Goal: Information Seeking & Learning: Learn about a topic

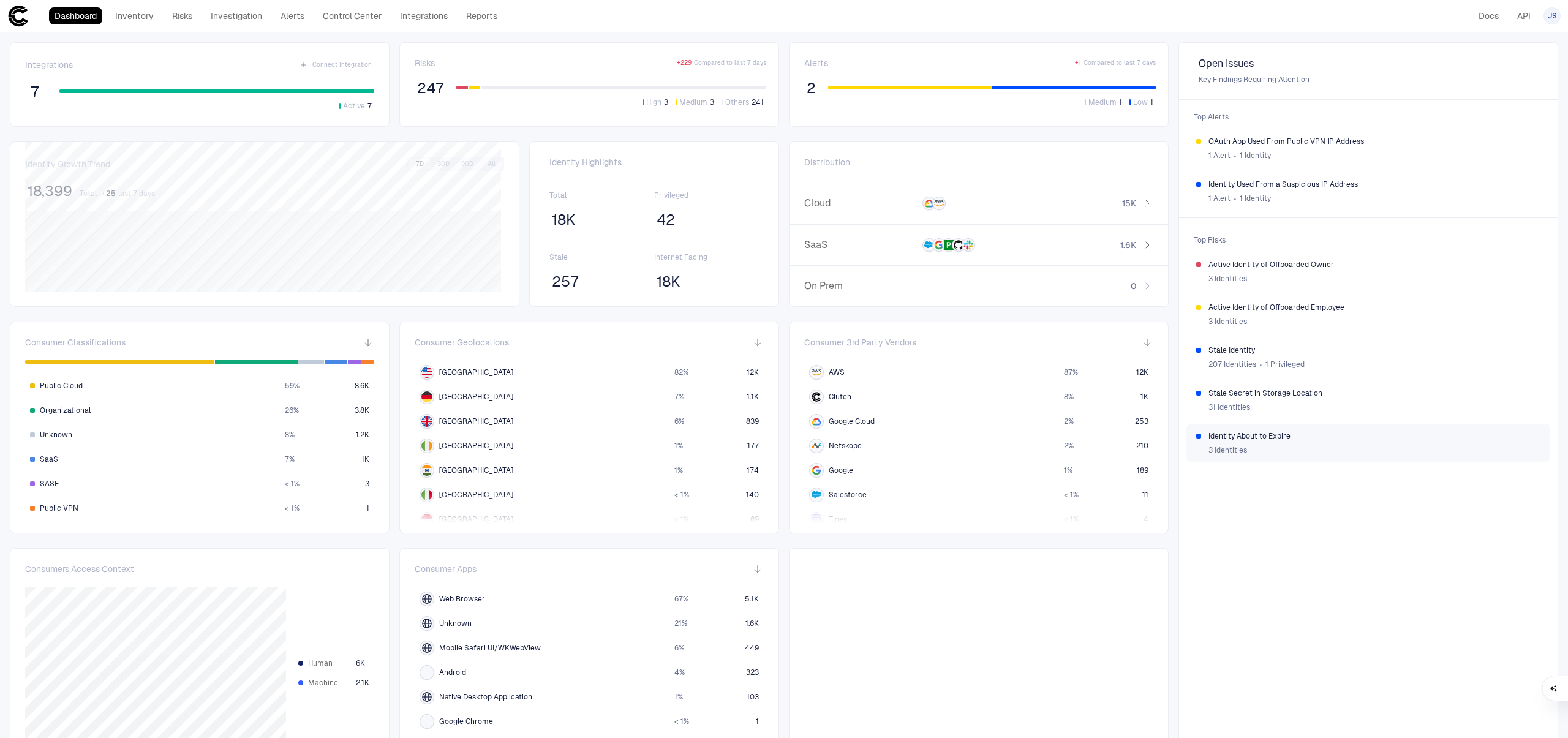
click at [1269, 443] on div "3 Identities" at bounding box center [1375, 450] width 332 height 18
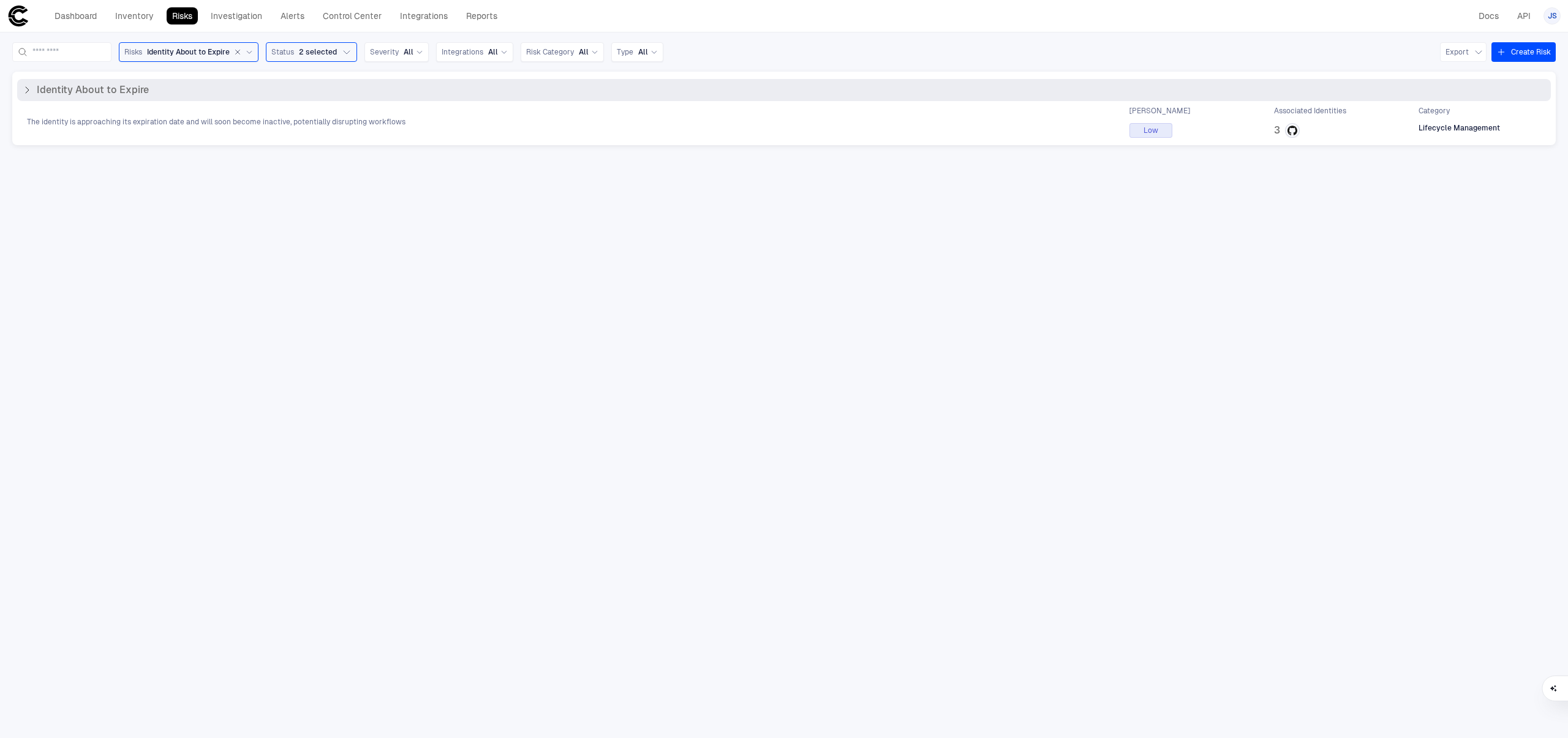
click at [273, 124] on span "The identity is approaching its expiration date and will soon become inactive, …" at bounding box center [216, 122] width 378 height 10
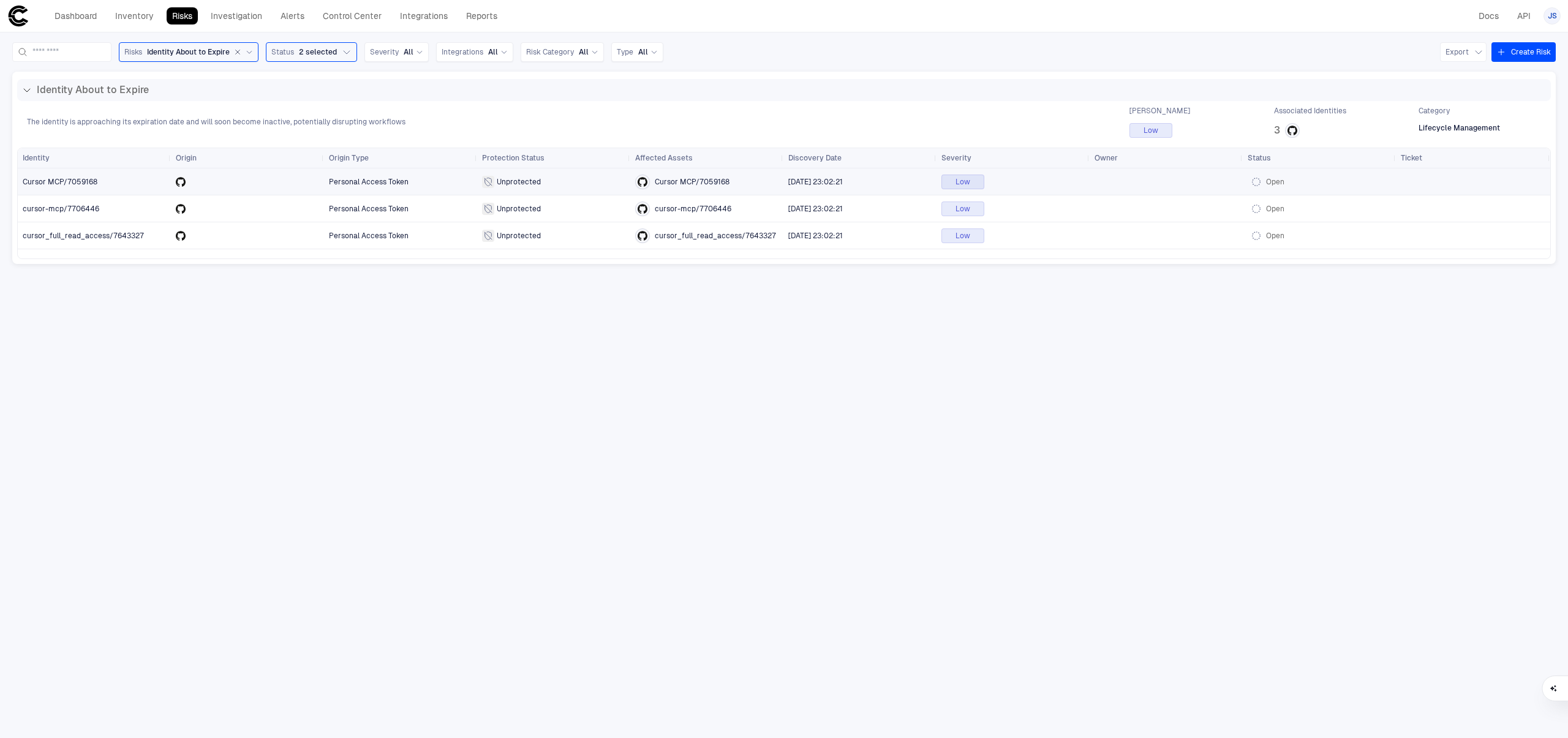
click at [253, 177] on div at bounding box center [247, 182] width 143 height 10
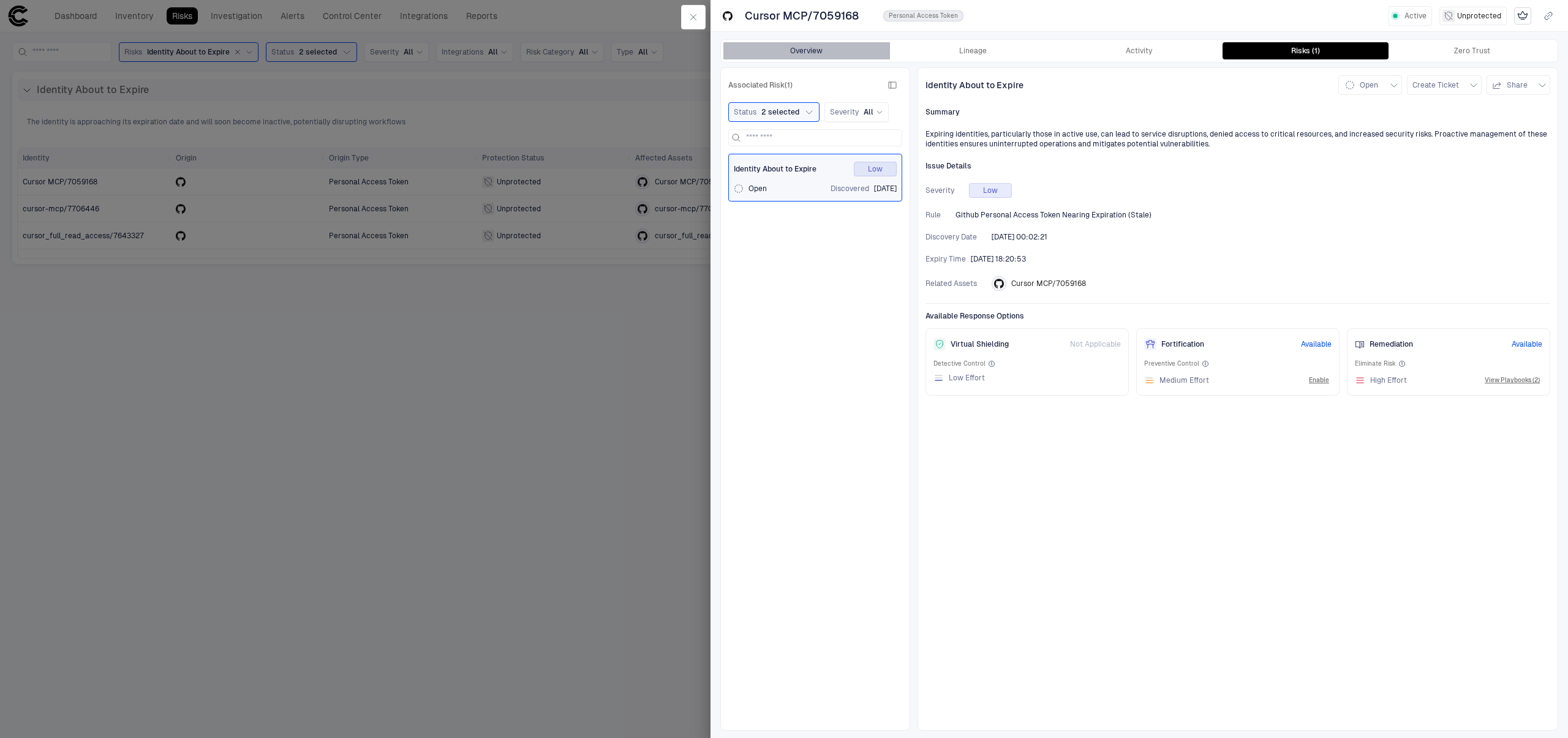
click at [828, 57] on button "Overview" at bounding box center [806, 51] width 167 height 17
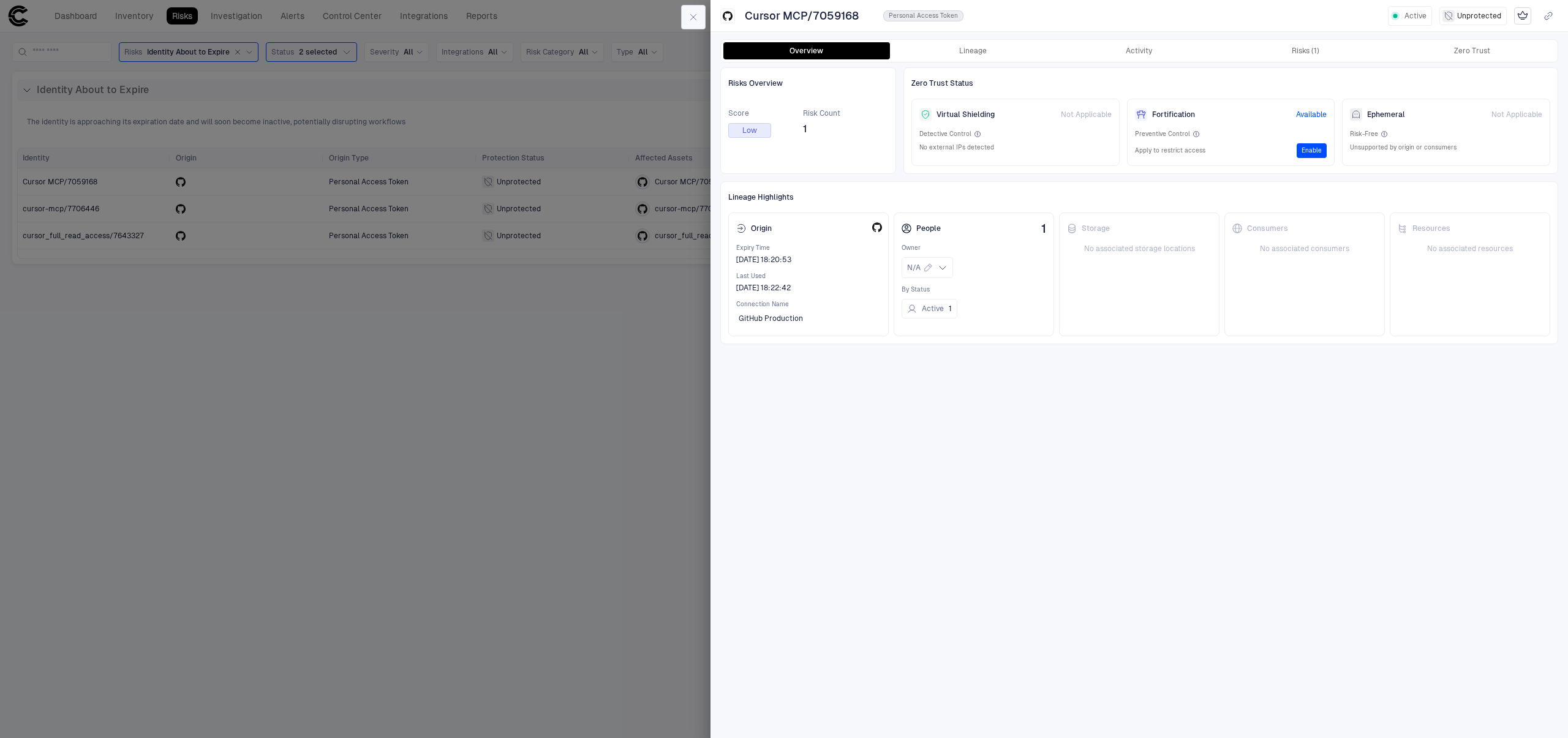
click at [687, 20] on button "button" at bounding box center [693, 17] width 24 height 24
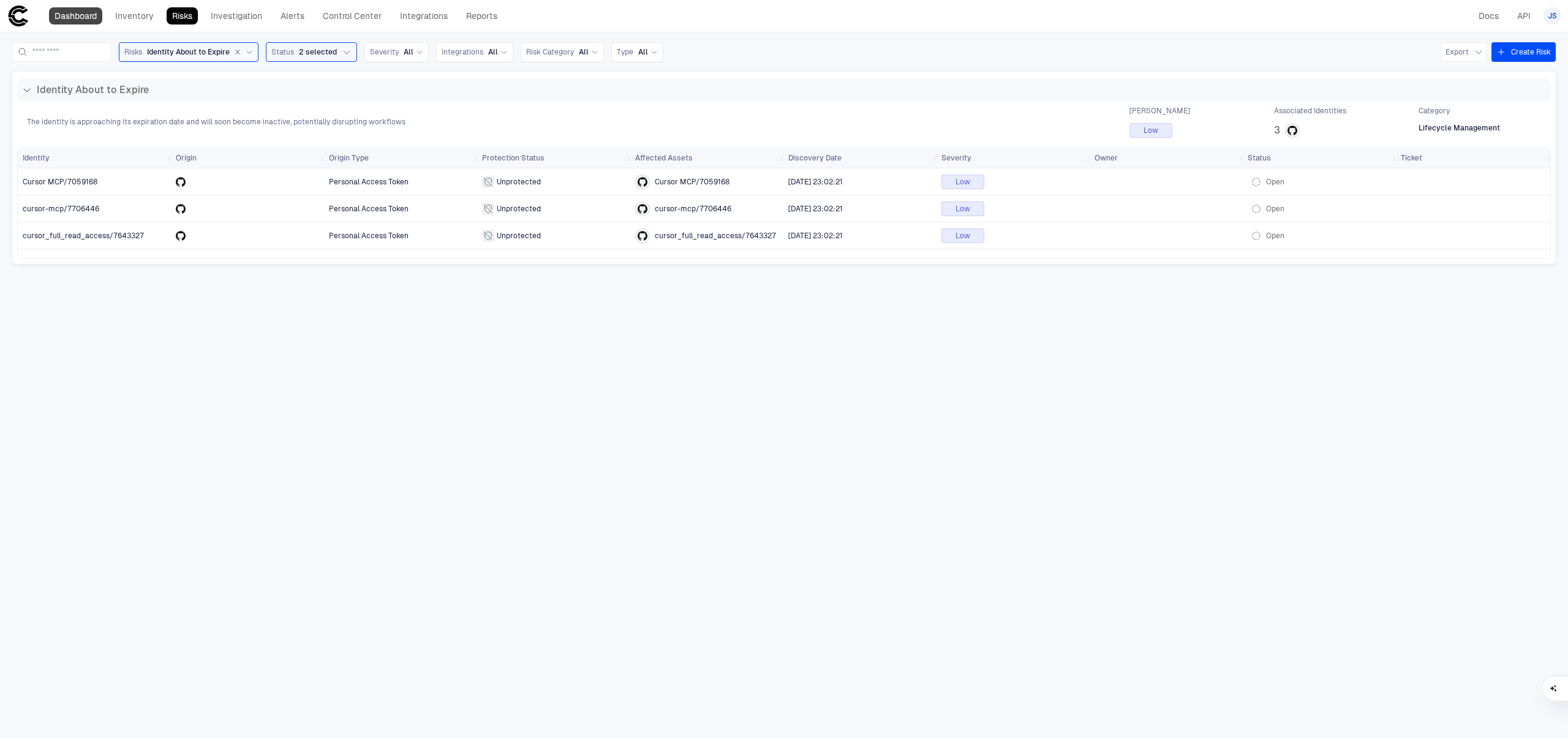
click at [68, 24] on link "Dashboard" at bounding box center [75, 16] width 53 height 17
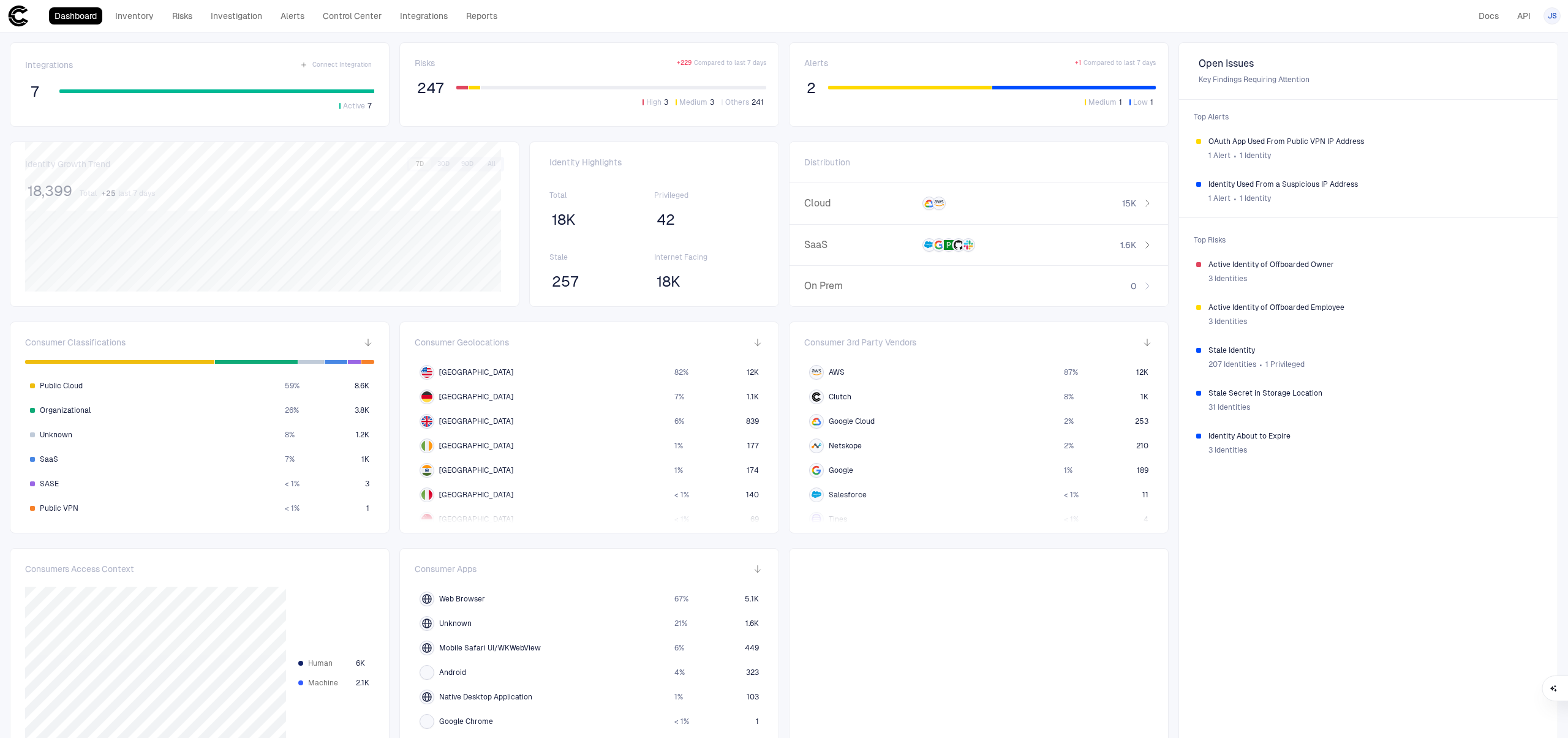
click at [420, 87] on span "247" at bounding box center [431, 88] width 27 height 18
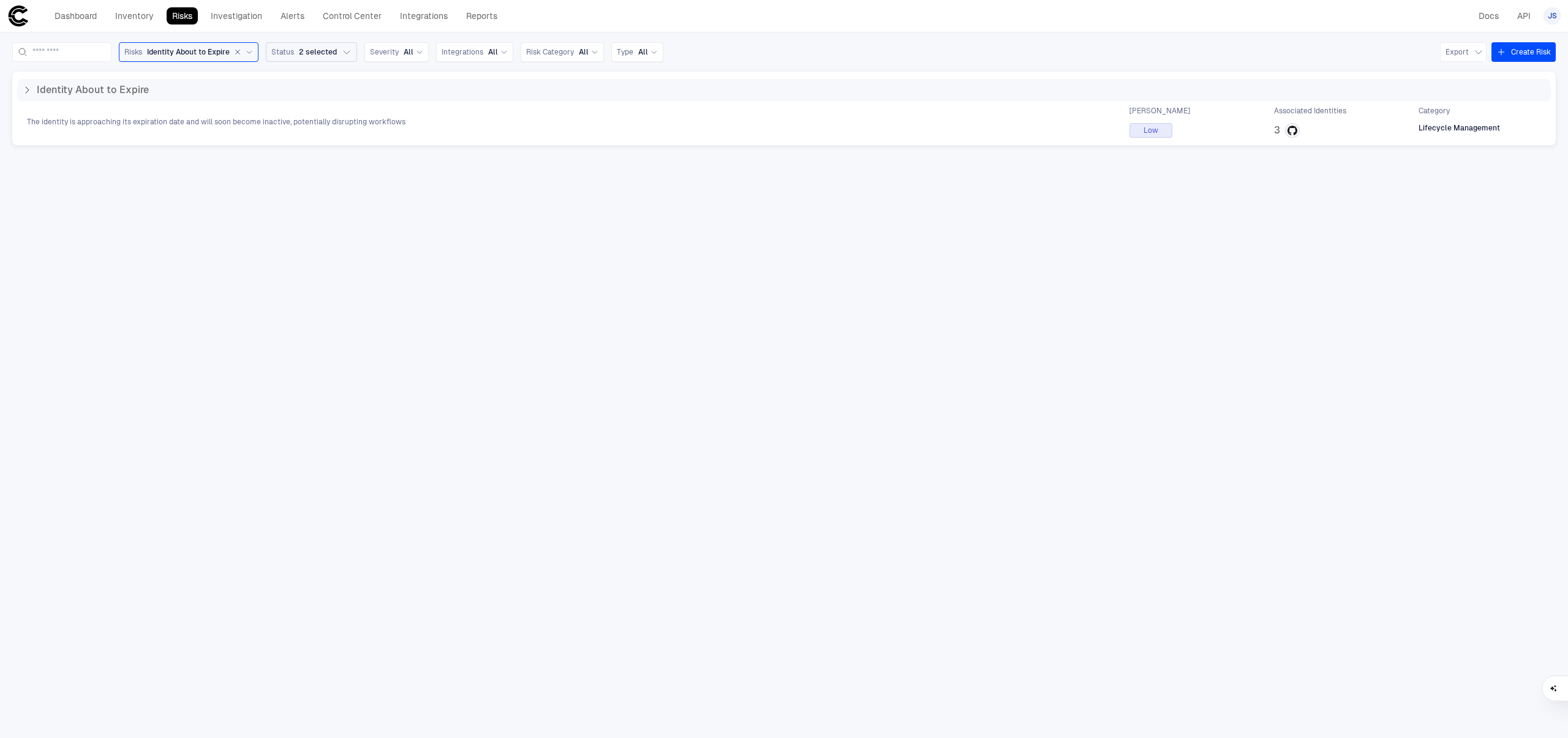
click at [319, 52] on span "2 selected" at bounding box center [318, 52] width 38 height 10
click at [230, 50] on span "Identity About to Expire" at bounding box center [188, 52] width 82 height 10
click at [242, 52] on icon "button" at bounding box center [237, 52] width 8 height 8
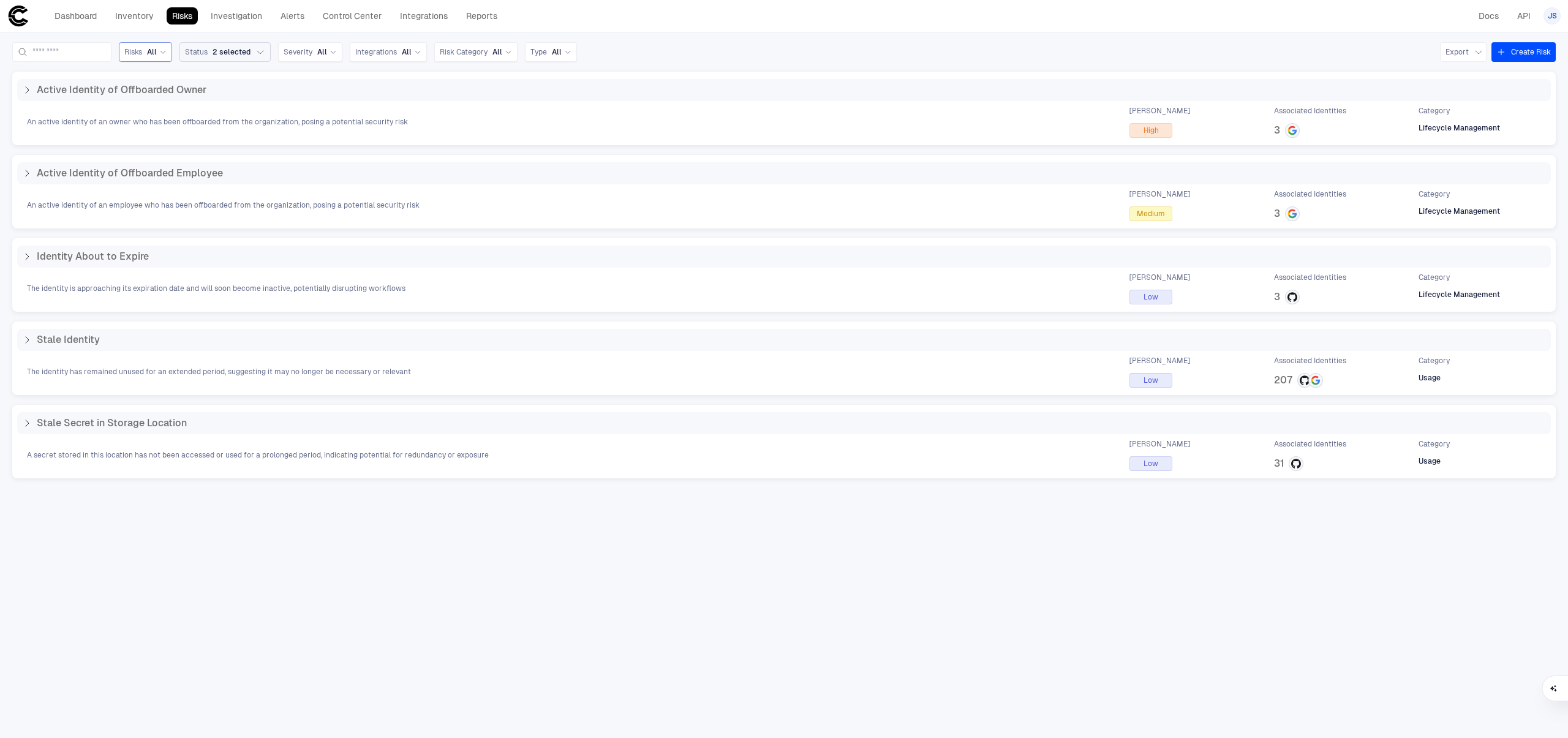
click at [271, 52] on button "Status 2 selected" at bounding box center [225, 52] width 91 height 20
click at [390, 559] on div "Active Identity of Offboarded Owner An active identity of an owner who has been…" at bounding box center [784, 395] width 1544 height 647
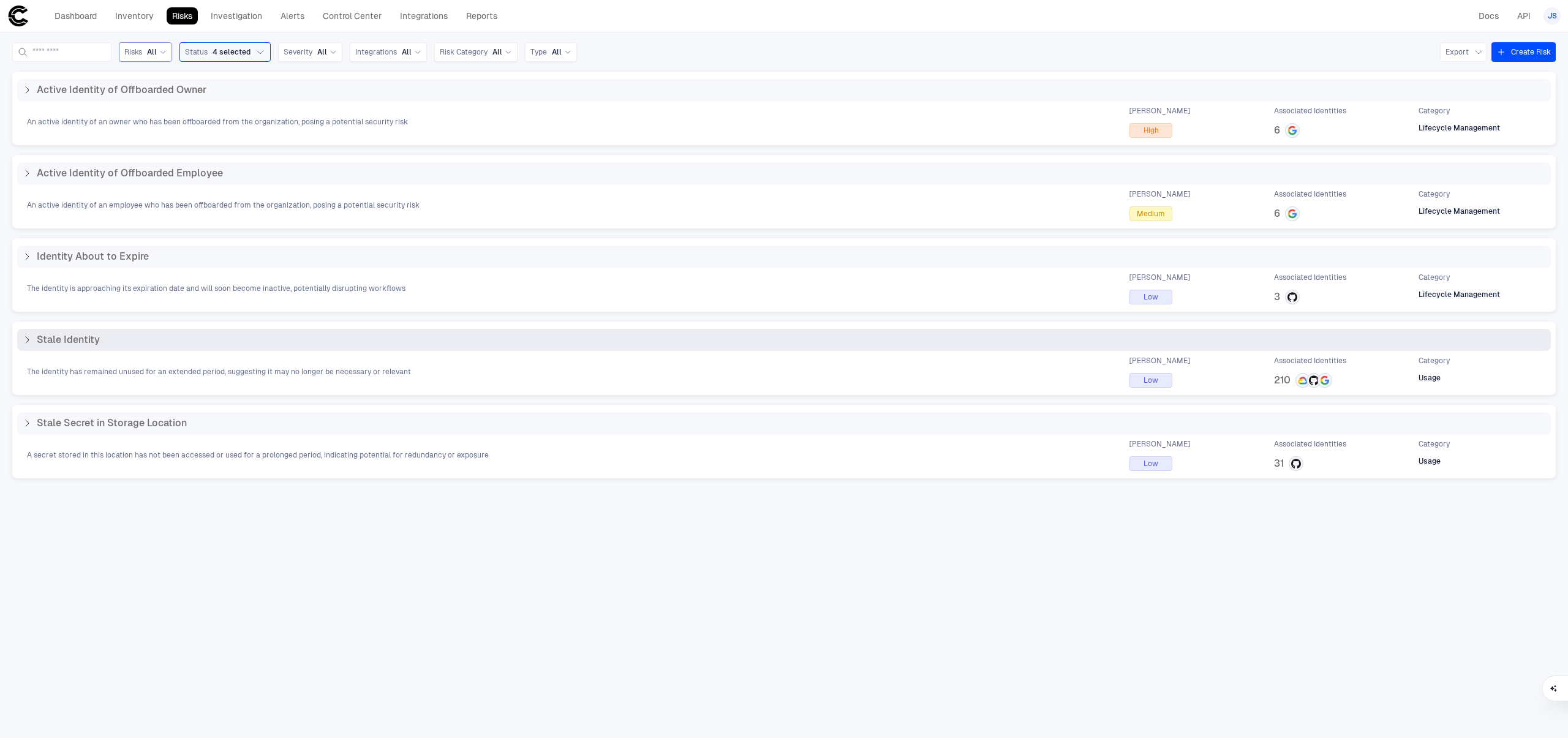
click at [24, 342] on icon at bounding box center [27, 340] width 10 height 10
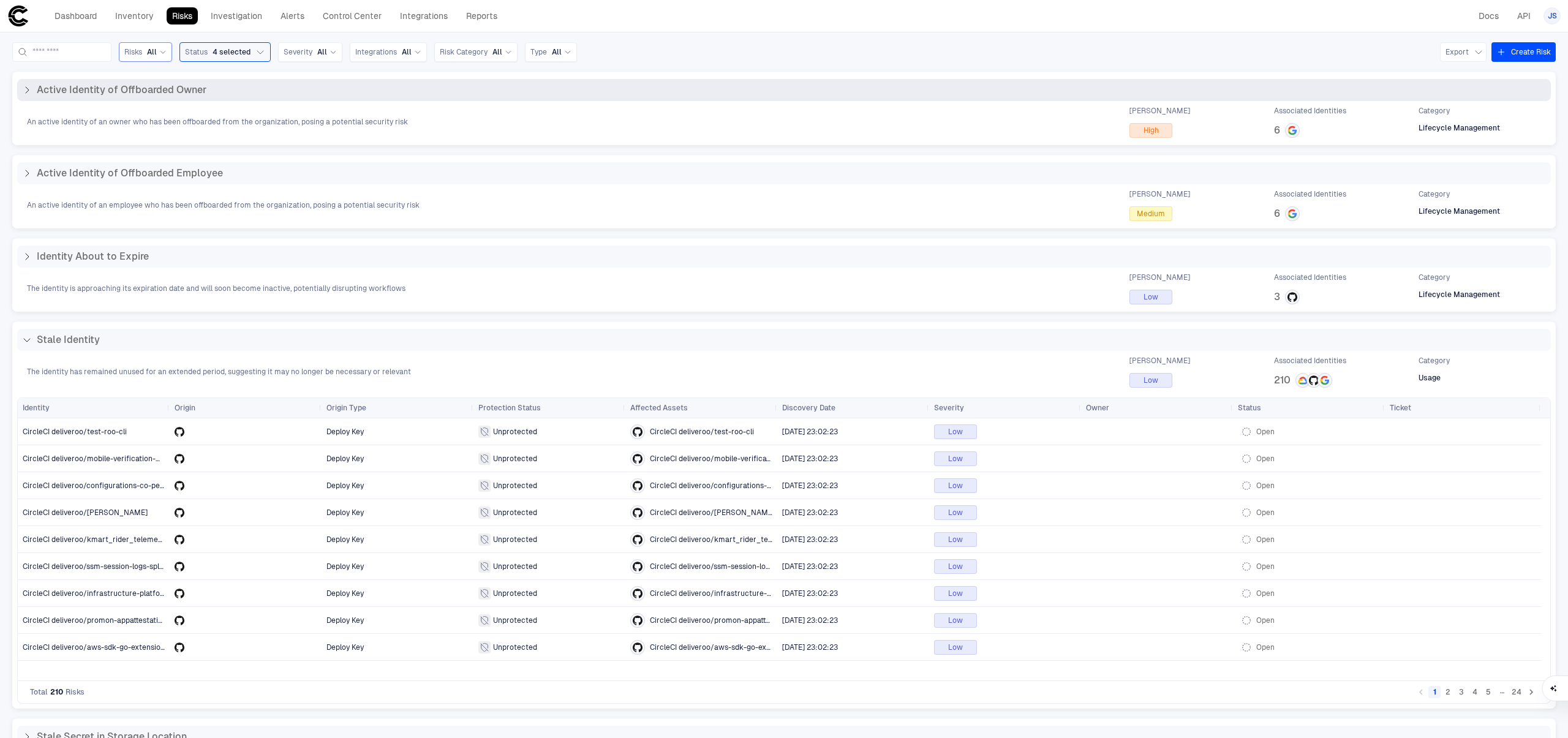
click at [24, 87] on icon at bounding box center [27, 90] width 10 height 10
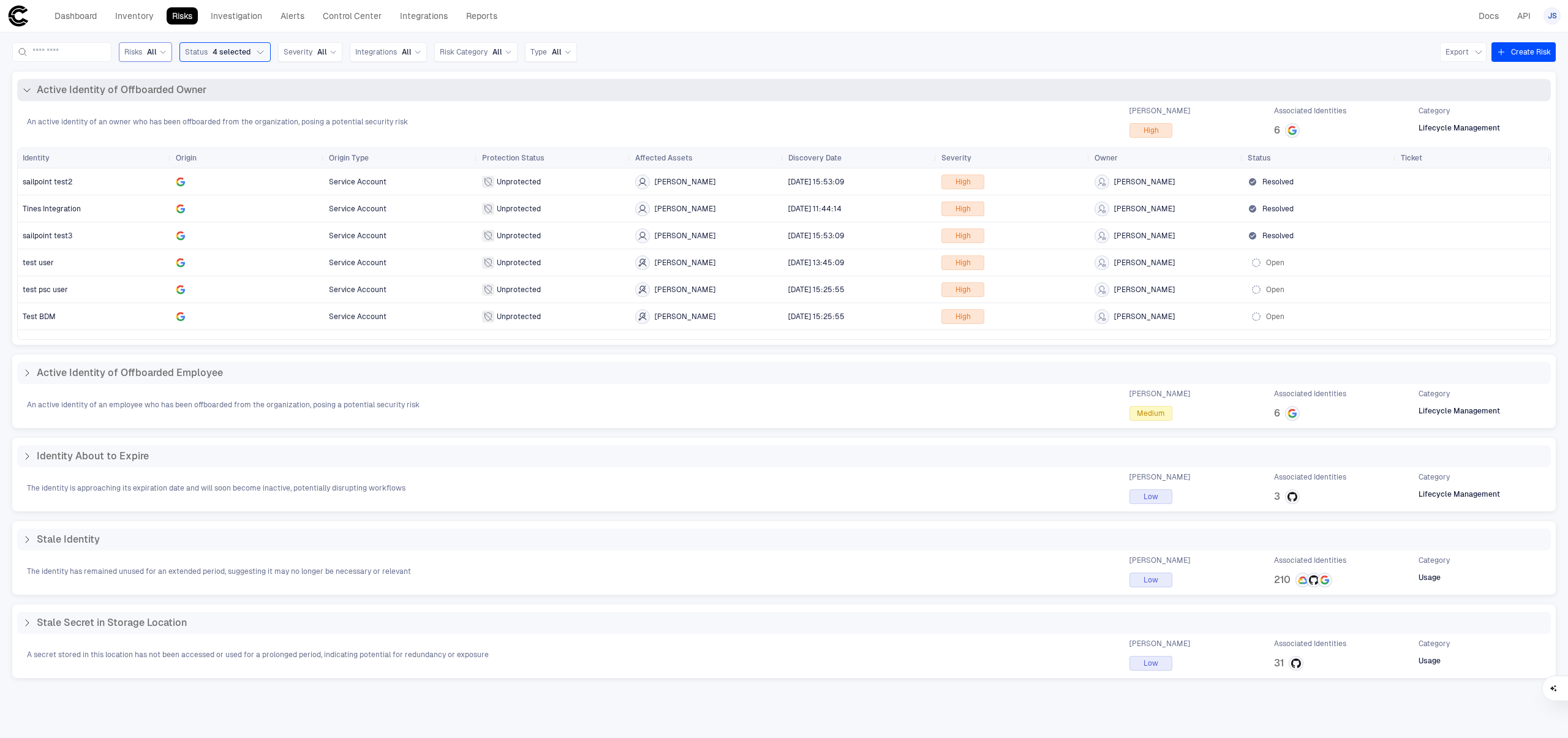
click at [31, 89] on icon at bounding box center [27, 90] width 10 height 10
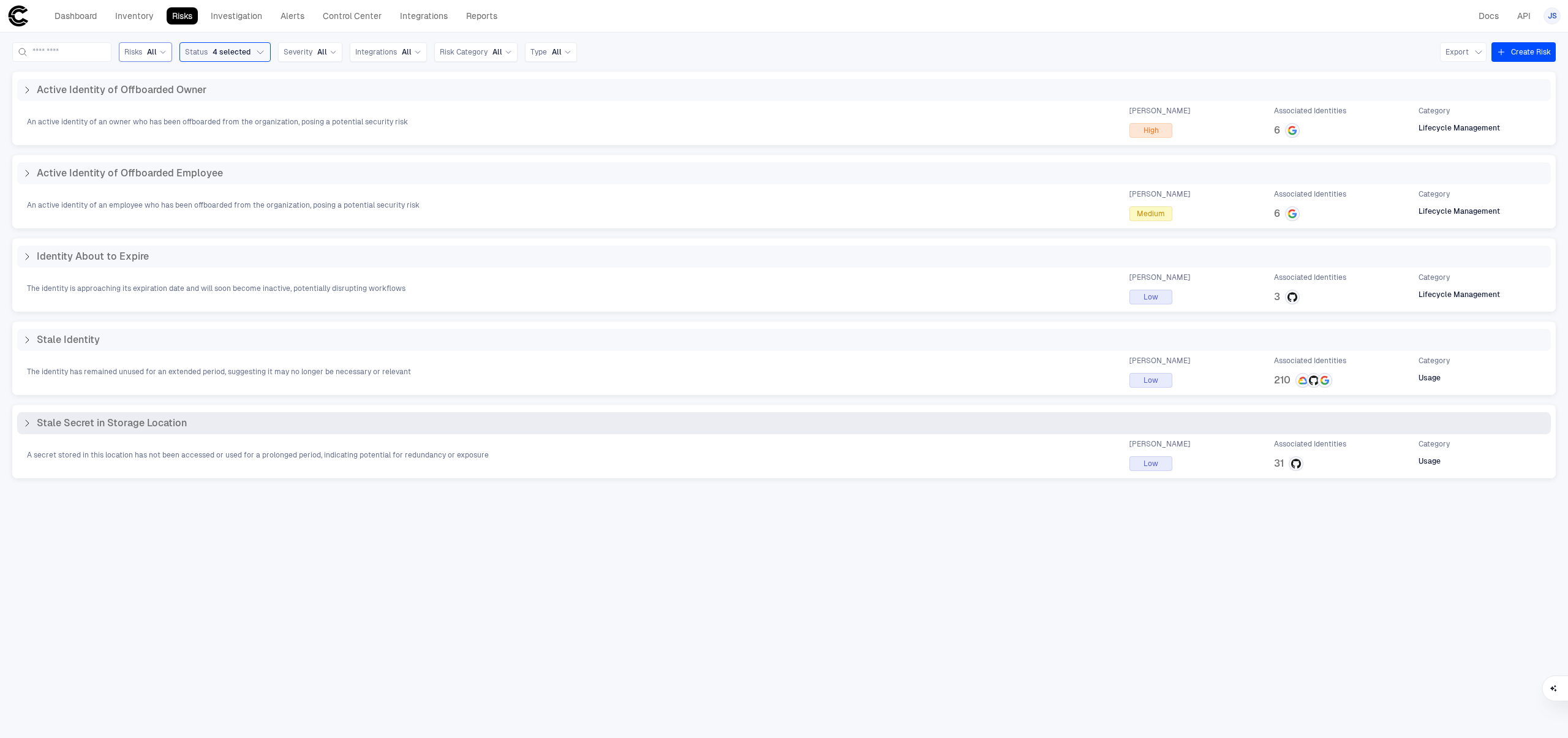
click at [22, 429] on div "Stale Secret in Storage Location" at bounding box center [784, 423] width 1534 height 22
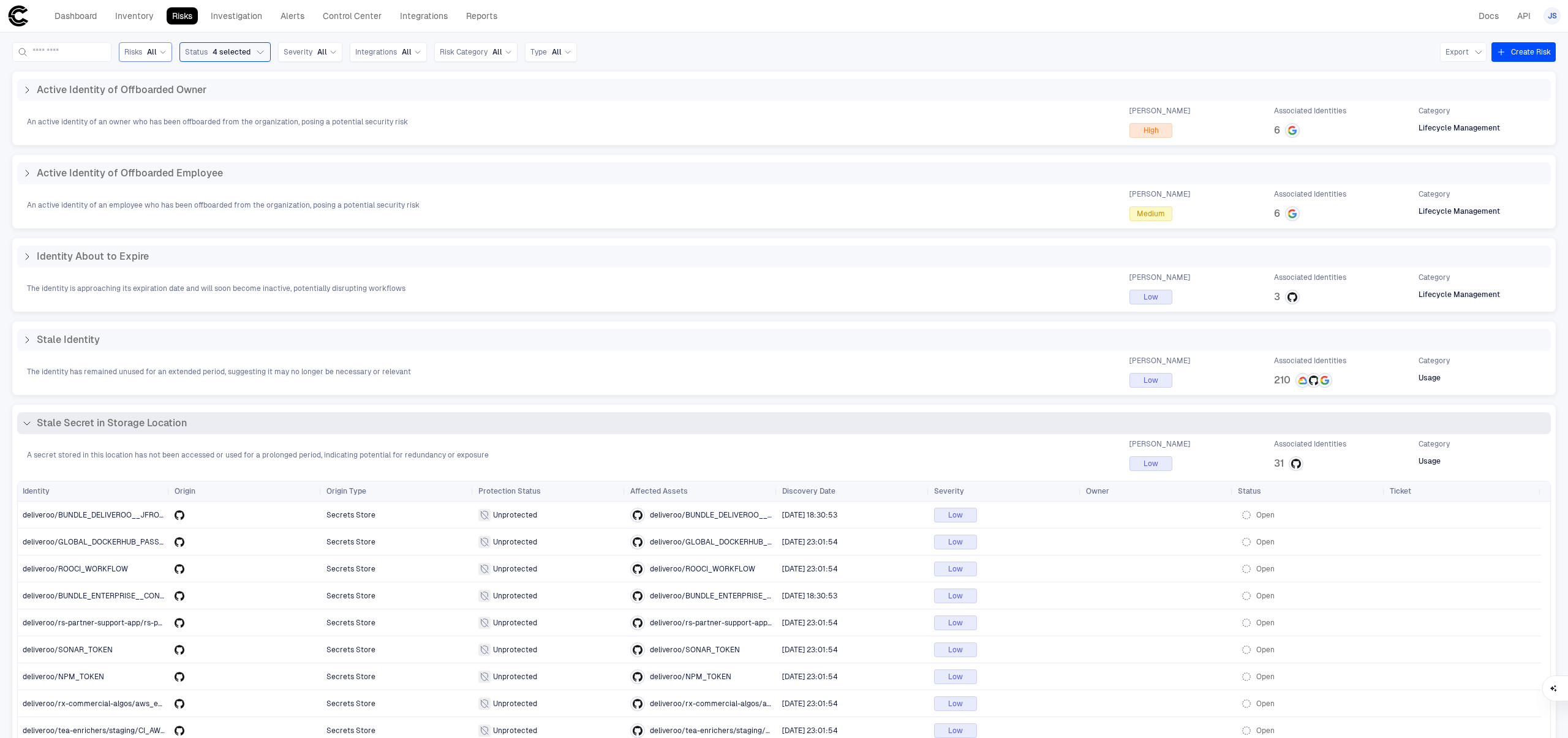
click at [22, 429] on div "Stale Secret in Storage Location" at bounding box center [784, 423] width 1534 height 22
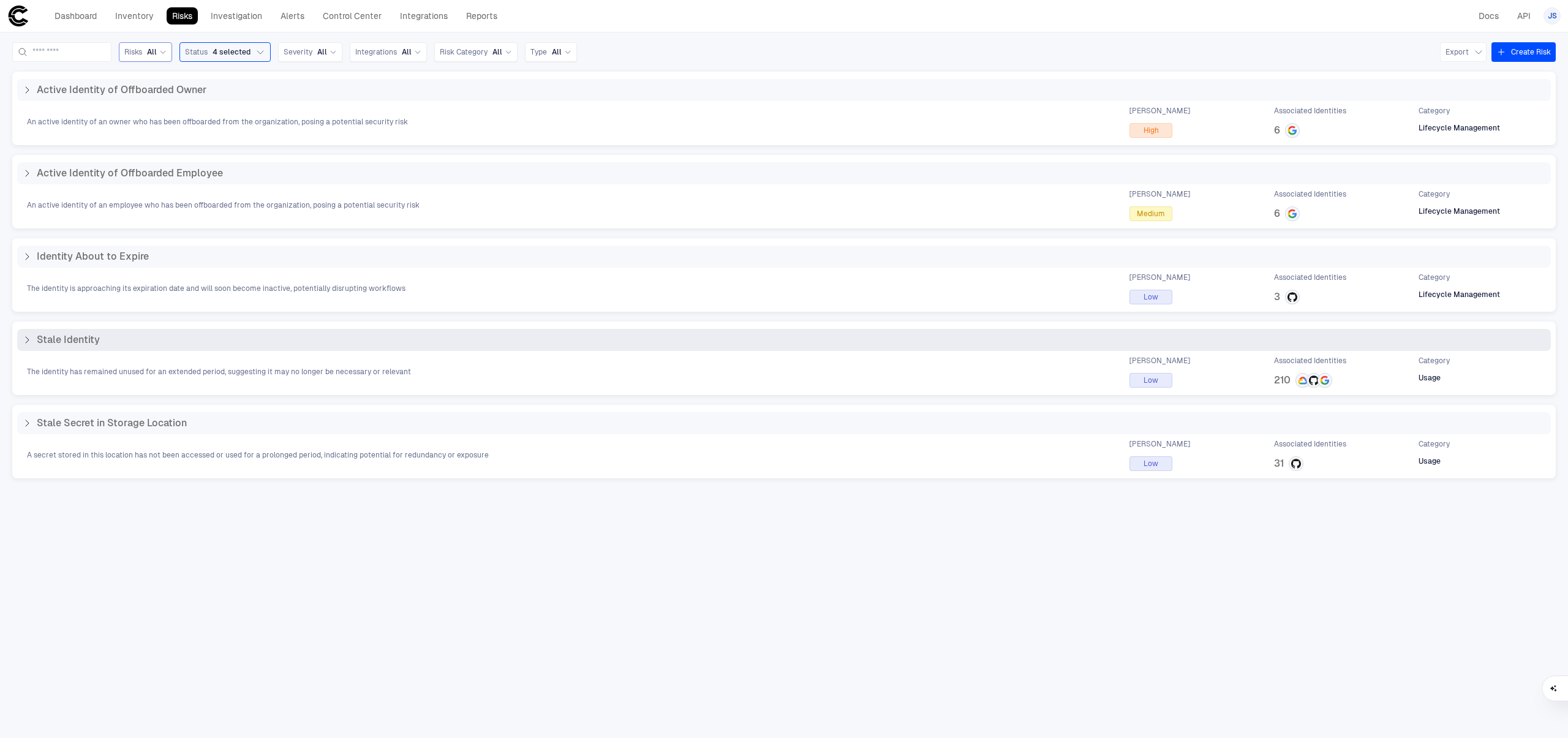
click at [17, 348] on div "Stale Identity The identity has remained unused for an extended period, suggest…" at bounding box center [784, 358] width 1534 height 59
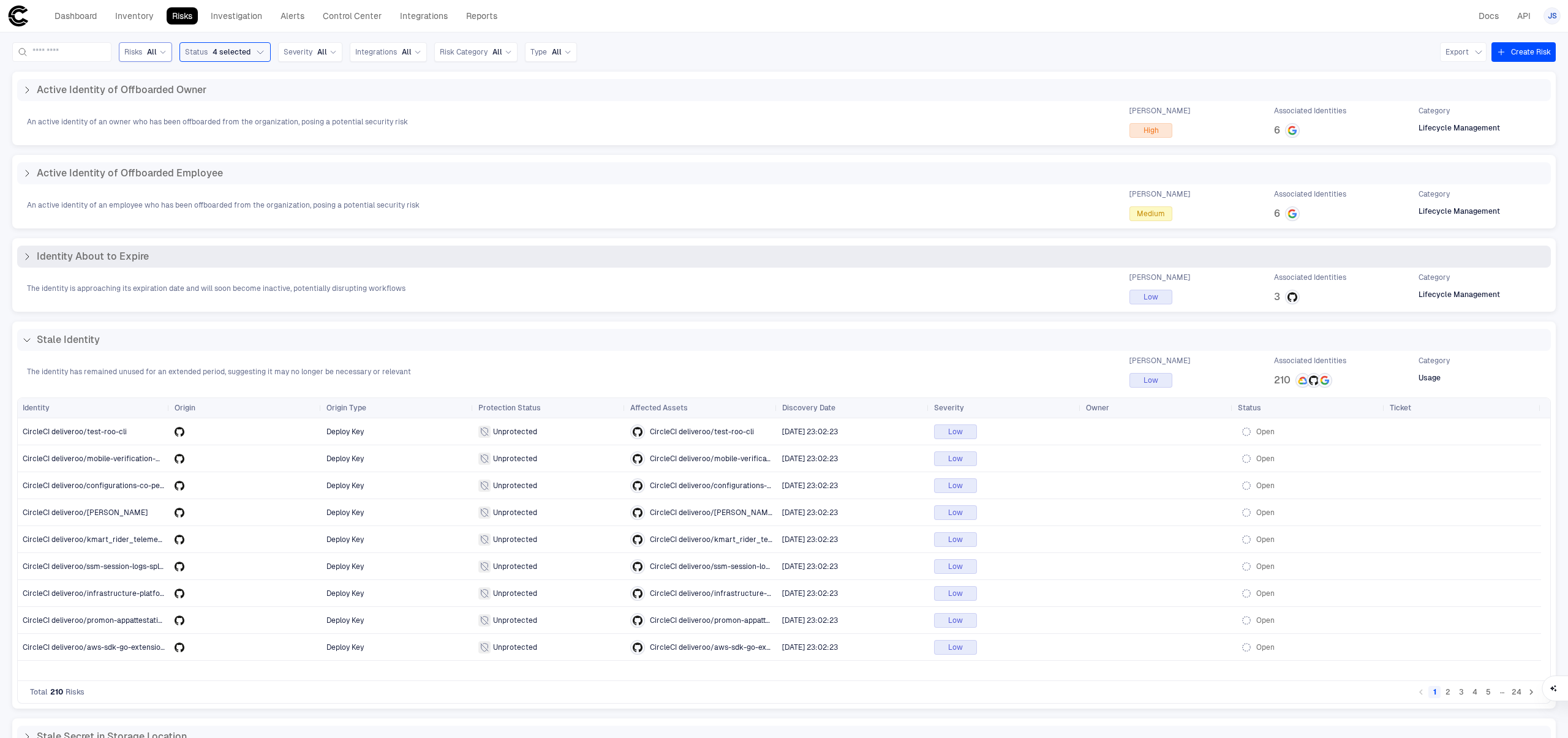
click at [22, 260] on icon at bounding box center [27, 257] width 10 height 10
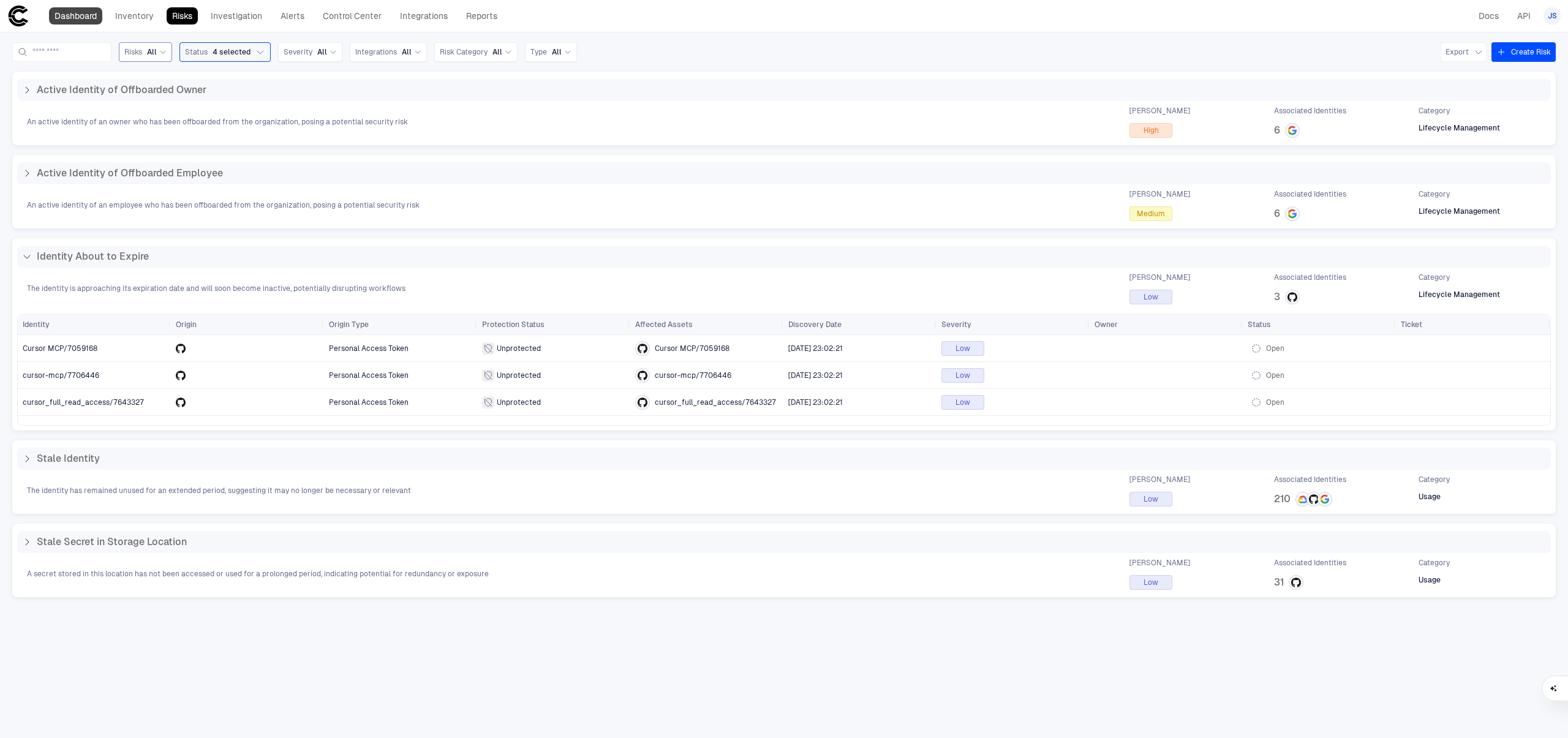
click at [90, 15] on link "Dashboard" at bounding box center [75, 16] width 53 height 17
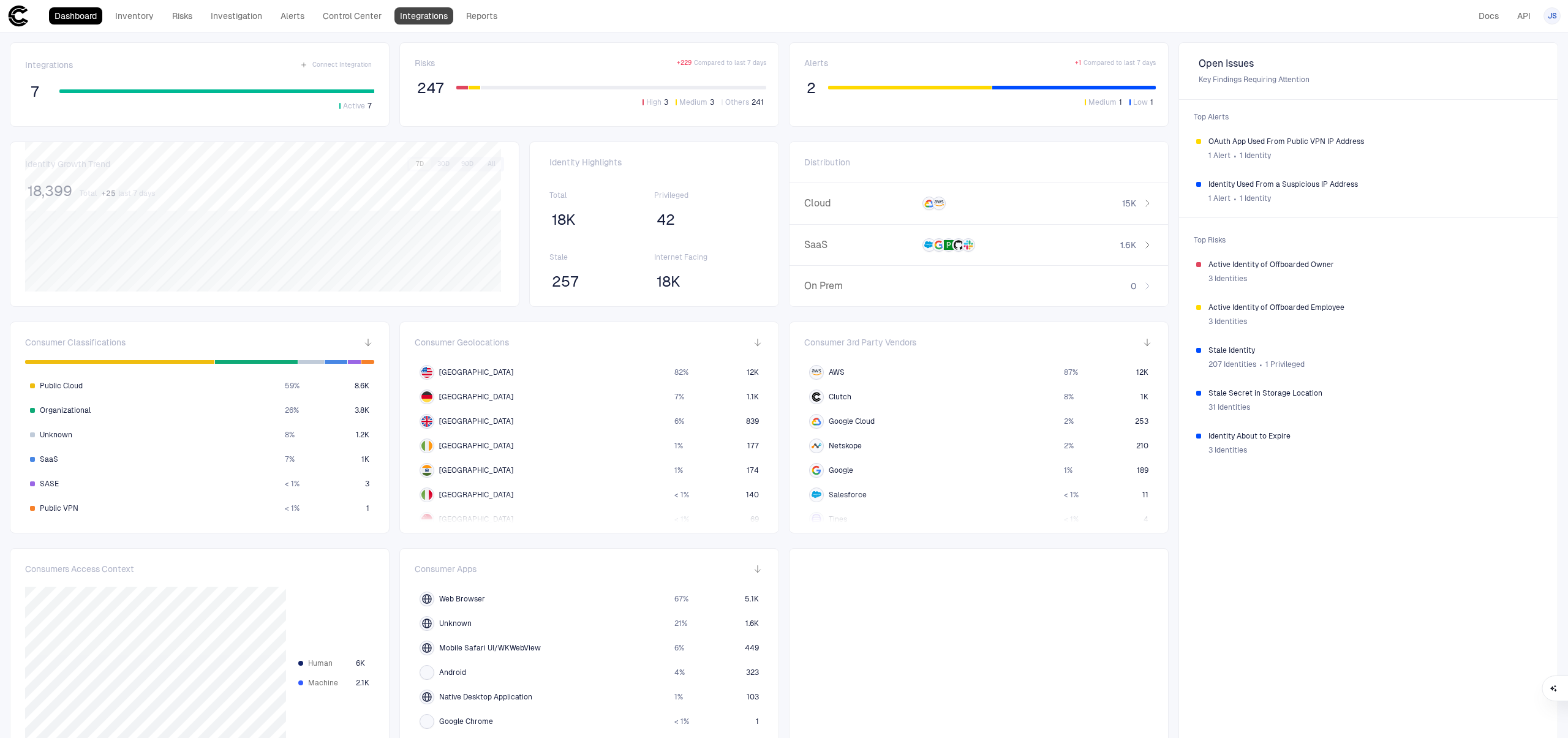
click at [422, 16] on link "Integrations" at bounding box center [424, 16] width 59 height 17
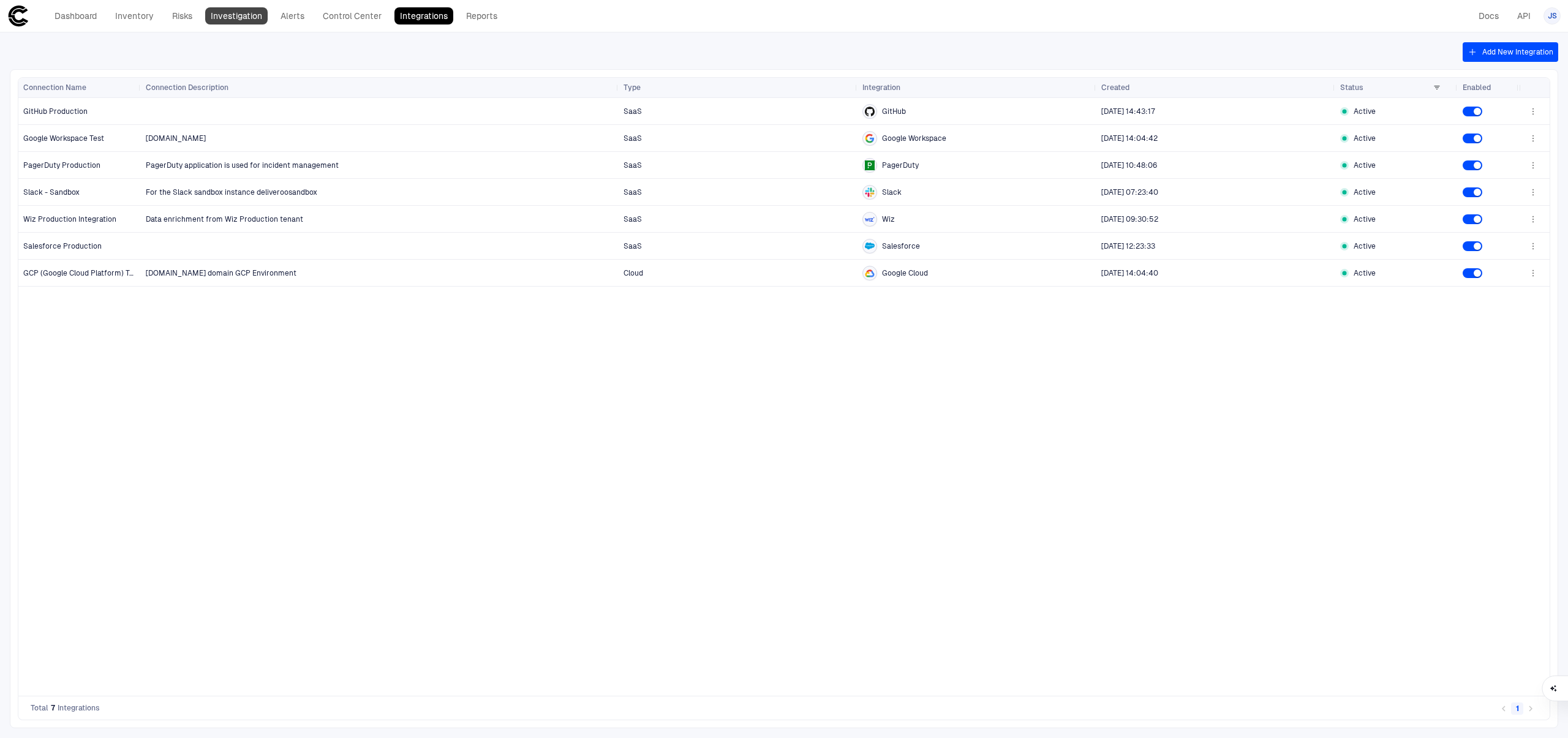
click at [225, 20] on link "Investigation" at bounding box center [236, 16] width 62 height 17
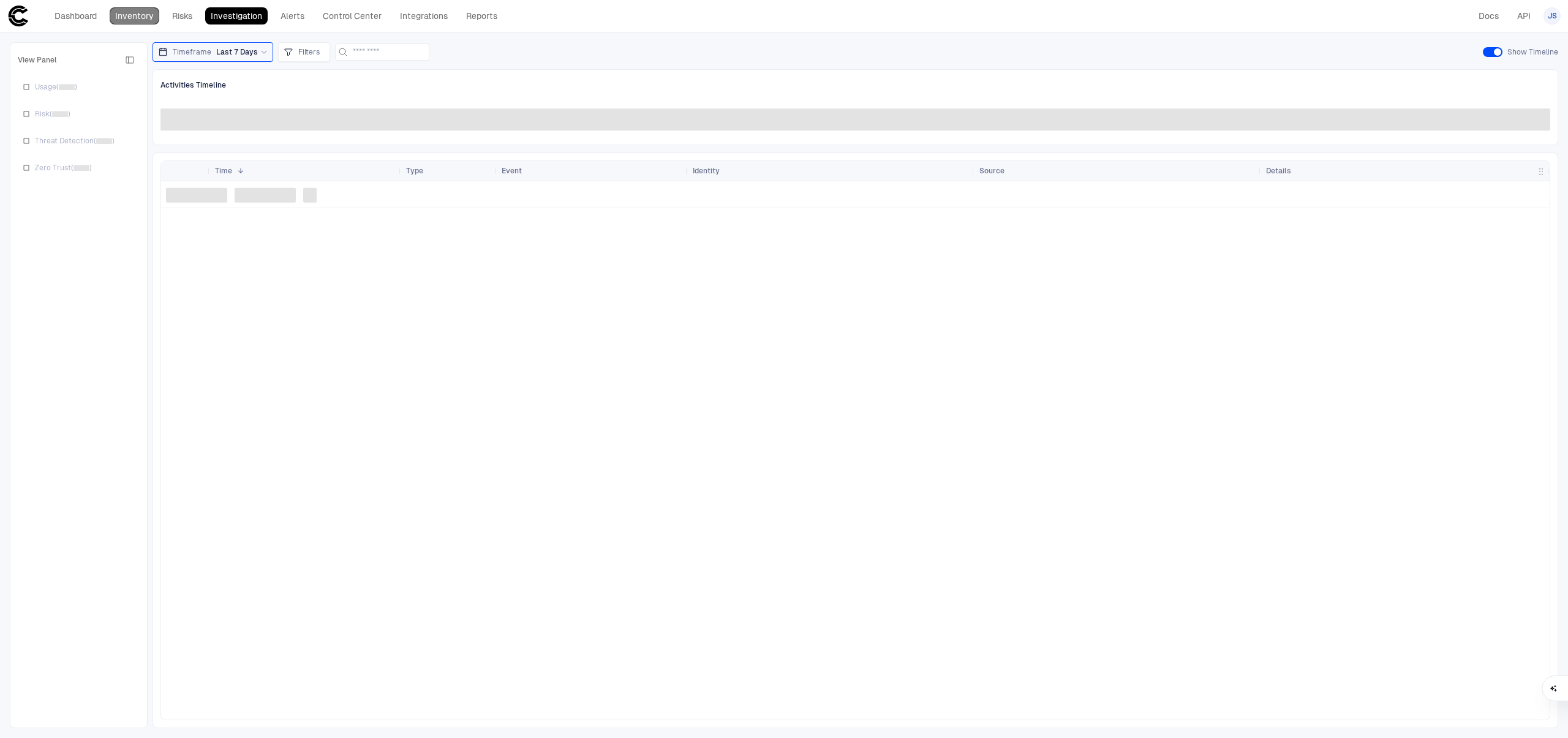
click at [135, 21] on link "Inventory" at bounding box center [134, 16] width 50 height 17
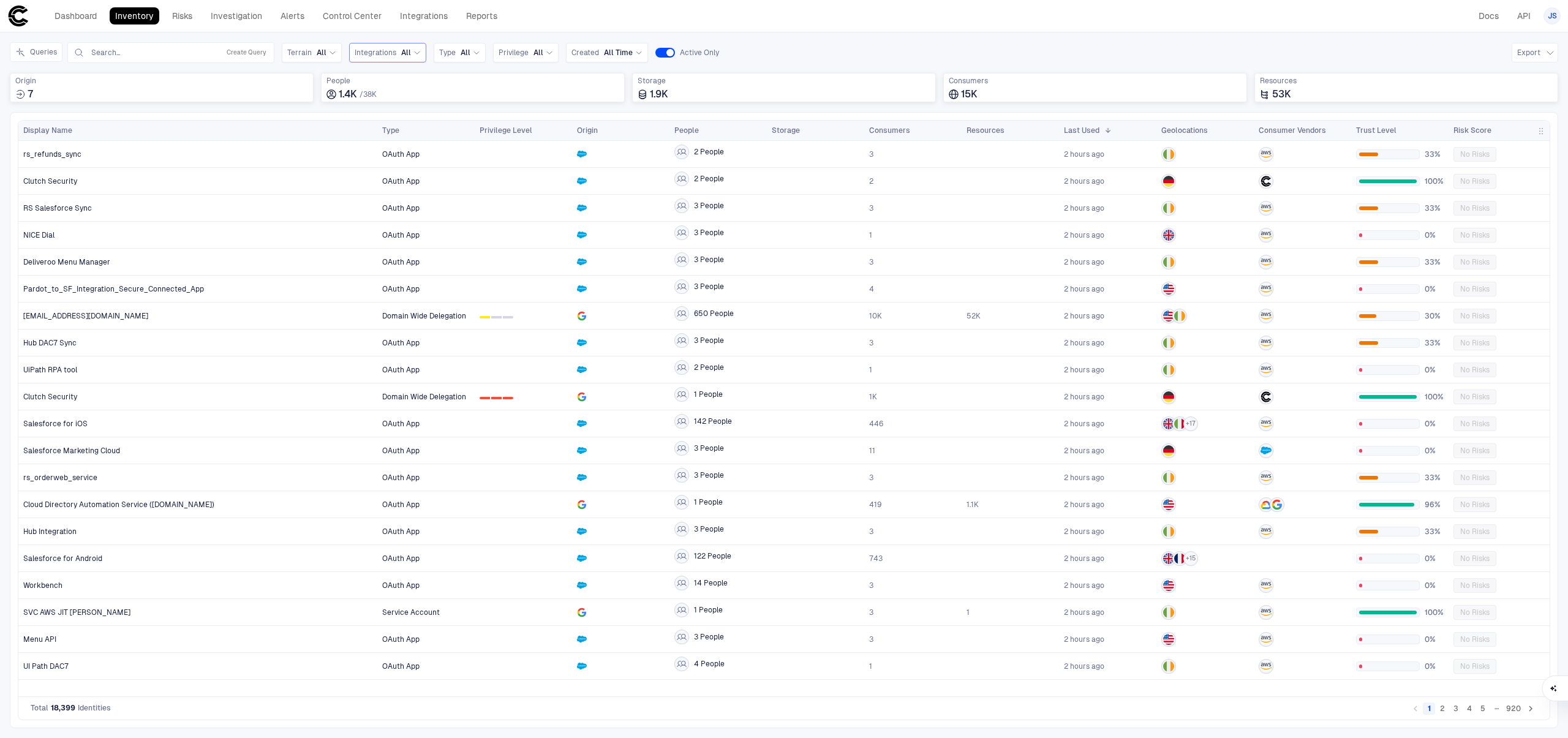
click at [389, 55] on span "Integrations" at bounding box center [376, 52] width 42 height 10
click at [403, 112] on div "Salesforce" at bounding box center [418, 103] width 127 height 21
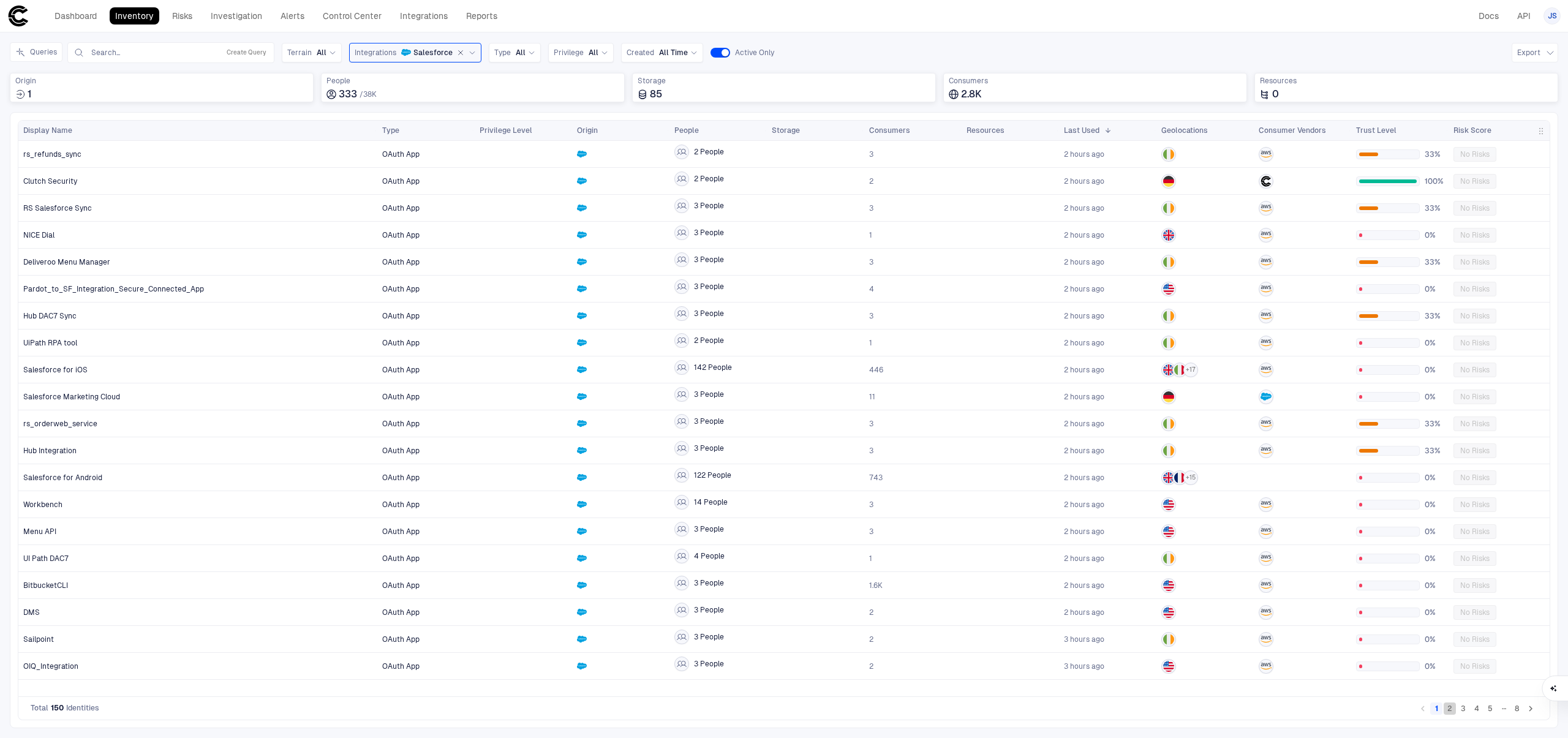
click at [1454, 711] on button "2" at bounding box center [1450, 709] width 13 height 13
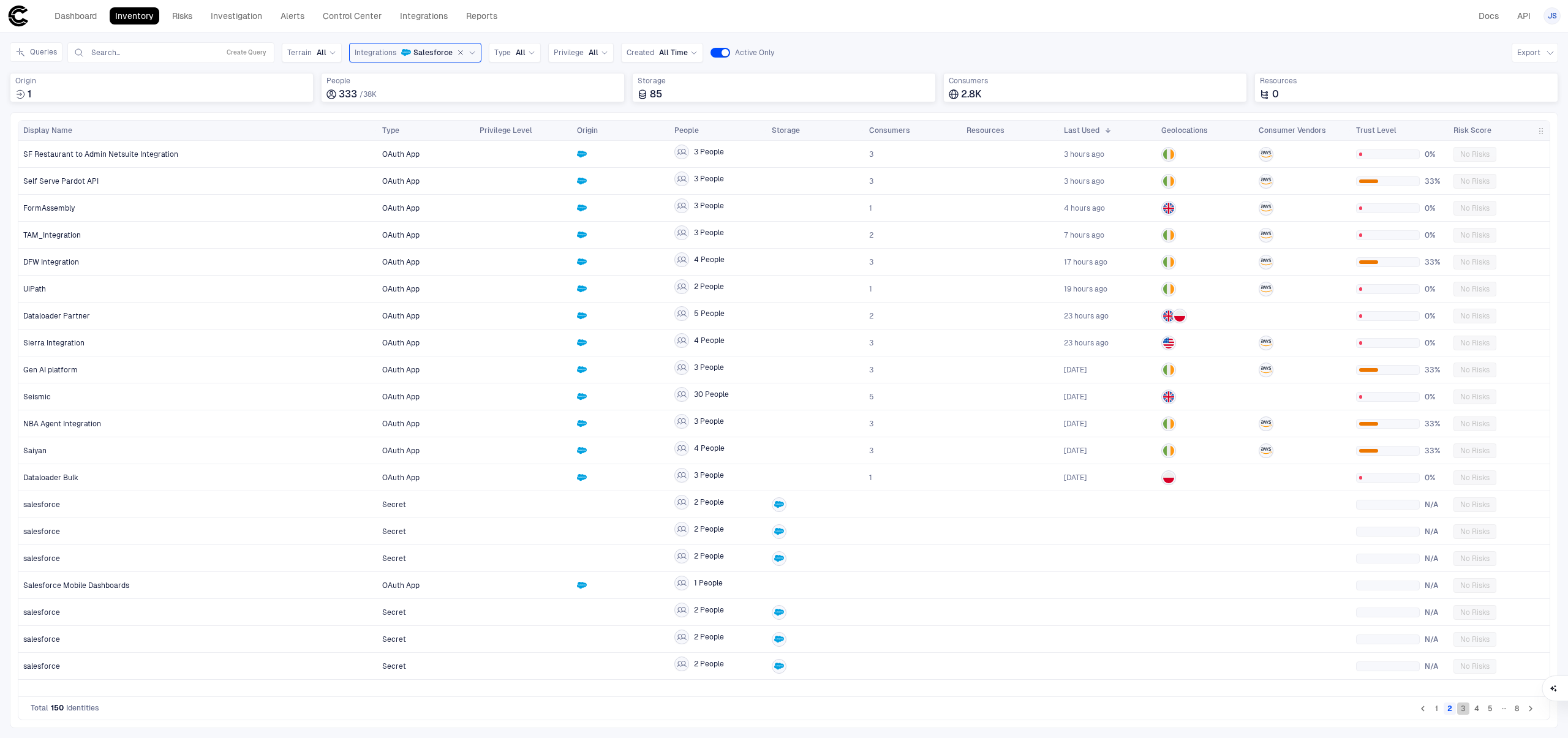
click at [1461, 712] on button "3" at bounding box center [1463, 709] width 13 height 13
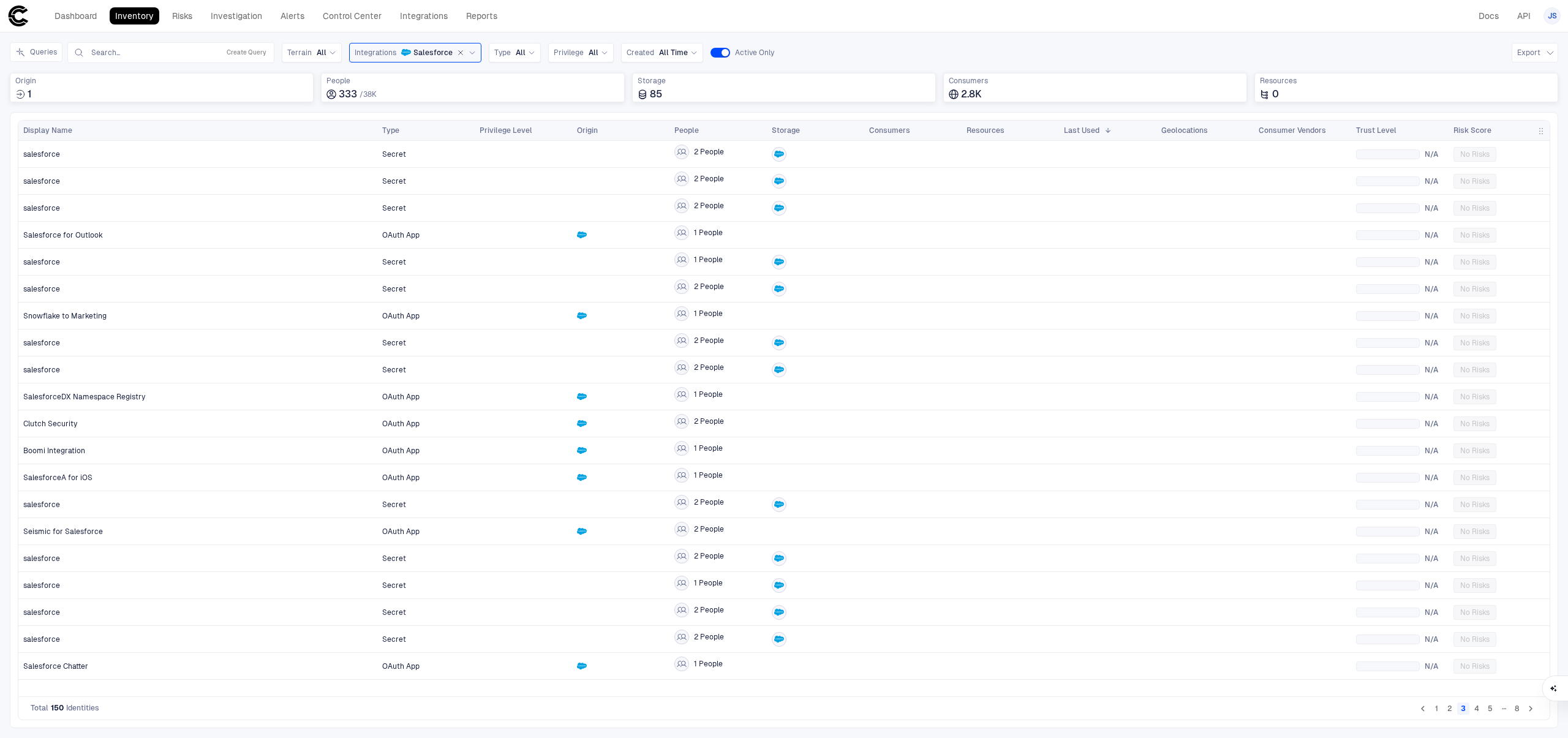
click at [1477, 710] on button "4" at bounding box center [1477, 709] width 13 height 13
click at [1489, 711] on button "5" at bounding box center [1491, 709] width 13 height 13
click at [1493, 711] on button "6" at bounding box center [1491, 709] width 13 height 13
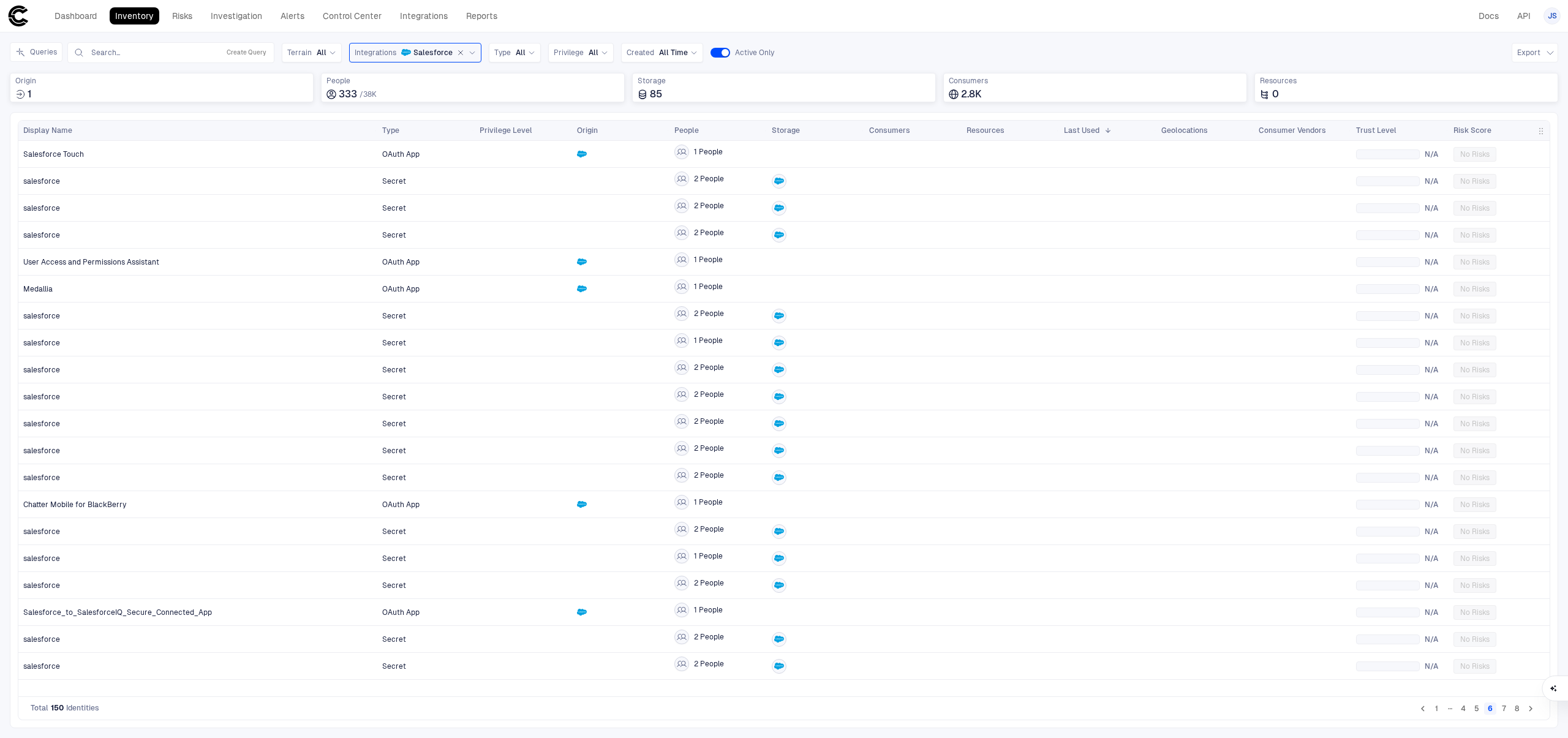
click at [1500, 709] on button "7" at bounding box center [1504, 709] width 13 height 13
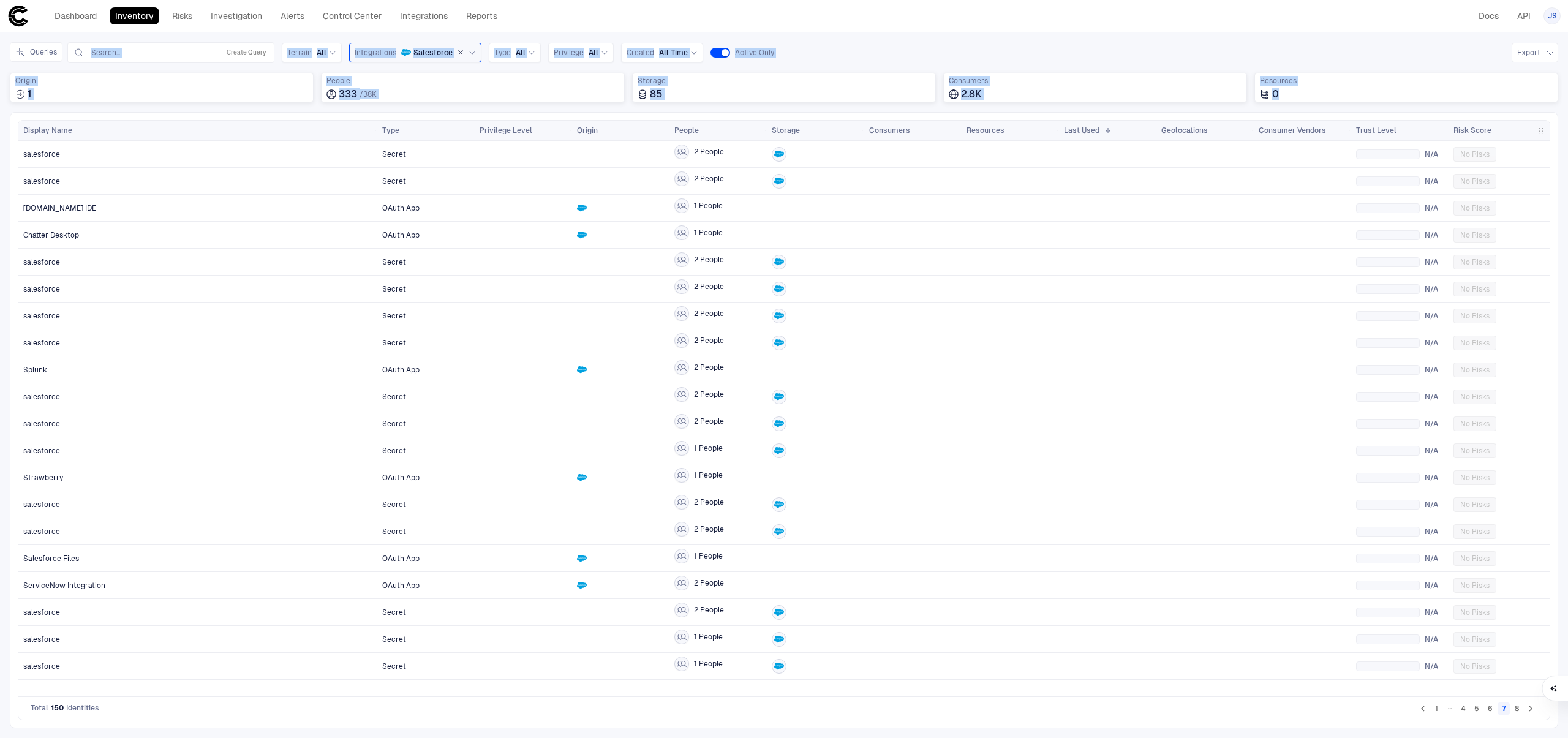
drag, startPoint x: 1326, startPoint y: 98, endPoint x: 1254, endPoint y: 30, distance: 99.0
click at [1254, 30] on div "Dashboard Inventory Risks Investigation Alerts Control Center Integrations Repo…" at bounding box center [784, 369] width 1568 height 738
click at [1157, 33] on div "Inventory Navigator Discovery AD Service Accounts Access from Non-Org Addresses…" at bounding box center [784, 385] width 1568 height 706
click at [1437, 708] on button "1" at bounding box center [1437, 709] width 13 height 13
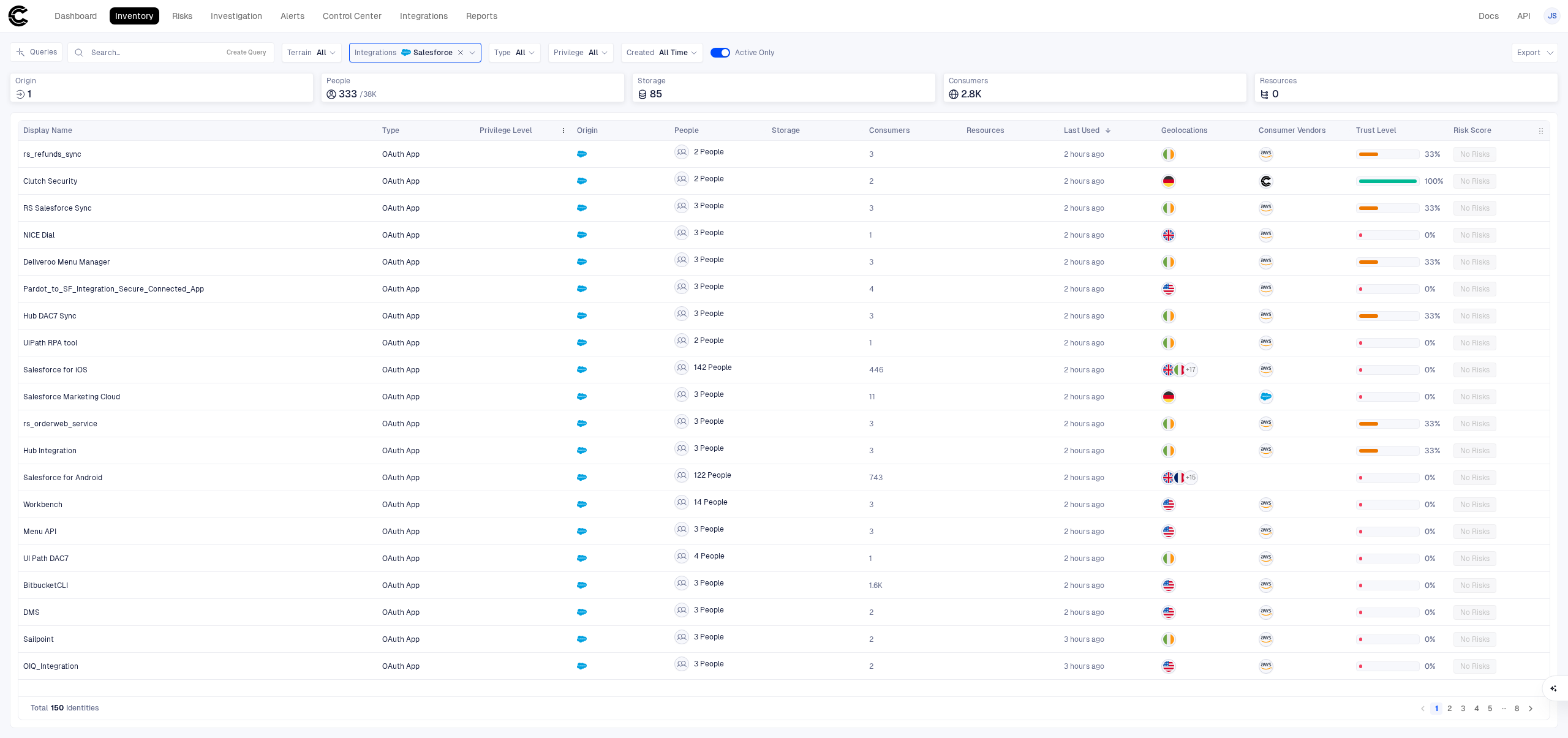
click at [498, 127] on span "Privilege Level" at bounding box center [505, 131] width 52 height 10
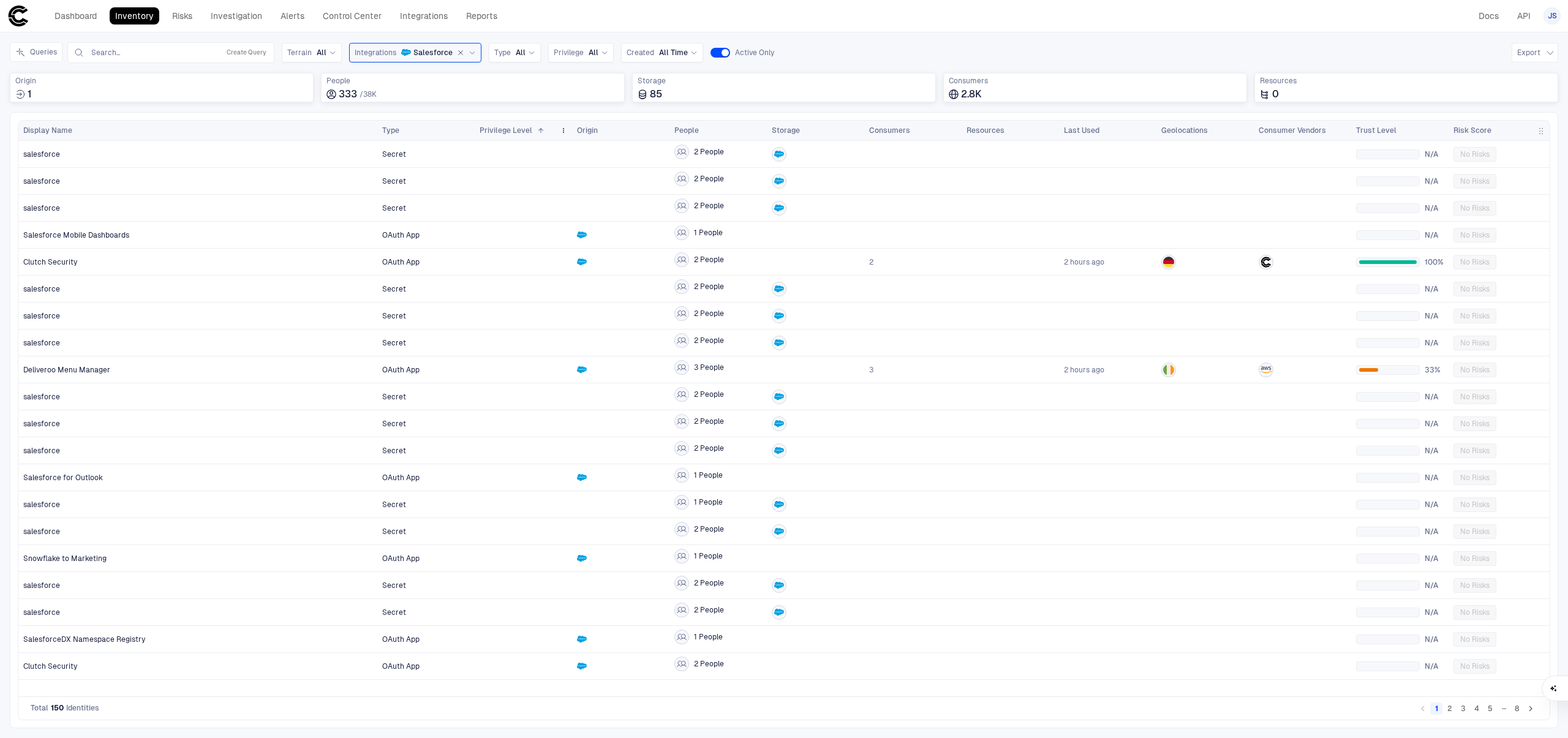
click at [498, 127] on span "Privilege Level" at bounding box center [505, 131] width 52 height 10
click at [458, 52] on icon "button" at bounding box center [461, 52] width 8 height 8
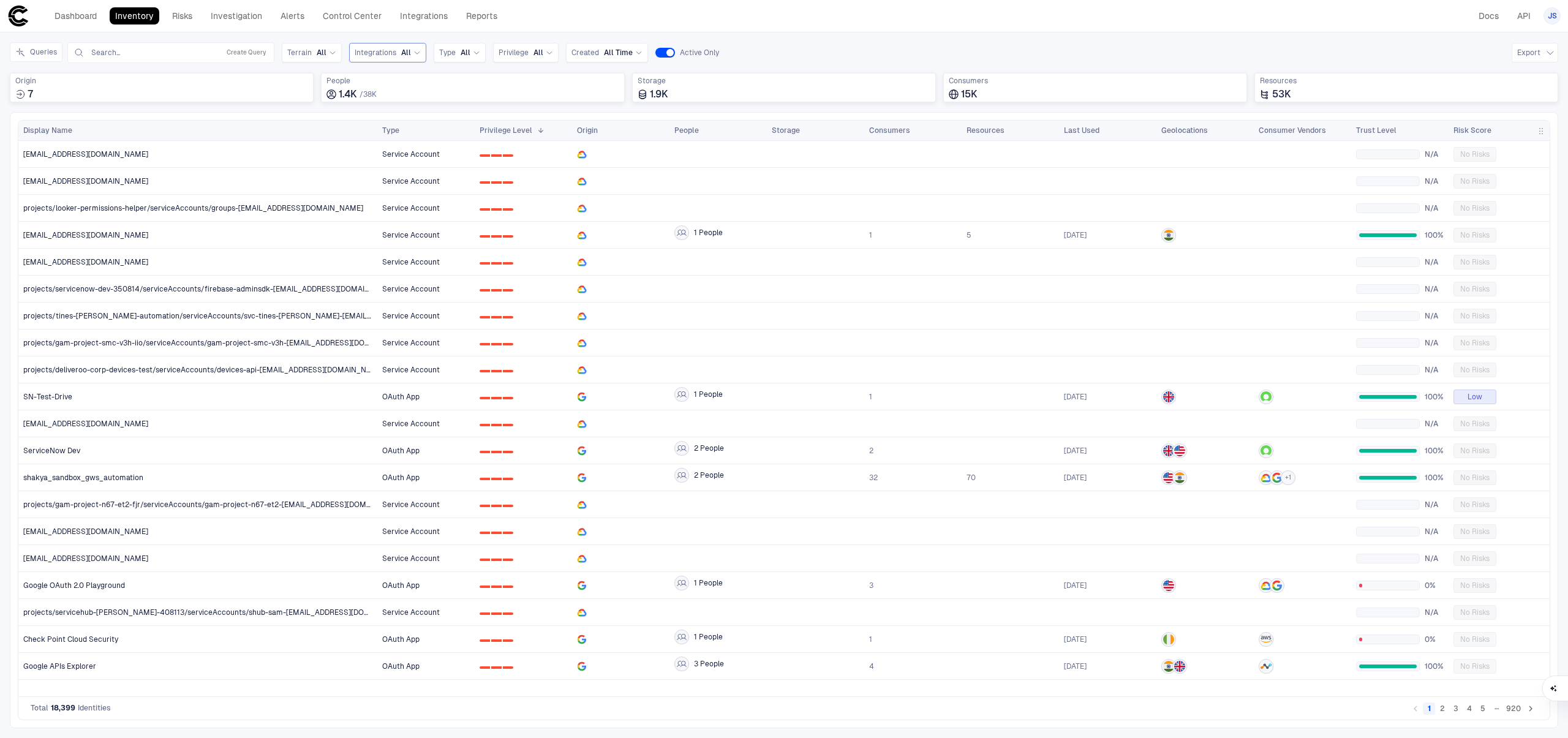
click at [403, 54] on span "All" at bounding box center [406, 52] width 10 height 10
click at [394, 264] on span "AWS" at bounding box center [425, 263] width 101 height 10
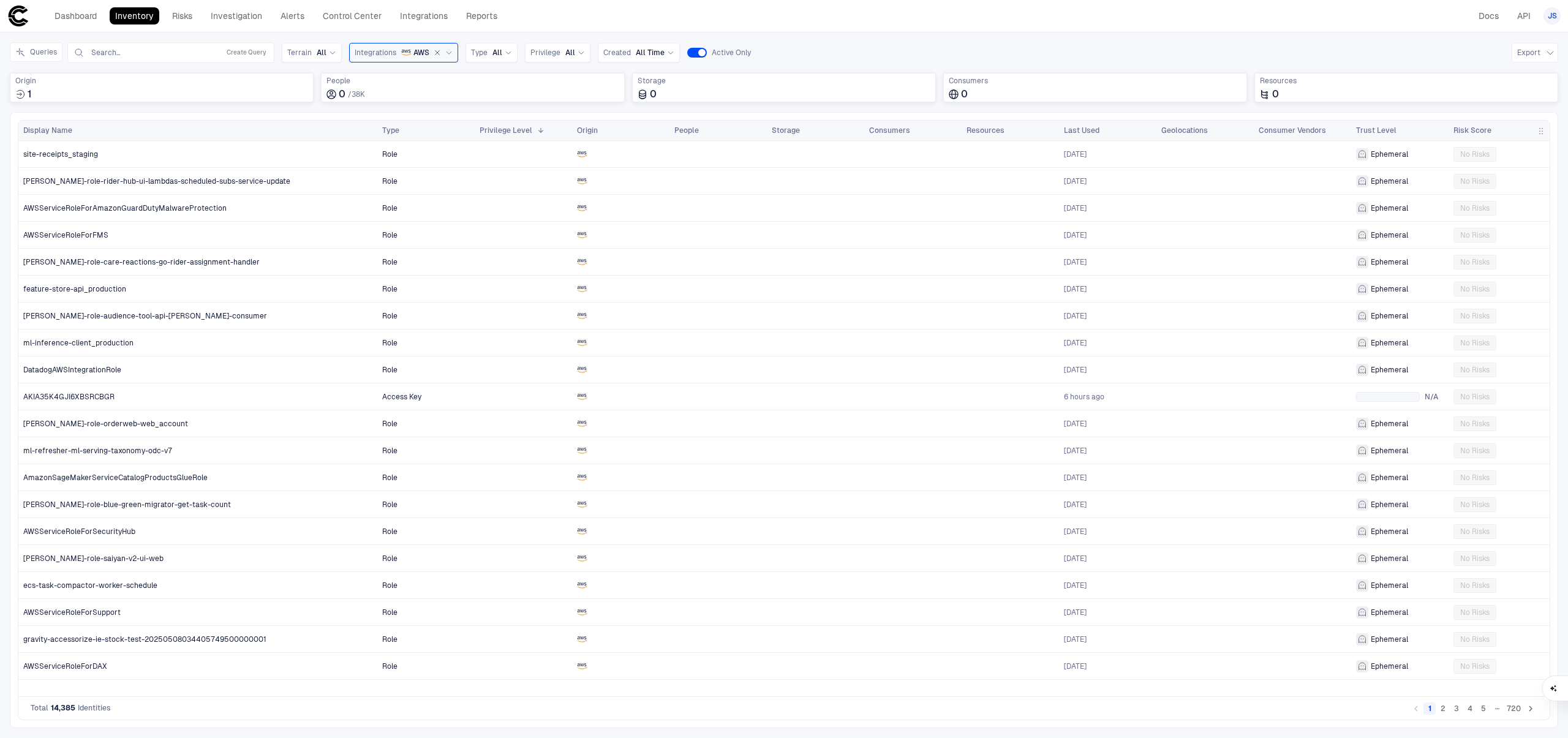
click at [436, 53] on icon "button" at bounding box center [438, 53] width 4 height 4
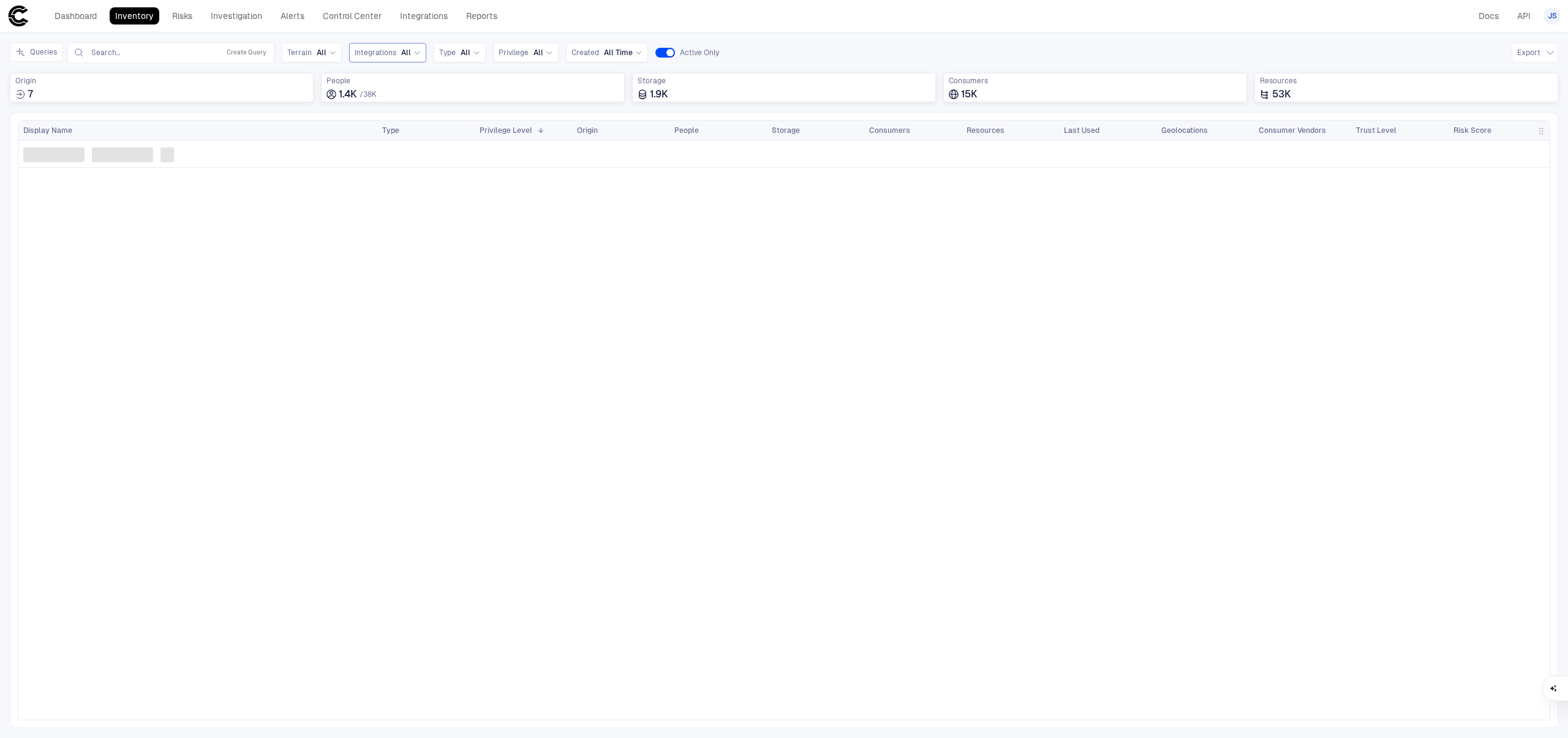
click at [412, 57] on div "All" at bounding box center [411, 52] width 20 height 10
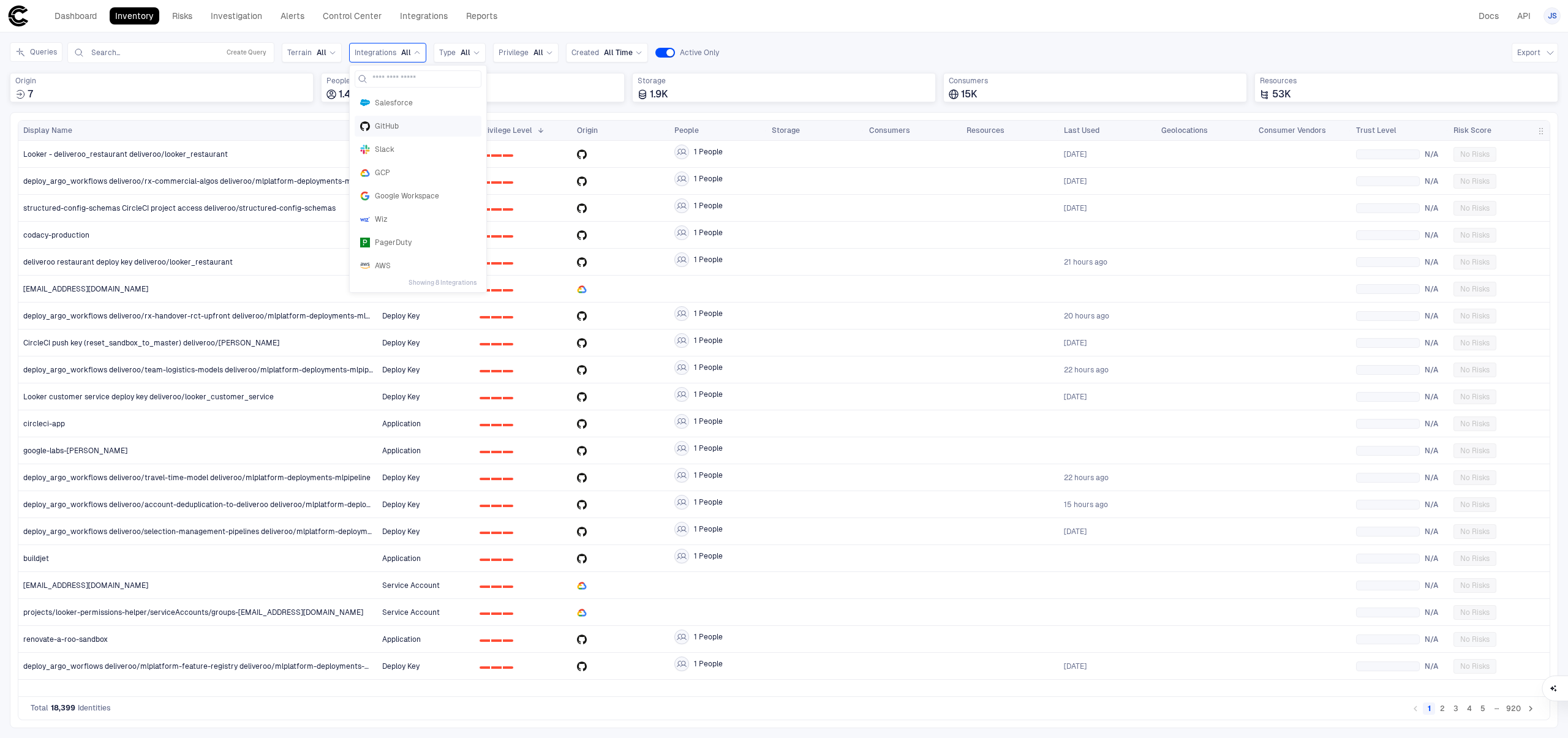
click at [408, 129] on span "GitHub" at bounding box center [425, 126] width 101 height 10
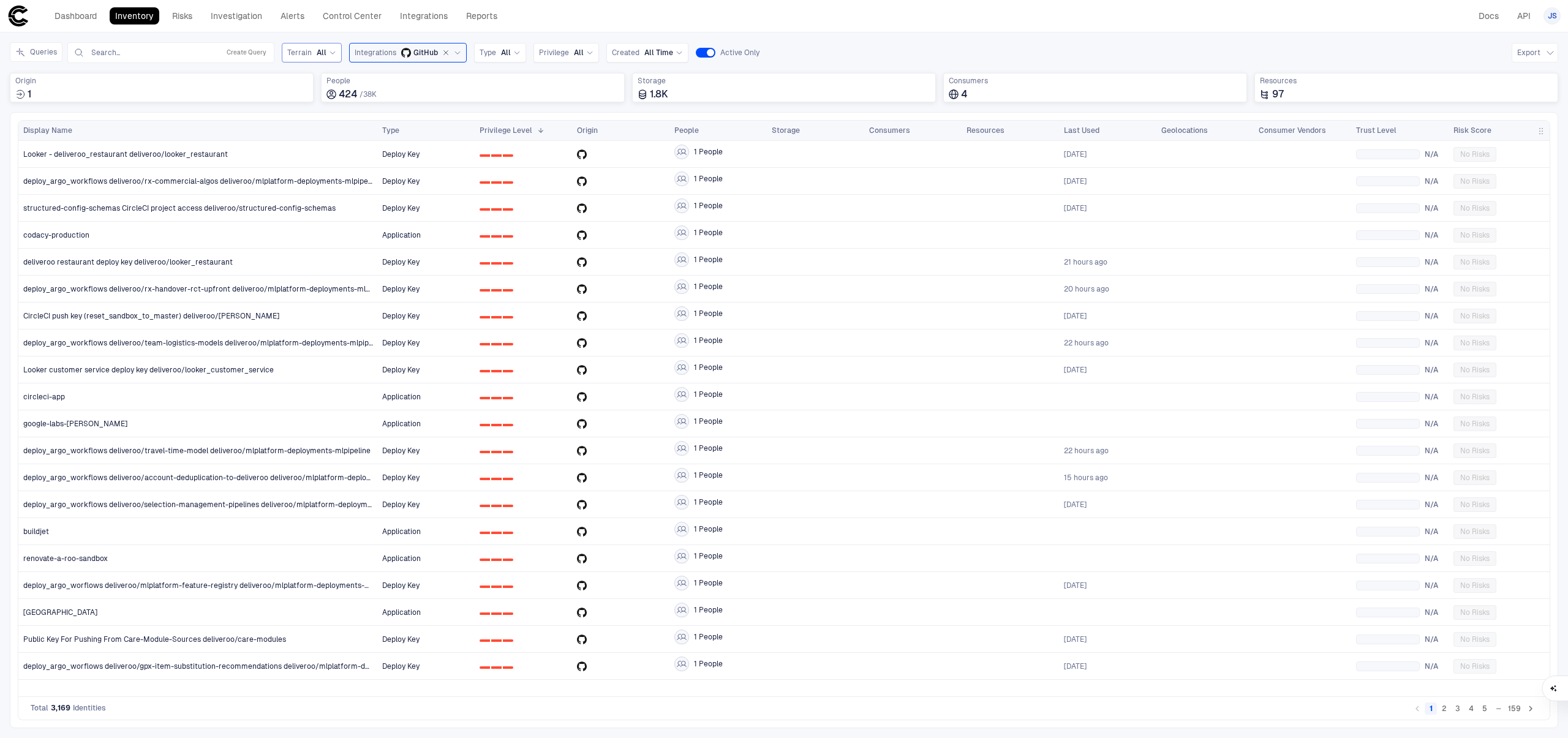
click at [294, 52] on span "Terrain" at bounding box center [299, 52] width 24 height 10
click at [517, 60] on div "Type All" at bounding box center [500, 52] width 52 height 20
click at [557, 56] on span "Privilege" at bounding box center [554, 52] width 30 height 10
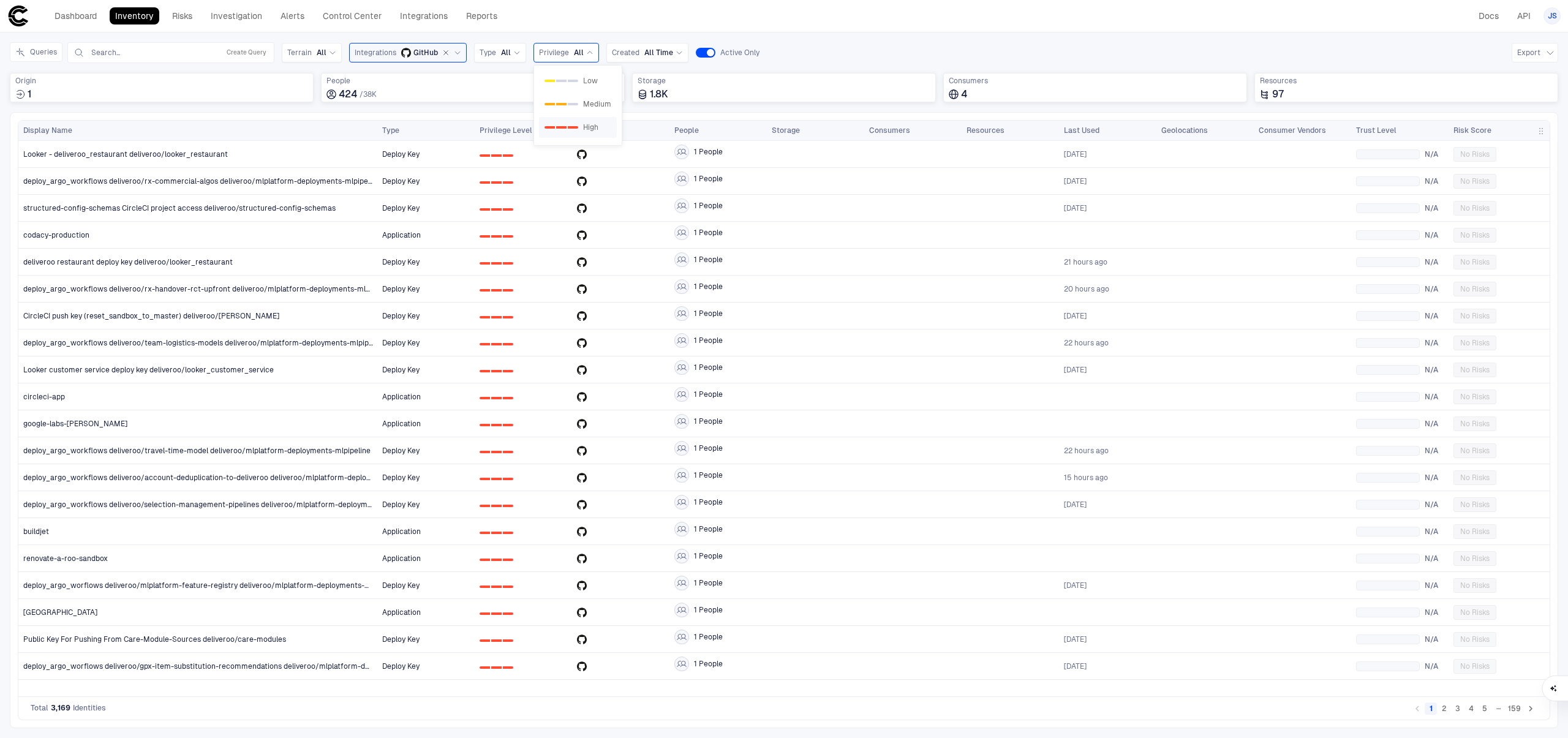
click at [570, 132] on div "0 1 2 High" at bounding box center [578, 127] width 67 height 10
click at [299, 158] on div "Looker - deliveroo_restaurant deliveroo/looker_restaurant" at bounding box center [198, 154] width 350 height 25
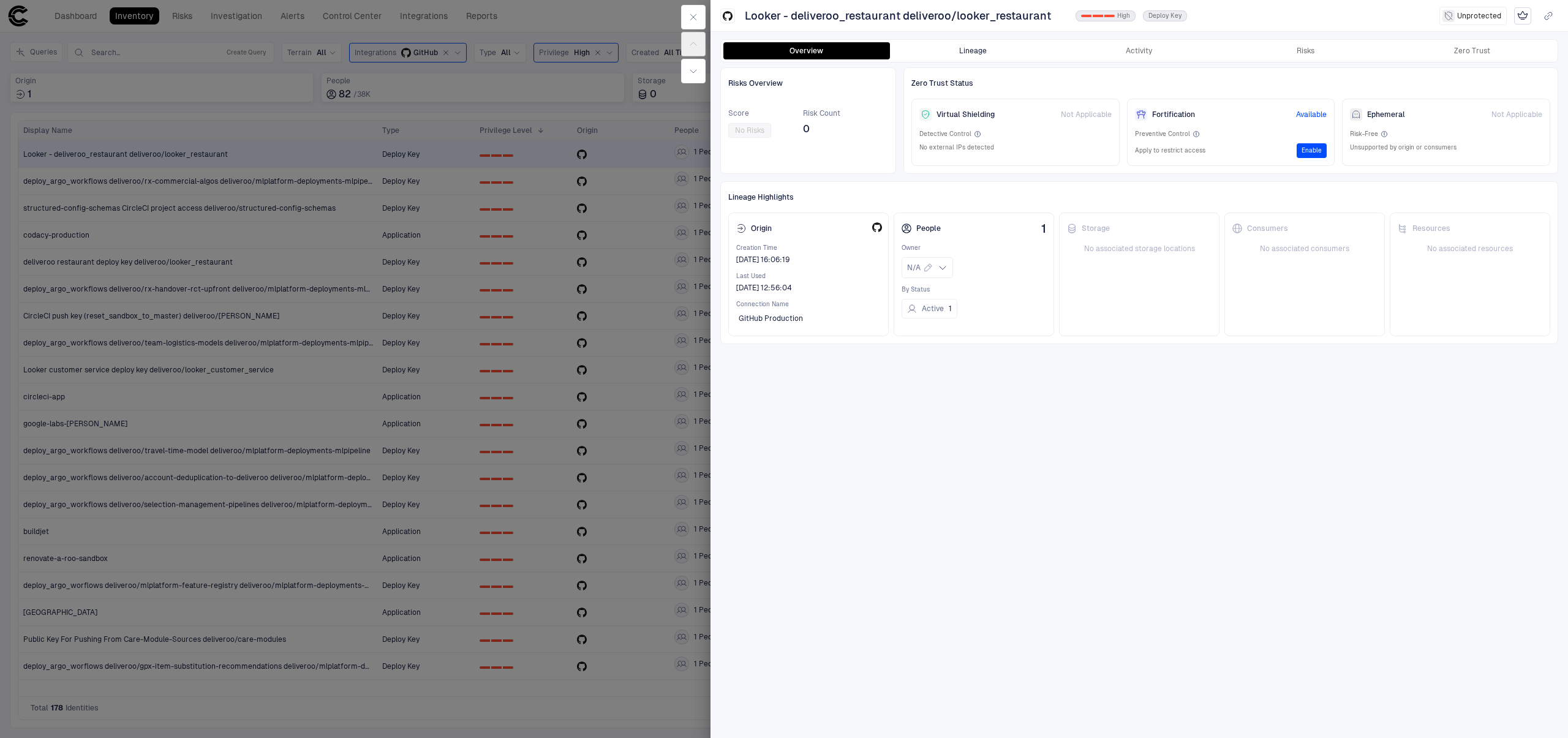
click at [983, 58] on button "Lineage" at bounding box center [973, 51] width 167 height 17
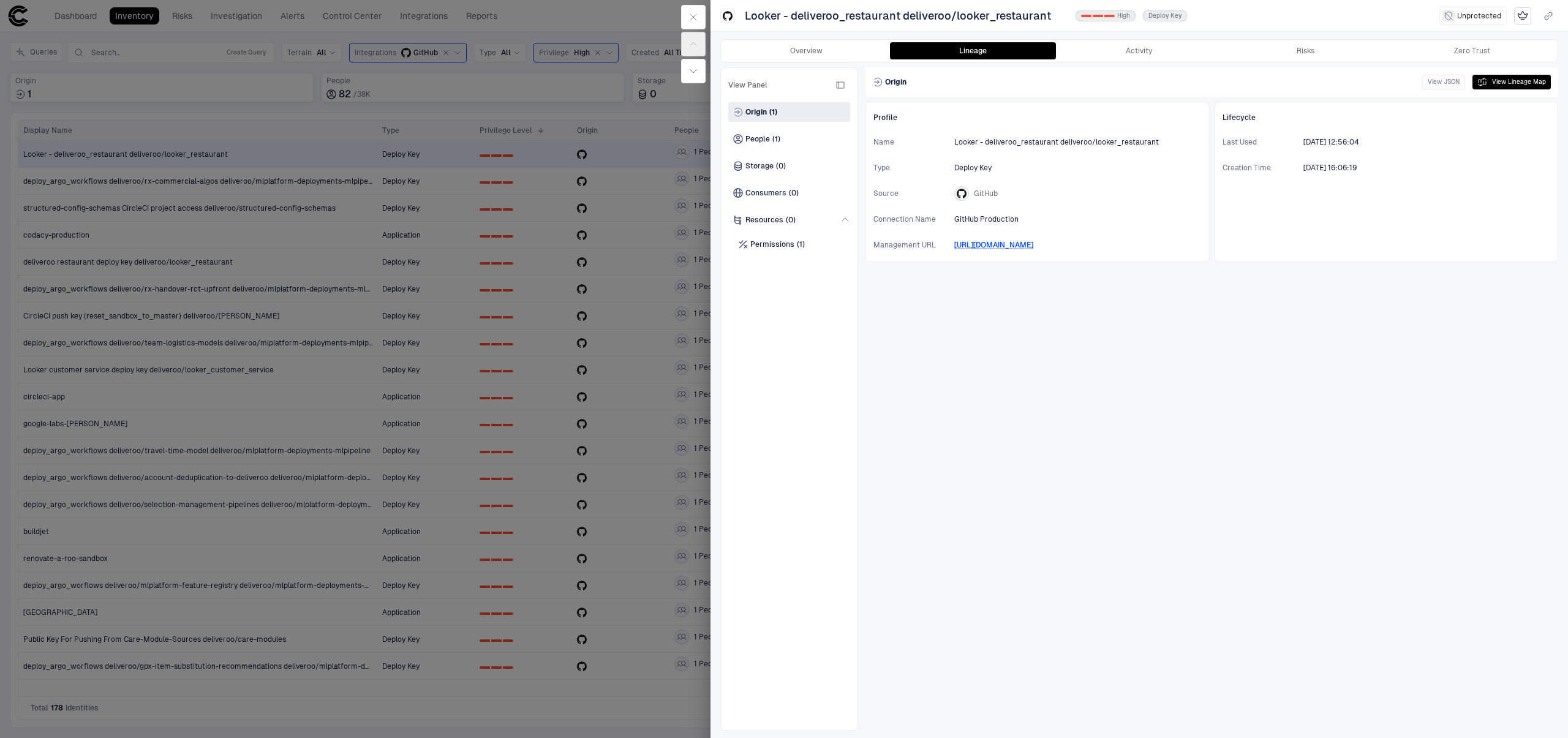
click at [778, 83] on div "View Panel" at bounding box center [789, 85] width 122 height 20
click at [839, 86] on icon "button" at bounding box center [841, 85] width 10 height 10
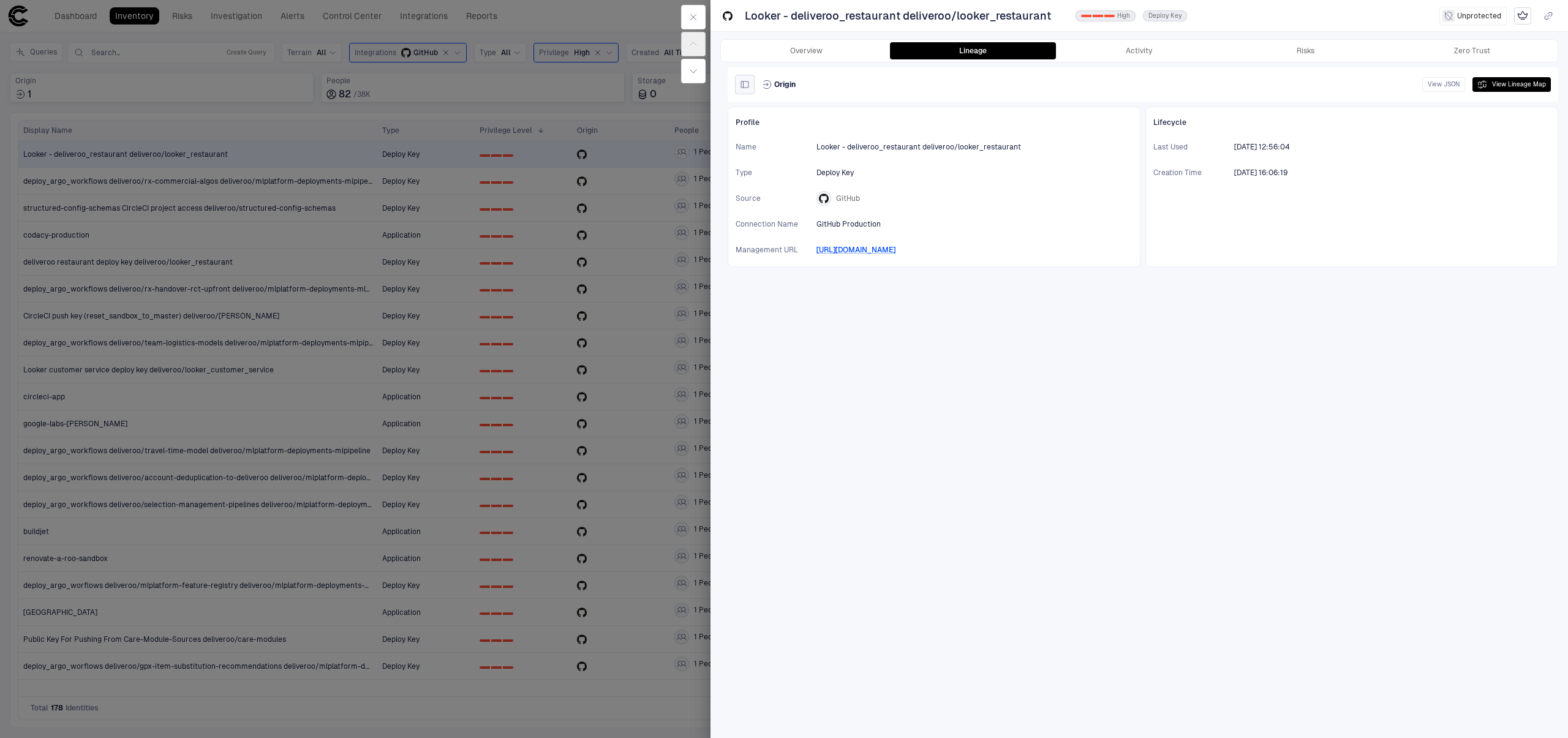
click at [747, 84] on icon "button" at bounding box center [745, 84] width 10 height 10
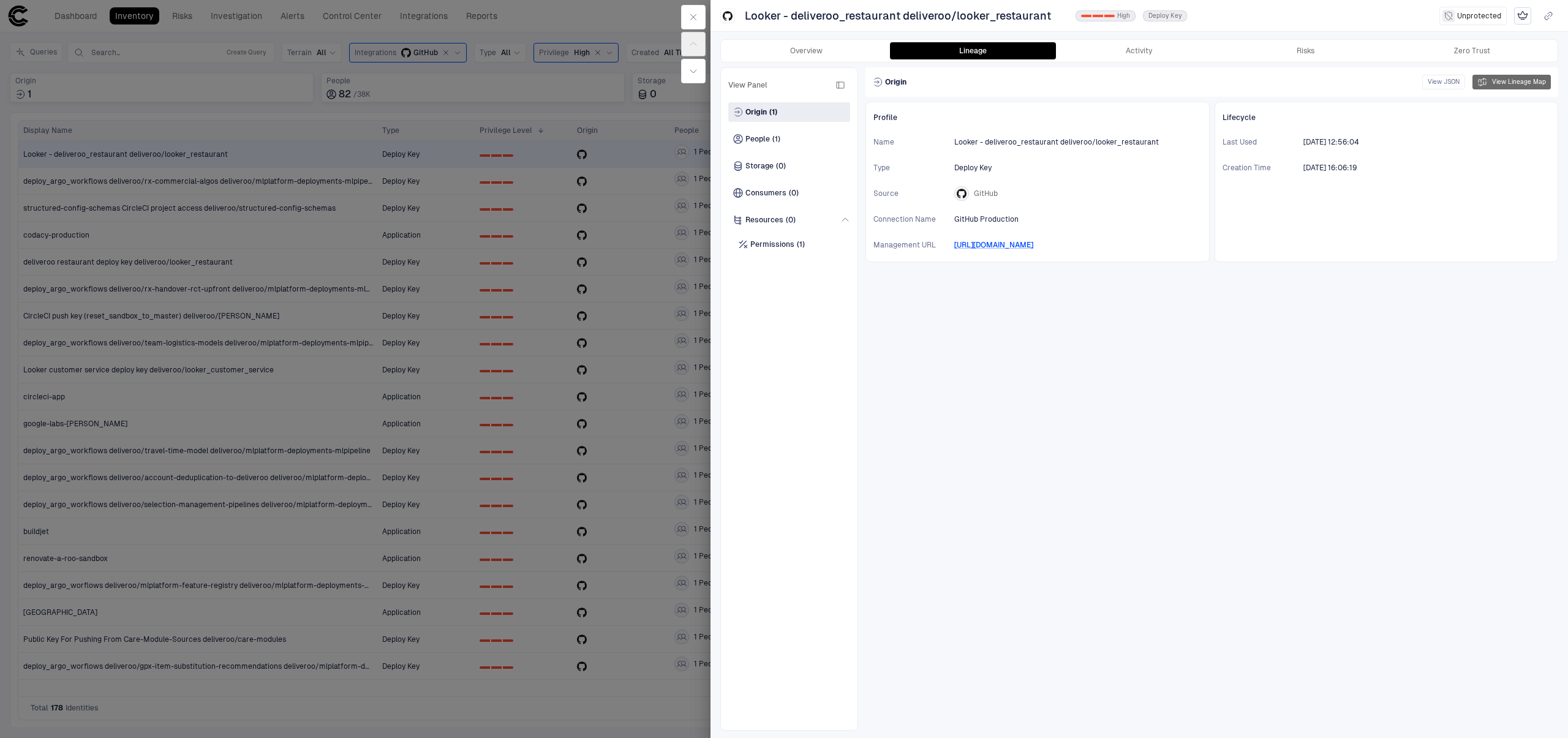
click at [1519, 81] on button "View Lineage Map" at bounding box center [1511, 82] width 78 height 15
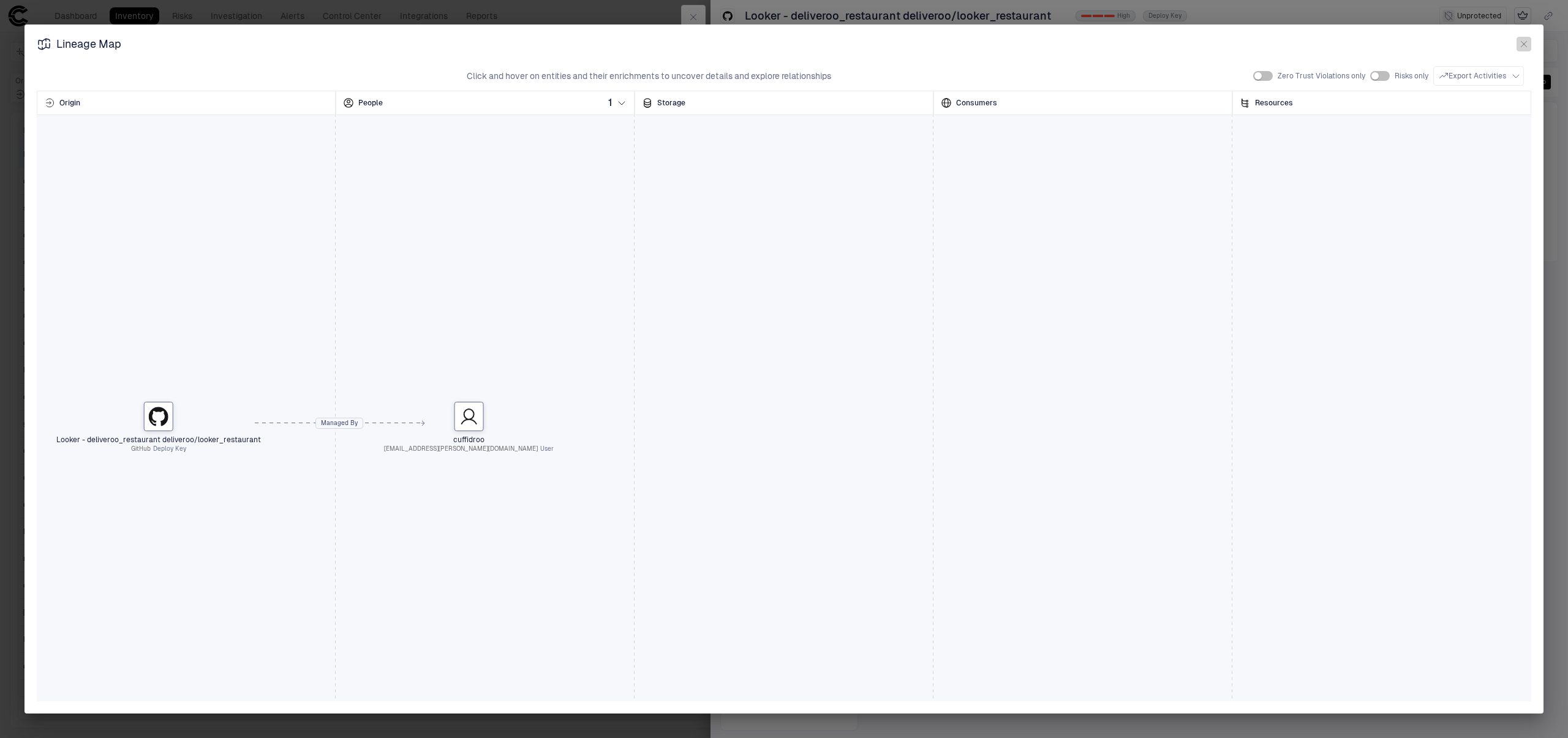
click at [1527, 43] on icon "button" at bounding box center [1524, 44] width 10 height 10
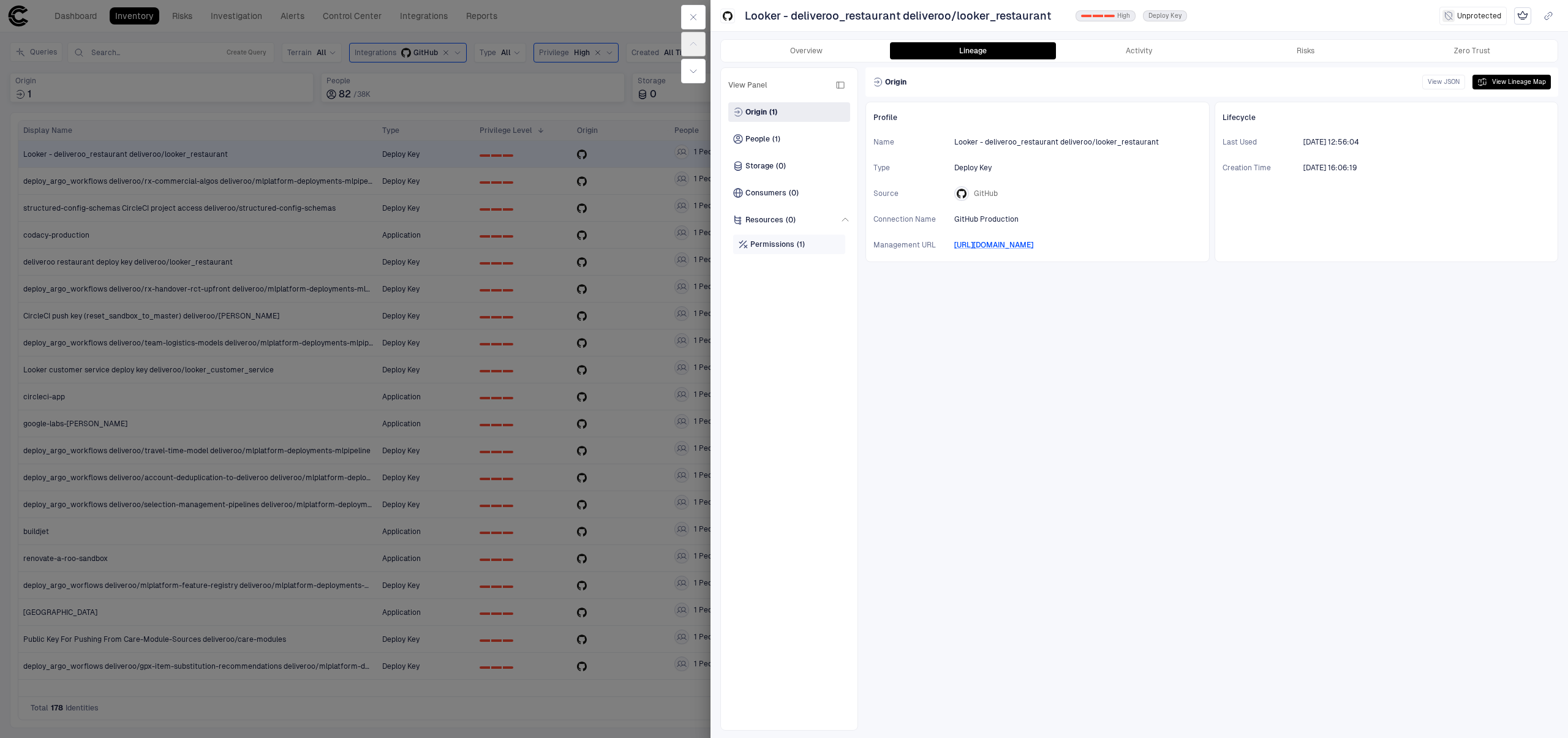
click at [788, 246] on span "Permissions" at bounding box center [772, 244] width 44 height 10
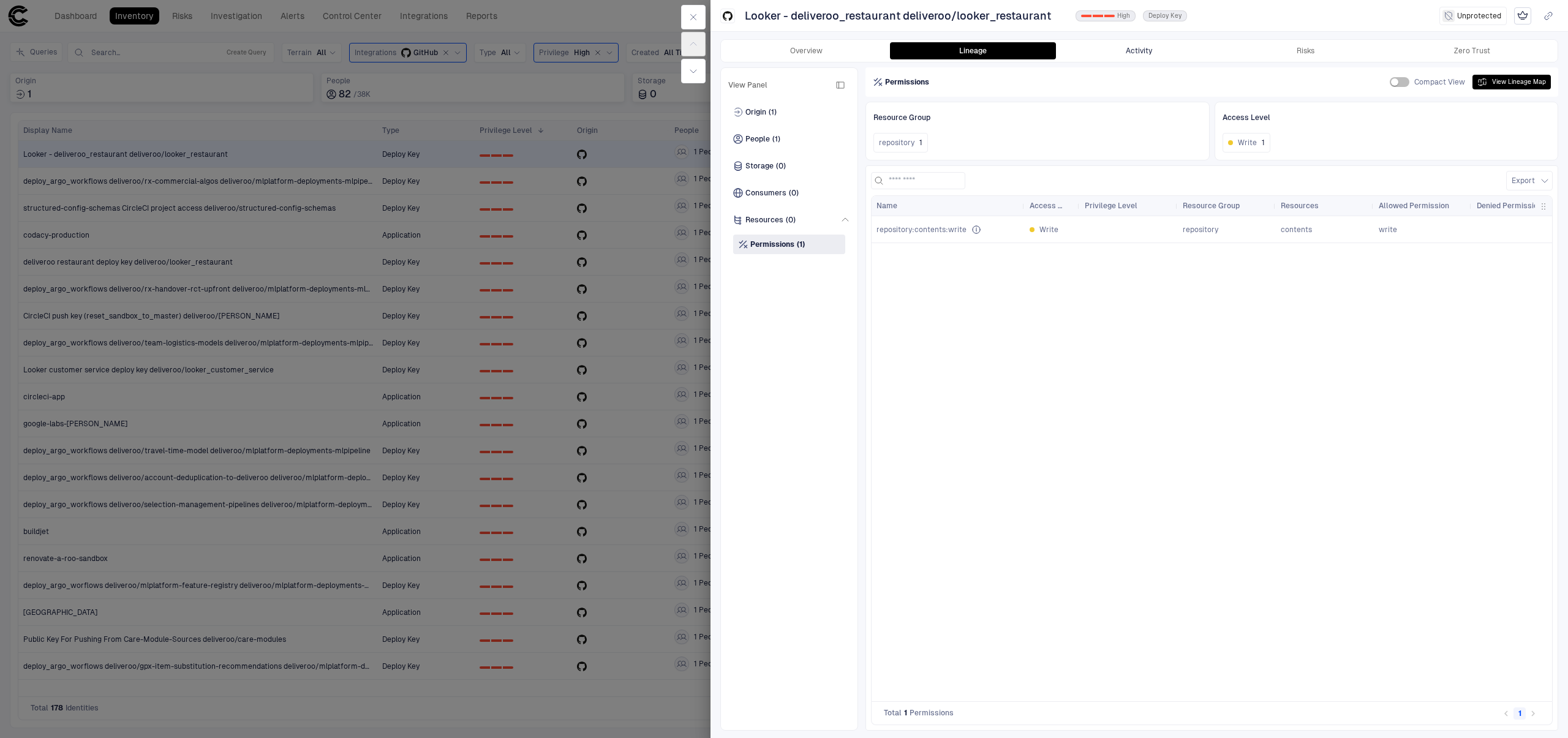
click at [1121, 49] on button "Activity" at bounding box center [1139, 51] width 167 height 17
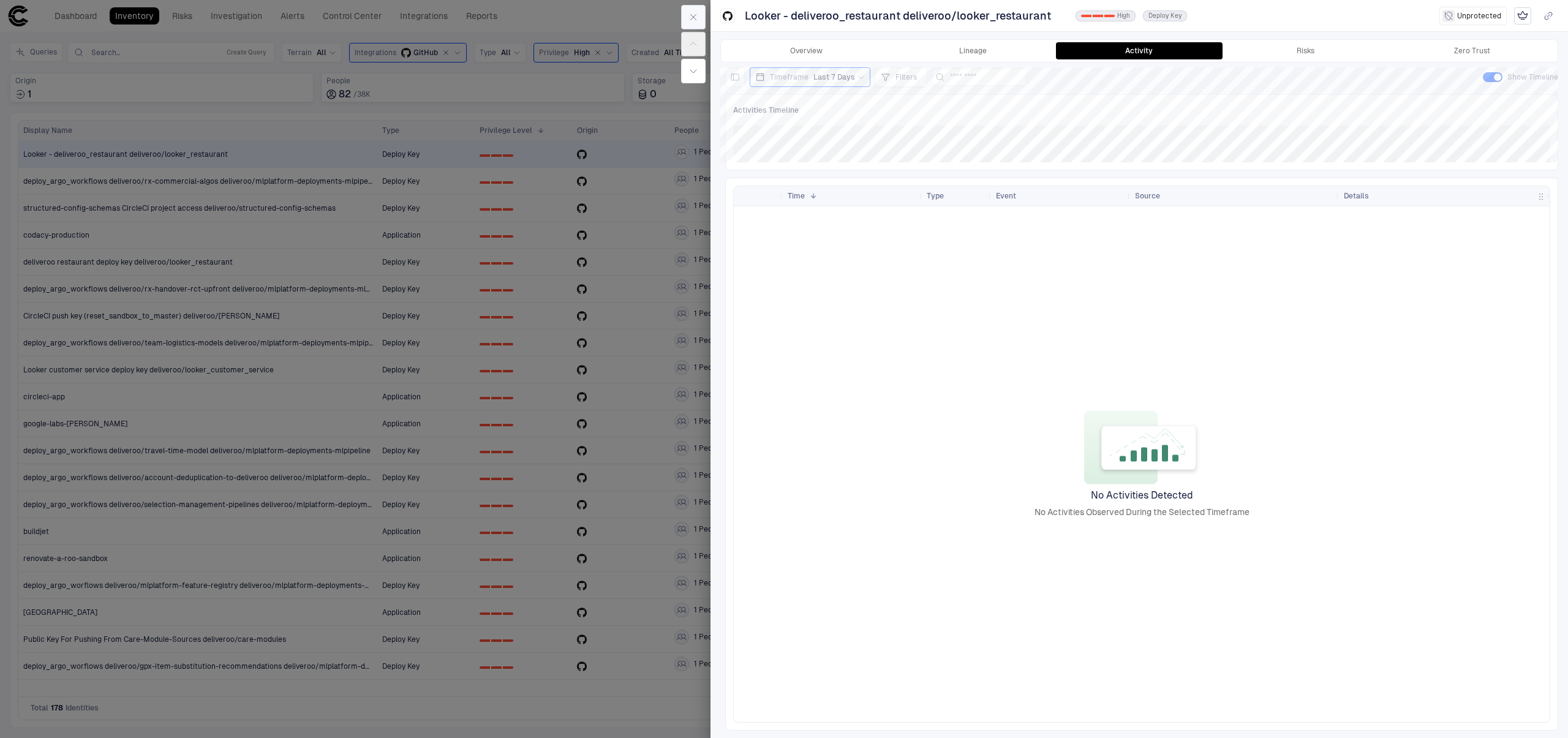
click at [692, 20] on icon "button" at bounding box center [693, 17] width 10 height 10
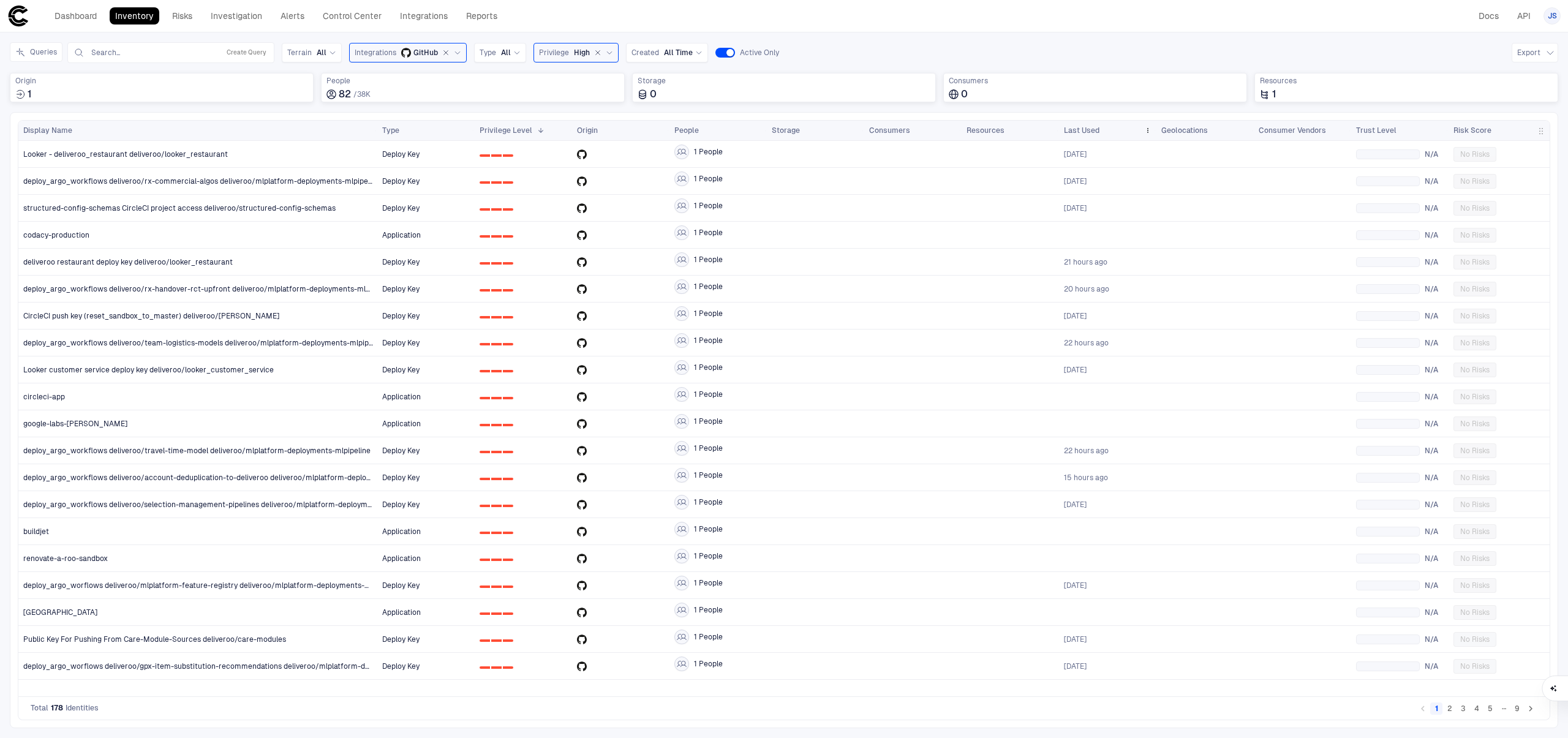
click at [1081, 133] on span "Last Used" at bounding box center [1081, 131] width 36 height 10
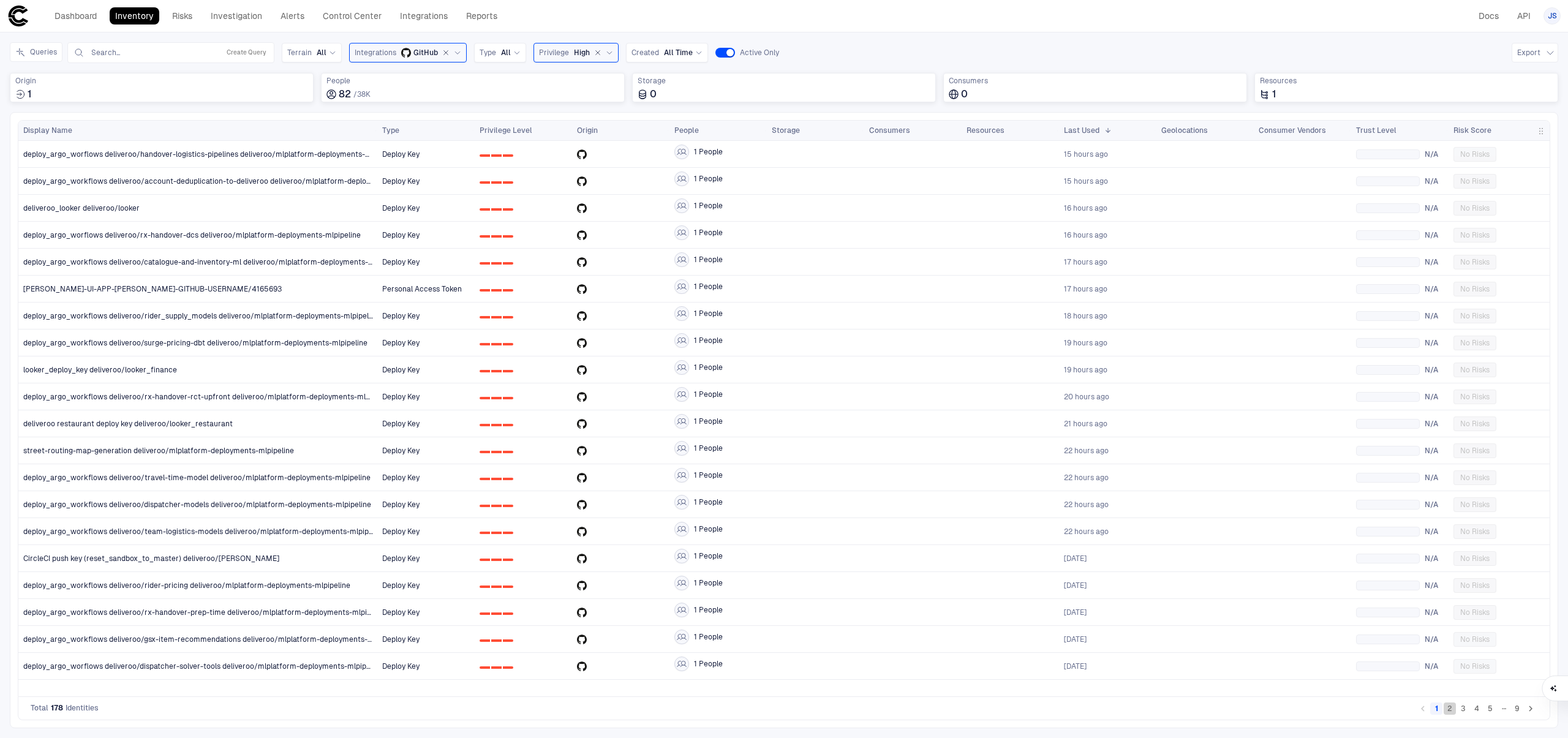
click at [1450, 712] on button "2" at bounding box center [1450, 709] width 13 height 13
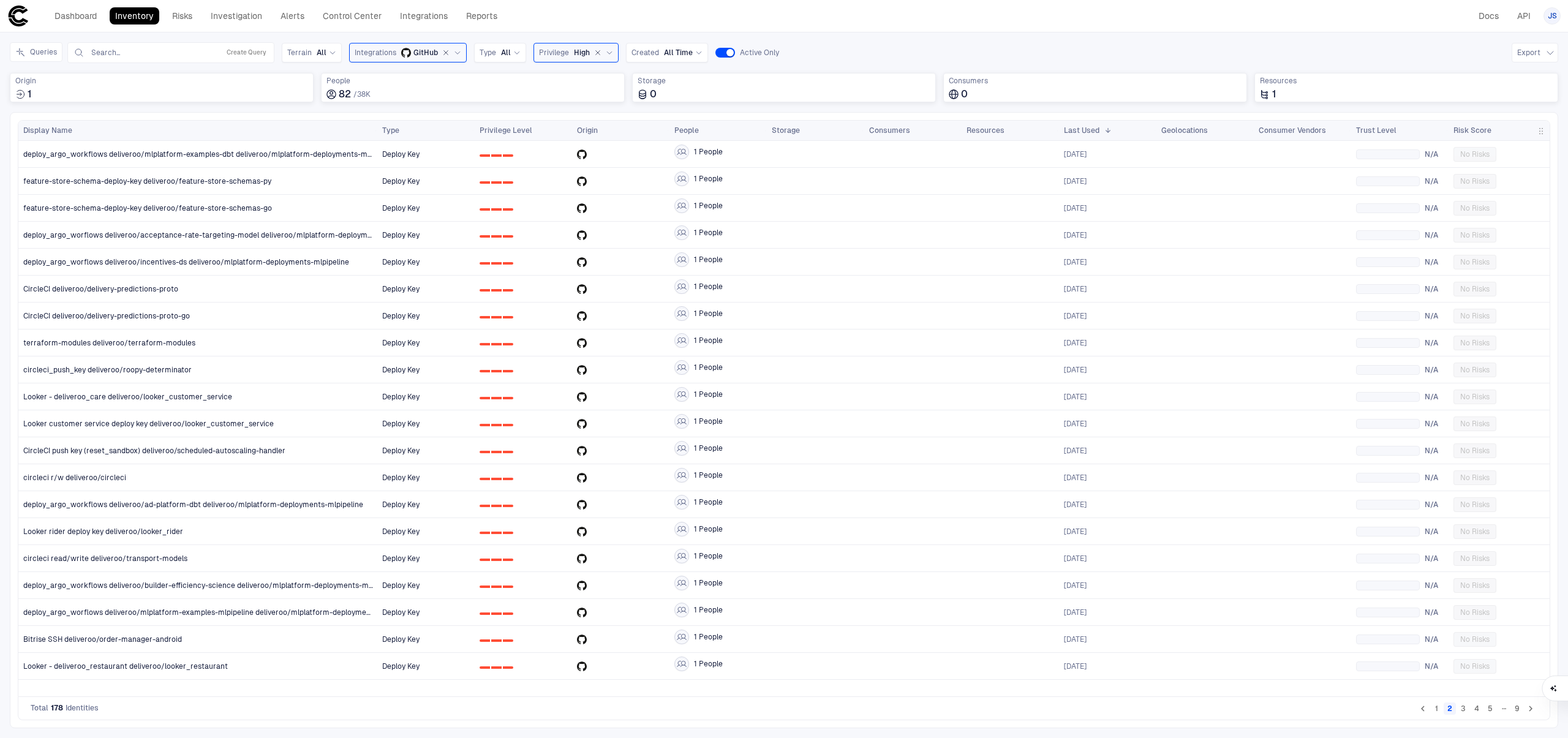
click at [1441, 713] on button "1" at bounding box center [1437, 709] width 13 height 13
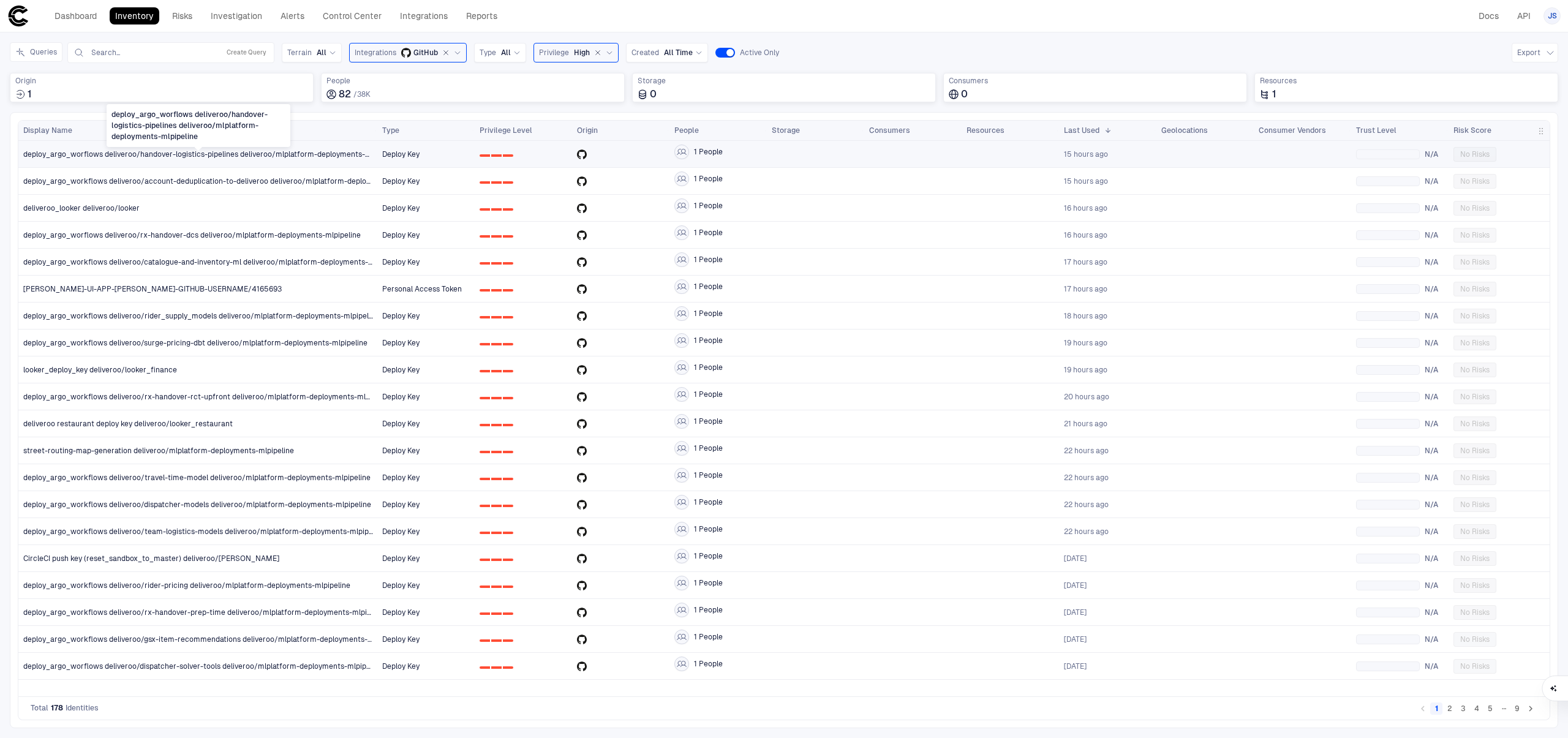
click at [322, 152] on span "deploy_argo_worflows deliveroo/handover-logistics-pipelines deliveroo/mlplatfor…" at bounding box center [198, 154] width 350 height 10
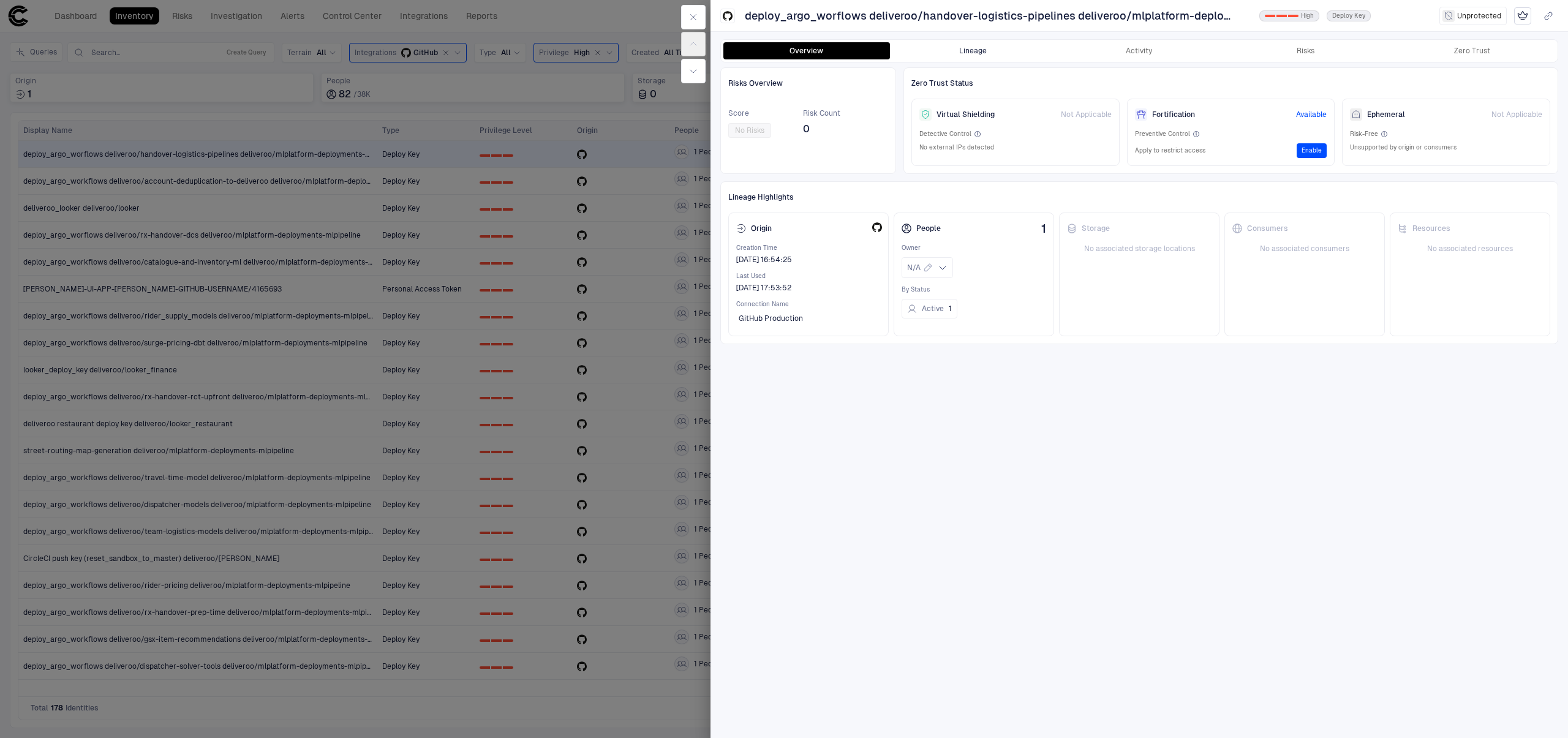
click at [972, 57] on button "Lineage" at bounding box center [973, 51] width 167 height 17
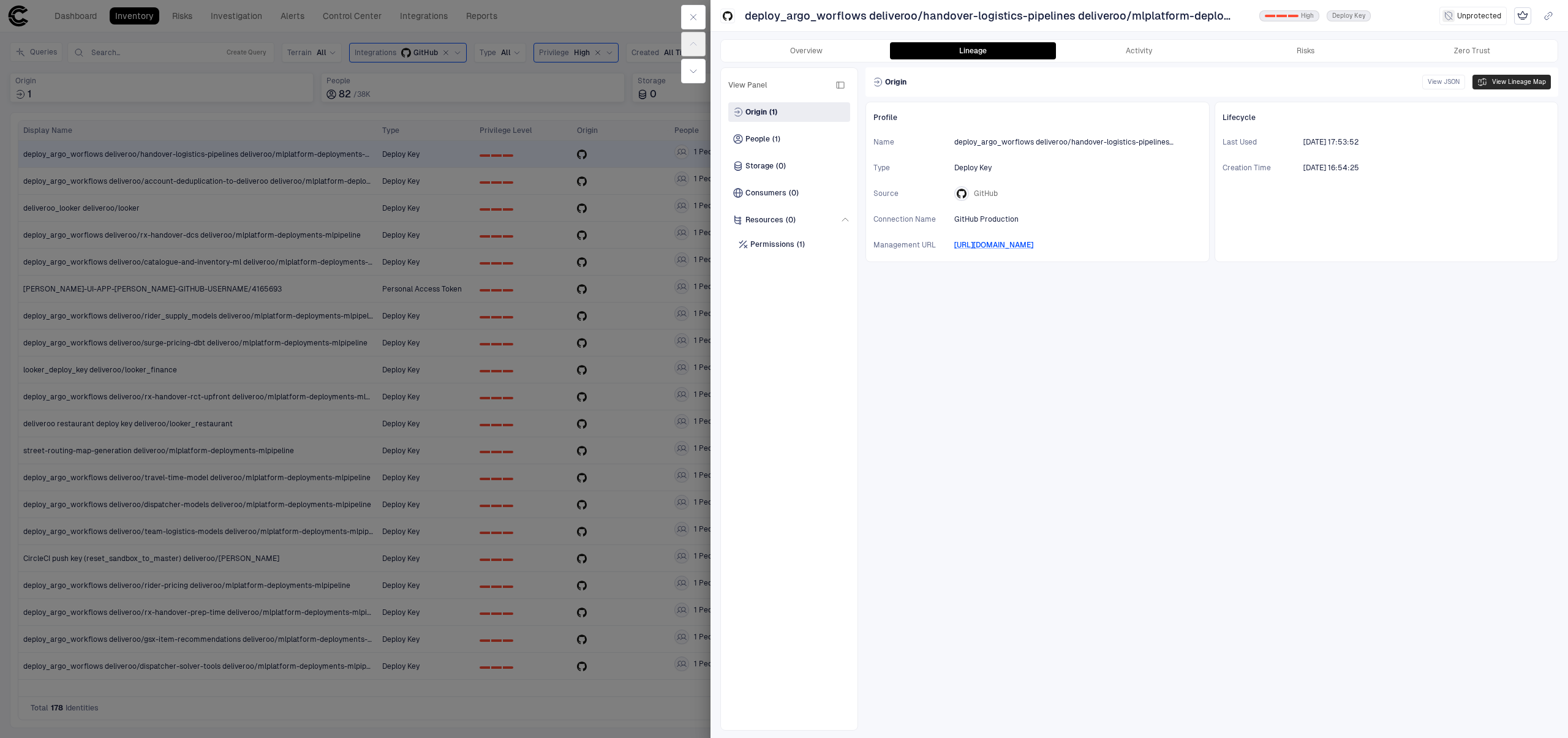
click at [1514, 84] on button "View Lineage Map" at bounding box center [1511, 82] width 78 height 15
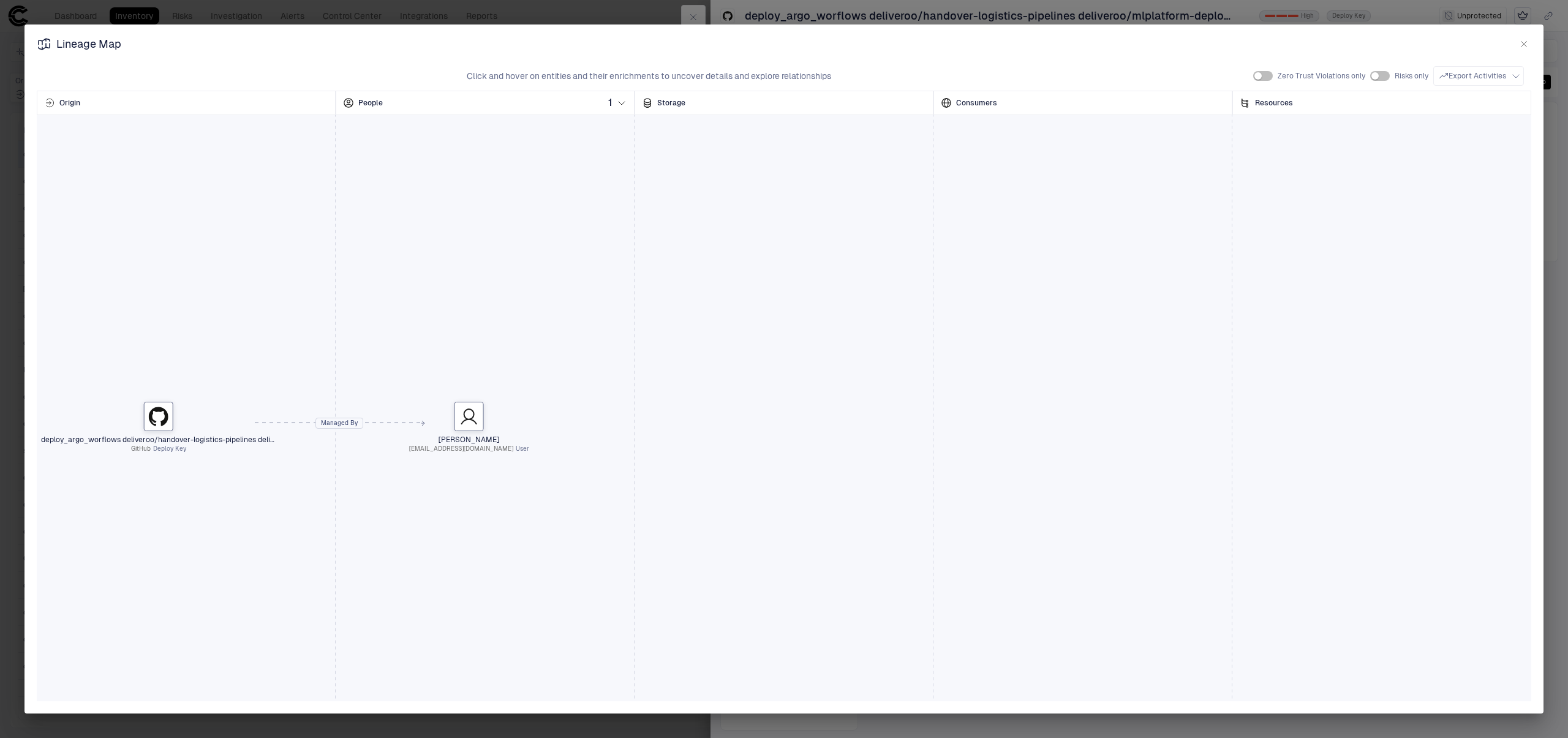
click at [1525, 44] on icon "button" at bounding box center [1524, 44] width 10 height 10
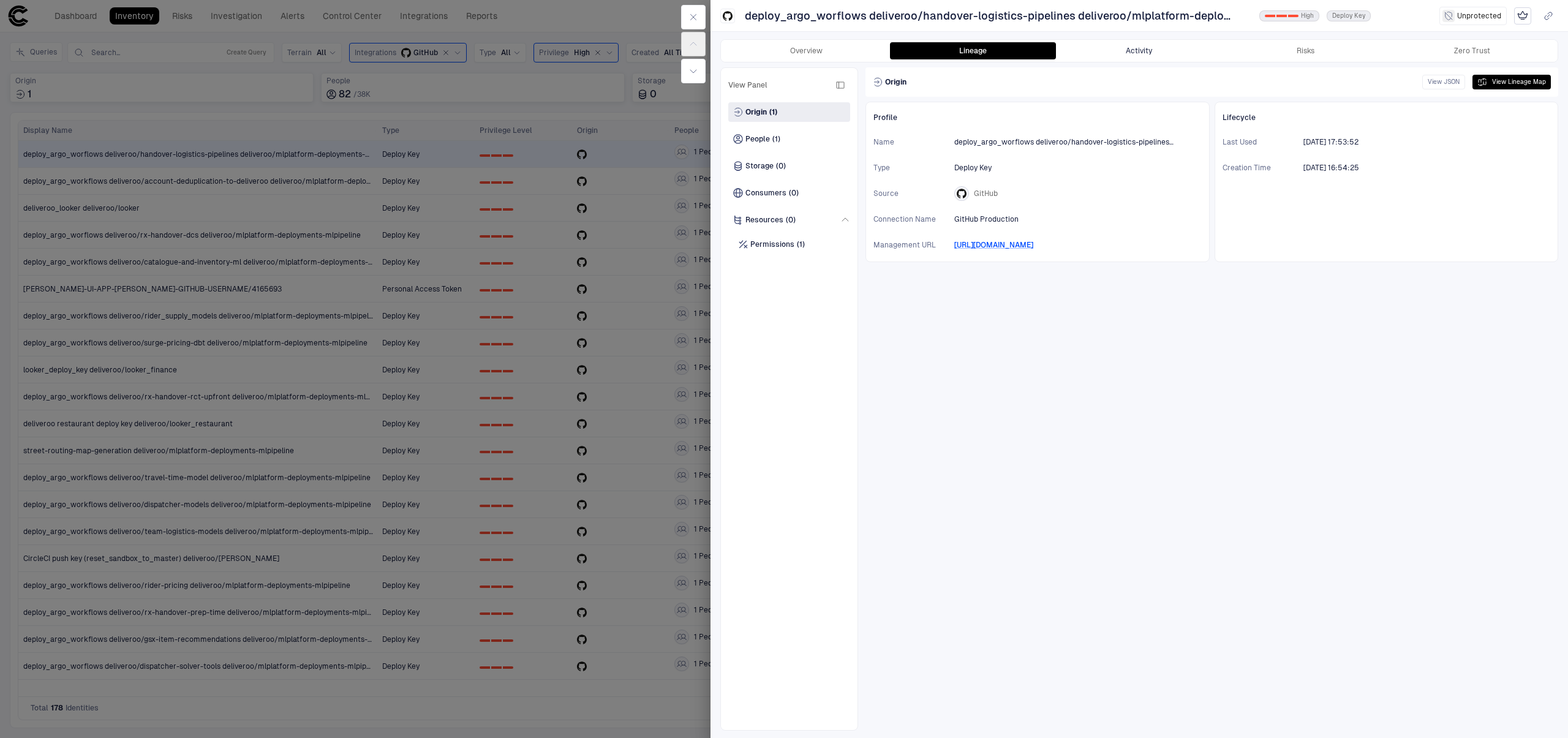
click at [1152, 58] on button "Activity" at bounding box center [1139, 51] width 167 height 17
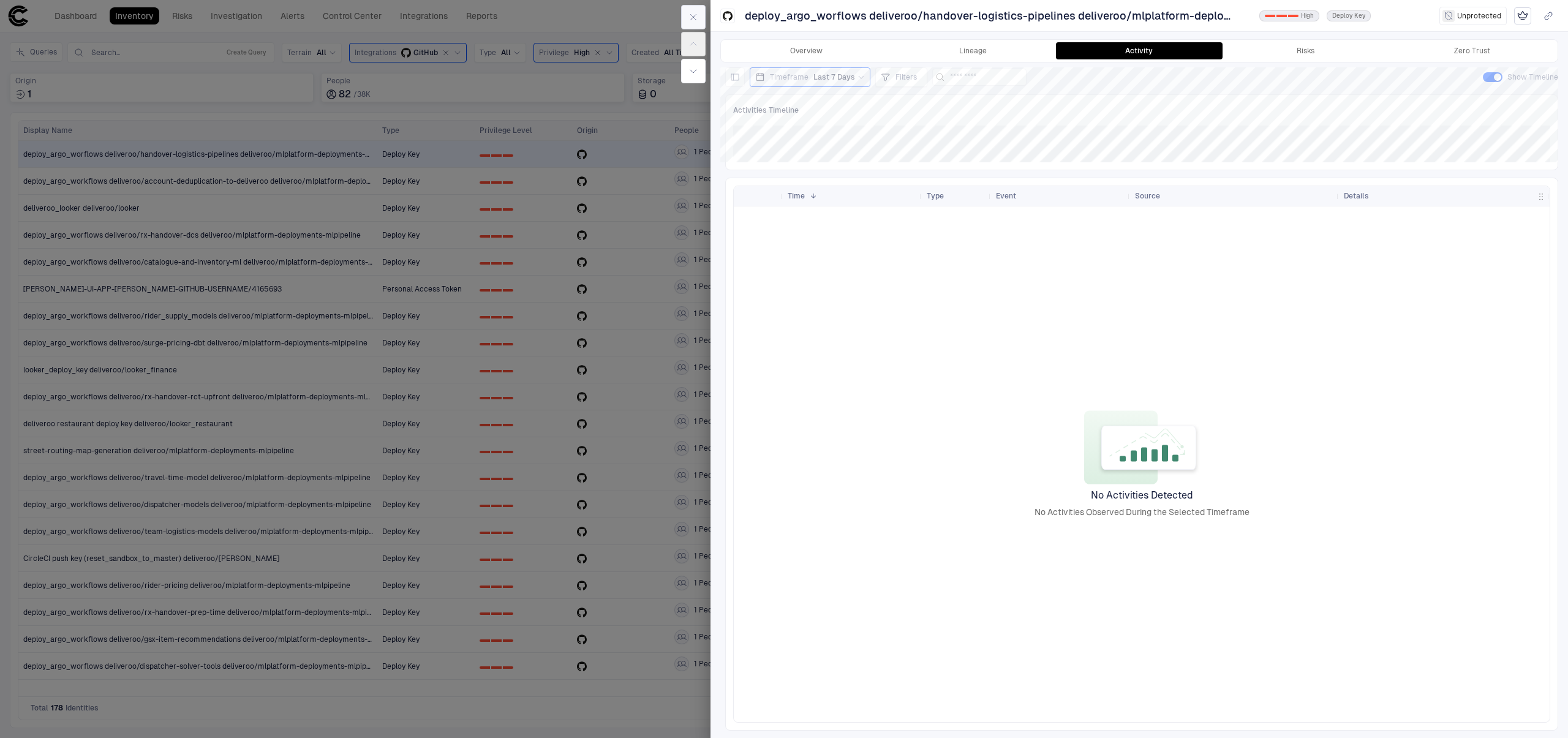
click at [695, 13] on icon "button" at bounding box center [693, 17] width 10 height 10
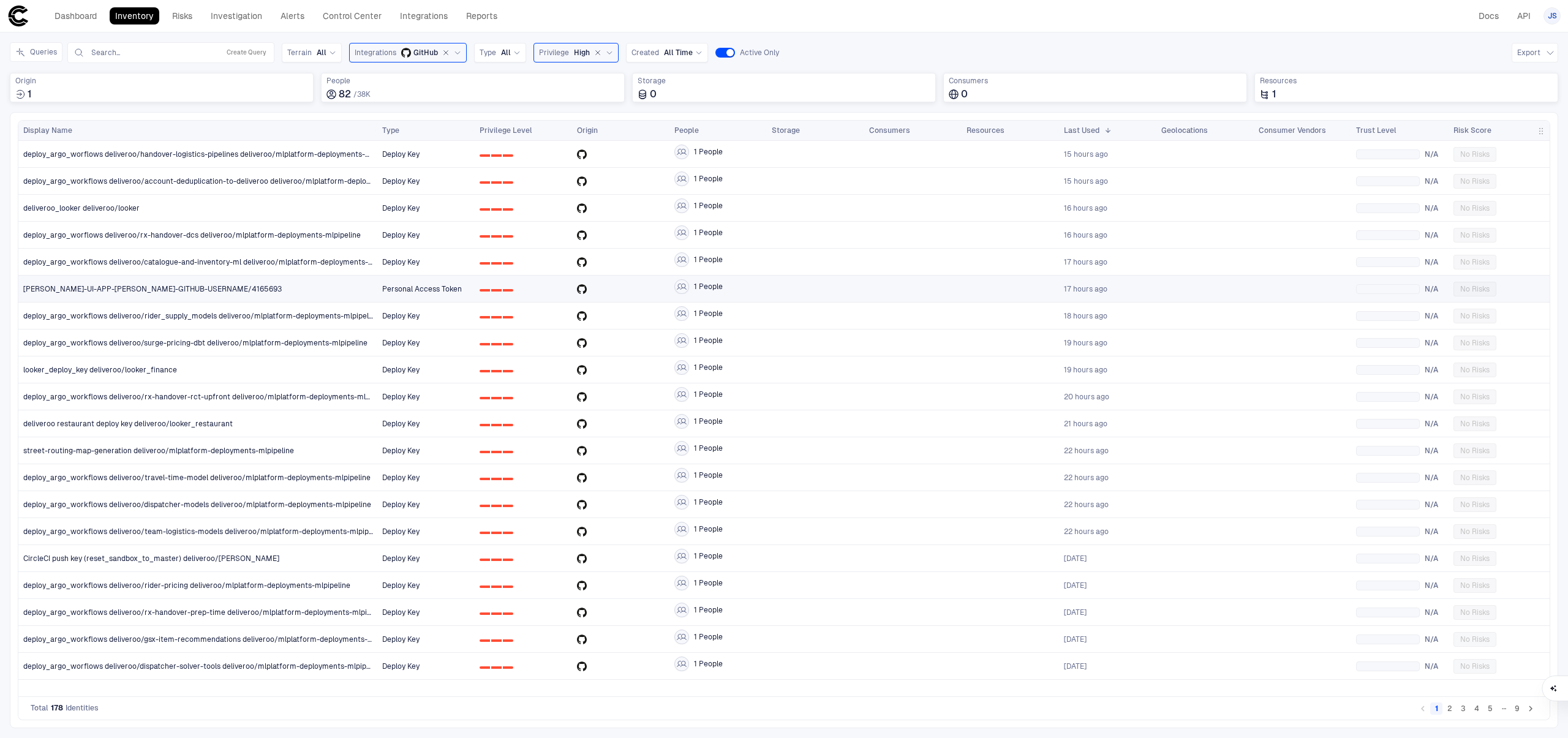
click at [266, 290] on div "[PERSON_NAME]-UI-APP-[PERSON_NAME]-GITHUB-USERNAME/4165693" at bounding box center [198, 289] width 350 height 10
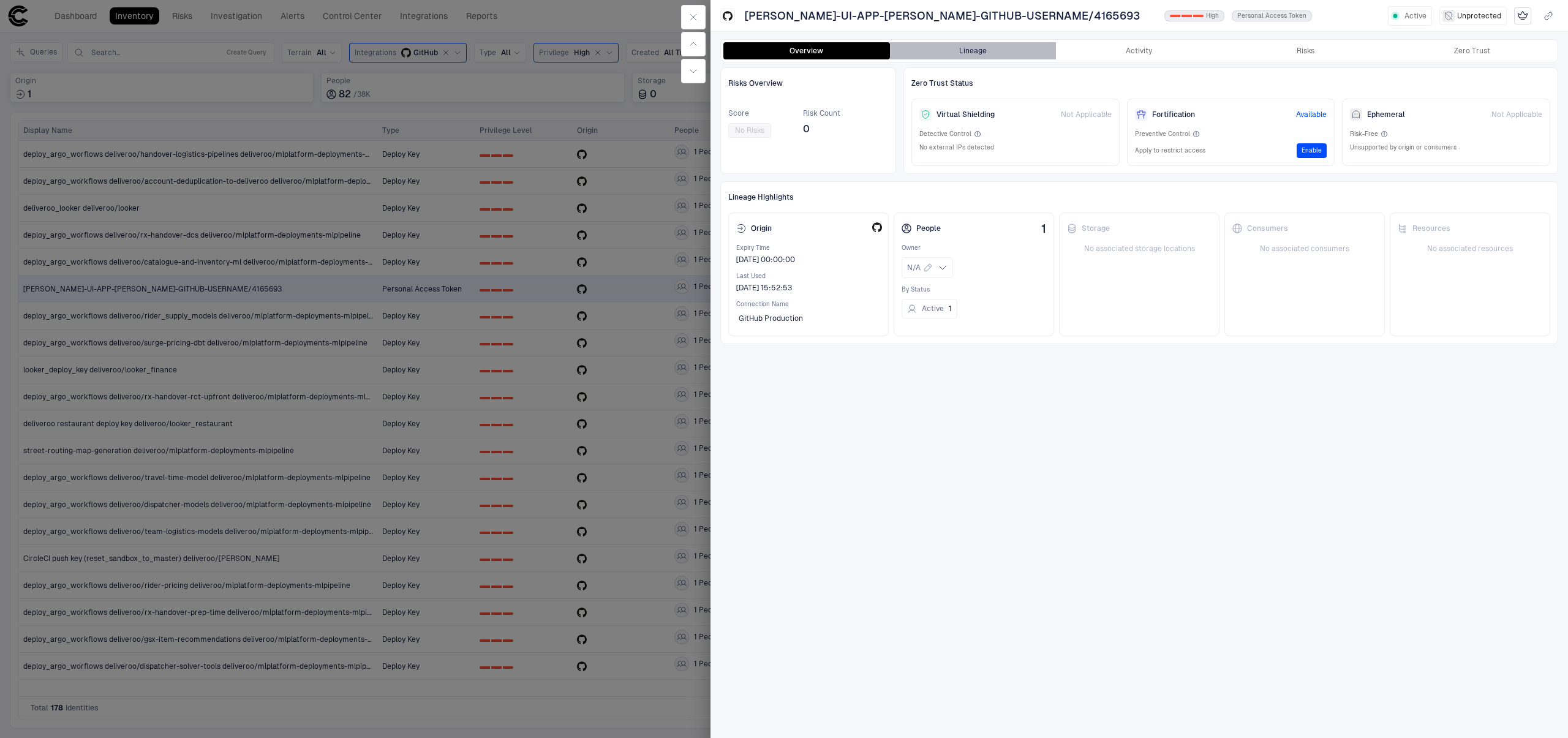
click at [956, 53] on button "Lineage" at bounding box center [973, 51] width 167 height 17
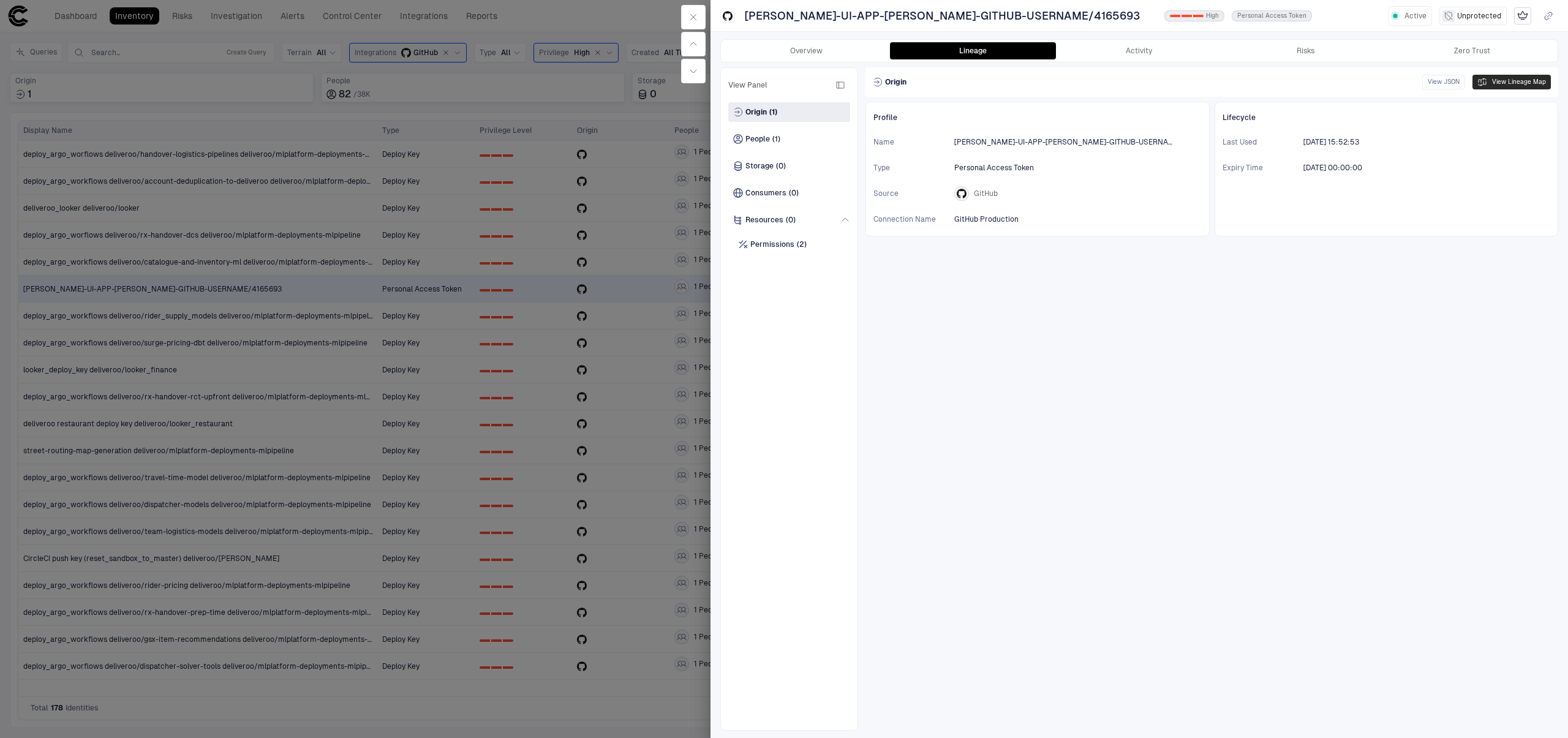
click at [1493, 87] on button "View Lineage Map" at bounding box center [1511, 82] width 78 height 15
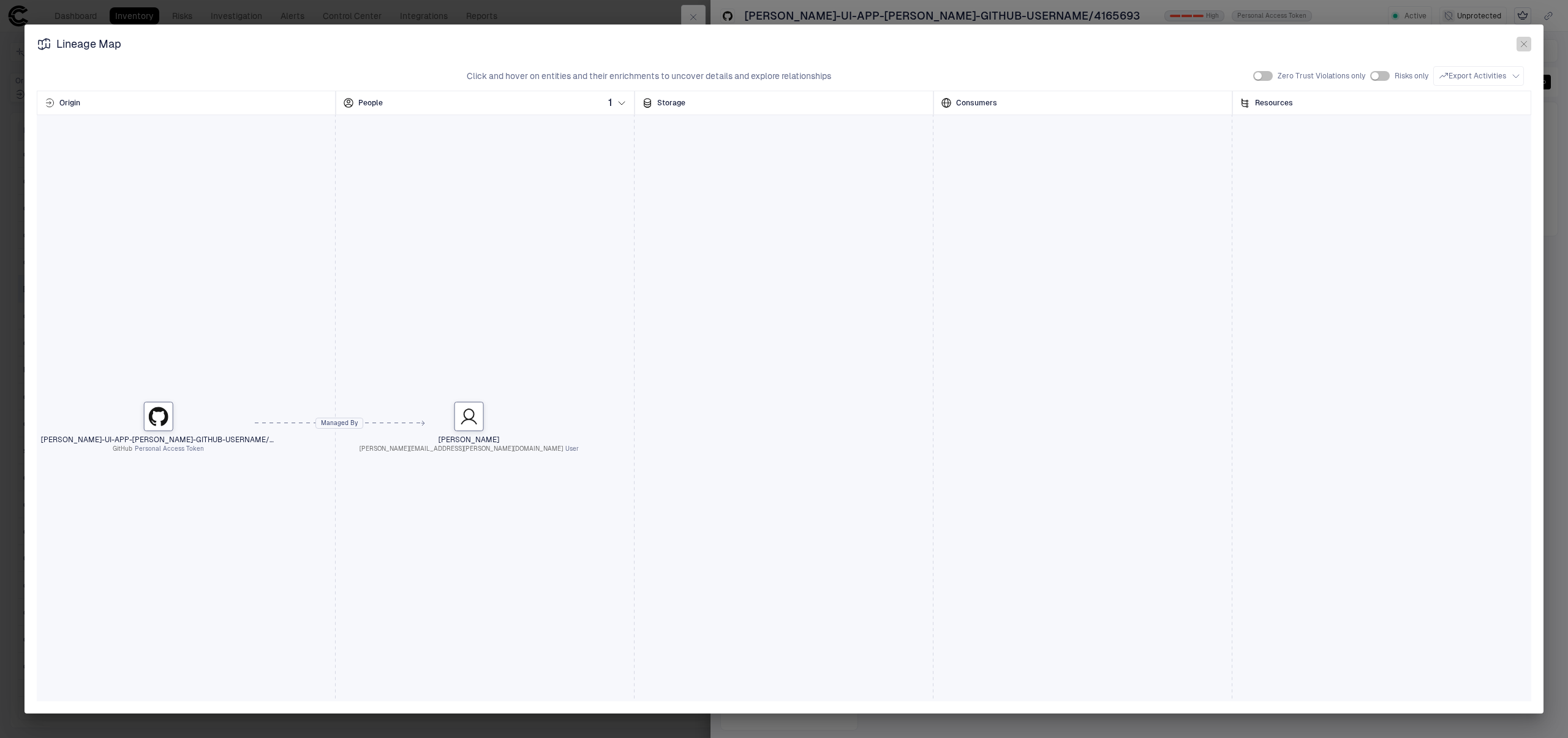
click at [1524, 47] on icon "button" at bounding box center [1524, 44] width 10 height 10
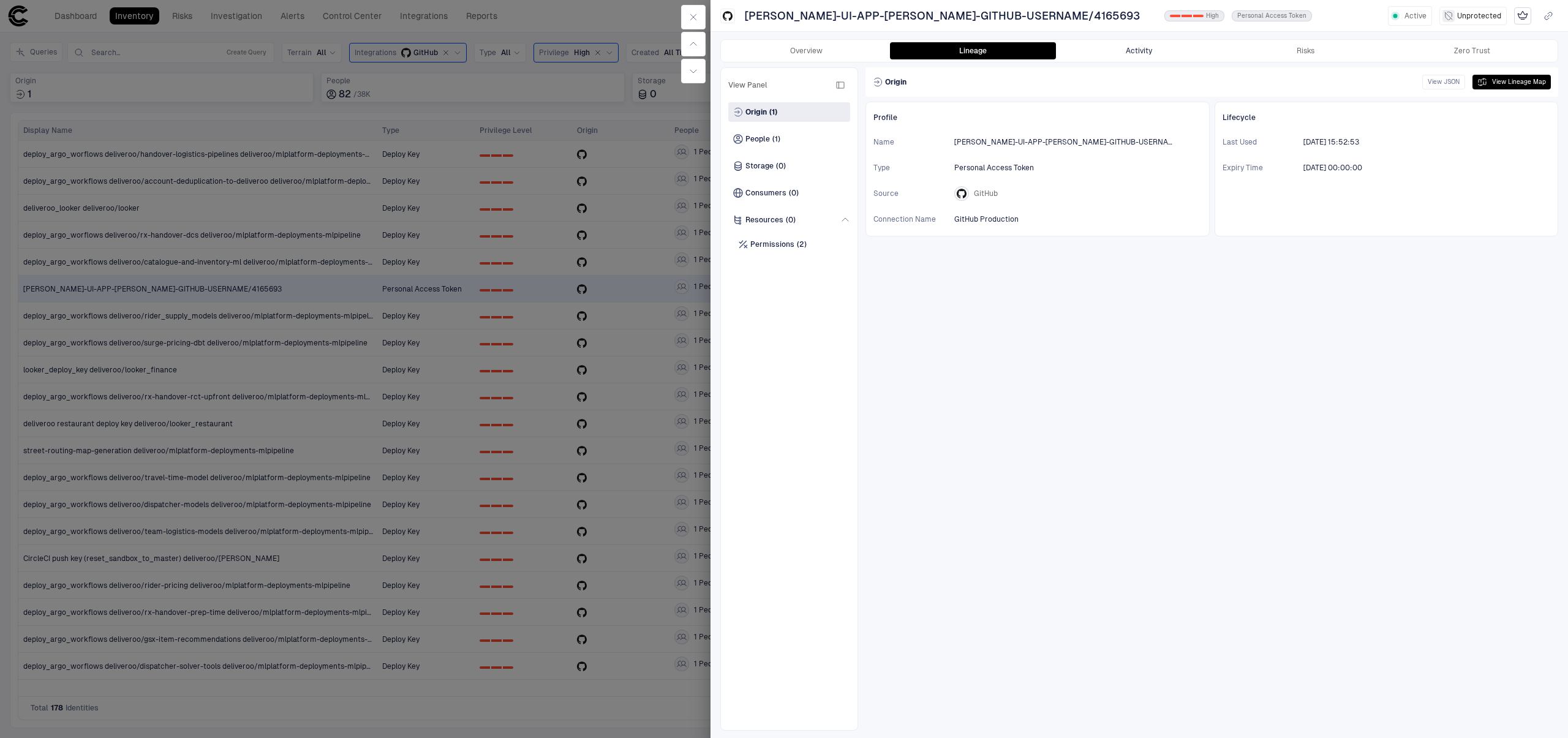
click at [1148, 57] on button "Activity" at bounding box center [1139, 51] width 167 height 17
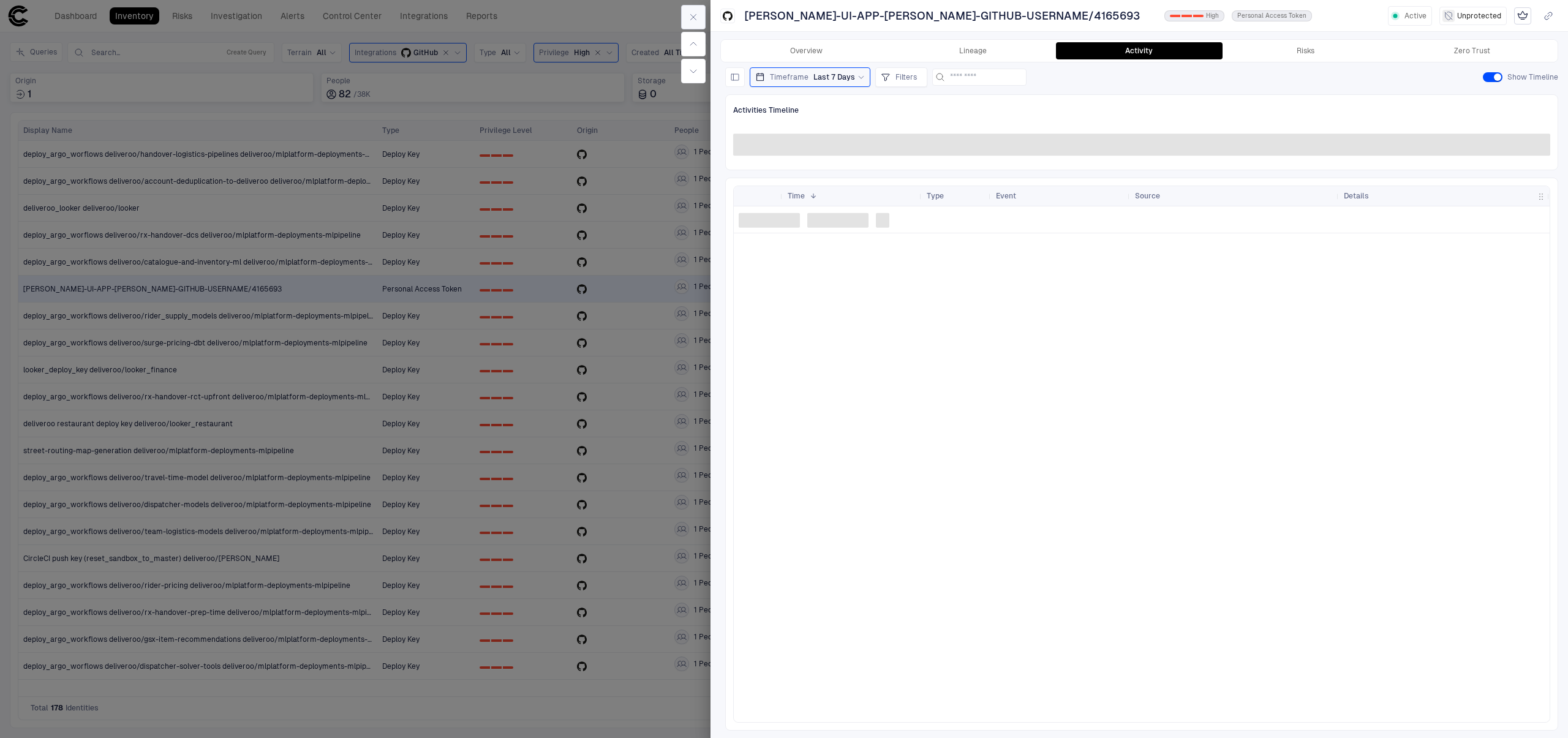
click at [693, 17] on icon "button" at bounding box center [693, 17] width 10 height 10
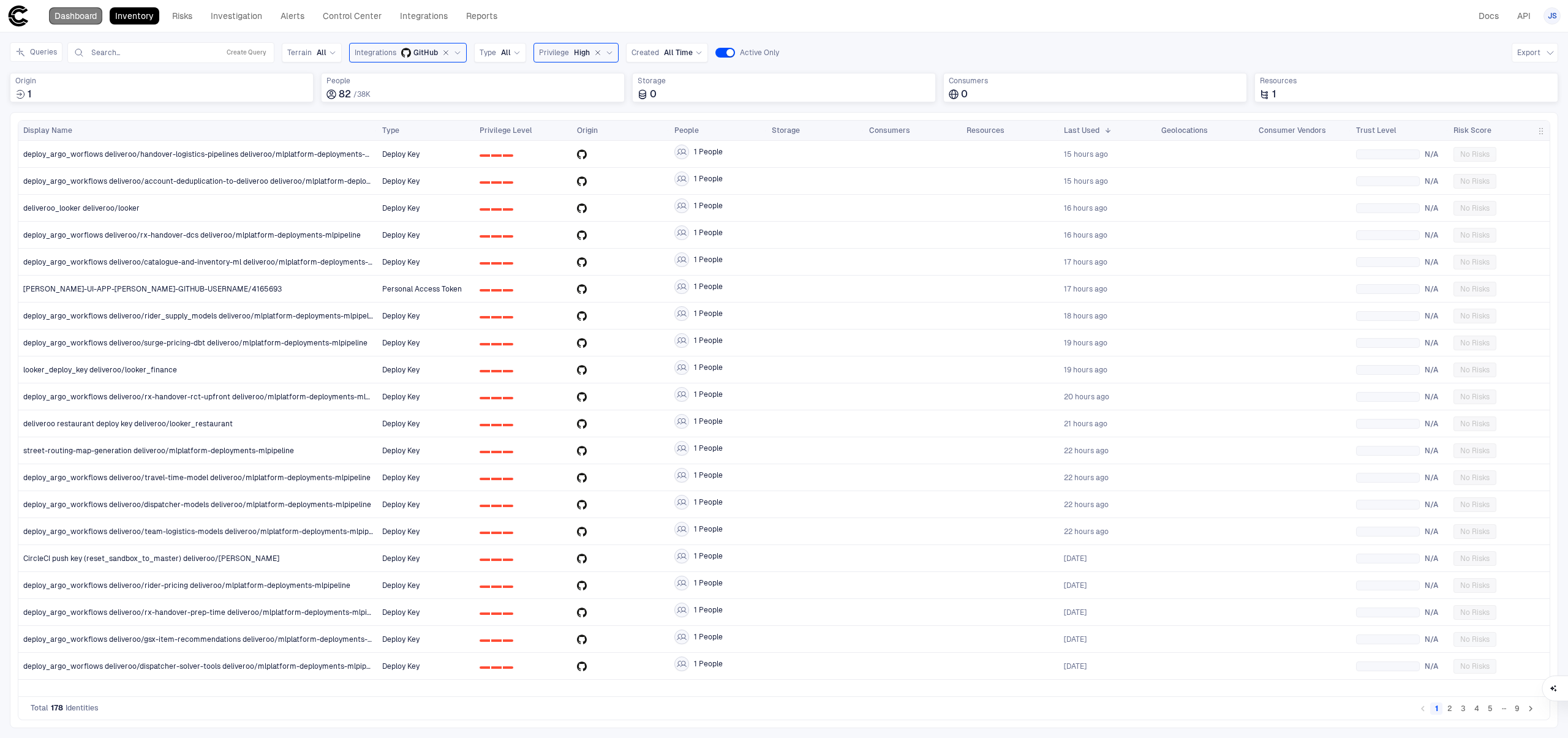
click at [57, 12] on link "Dashboard" at bounding box center [75, 16] width 53 height 17
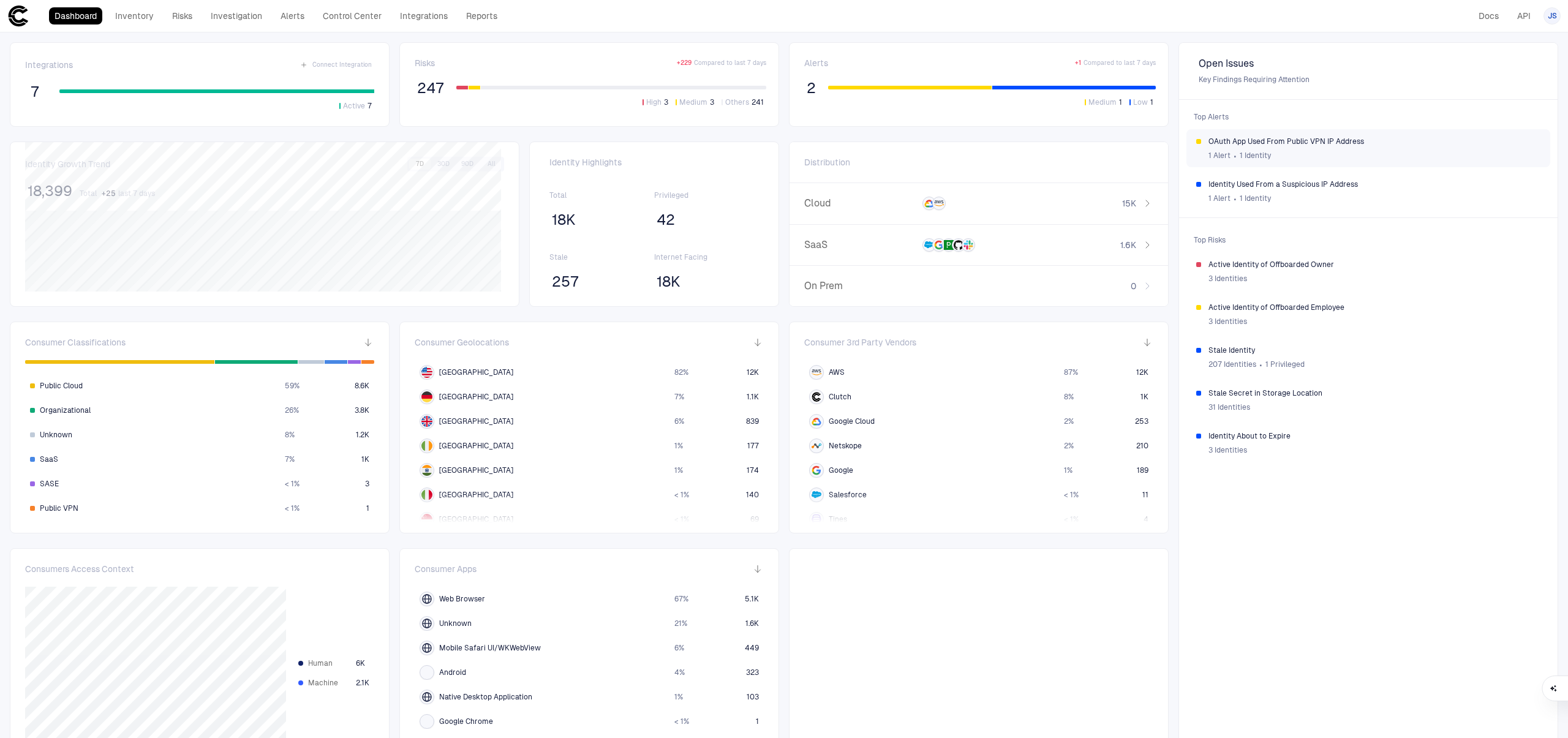
click at [1386, 140] on span "OAuth App Used From Public VPN IP Address" at bounding box center [1375, 142] width 332 height 10
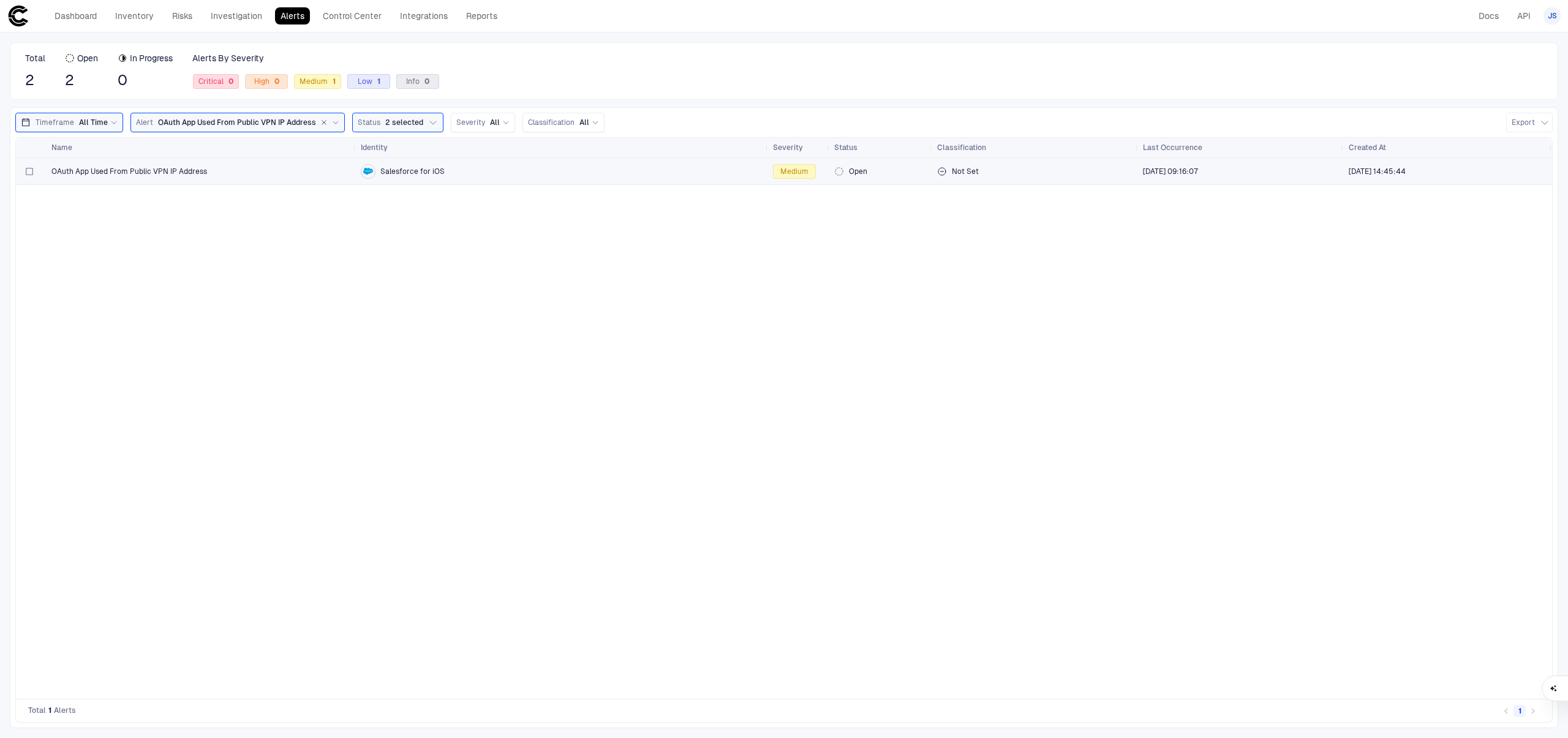
click at [253, 179] on div "OAuth App Used From Public VPN IP Address" at bounding box center [201, 171] width 299 height 25
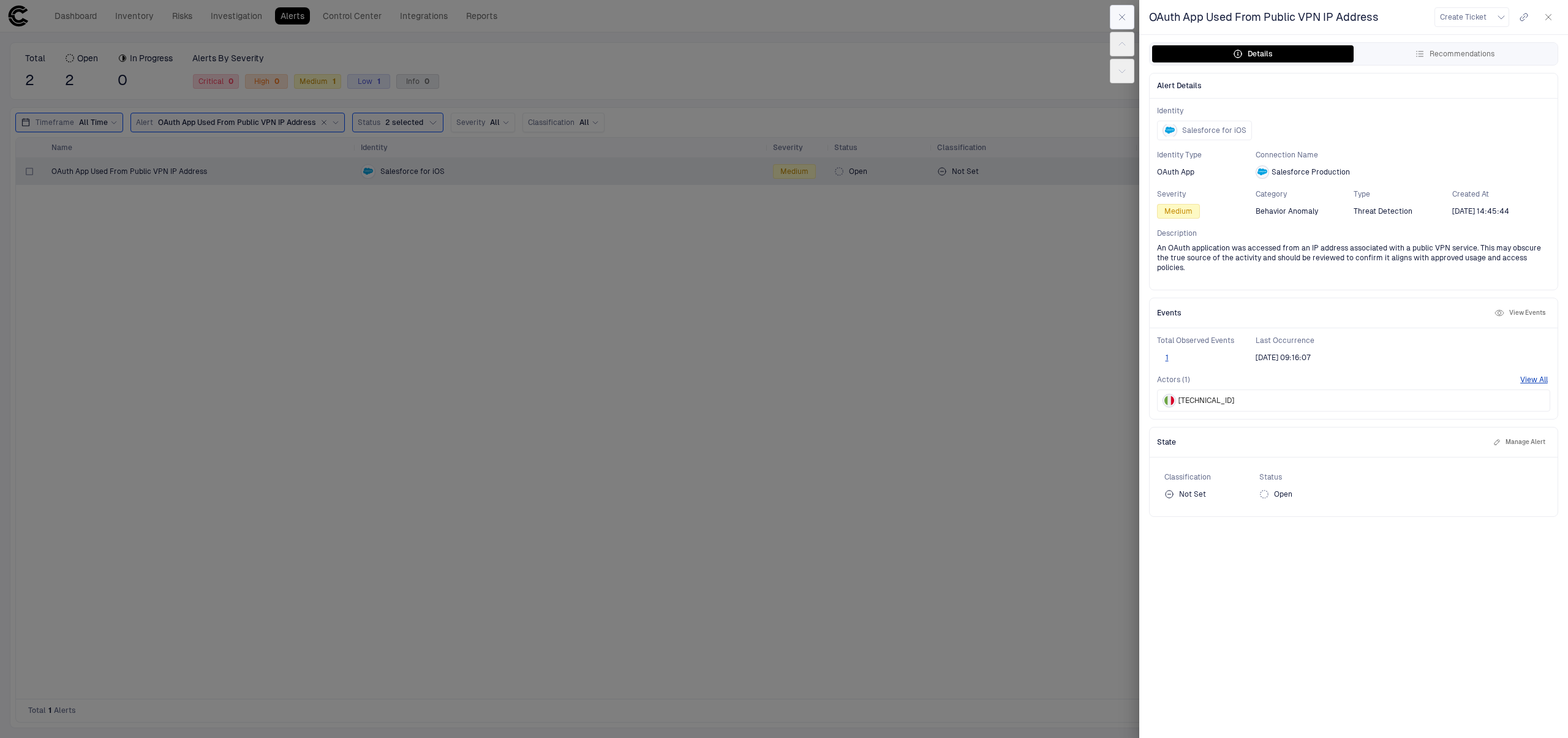
click at [1118, 19] on icon "button" at bounding box center [1122, 17] width 10 height 10
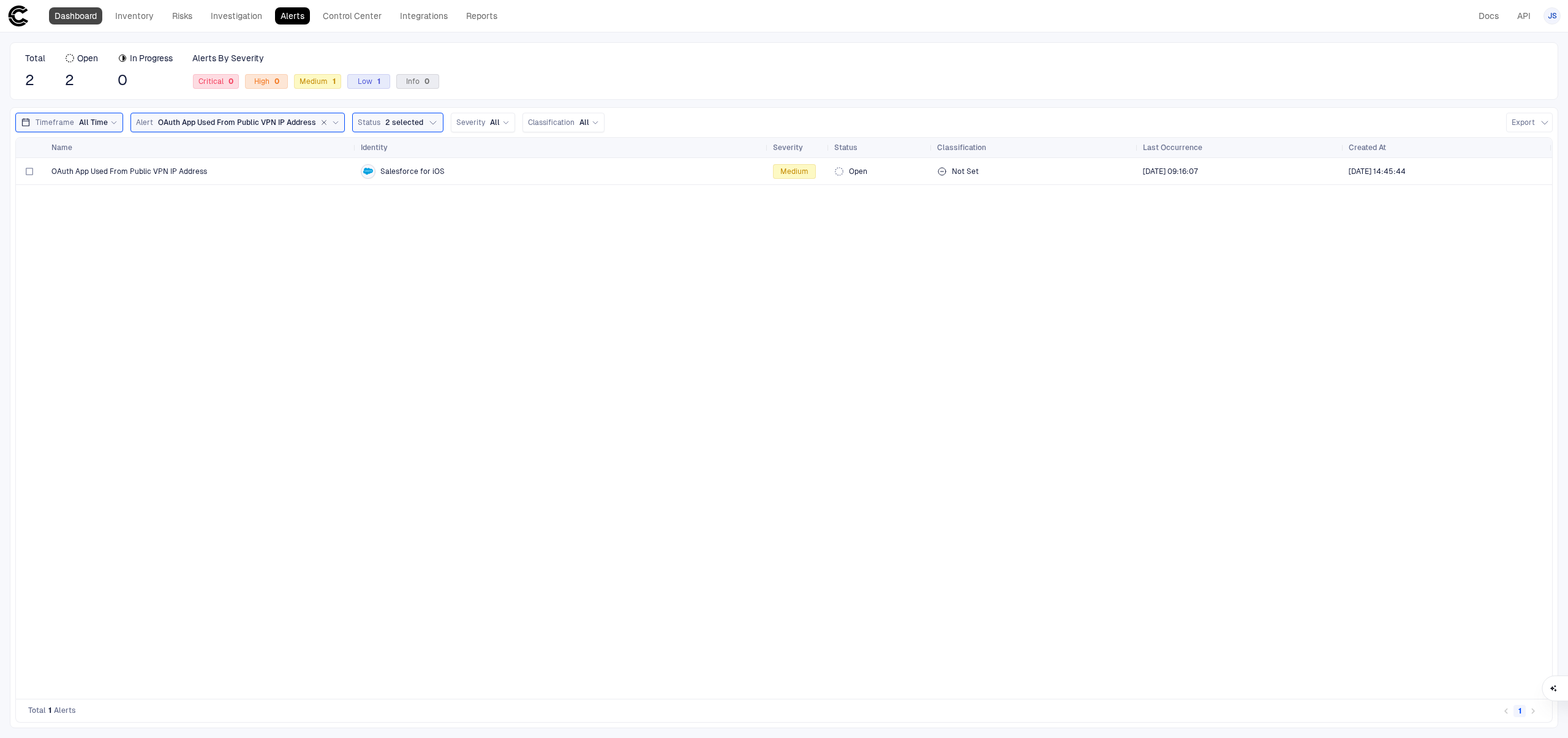
click at [77, 15] on link "Dashboard" at bounding box center [75, 16] width 53 height 17
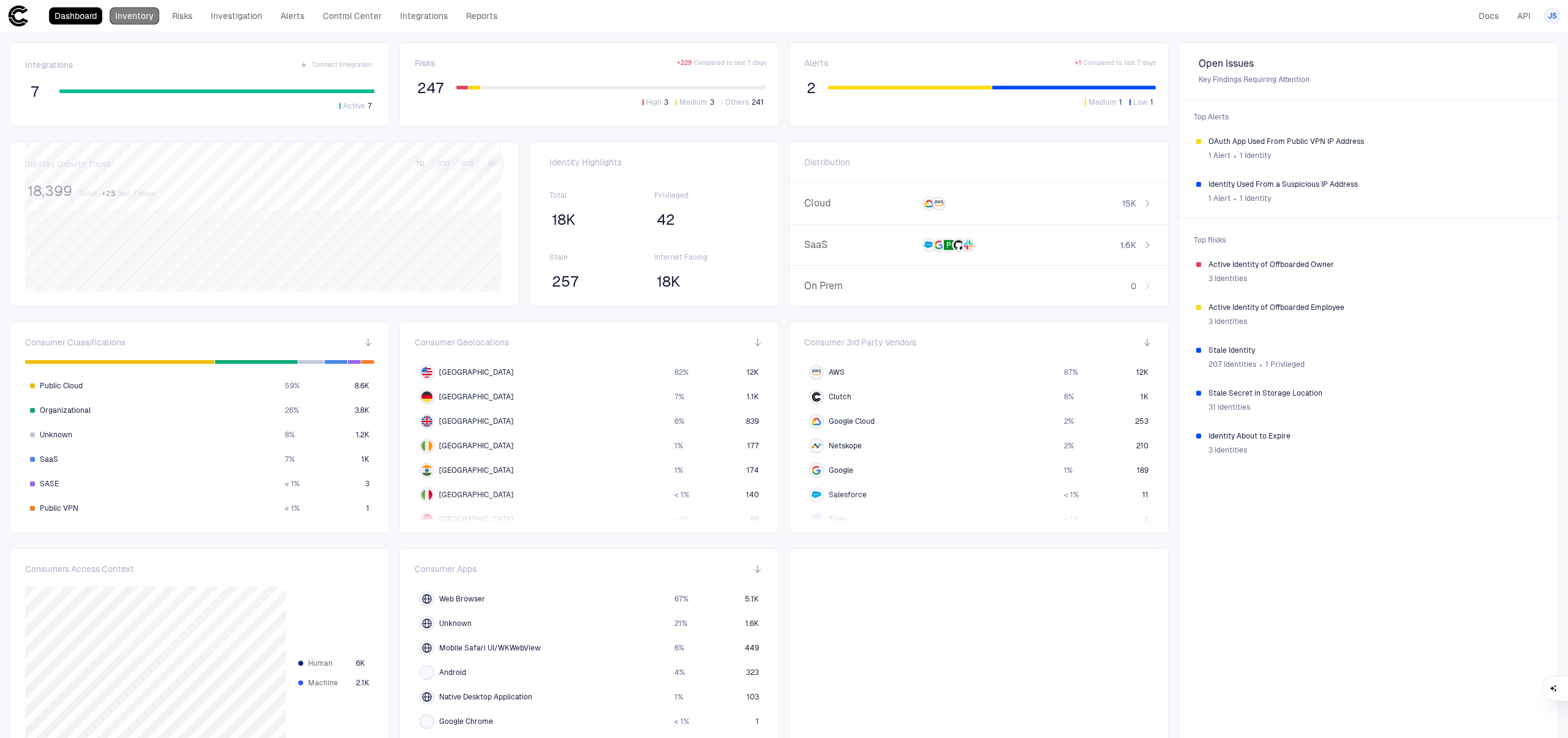
click at [149, 23] on link "Inventory" at bounding box center [134, 16] width 50 height 17
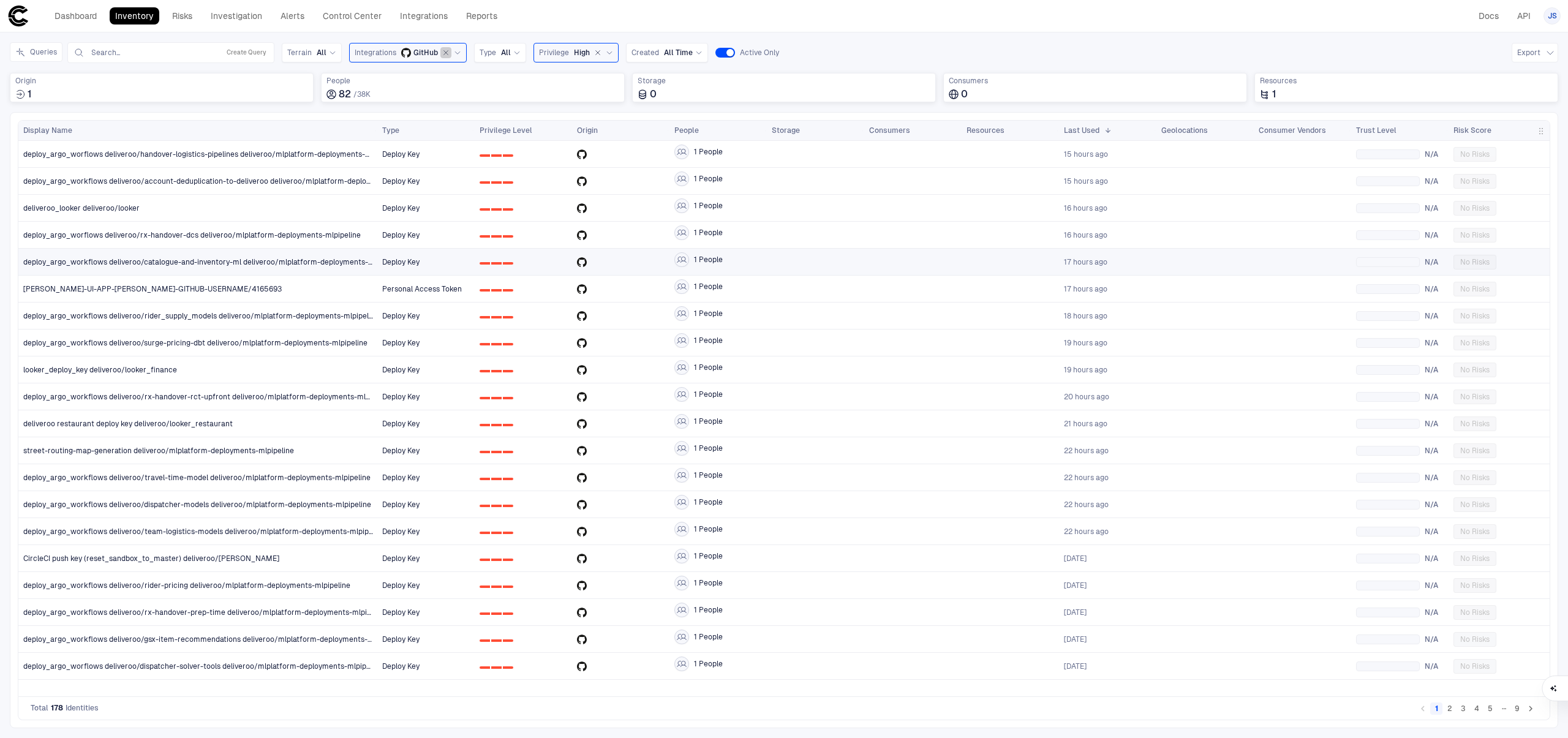
click at [444, 52] on icon "button" at bounding box center [446, 53] width 4 height 4
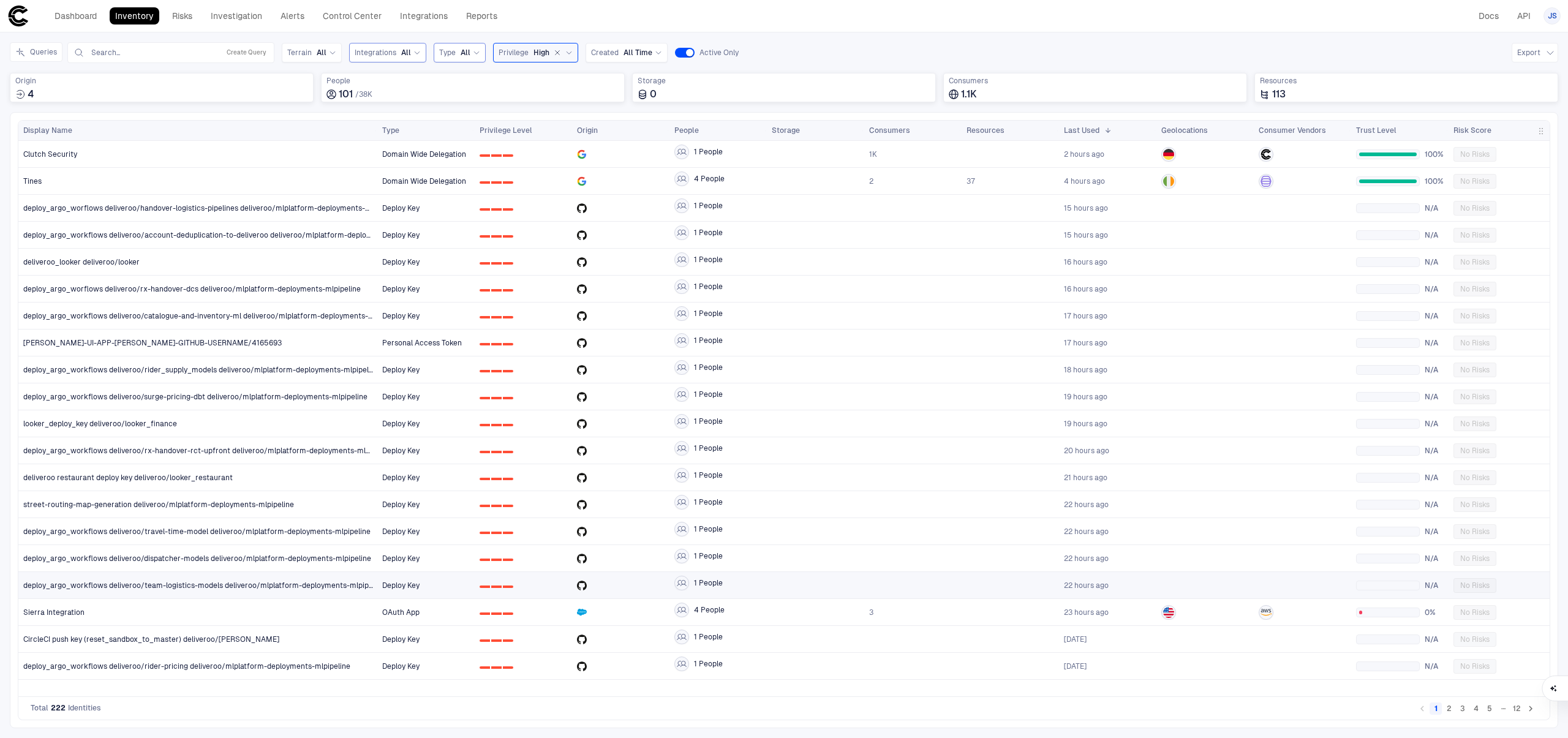
click at [479, 55] on div "Type All" at bounding box center [459, 52] width 52 height 20
click at [489, 239] on span "OAuth App" at bounding box center [503, 239] width 116 height 10
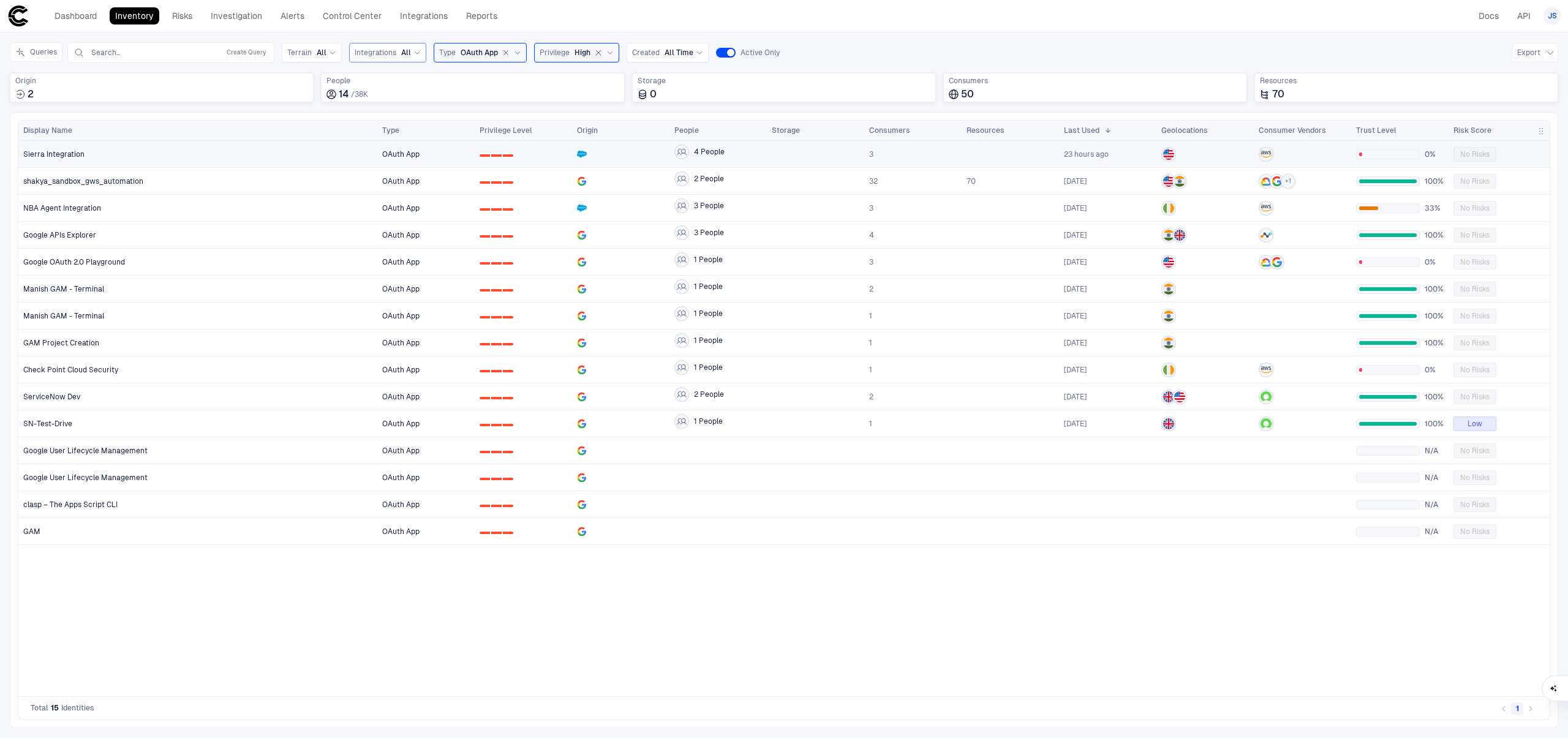
click at [293, 158] on div "Sierra Integration" at bounding box center [198, 154] width 350 height 10
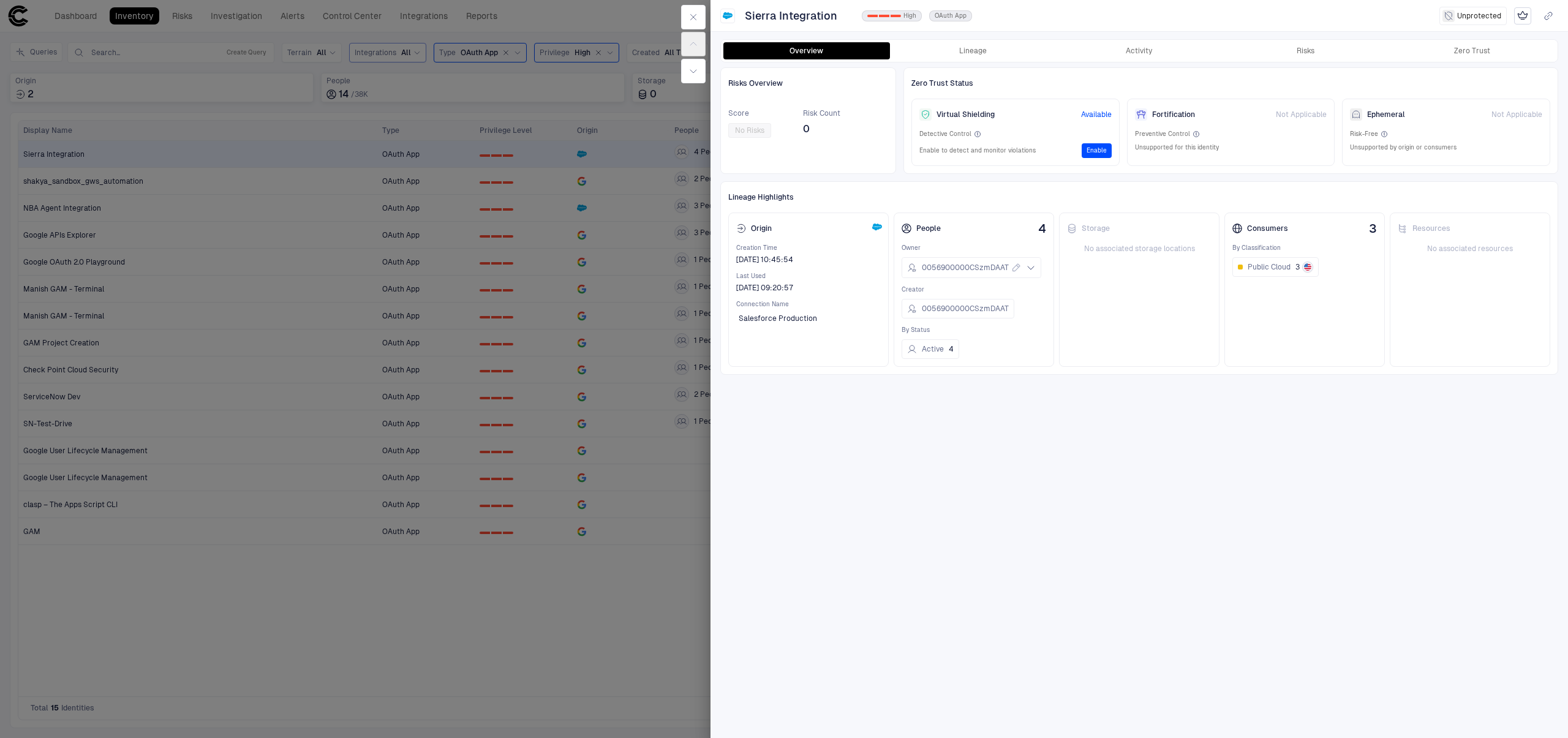
click at [1147, 62] on div "Overview Lineage Activity Risks Zero Trust Risks Overview Score No Risks Risk C…" at bounding box center [1139, 385] width 857 height 707
click at [1152, 45] on button "Activity" at bounding box center [1139, 51] width 167 height 17
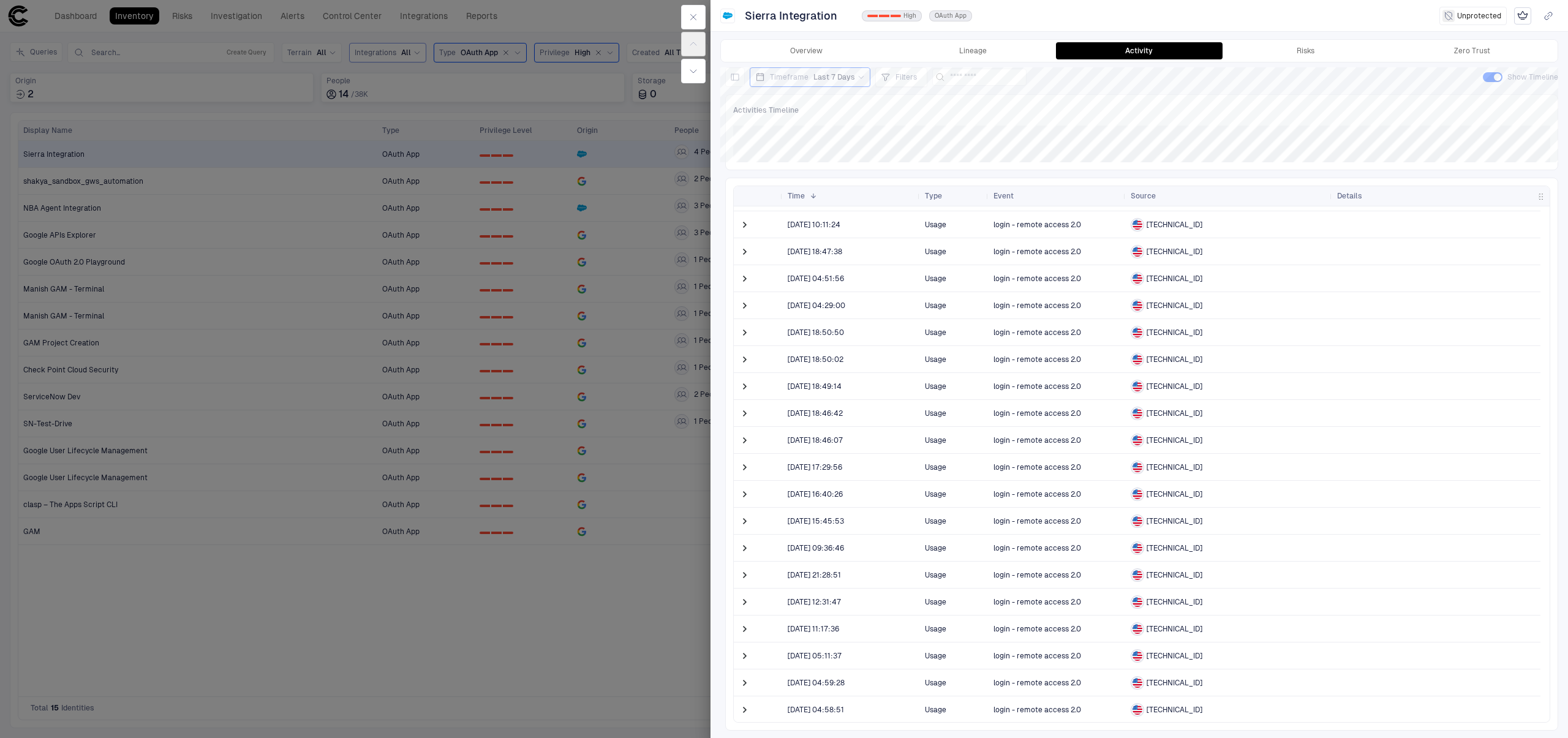
scroll to position [23, 0]
click at [800, 60] on div "Overview Lineage Activity Risks Zero Trust" at bounding box center [1139, 51] width 837 height 22
click at [808, 50] on button "Overview" at bounding box center [806, 51] width 167 height 17
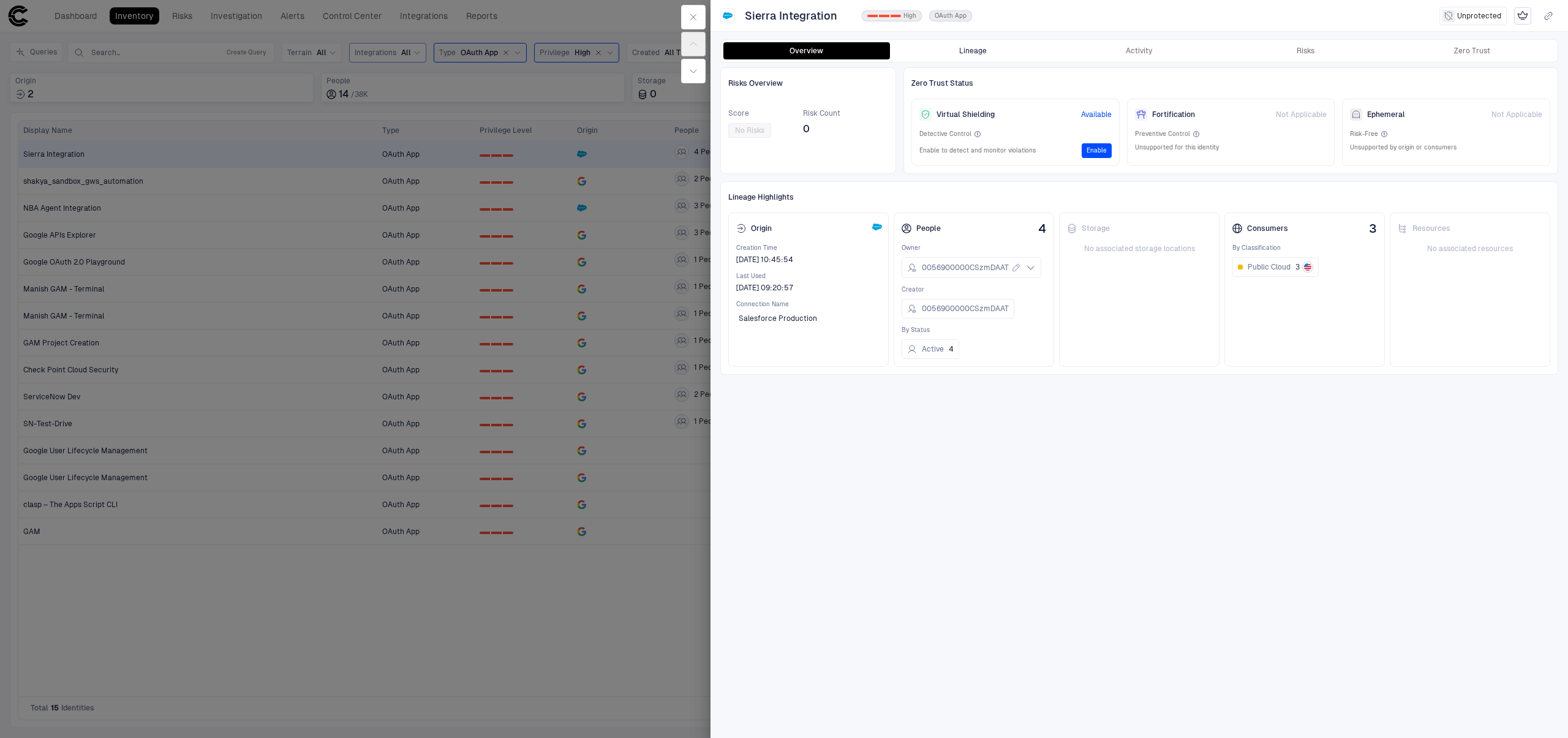
click at [968, 57] on button "Lineage" at bounding box center [973, 51] width 167 height 17
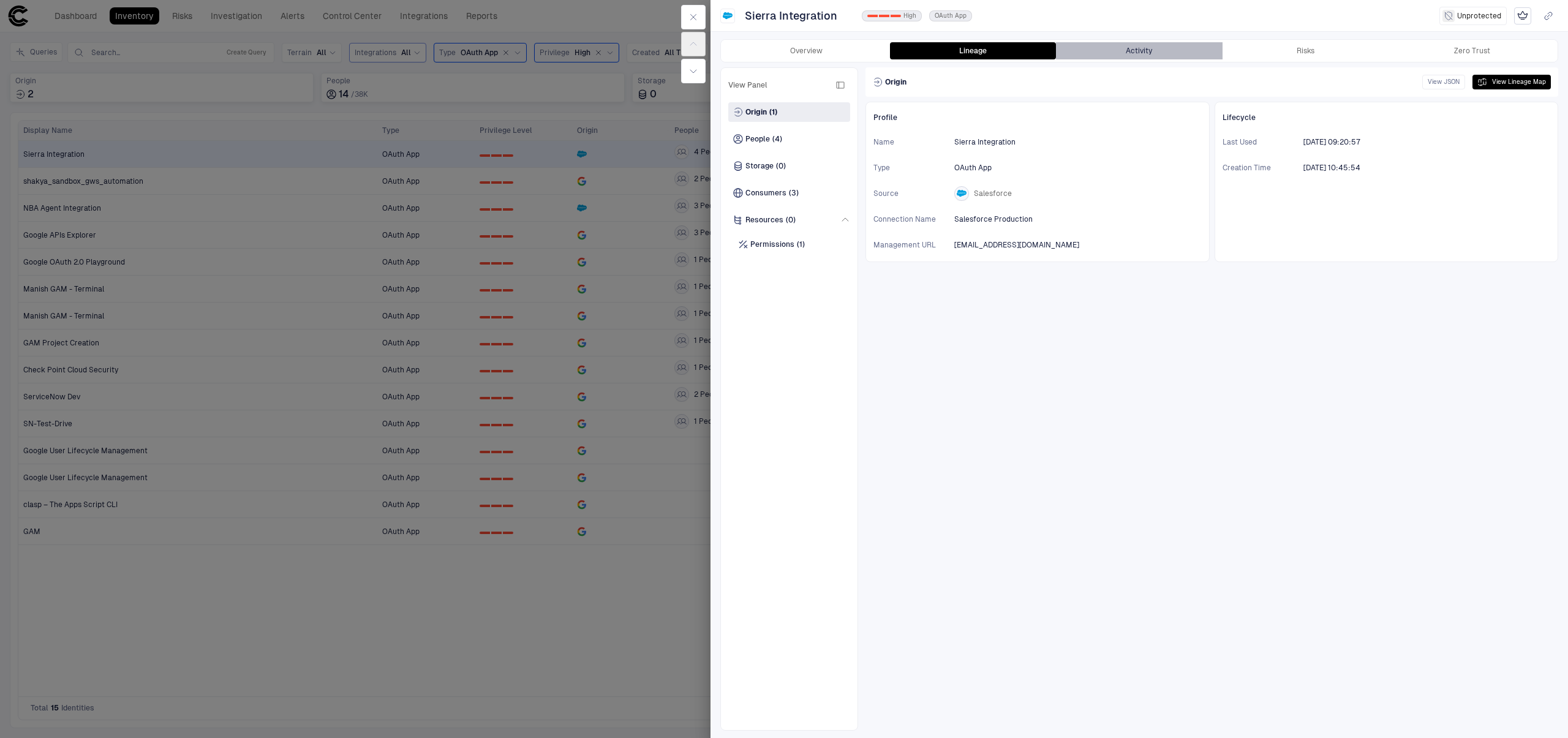
click at [1173, 52] on button "Activity" at bounding box center [1139, 51] width 167 height 17
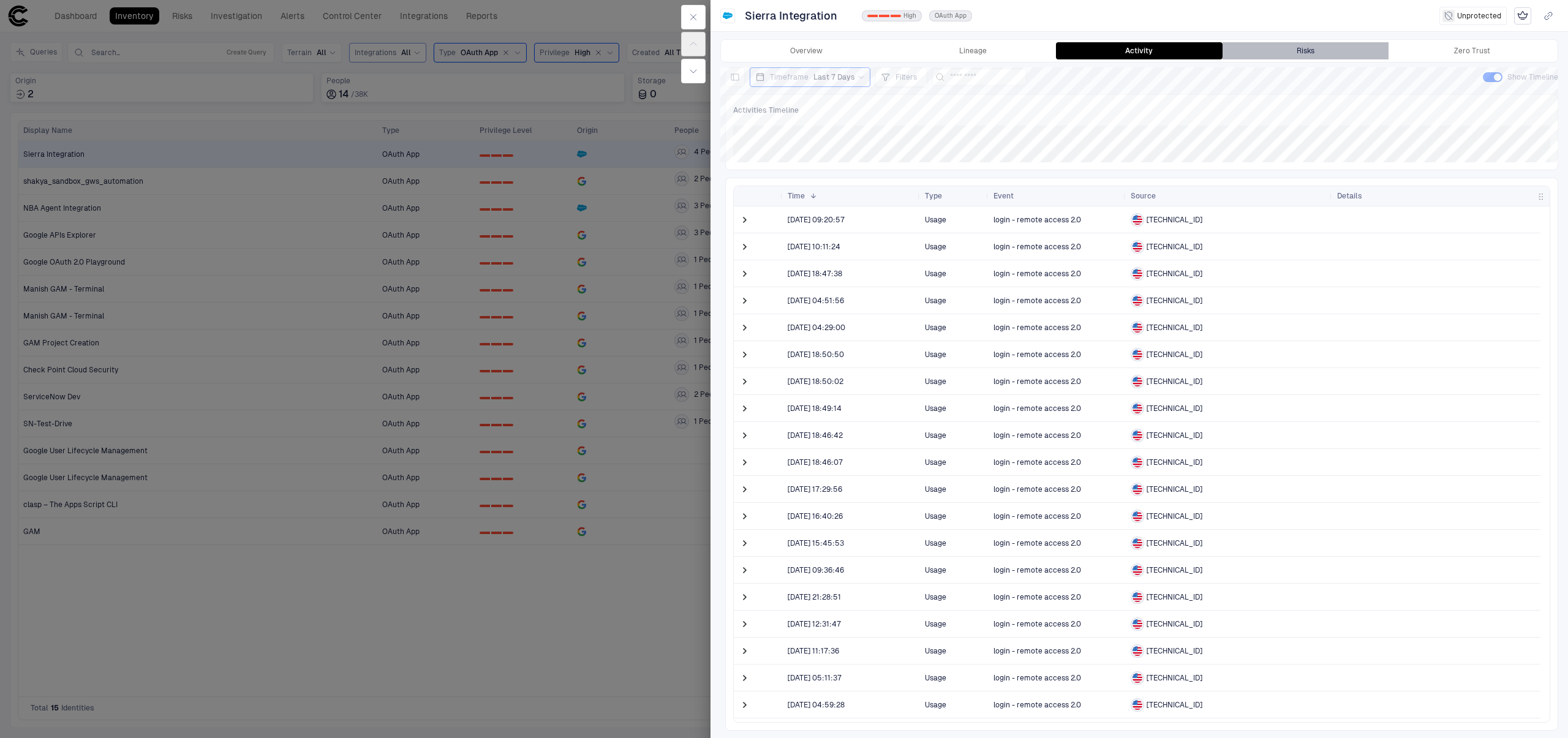
click at [1270, 51] on button "Risks" at bounding box center [1306, 51] width 167 height 17
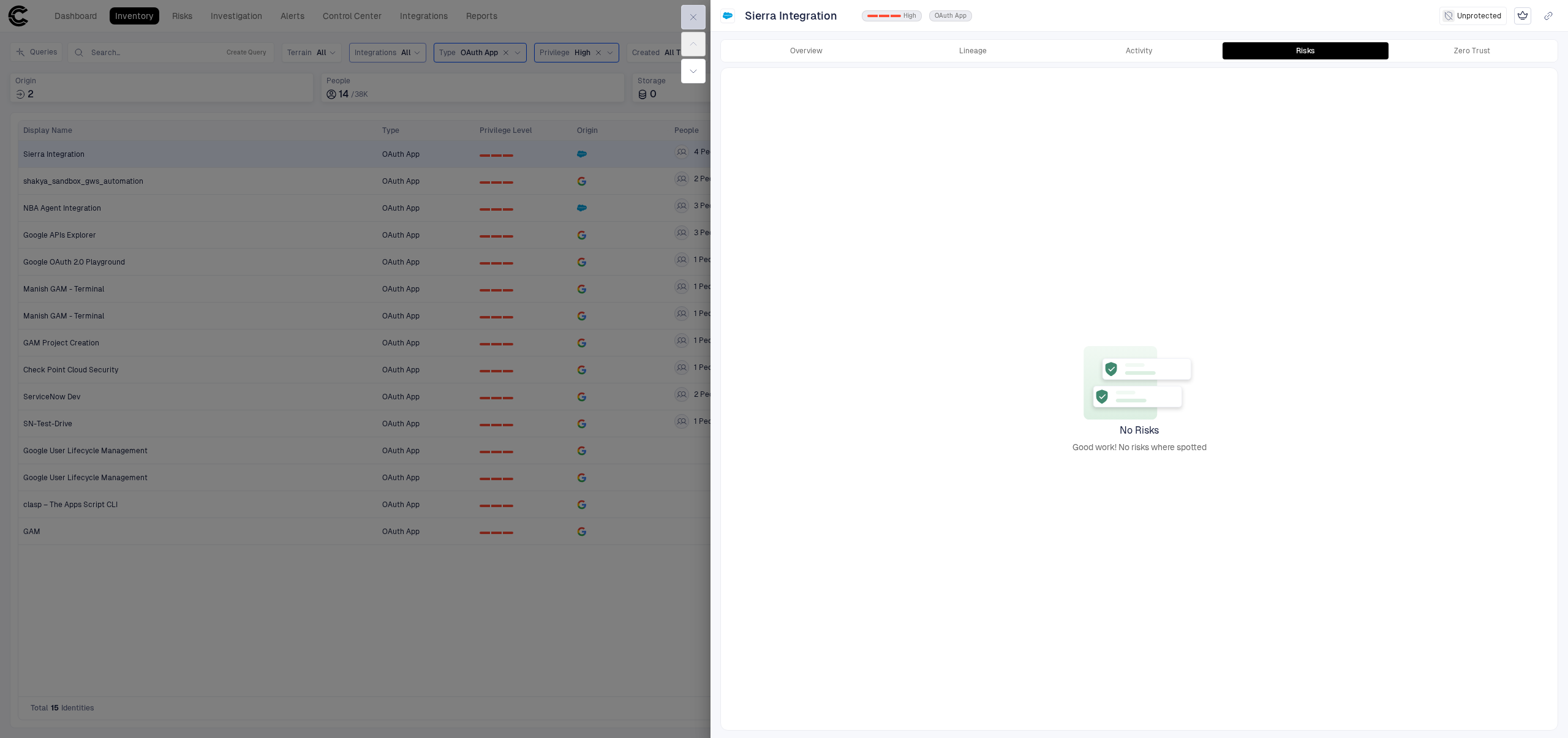
click at [695, 21] on icon "button" at bounding box center [693, 17] width 10 height 10
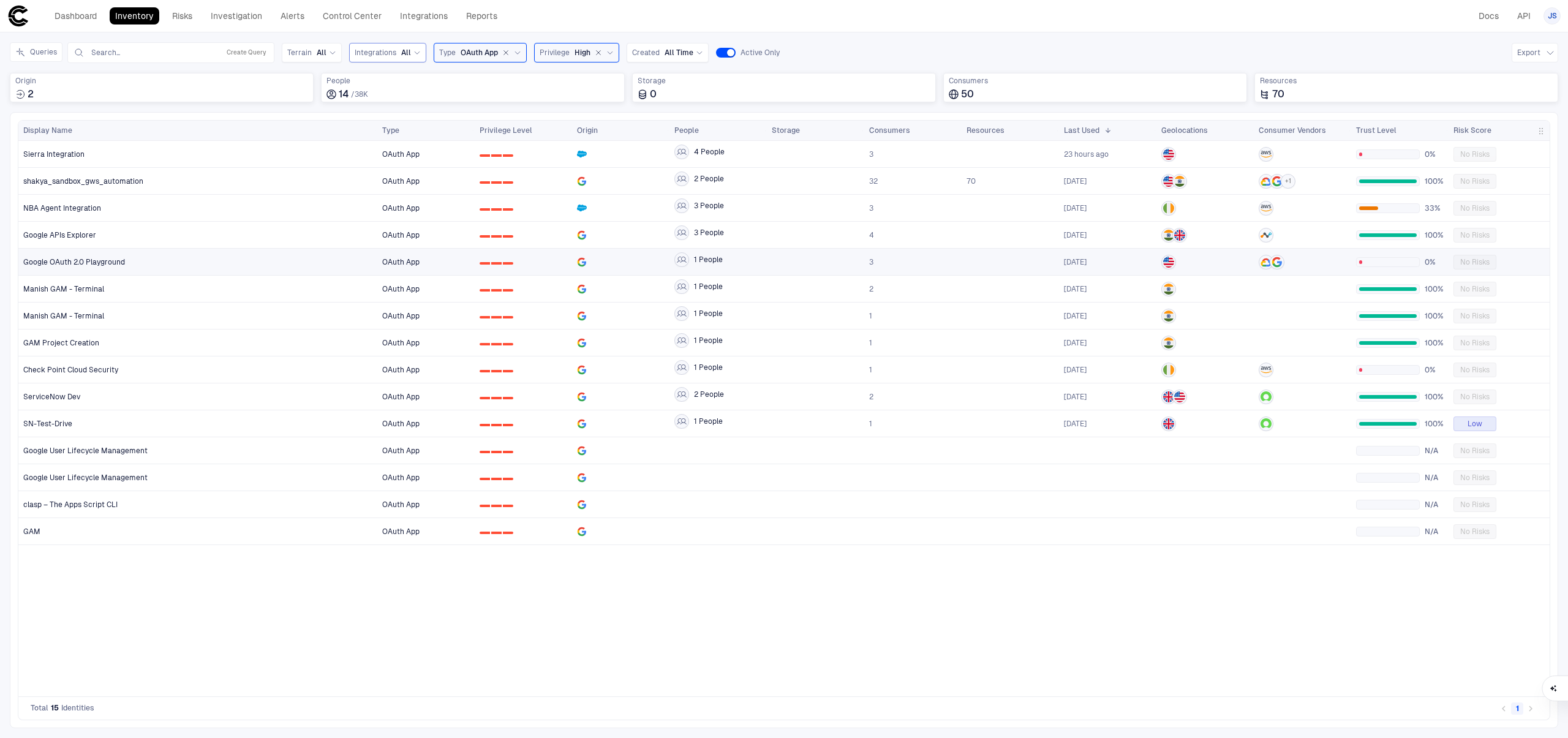
click at [269, 267] on div "Google OAuth 2.0 Playground" at bounding box center [198, 262] width 350 height 25
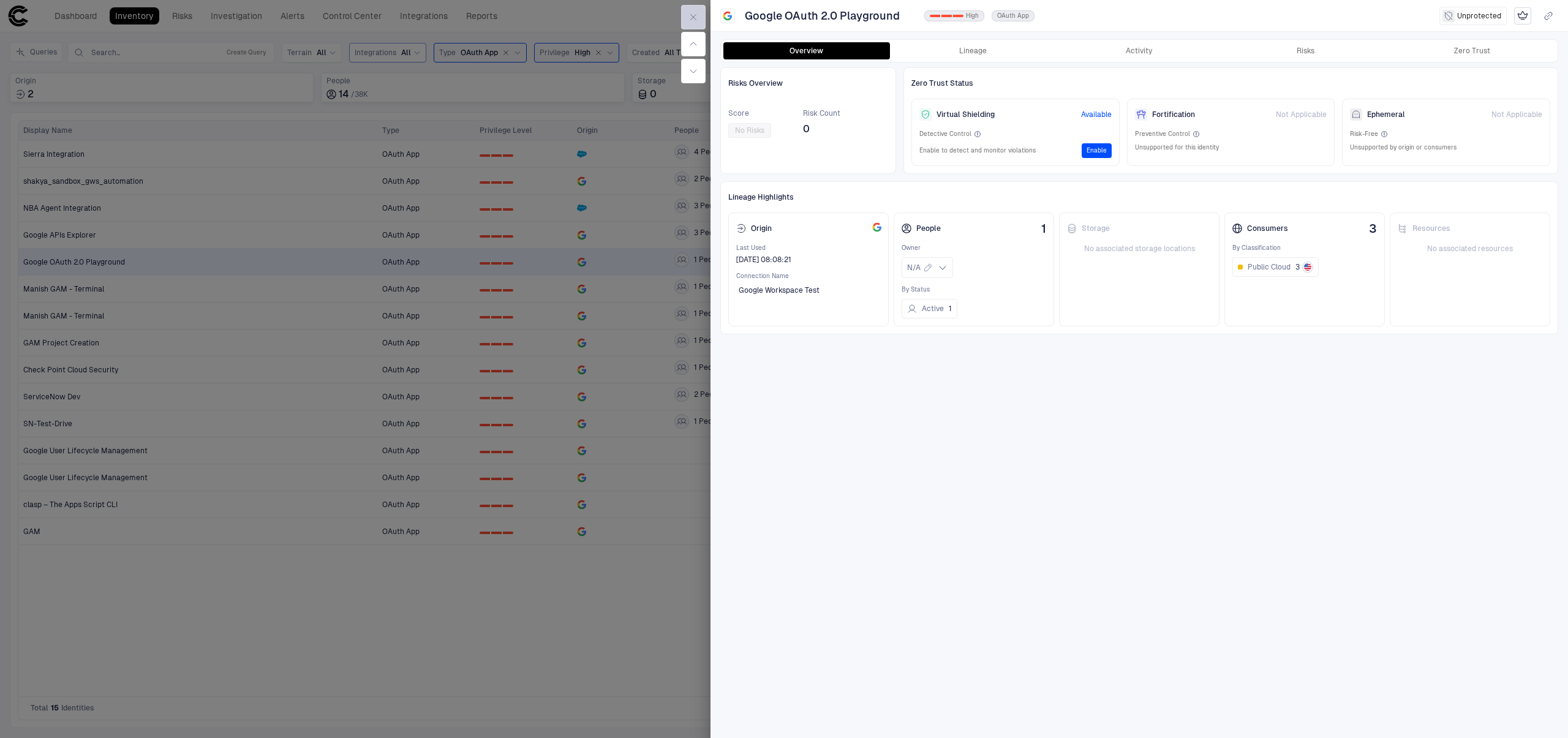
click at [699, 19] on button "button" at bounding box center [693, 17] width 24 height 24
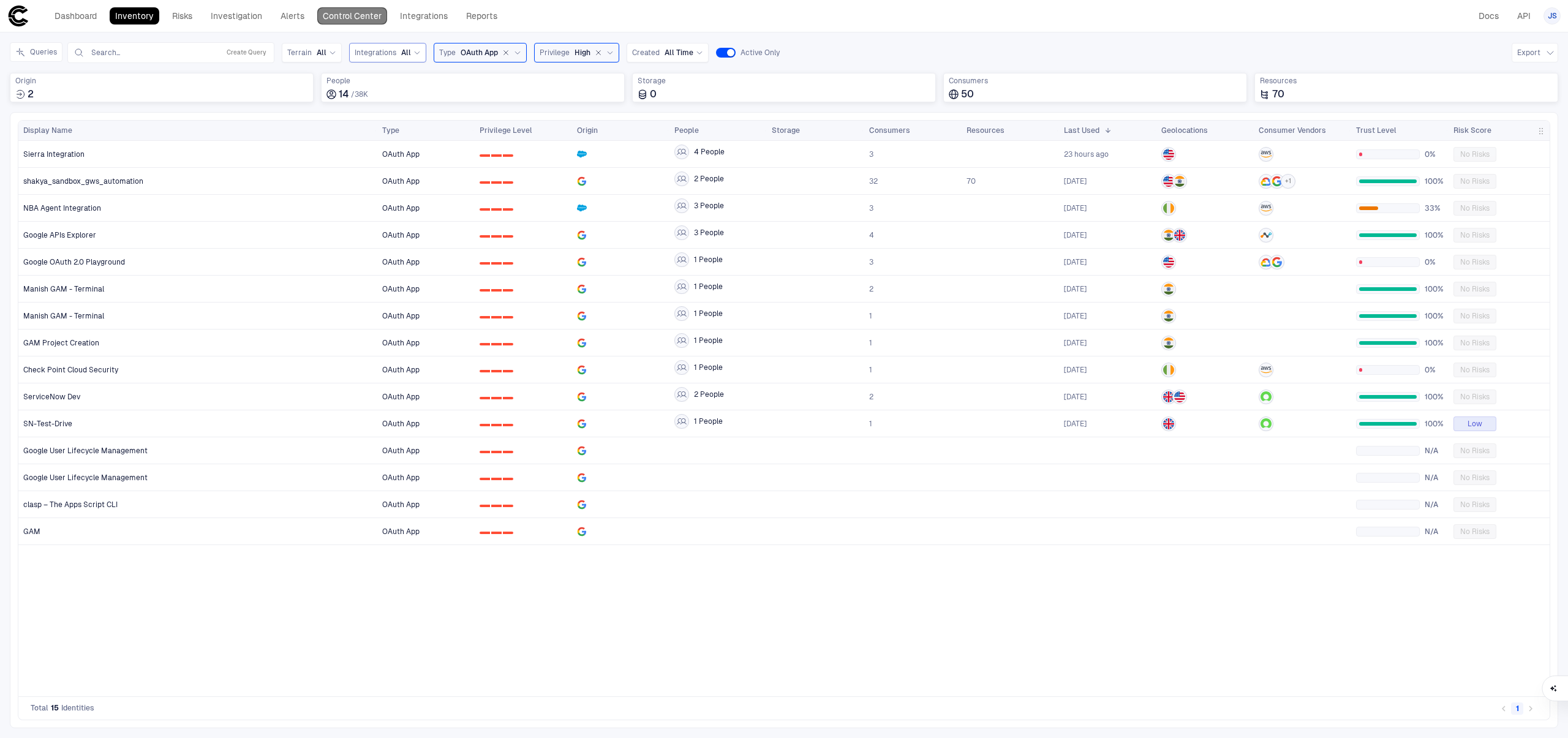
click at [320, 17] on link "Control Center" at bounding box center [352, 16] width 70 height 17
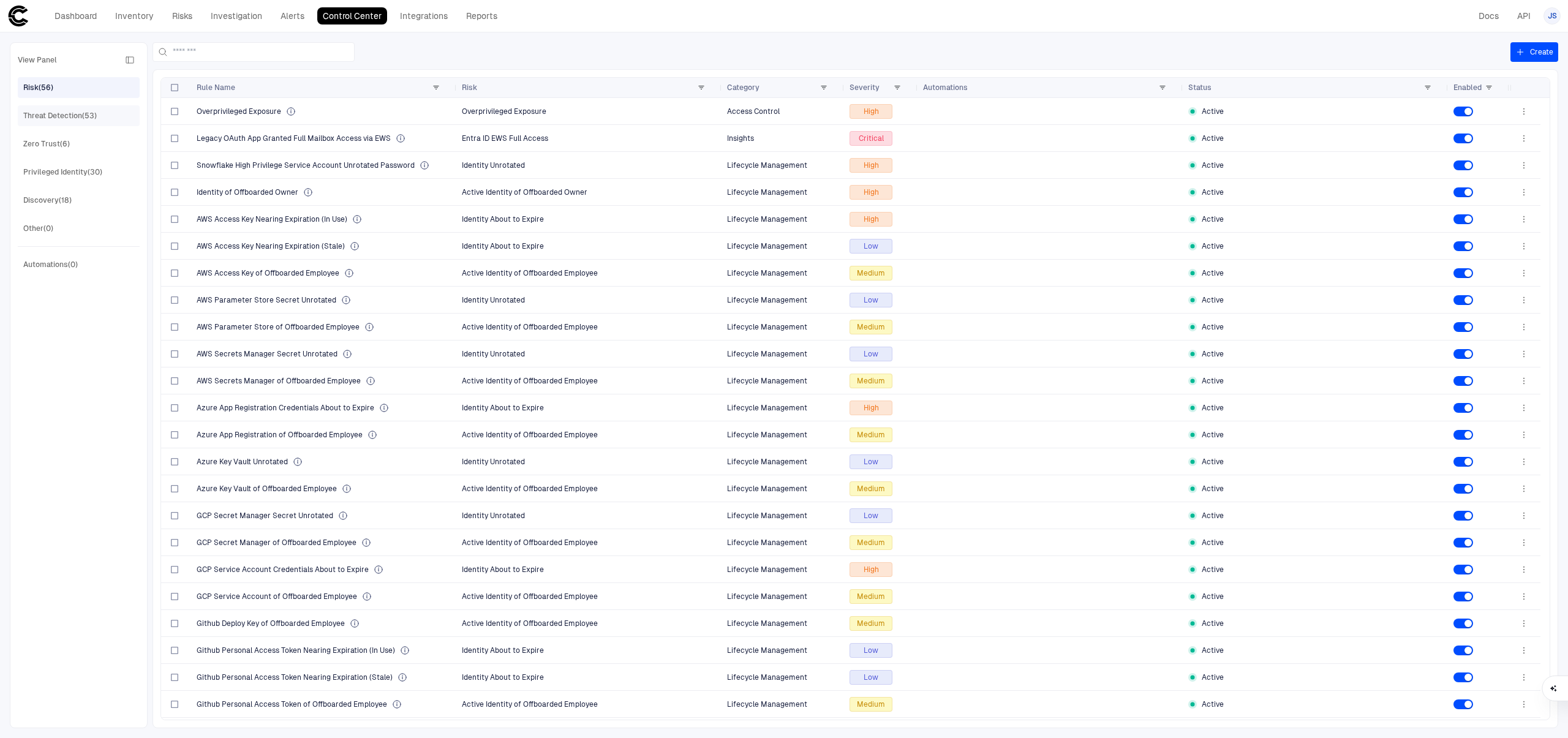
click at [89, 112] on div "Threat Detection (53)" at bounding box center [59, 116] width 73 height 11
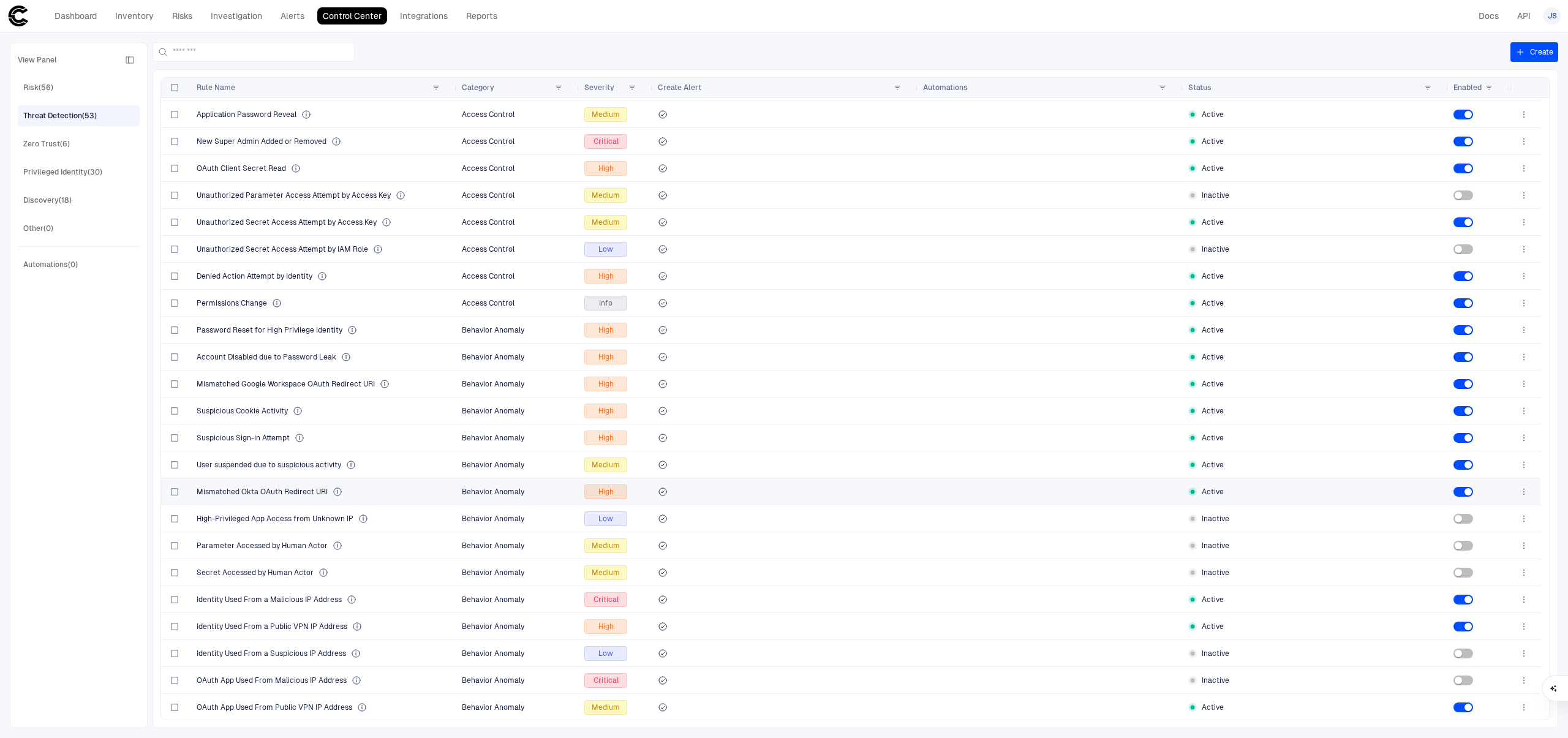
scroll to position [807, 0]
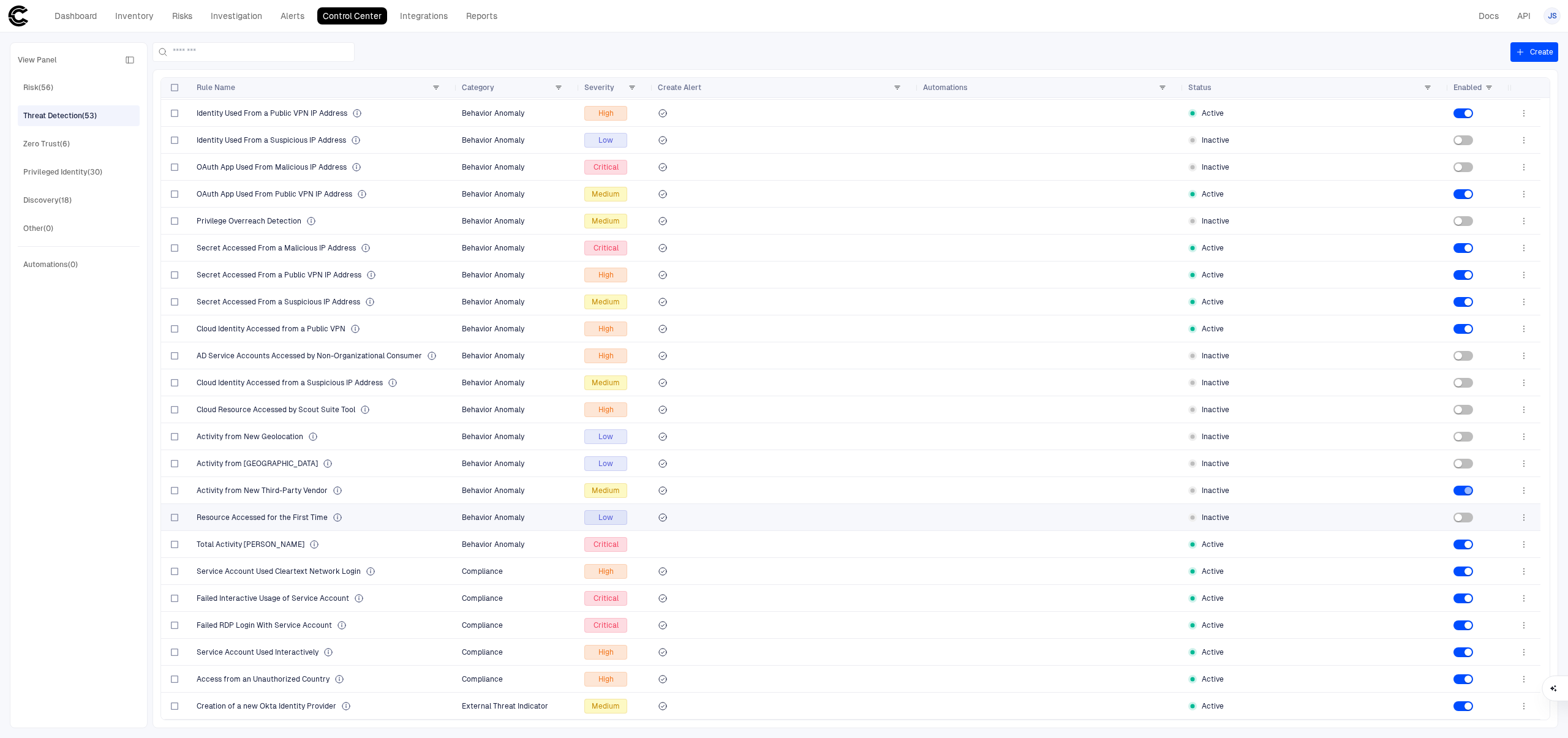
click at [1465, 510] on div at bounding box center [1479, 517] width 52 height 25
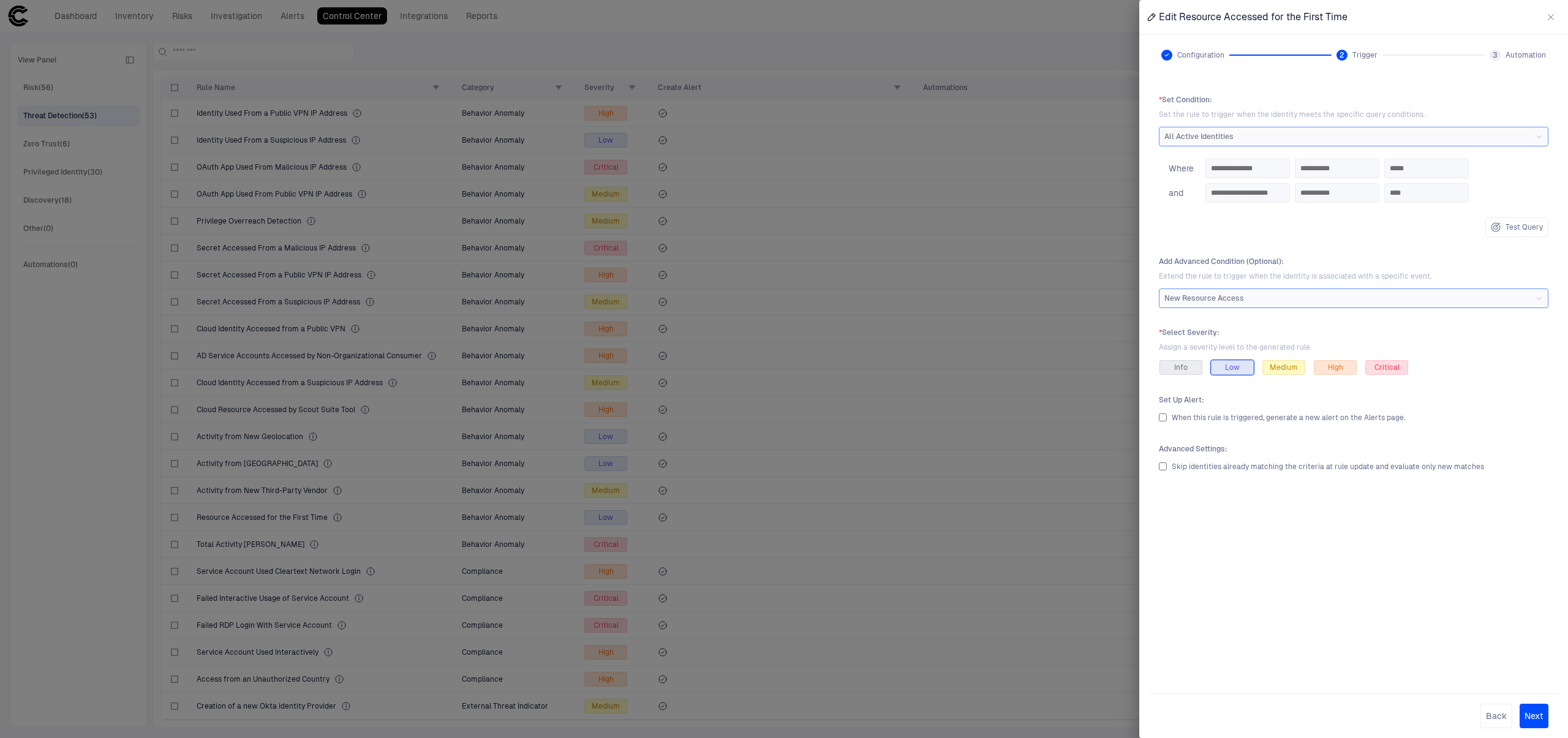
click at [1561, 15] on div "Edit Resource Accessed for the First Time" at bounding box center [1354, 17] width 429 height 34
click at [1558, 17] on button "button" at bounding box center [1551, 17] width 20 height 20
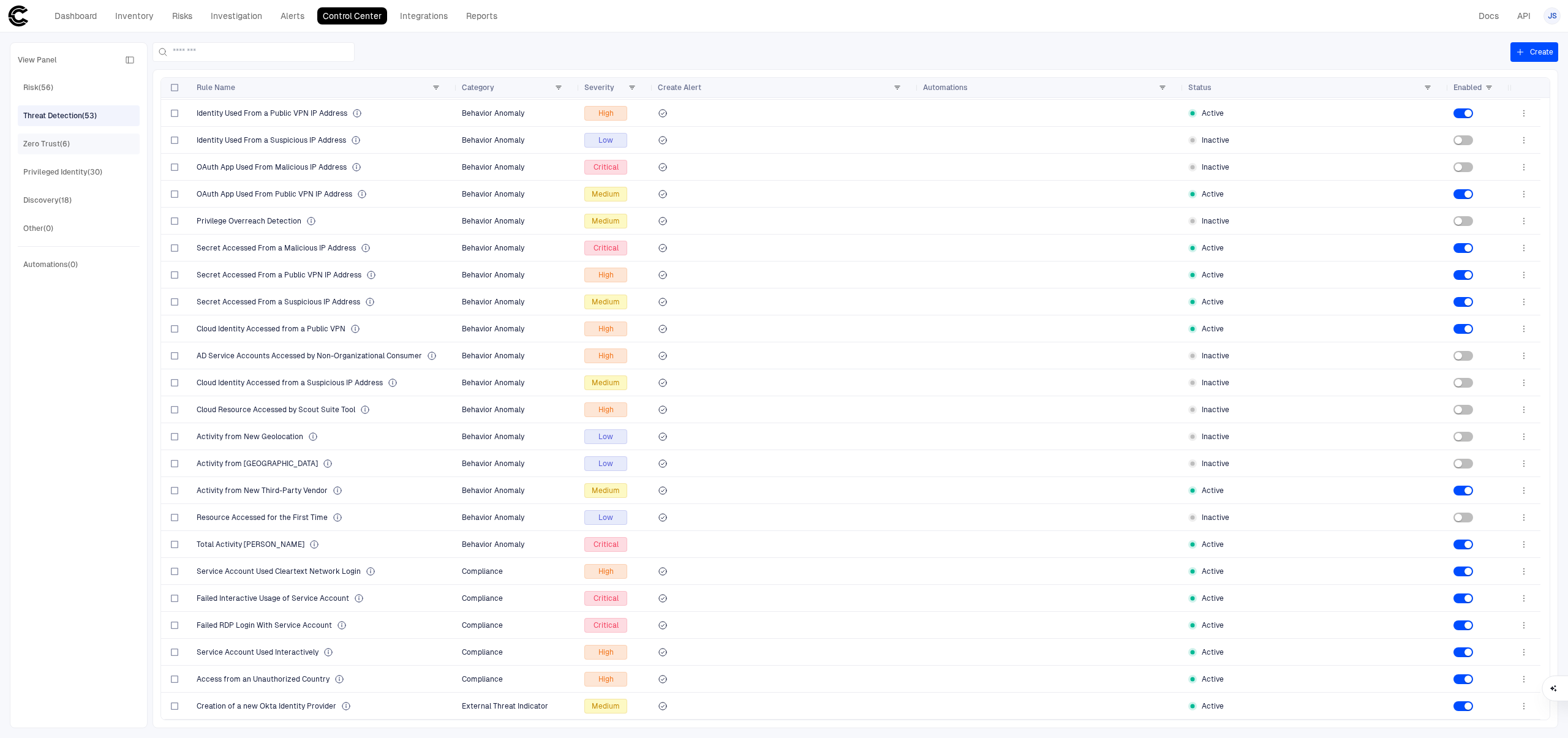
click at [66, 145] on div "Zero Trust (6)" at bounding box center [46, 144] width 47 height 11
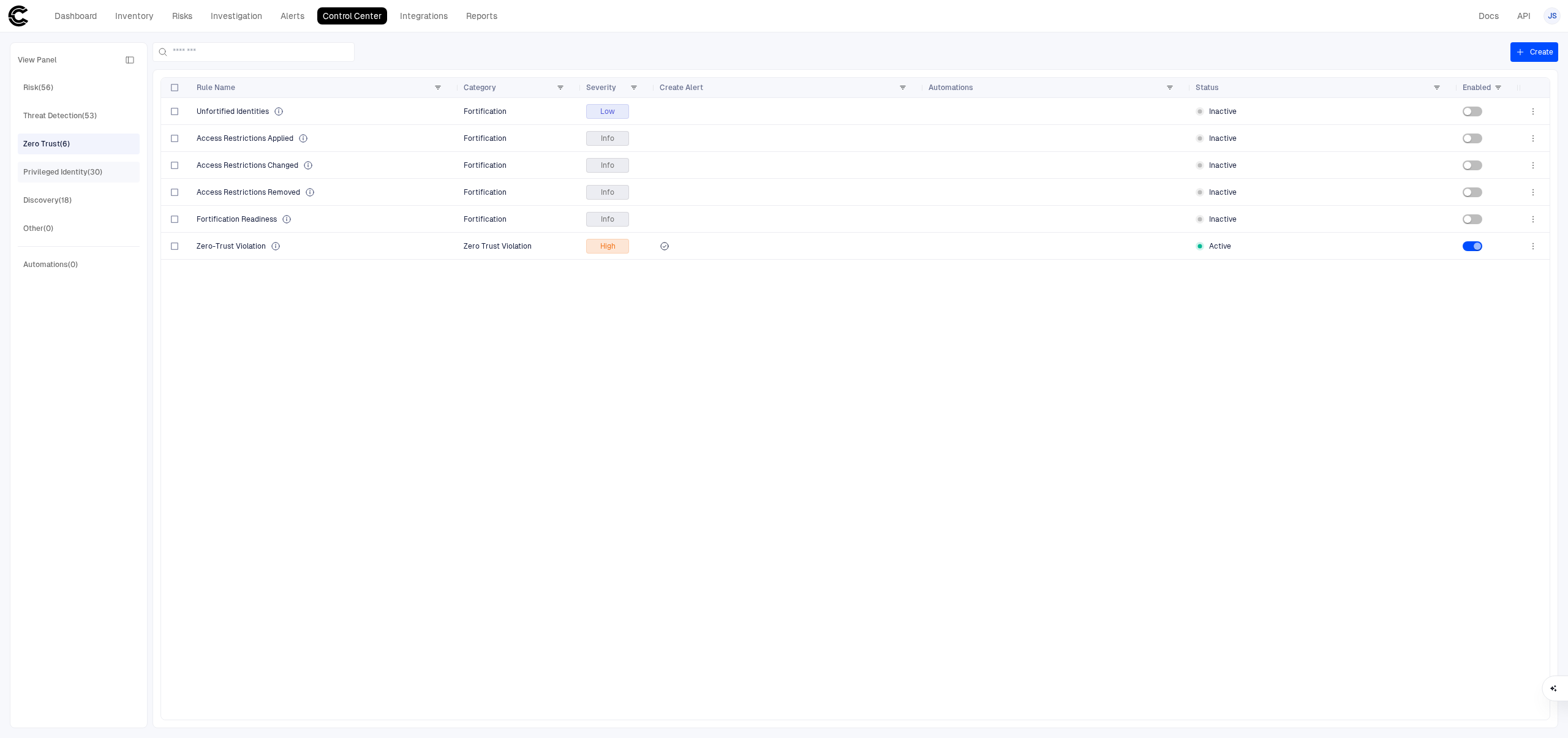
click at [65, 177] on div "Privileged Identity (30)" at bounding box center [62, 172] width 79 height 11
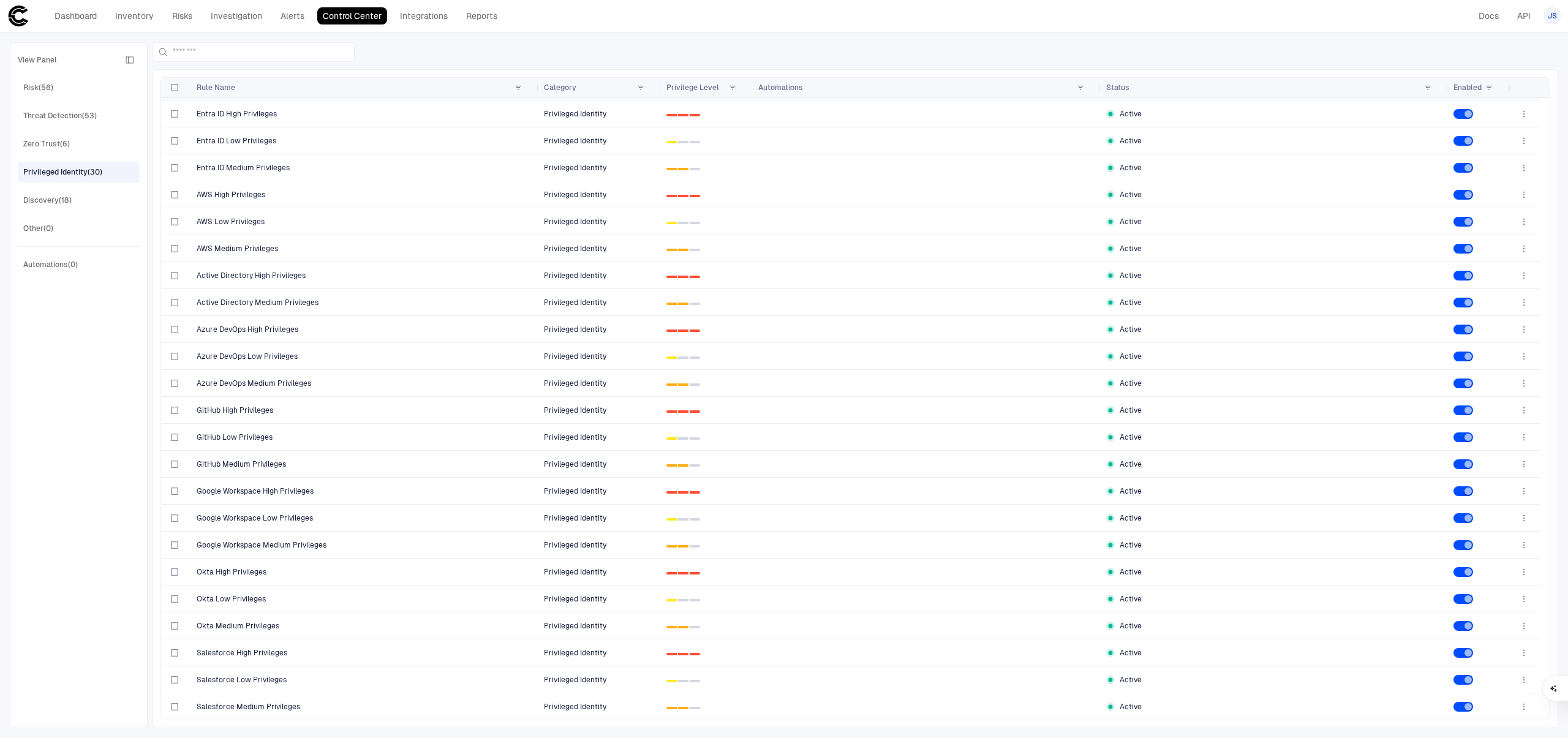
scroll to position [187, 0]
click at [64, 14] on link "Dashboard" at bounding box center [75, 16] width 53 height 17
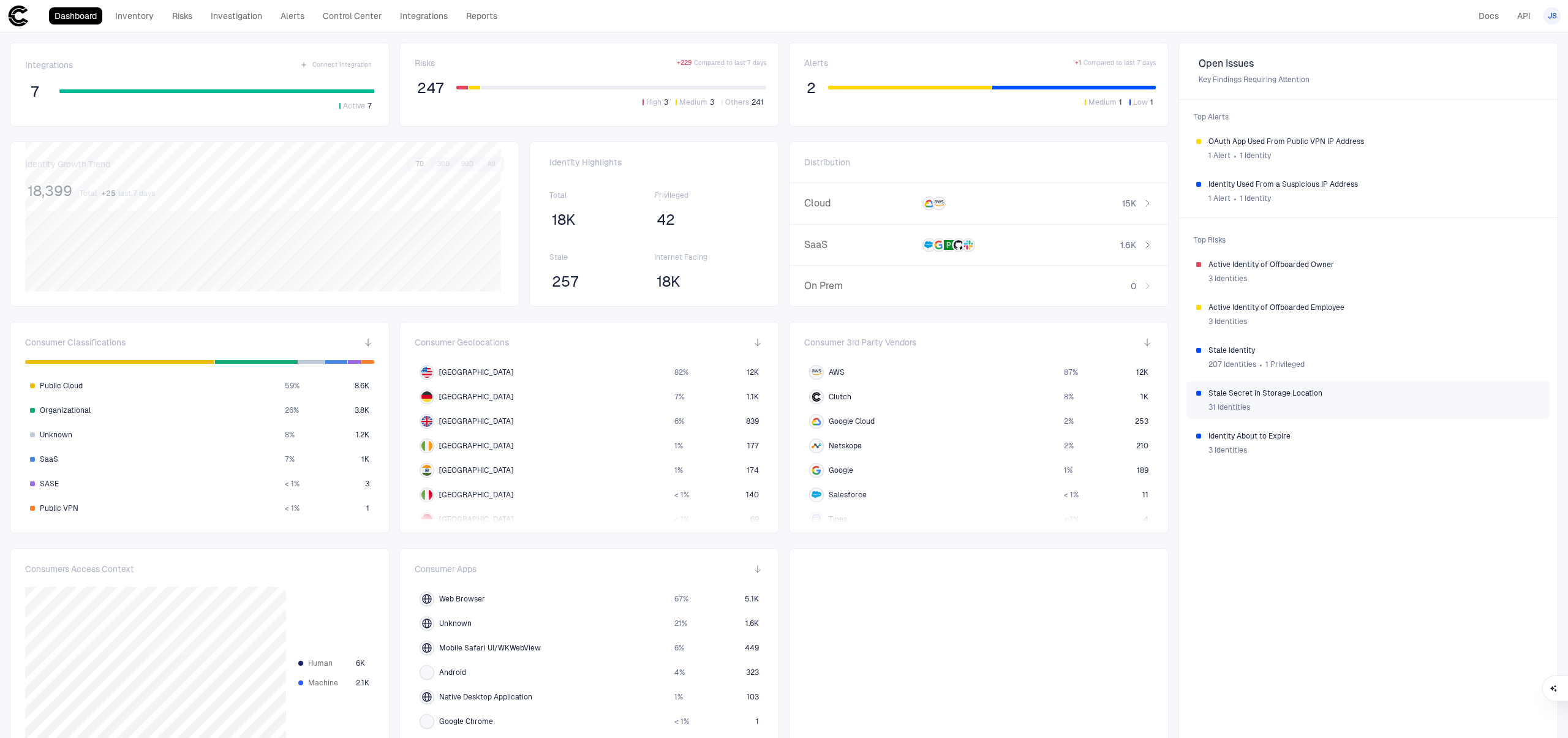
click at [1301, 402] on div "31 Identities" at bounding box center [1375, 407] width 332 height 18
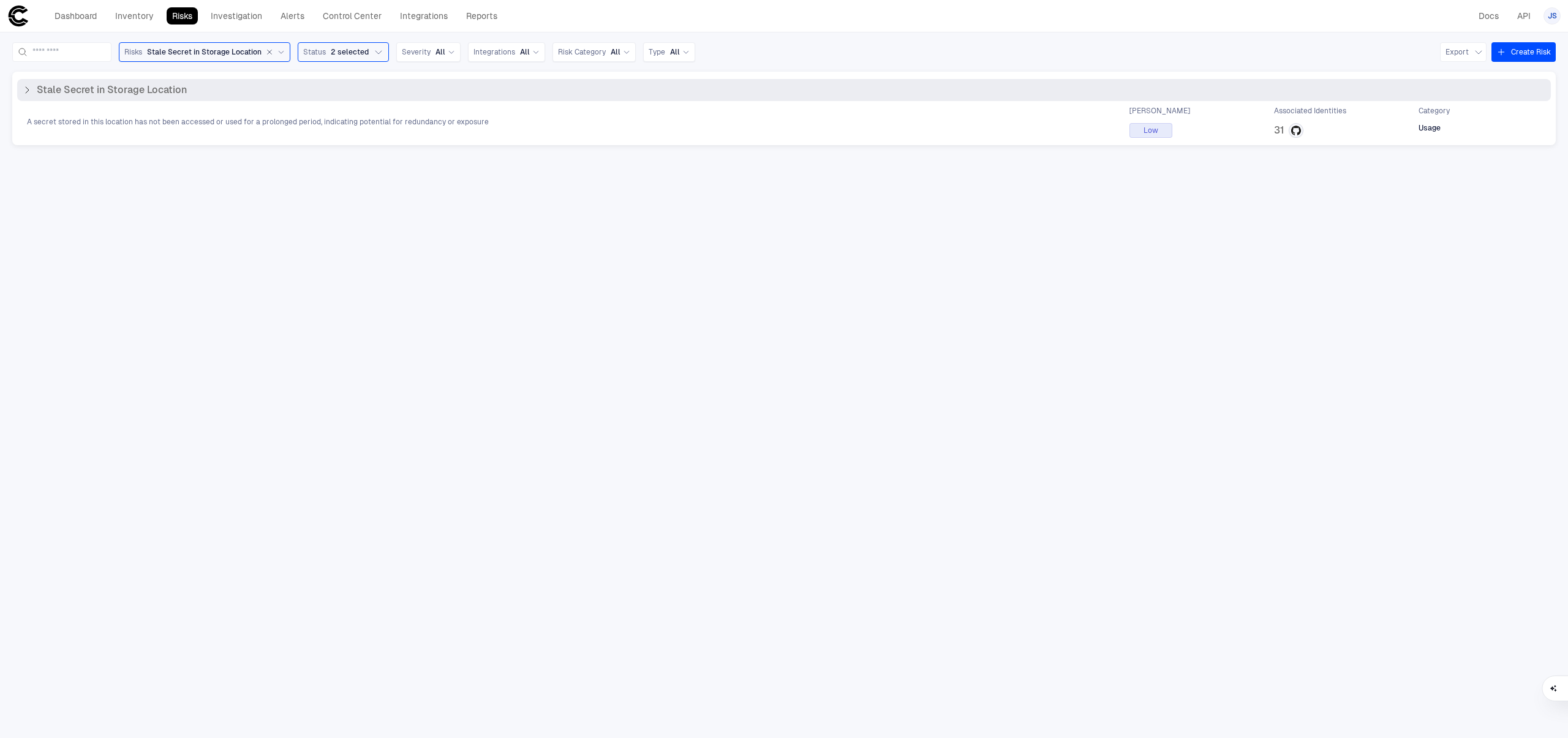
click at [703, 127] on div "A secret stored in this location has not been accessed or used for a prolonged …" at bounding box center [784, 122] width 1534 height 32
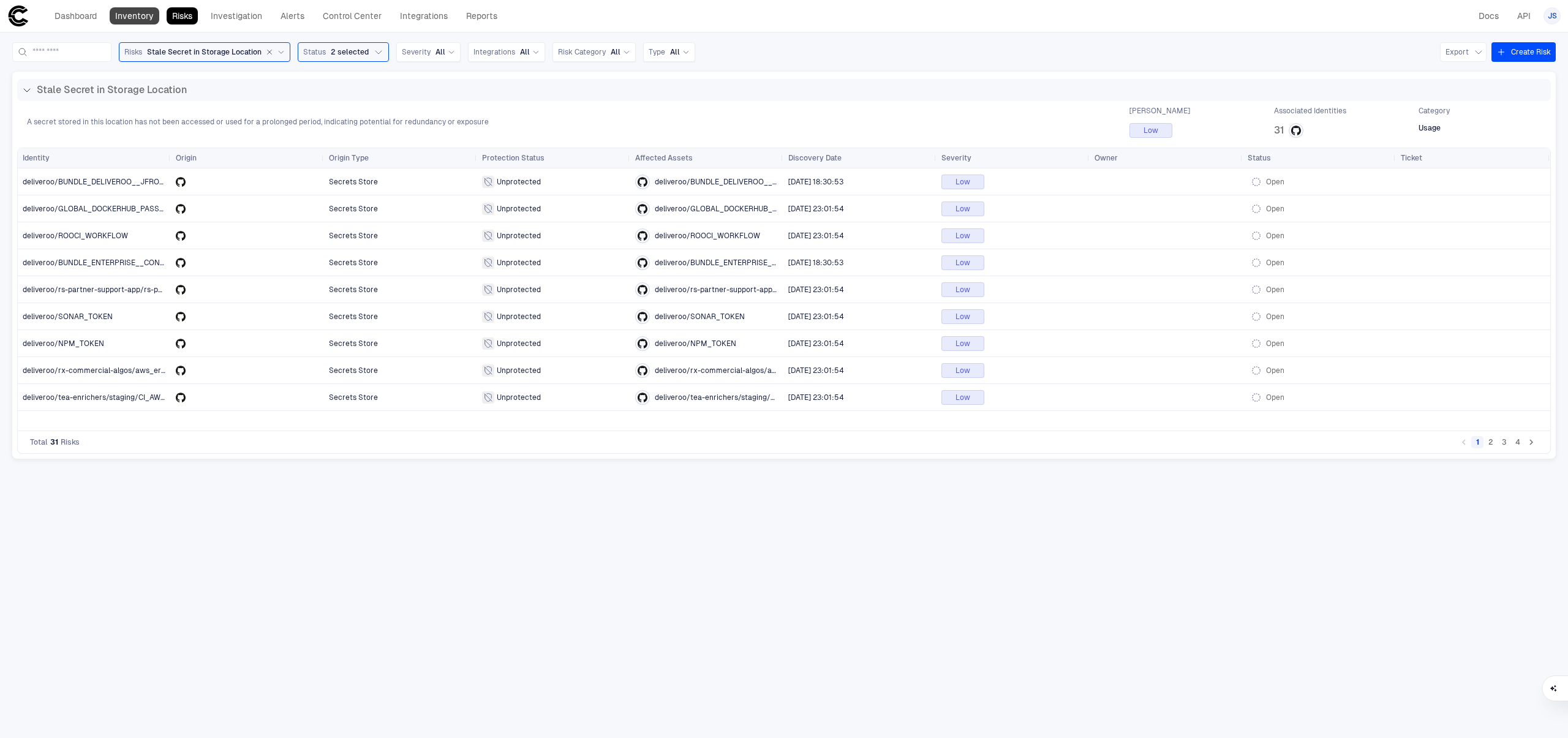
click at [126, 17] on link "Inventory" at bounding box center [134, 16] width 50 height 17
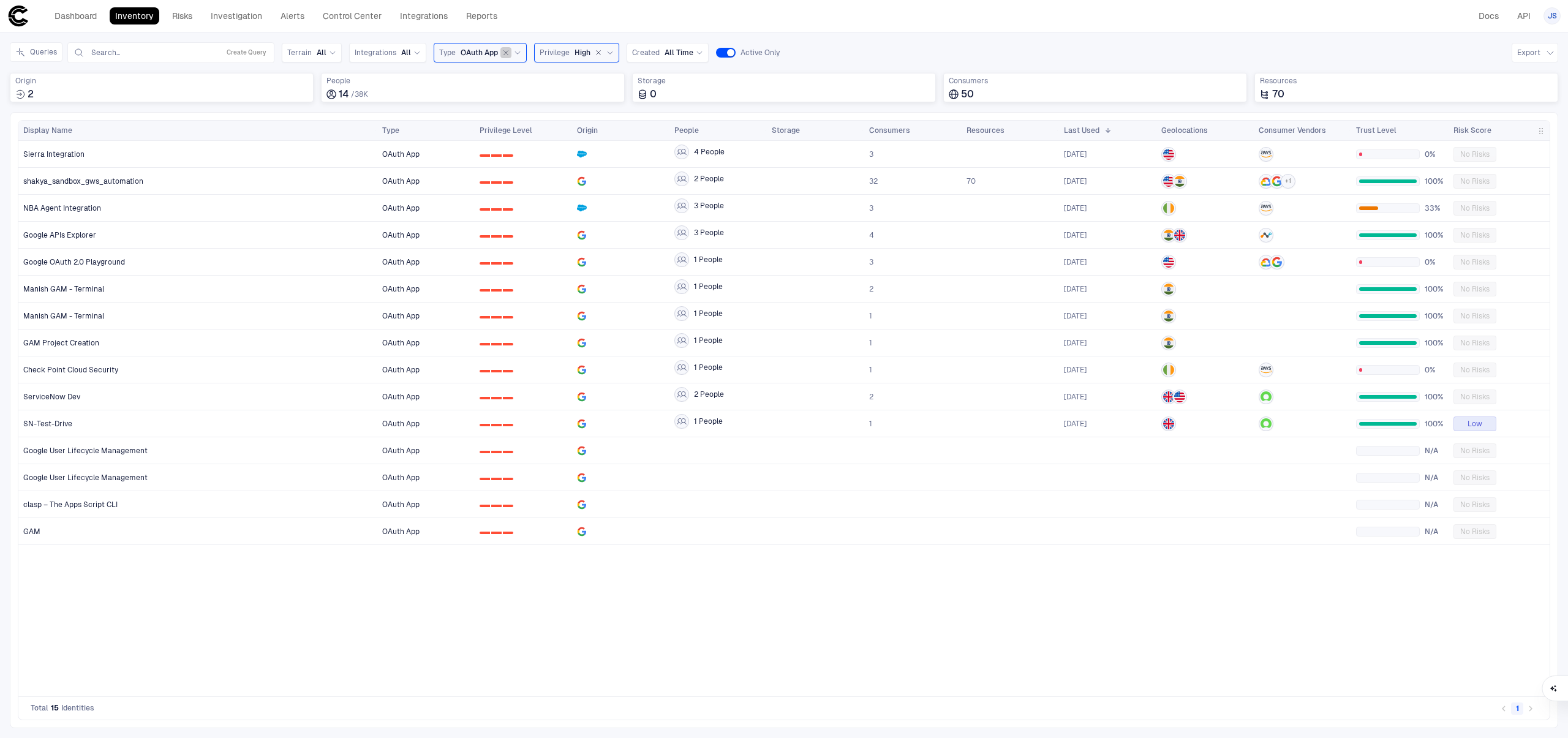
click at [502, 52] on icon "button" at bounding box center [505, 52] width 8 height 8
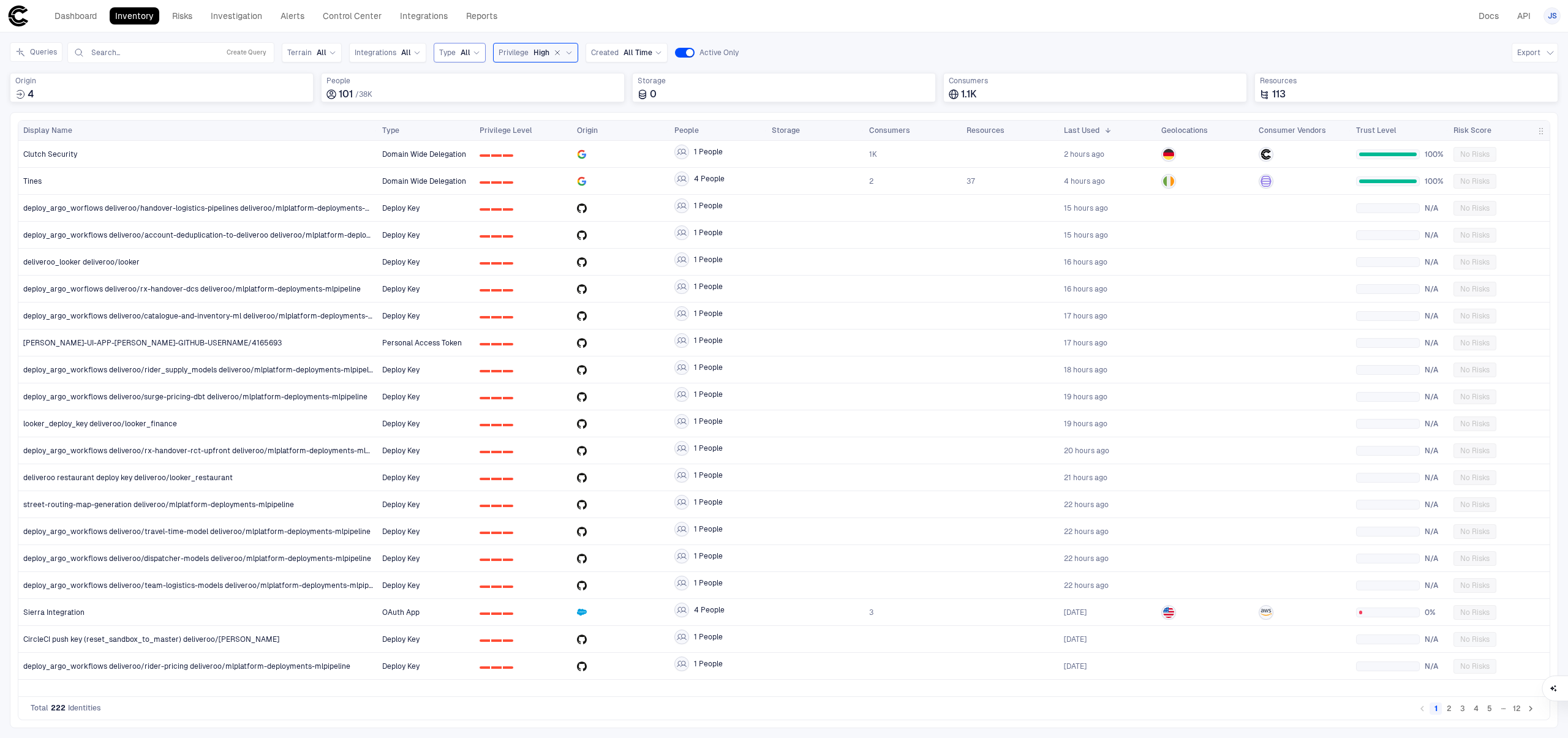
click at [558, 52] on button "button" at bounding box center [558, 53] width 11 height 11
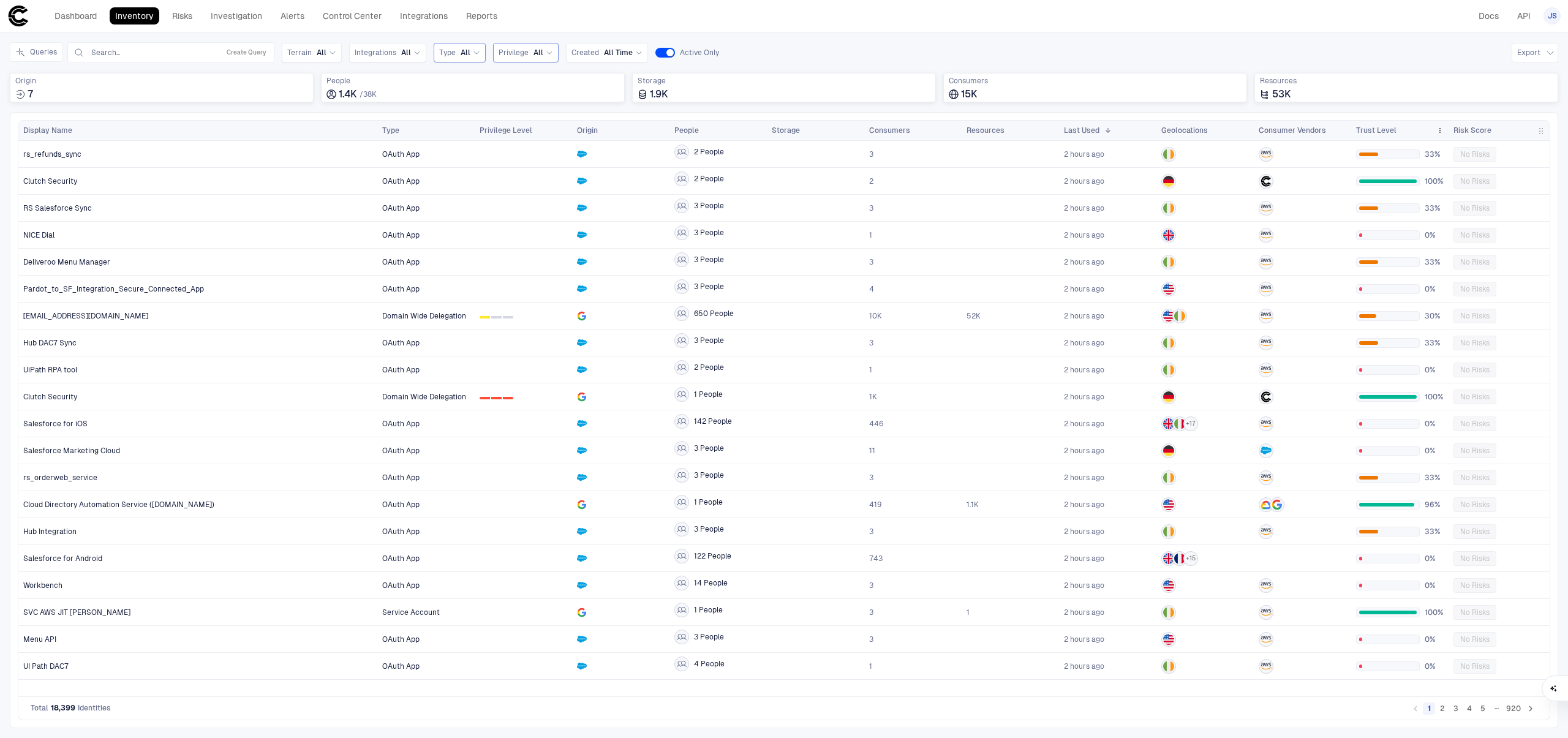
click at [1412, 126] on div "Trust Level" at bounding box center [1394, 130] width 75 height 13
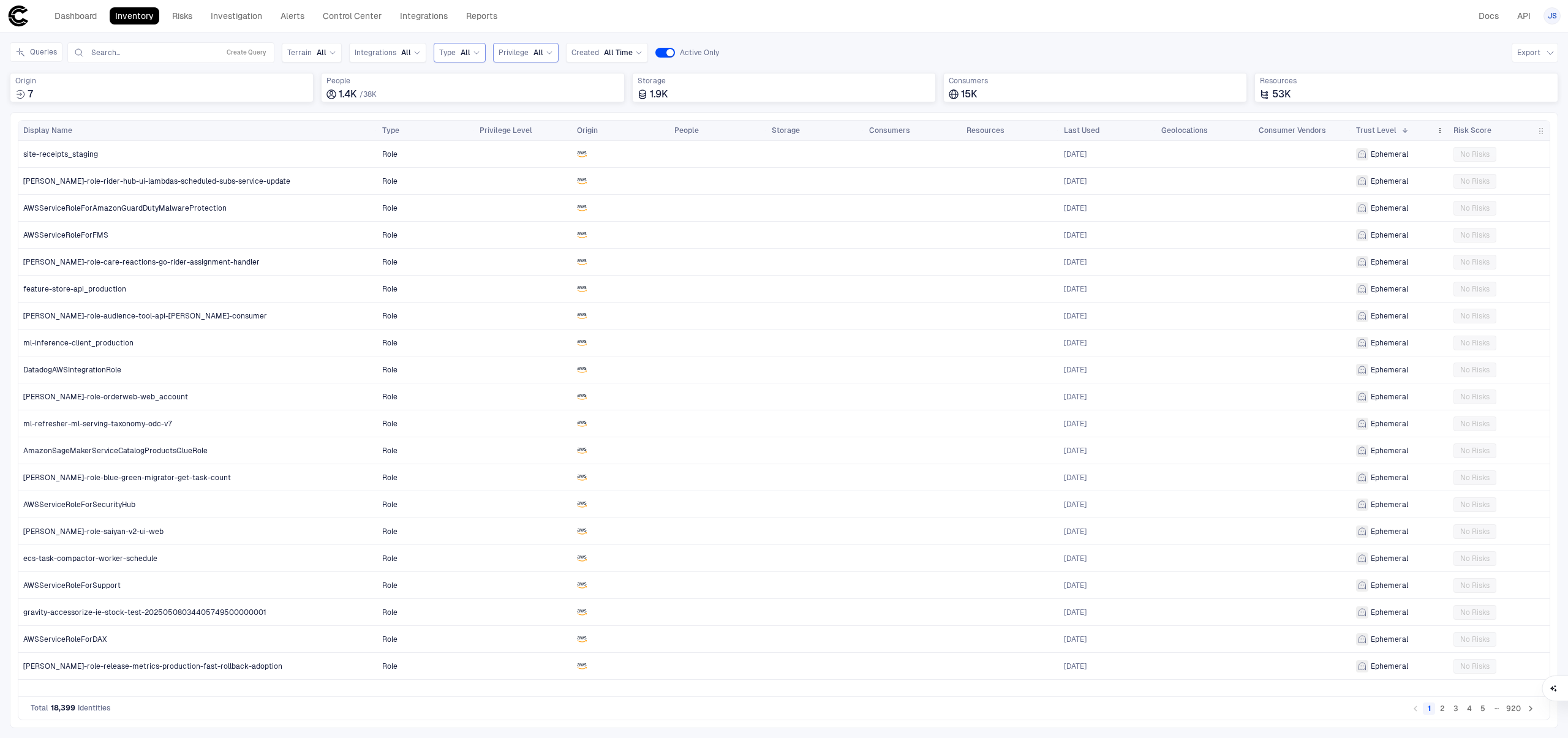
click at [1412, 126] on div "Trust Level 1" at bounding box center [1394, 130] width 75 height 13
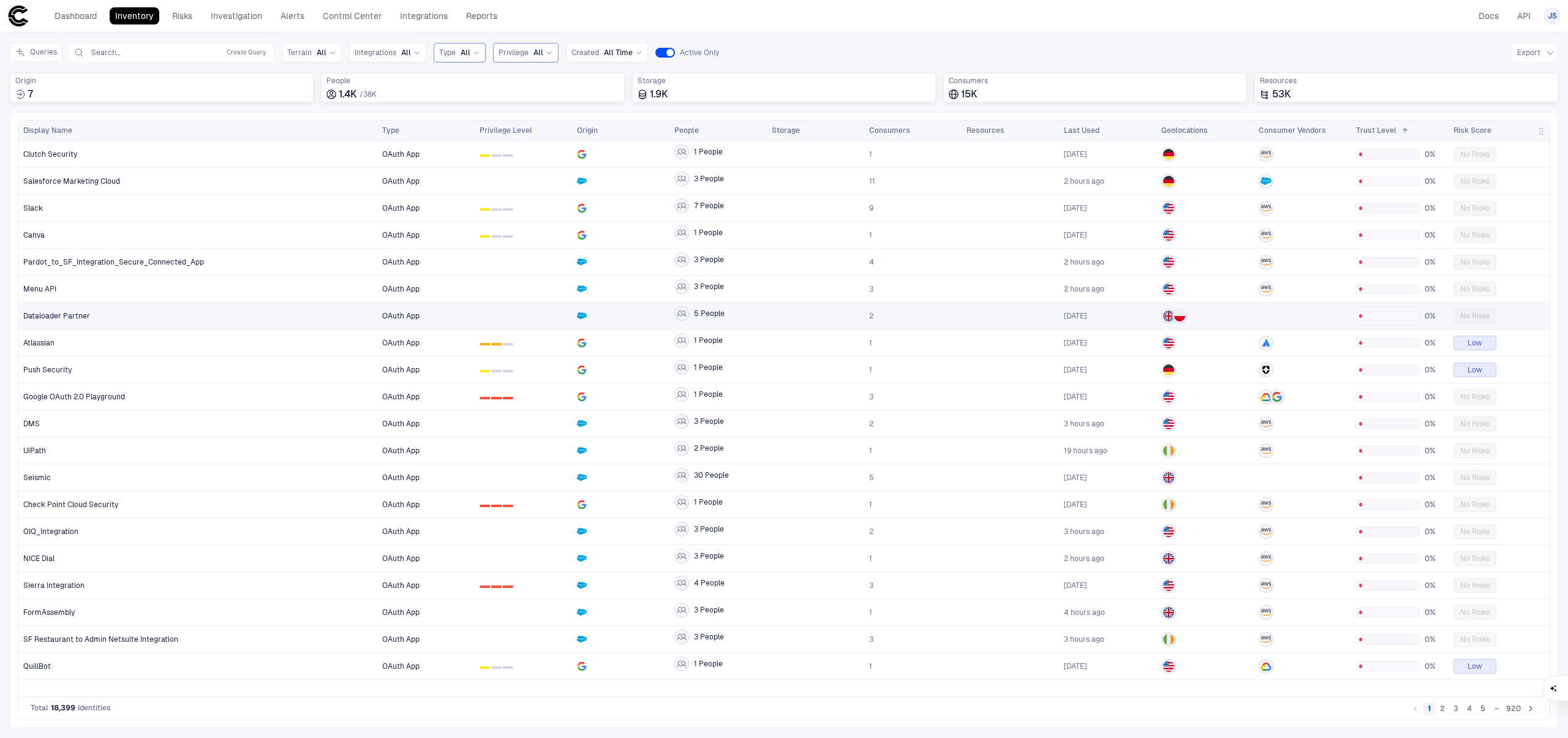
click at [229, 315] on div "Dataloader Partner" at bounding box center [198, 316] width 350 height 10
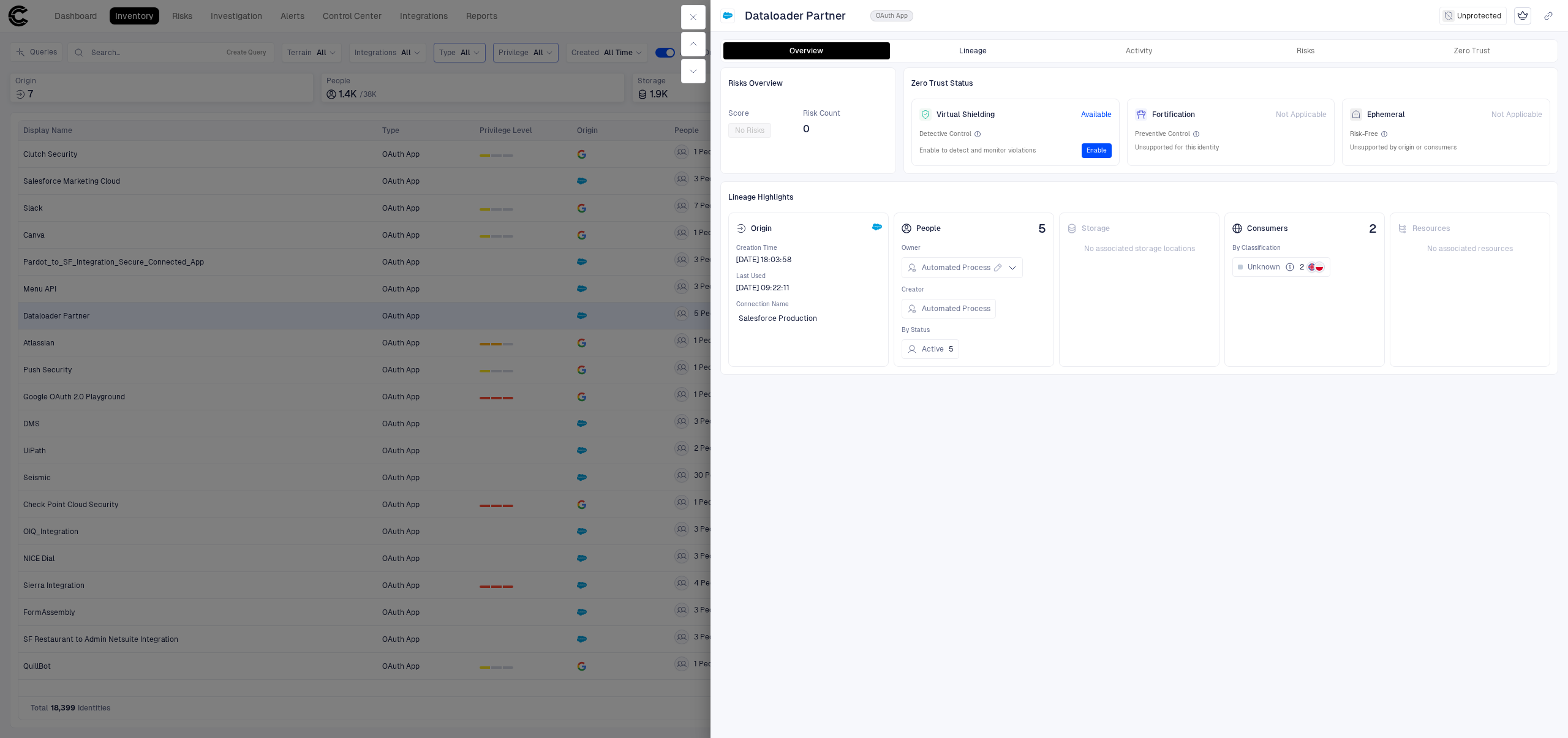
click at [971, 55] on button "Lineage" at bounding box center [973, 51] width 167 height 17
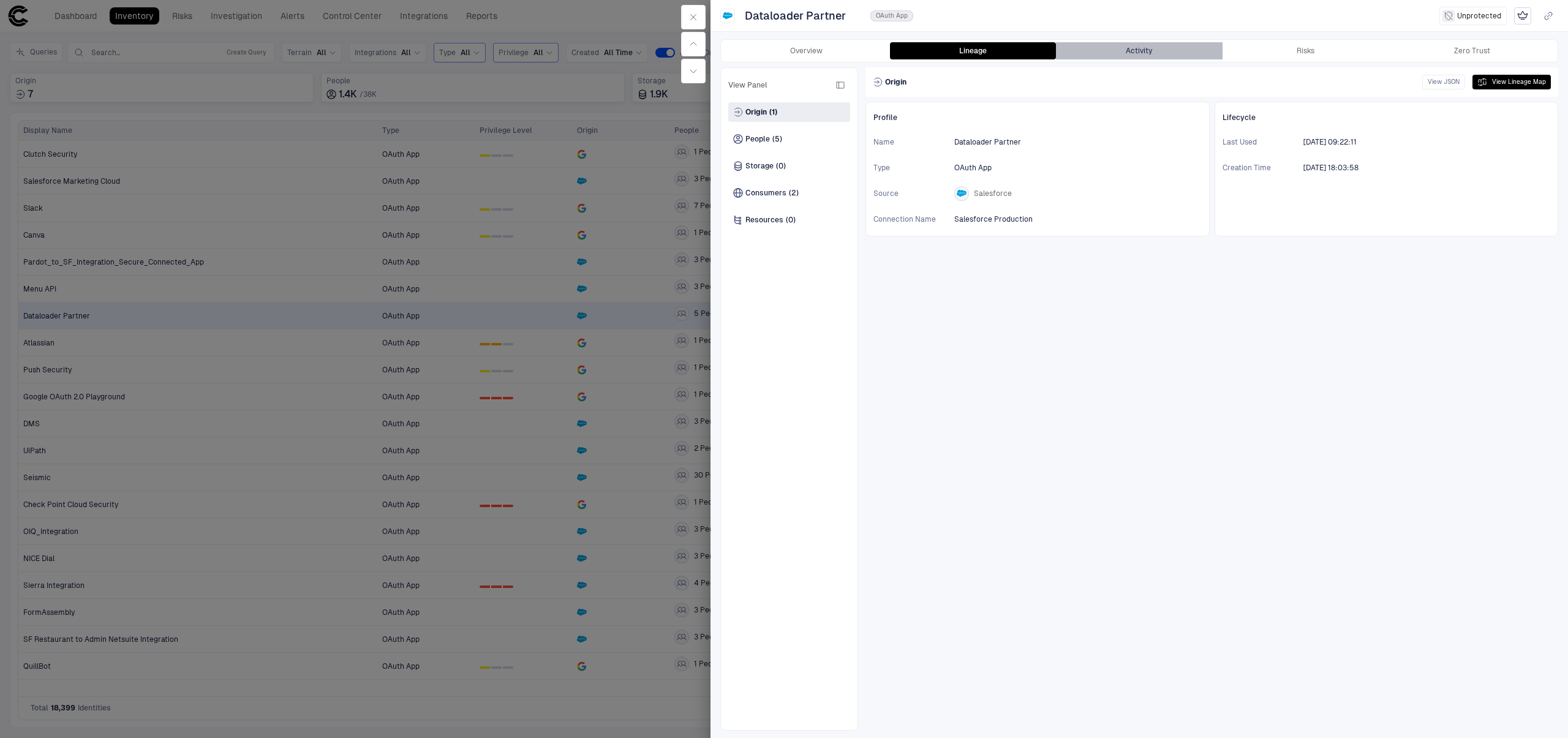
click at [1116, 50] on button "Activity" at bounding box center [1139, 51] width 167 height 17
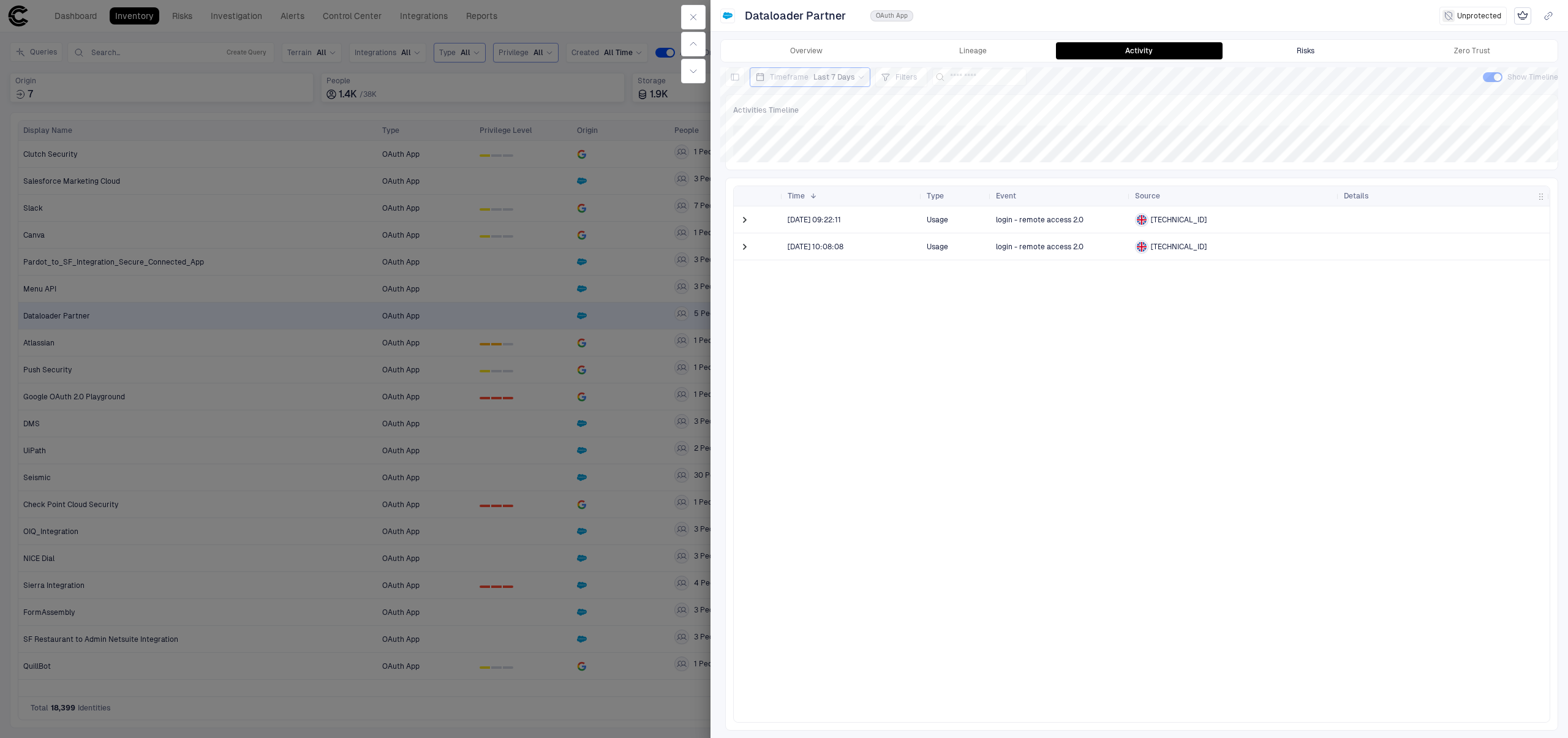
click at [1295, 52] on button "Risks" at bounding box center [1306, 51] width 167 height 17
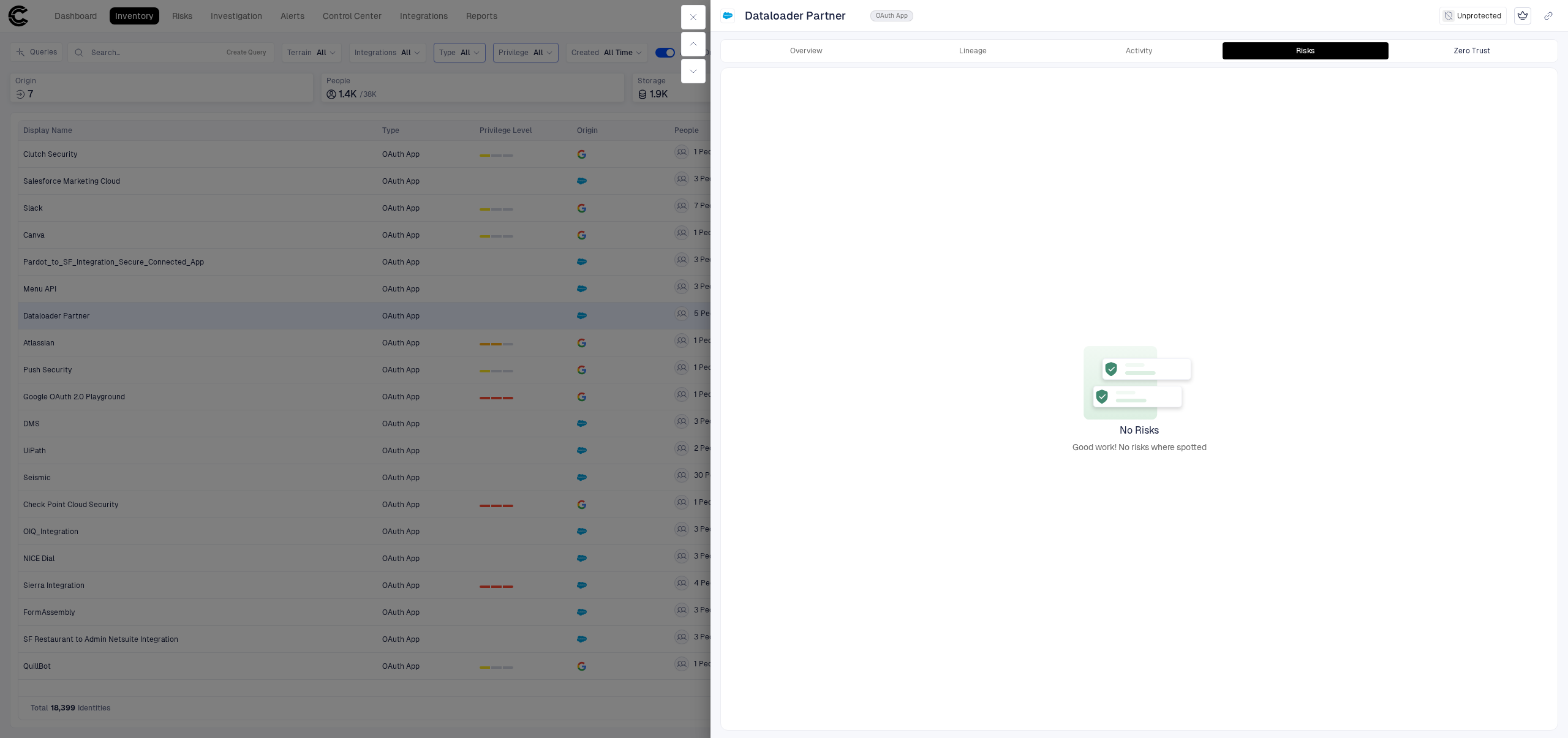
click at [1506, 52] on button "Zero Trust" at bounding box center [1472, 51] width 167 height 17
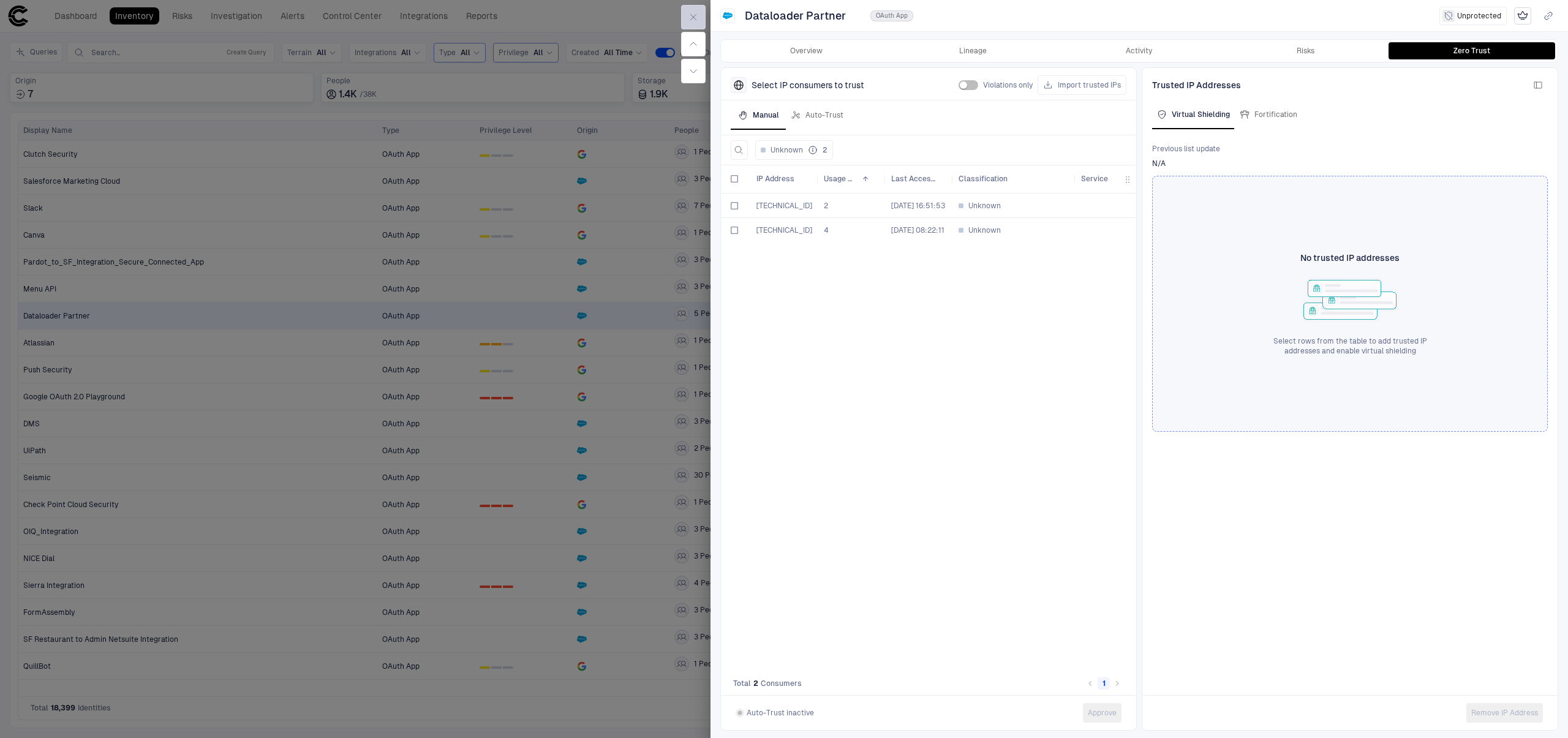
click at [682, 13] on button "button" at bounding box center [693, 17] width 24 height 24
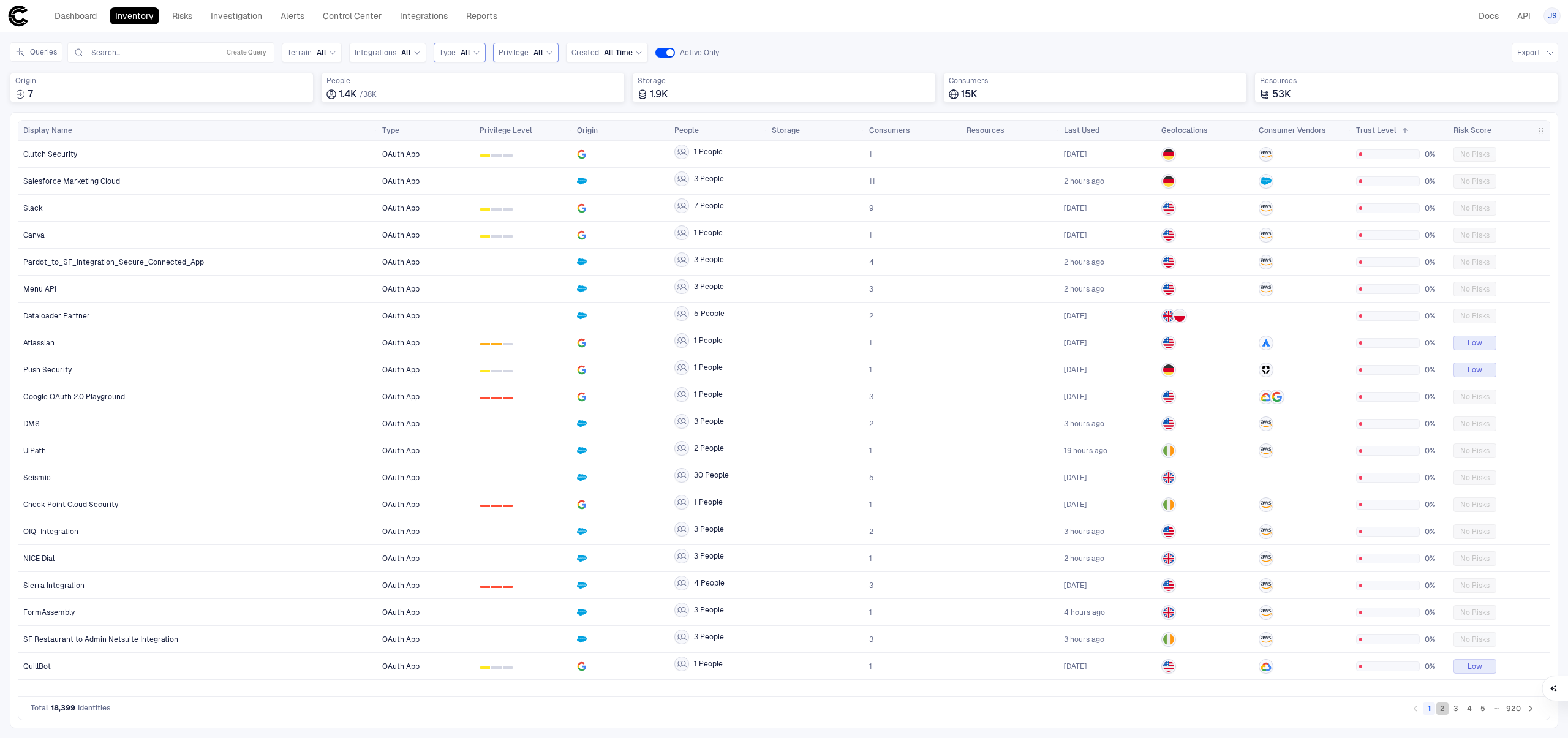
click at [1438, 710] on button "2" at bounding box center [1443, 709] width 13 height 13
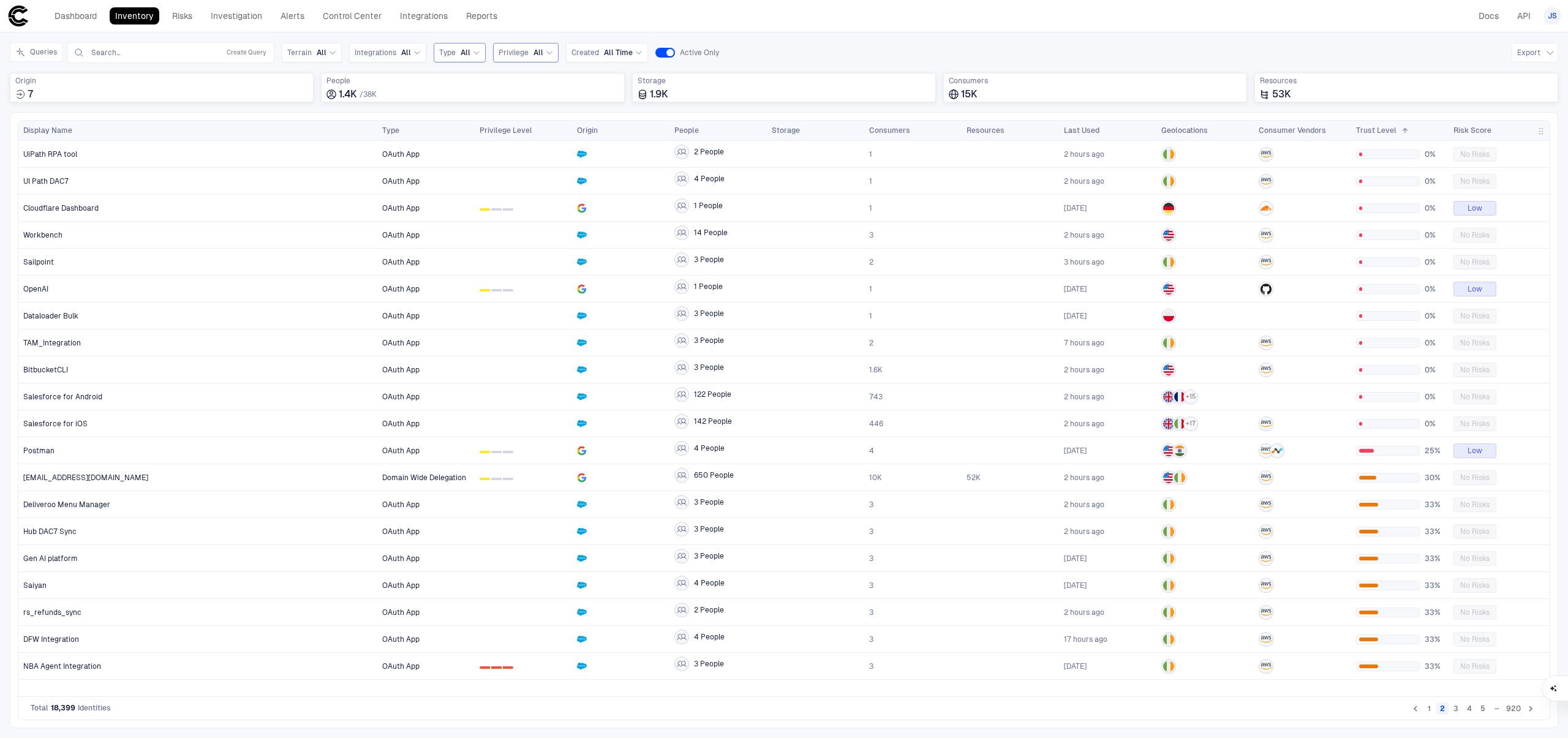
click at [1523, 133] on div "Risk Score" at bounding box center [1493, 130] width 79 height 13
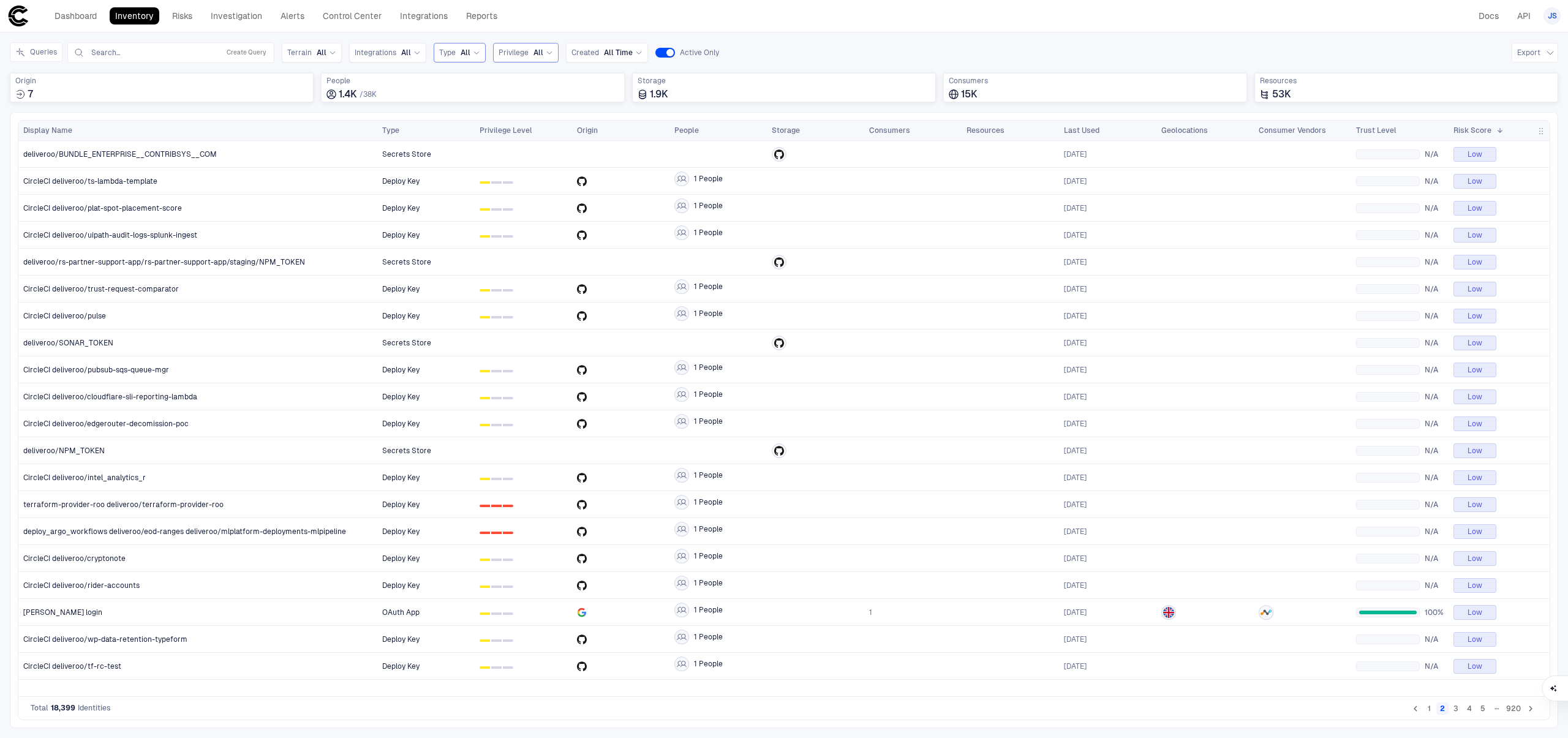
click at [1523, 133] on div "Risk Score 1" at bounding box center [1493, 130] width 79 height 13
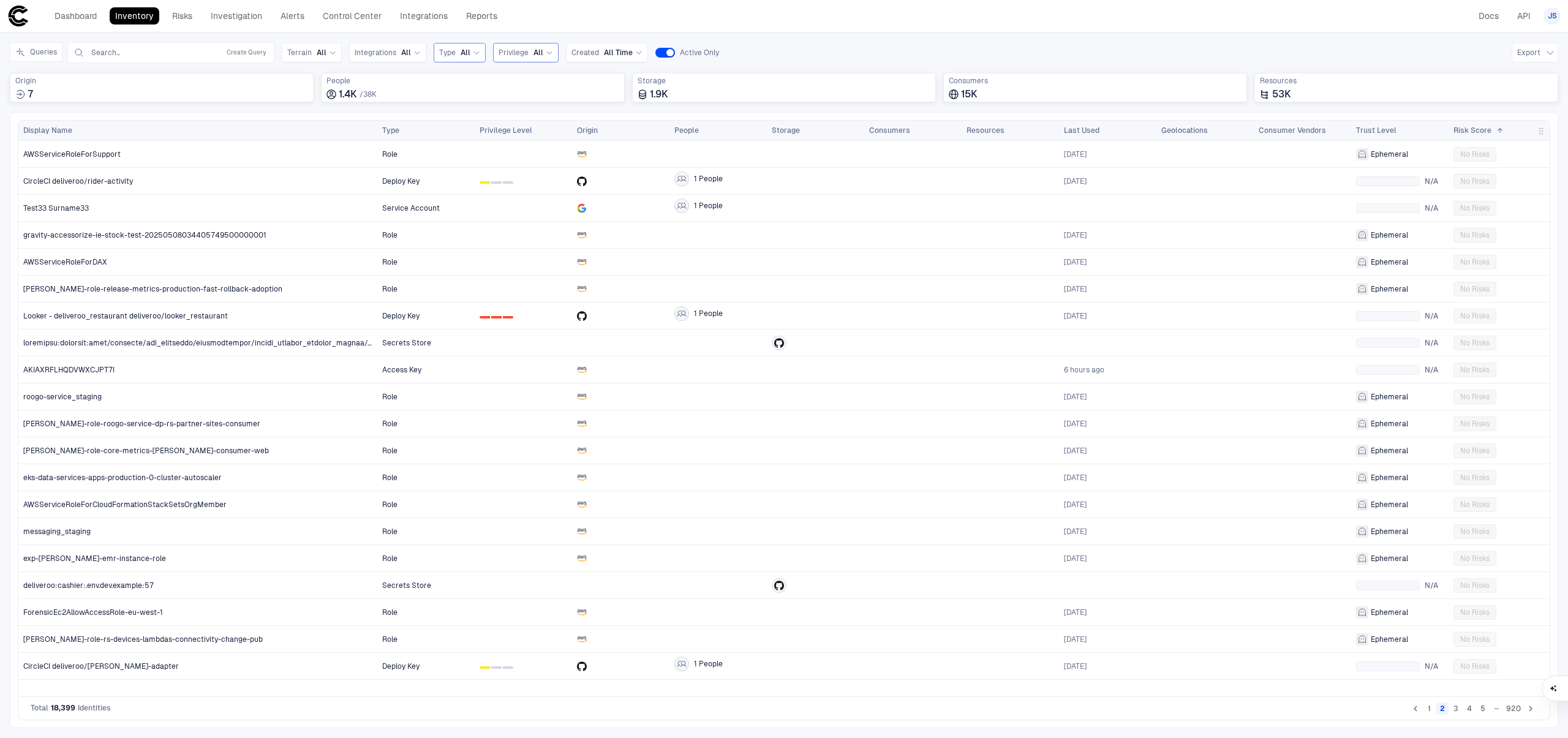
click at [1523, 133] on div "Risk Score 1" at bounding box center [1493, 130] width 79 height 13
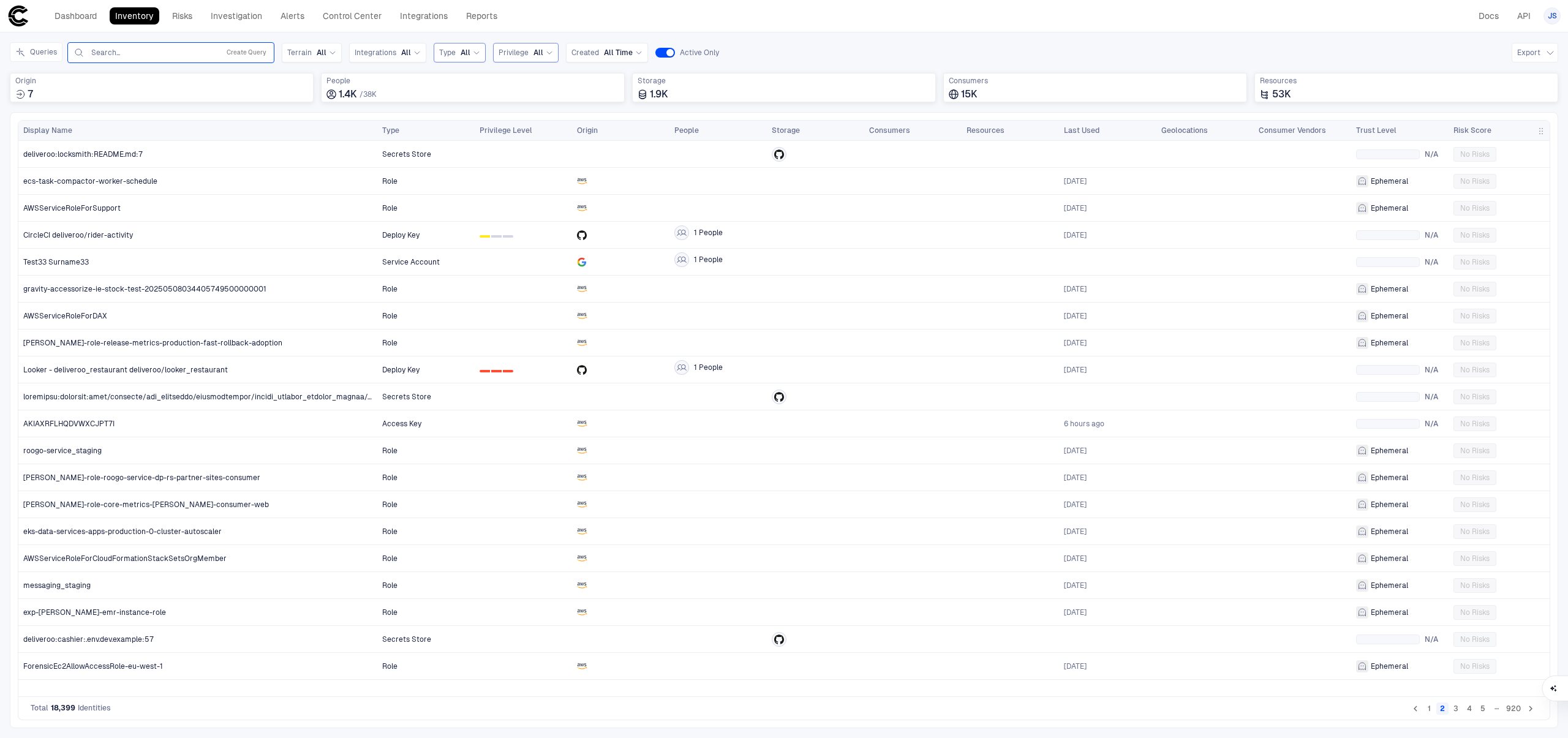
click at [119, 45] on div "Search... Create Query" at bounding box center [170, 52] width 196 height 15
click at [114, 52] on input "text" at bounding box center [152, 52] width 124 height 10
click at [822, 48] on div "Queries Okta NHI Hardening Available, 1 of 3. 3 results available. Use Up and D…" at bounding box center [784, 53] width 1548 height 21
click at [239, 51] on button "Create Query" at bounding box center [246, 52] width 45 height 15
click at [121, 127] on button "Add Condition" at bounding box center [107, 124] width 68 height 20
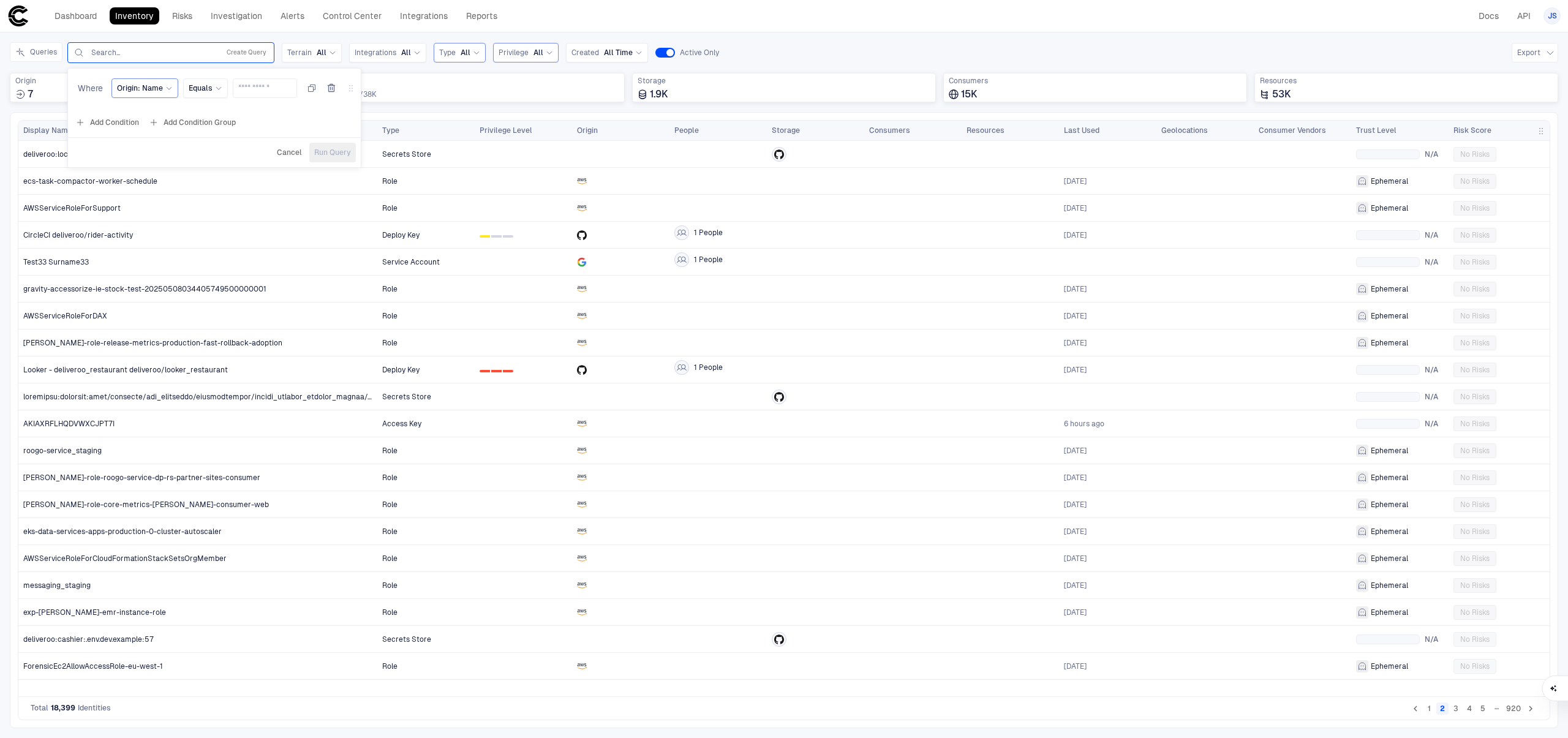
click at [158, 91] on span "Origin: Name" at bounding box center [140, 88] width 46 height 10
type input "****"
click at [161, 250] on div "Severity" at bounding box center [203, 251] width 162 height 10
click at [272, 86] on div "Select..." at bounding box center [265, 88] width 41 height 10
click at [311, 230] on span "Critical" at bounding box center [309, 232] width 116 height 10
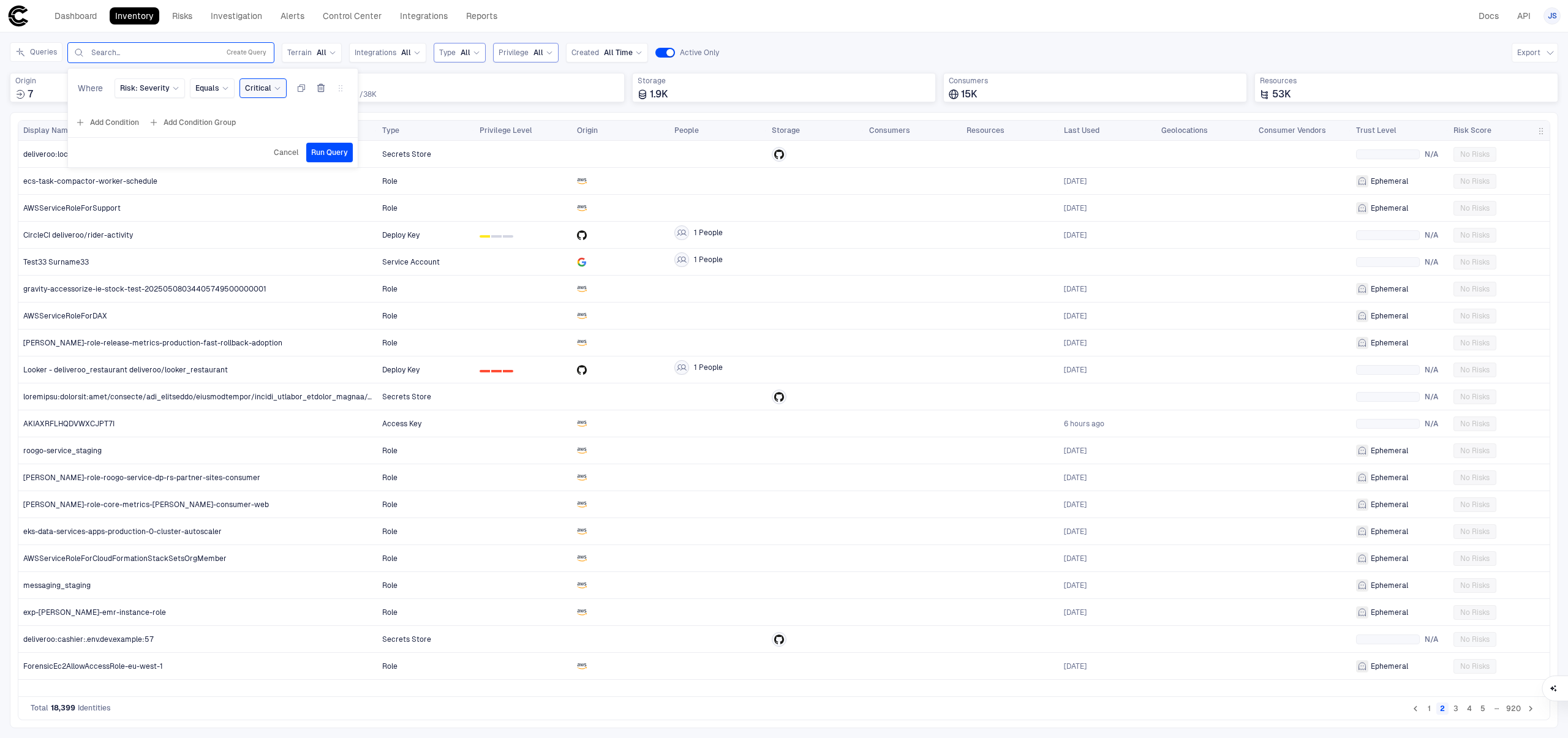
click at [327, 156] on span "Run Query" at bounding box center [330, 152] width 37 height 10
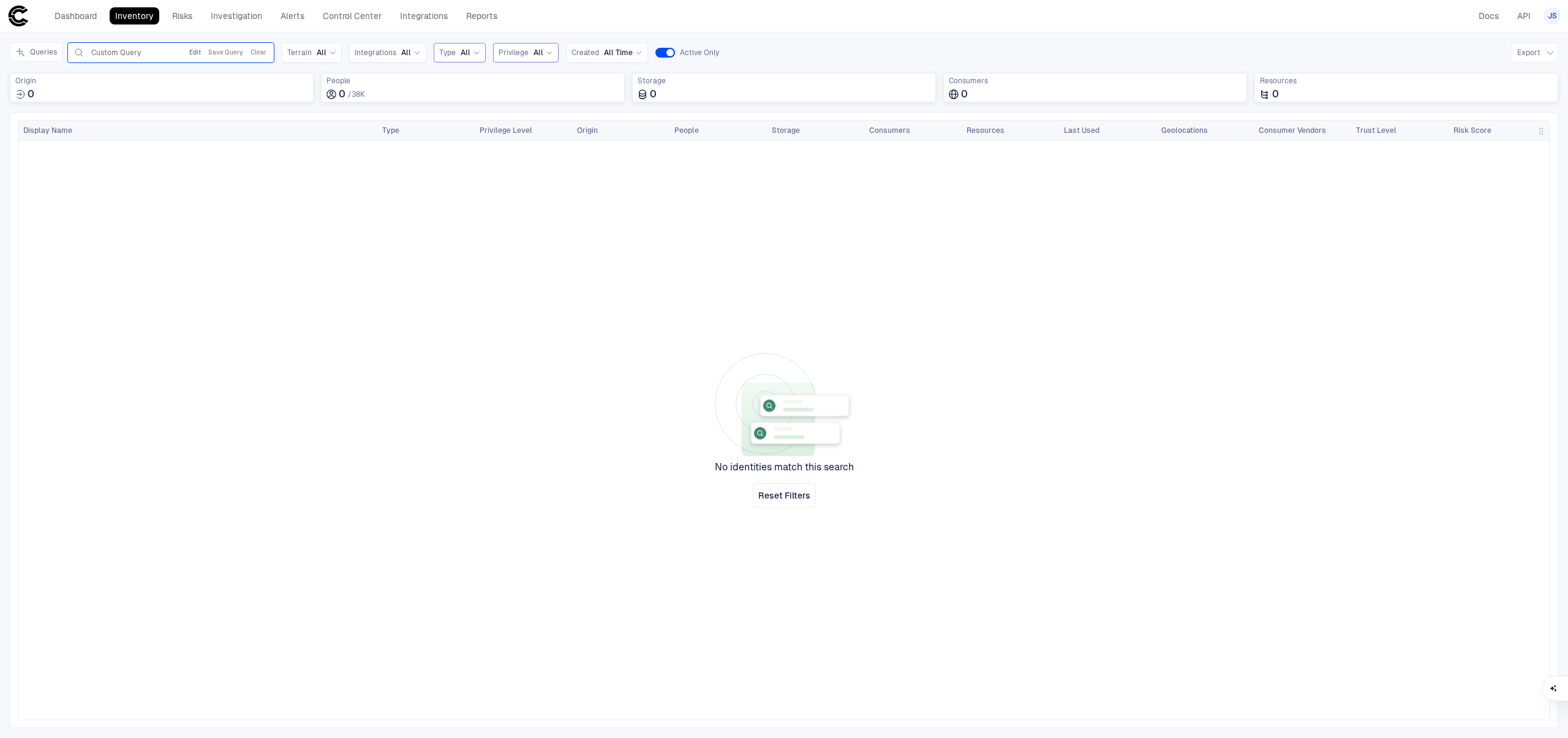
click at [199, 54] on button "Edit" at bounding box center [195, 52] width 17 height 15
click at [269, 89] on div "Critical" at bounding box center [263, 88] width 36 height 10
click at [277, 206] on span "High" at bounding box center [309, 208] width 116 height 10
click at [316, 154] on span "Run Query" at bounding box center [330, 152] width 37 height 10
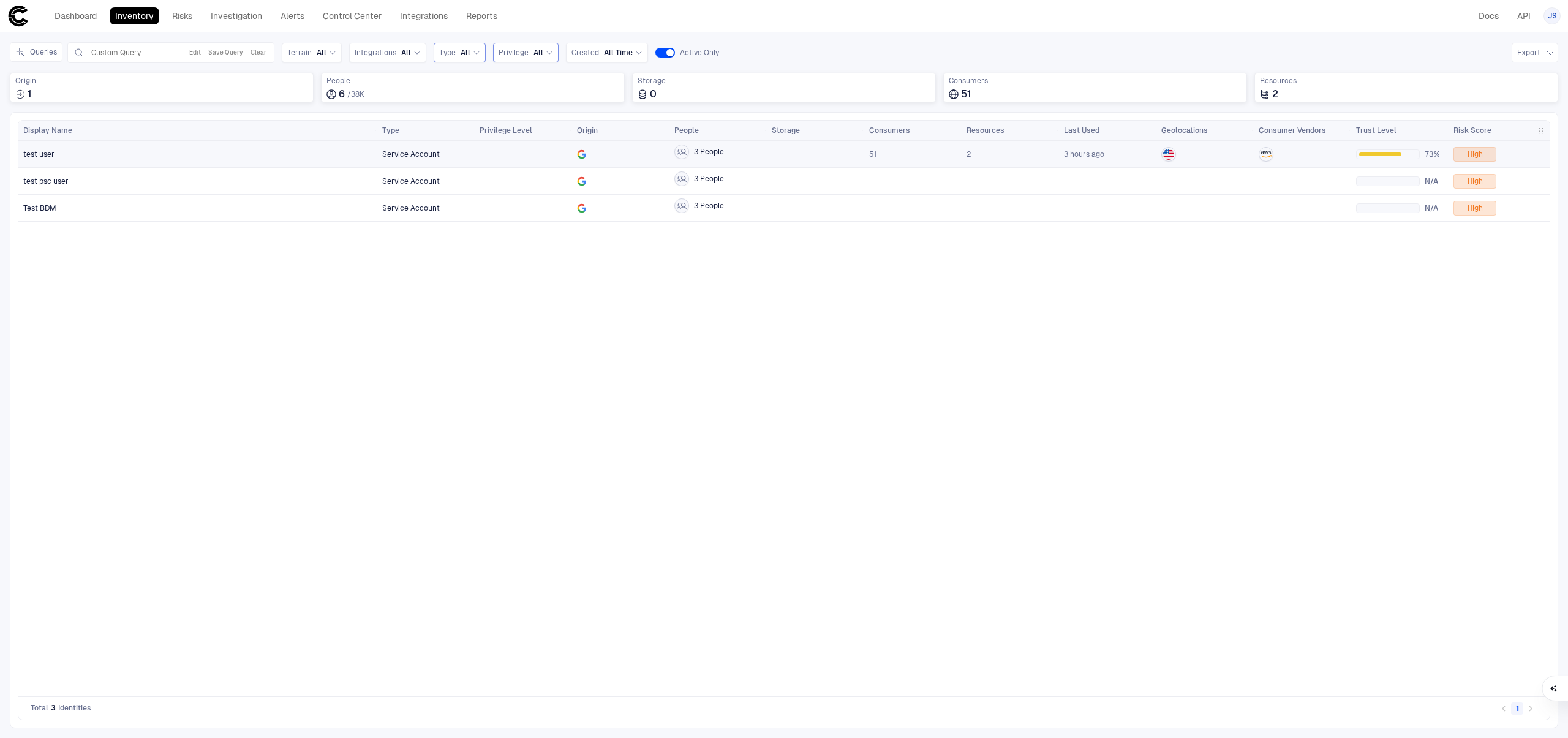
click at [234, 152] on div "test user" at bounding box center [198, 154] width 350 height 10
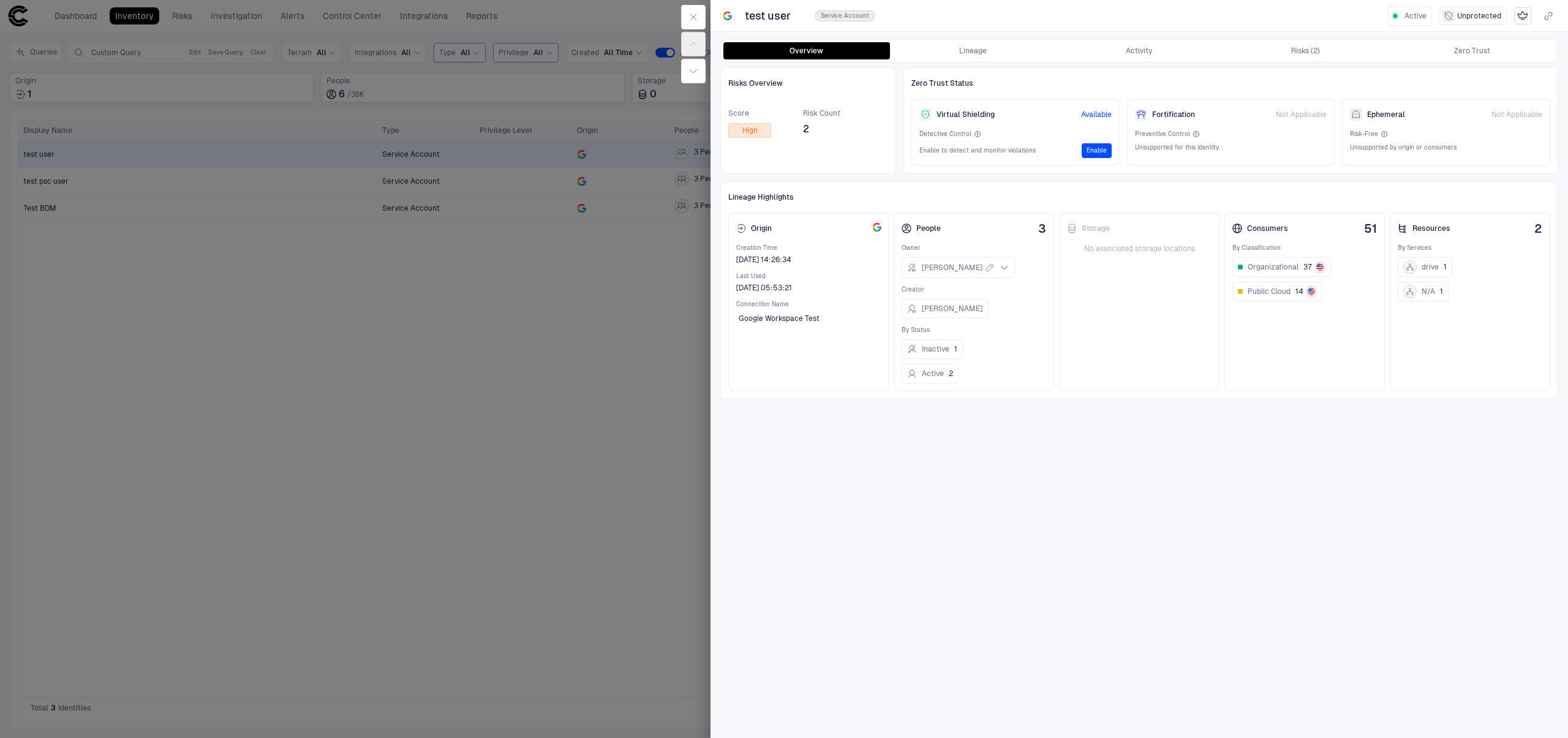
click at [1092, 153] on button "Enable" at bounding box center [1096, 150] width 30 height 15
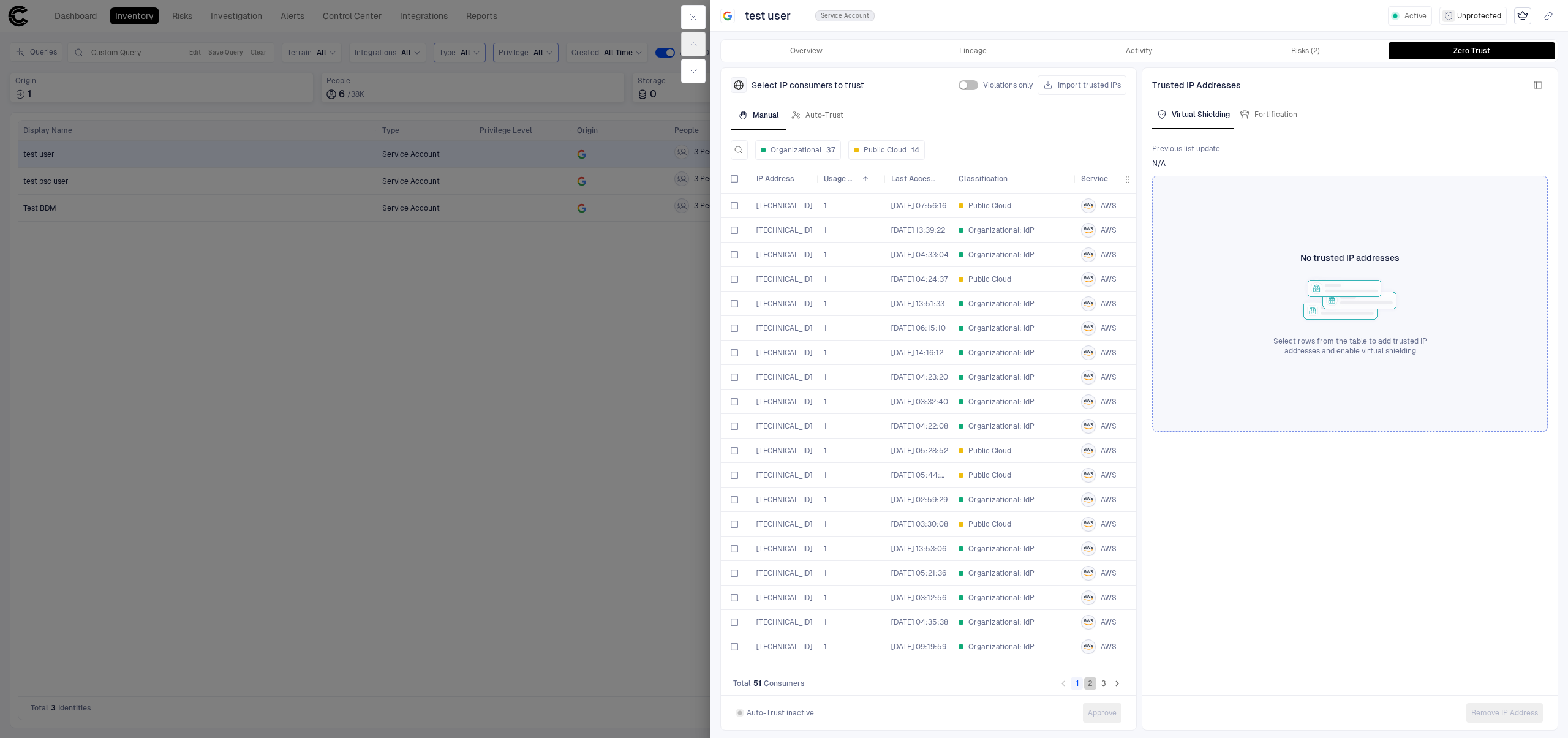
click at [1090, 688] on button "2" at bounding box center [1090, 684] width 13 height 13
click at [1104, 686] on button "3" at bounding box center [1104, 684] width 13 height 13
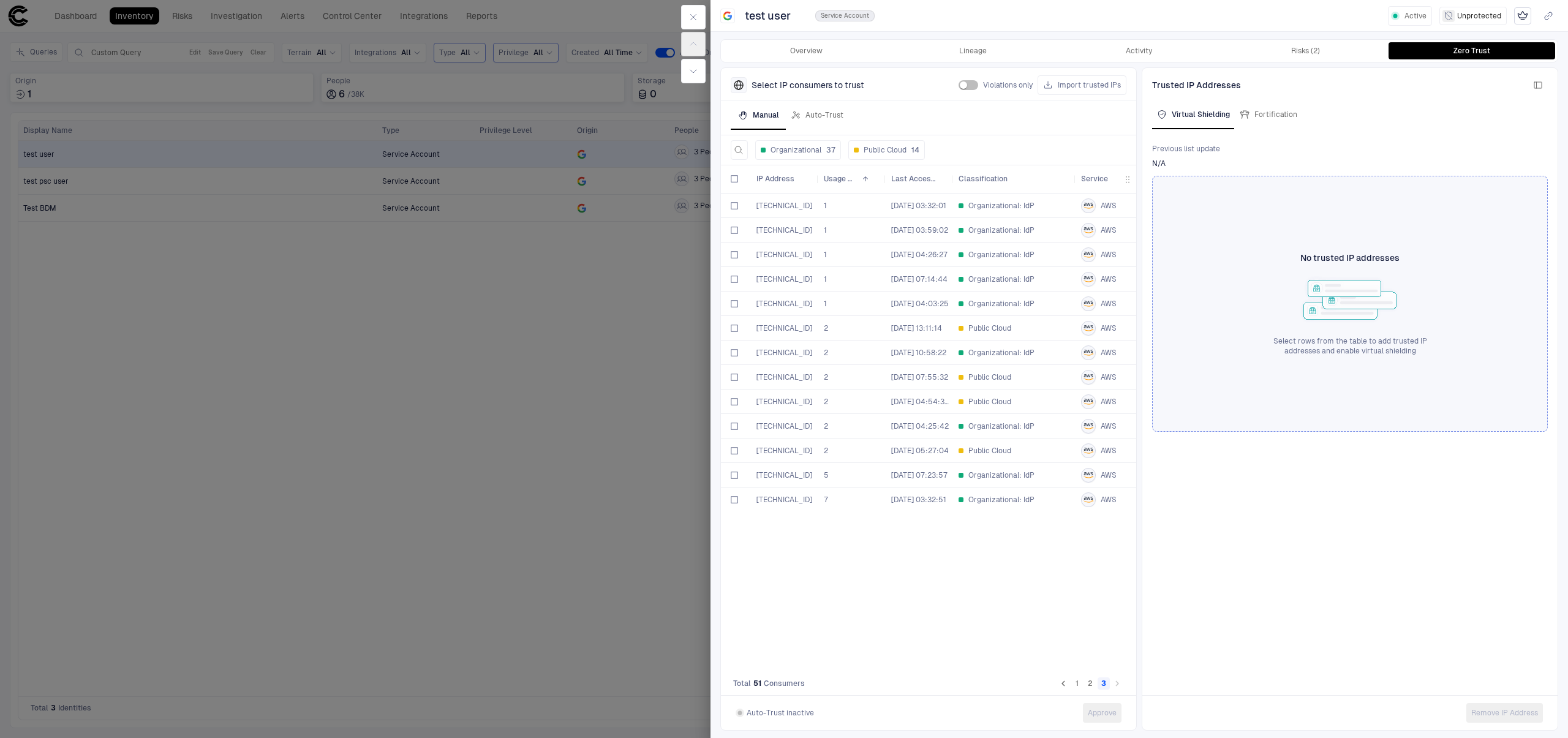
click at [1077, 686] on button "1" at bounding box center [1077, 684] width 13 height 13
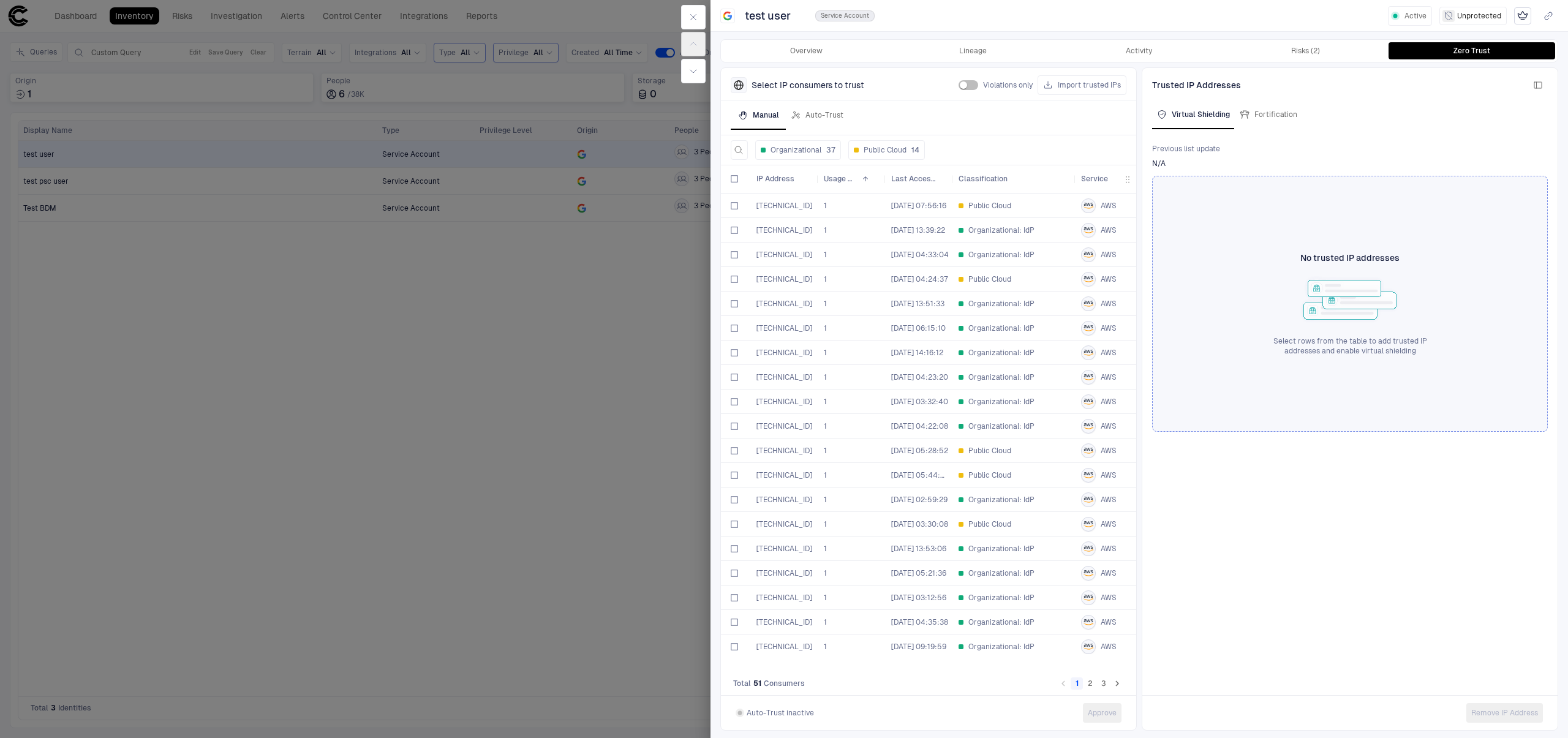
click at [781, 193] on div "[TECHNICAL_ID] 1 [DATE] 07:56:16 Public Cloud AWS View All [GEOGRAPHIC_DATA]" at bounding box center [1003, 205] width 563 height 24
click at [780, 202] on span "[TECHNICAL_ID]" at bounding box center [785, 206] width 56 height 8
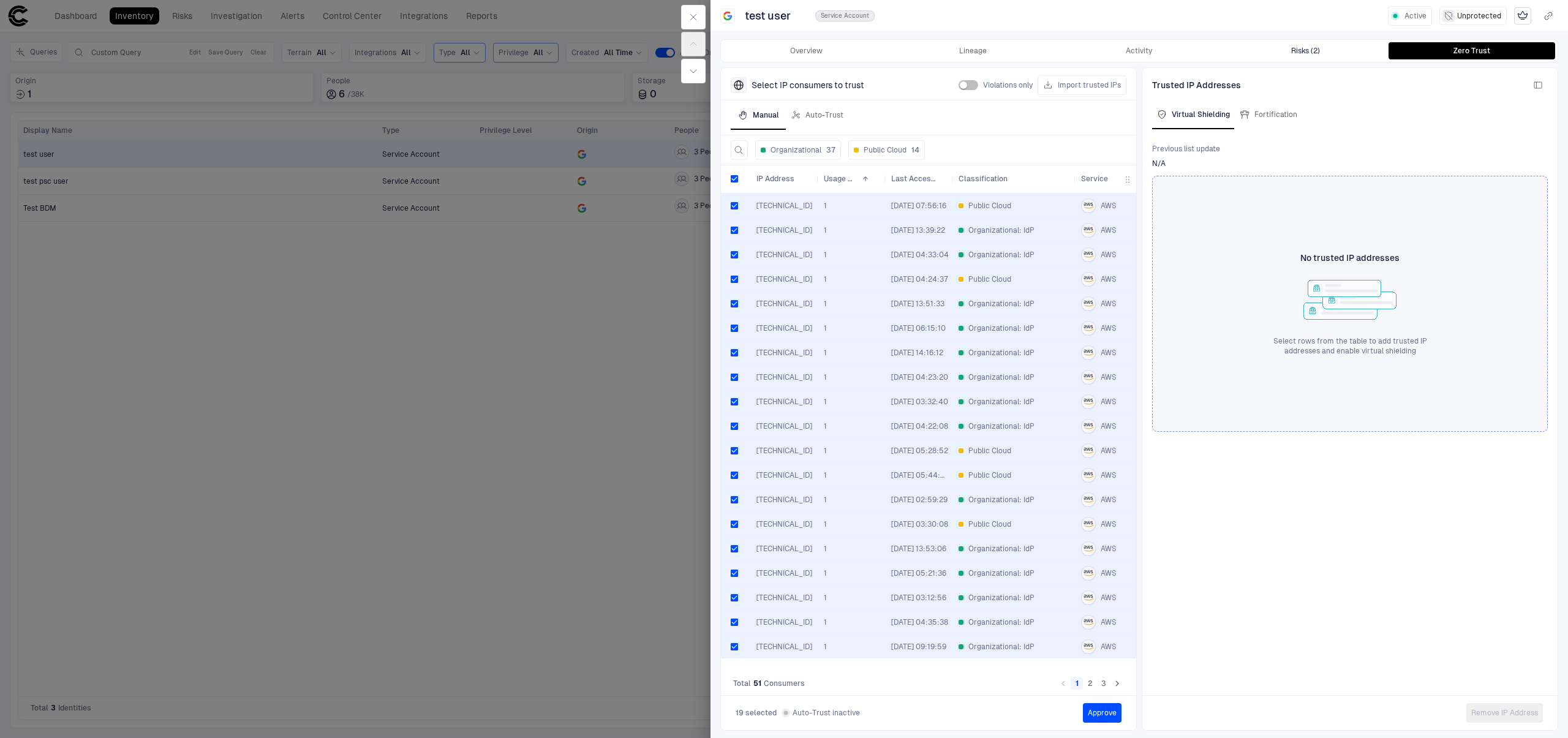
click at [1262, 47] on button "Risks (2)" at bounding box center [1306, 51] width 167 height 17
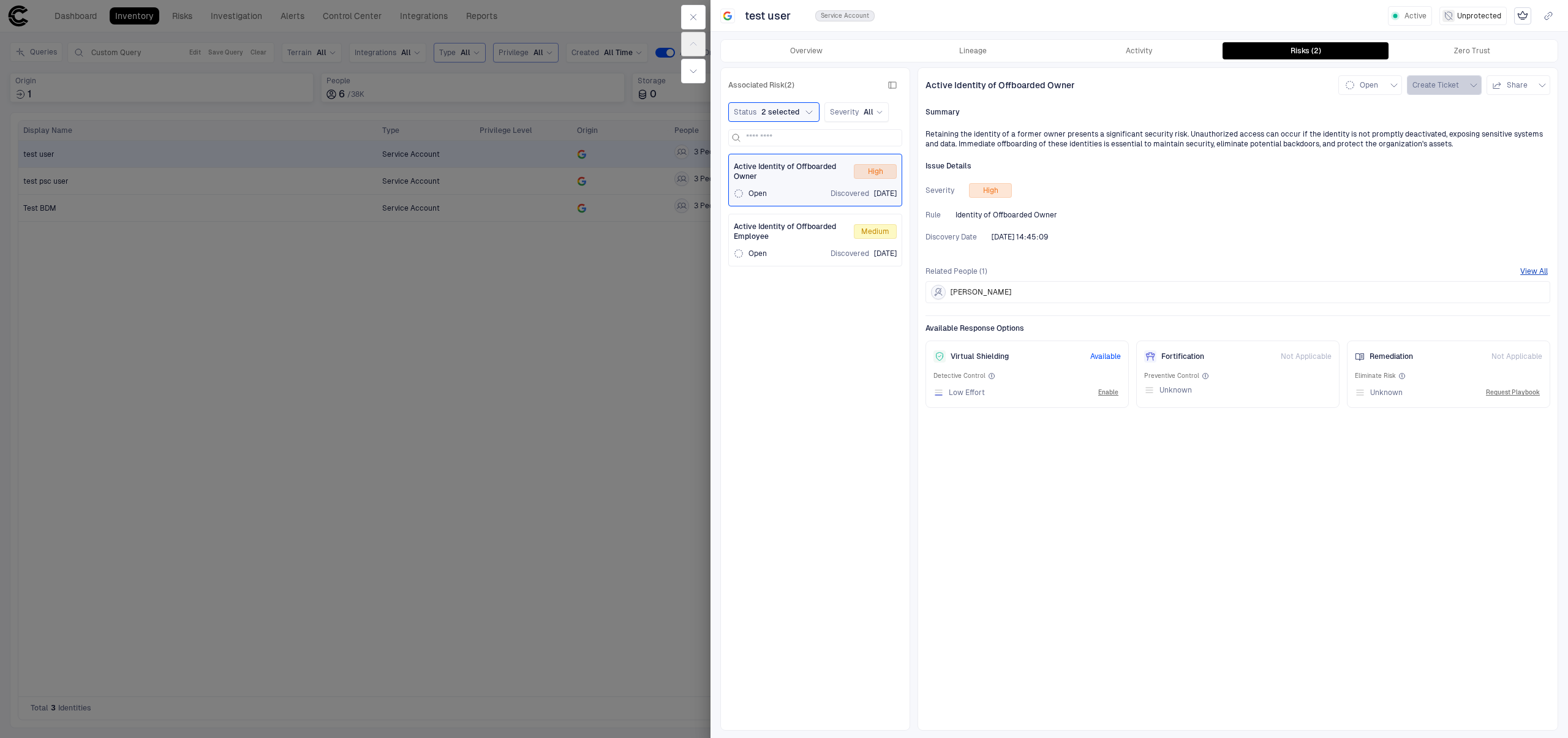
click at [1476, 92] on button "Create Ticket" at bounding box center [1444, 85] width 75 height 20
click at [1314, 242] on div at bounding box center [784, 369] width 1568 height 738
click at [783, 247] on div "Active Identity of Offboarded Employee Medium Open Discovered [DATE]" at bounding box center [815, 240] width 163 height 37
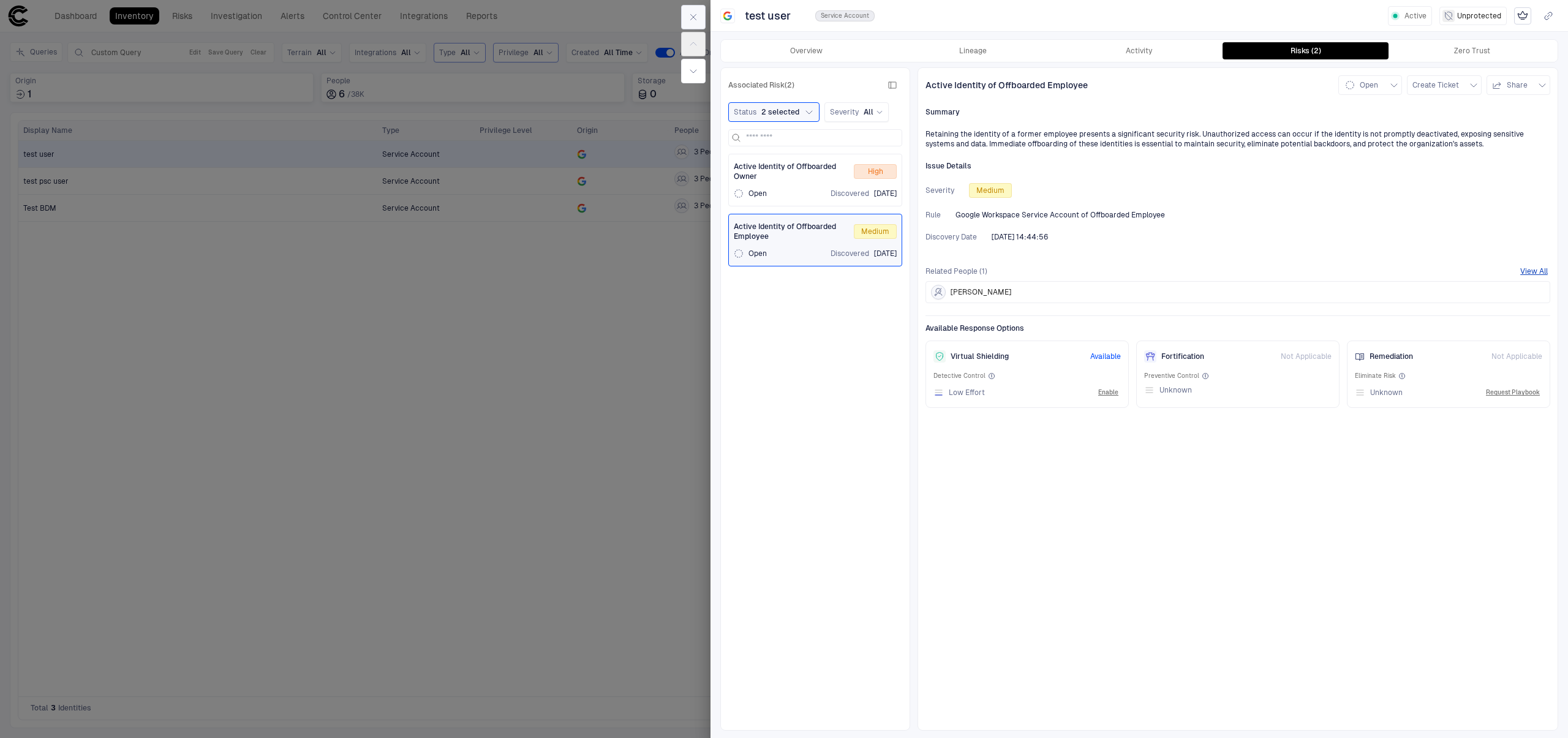
click at [695, 20] on icon "button" at bounding box center [693, 17] width 10 height 10
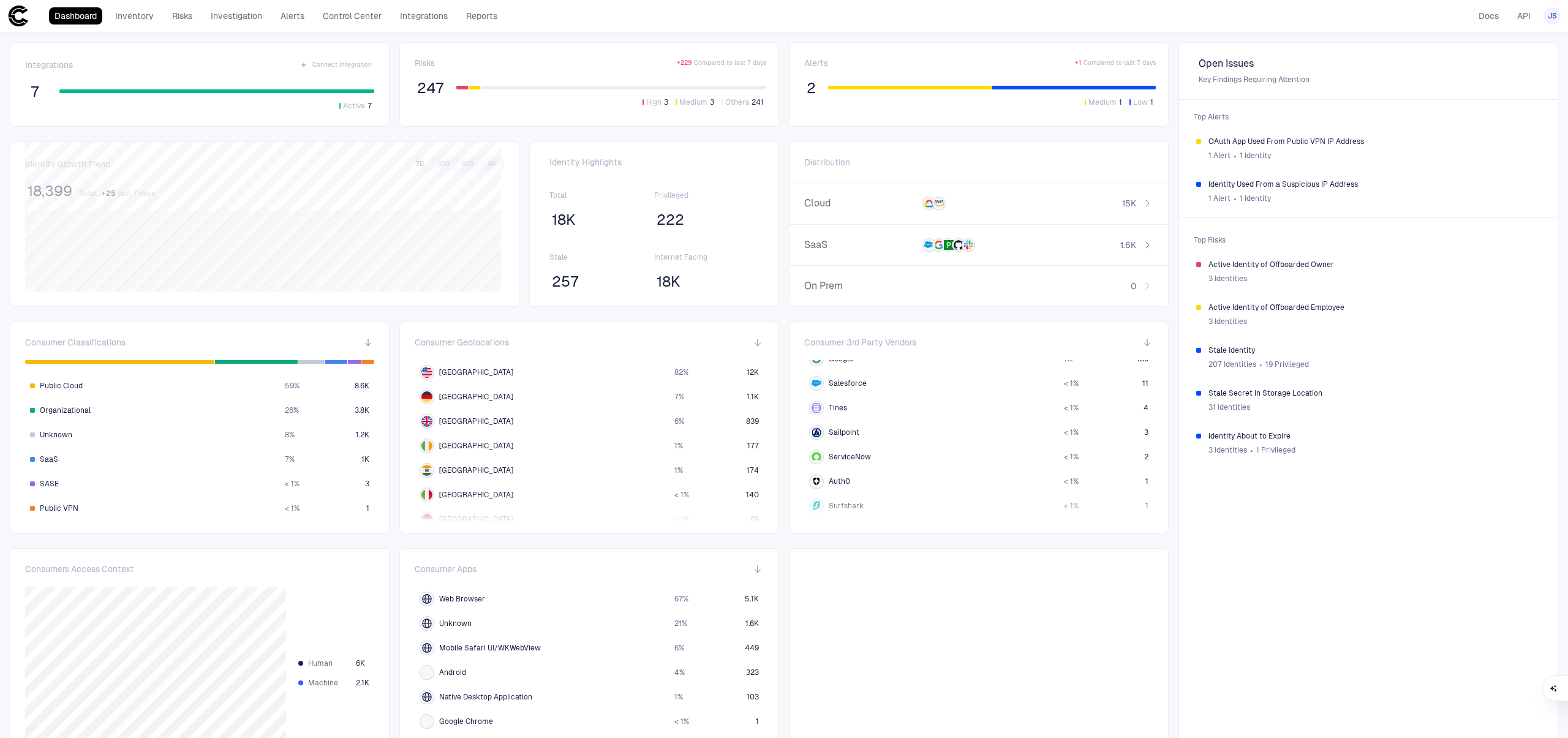
scroll to position [115, 0]
click at [128, 24] on div "Dashboard Inventory Risks Investigation Alerts Control Center Integrations Repo…" at bounding box center [256, 16] width 496 height 22
click at [138, 15] on link "Inventory" at bounding box center [134, 16] width 50 height 17
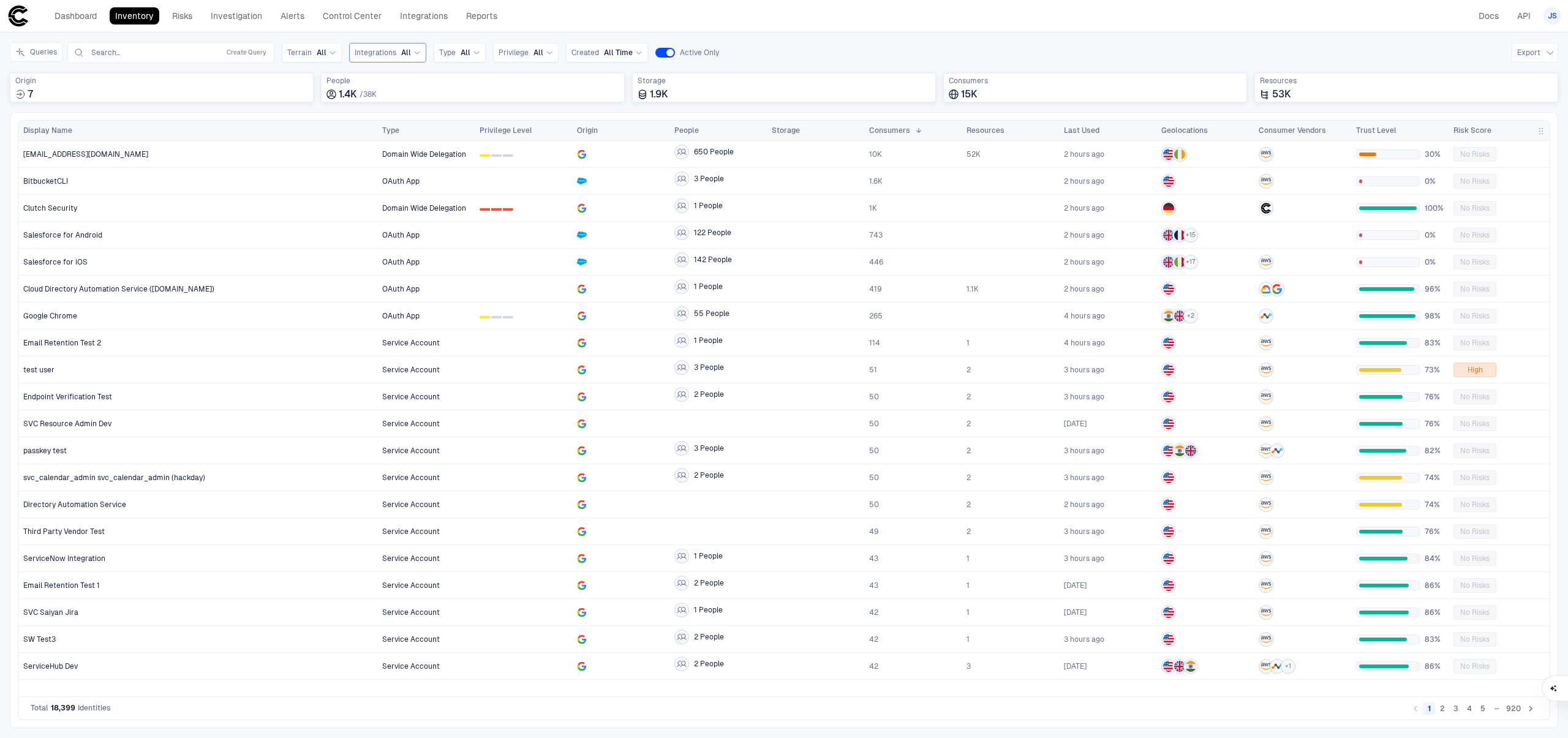
click at [370, 50] on span "Integrations" at bounding box center [376, 52] width 42 height 10
click at [392, 124] on span "GitHub" at bounding box center [425, 126] width 101 height 10
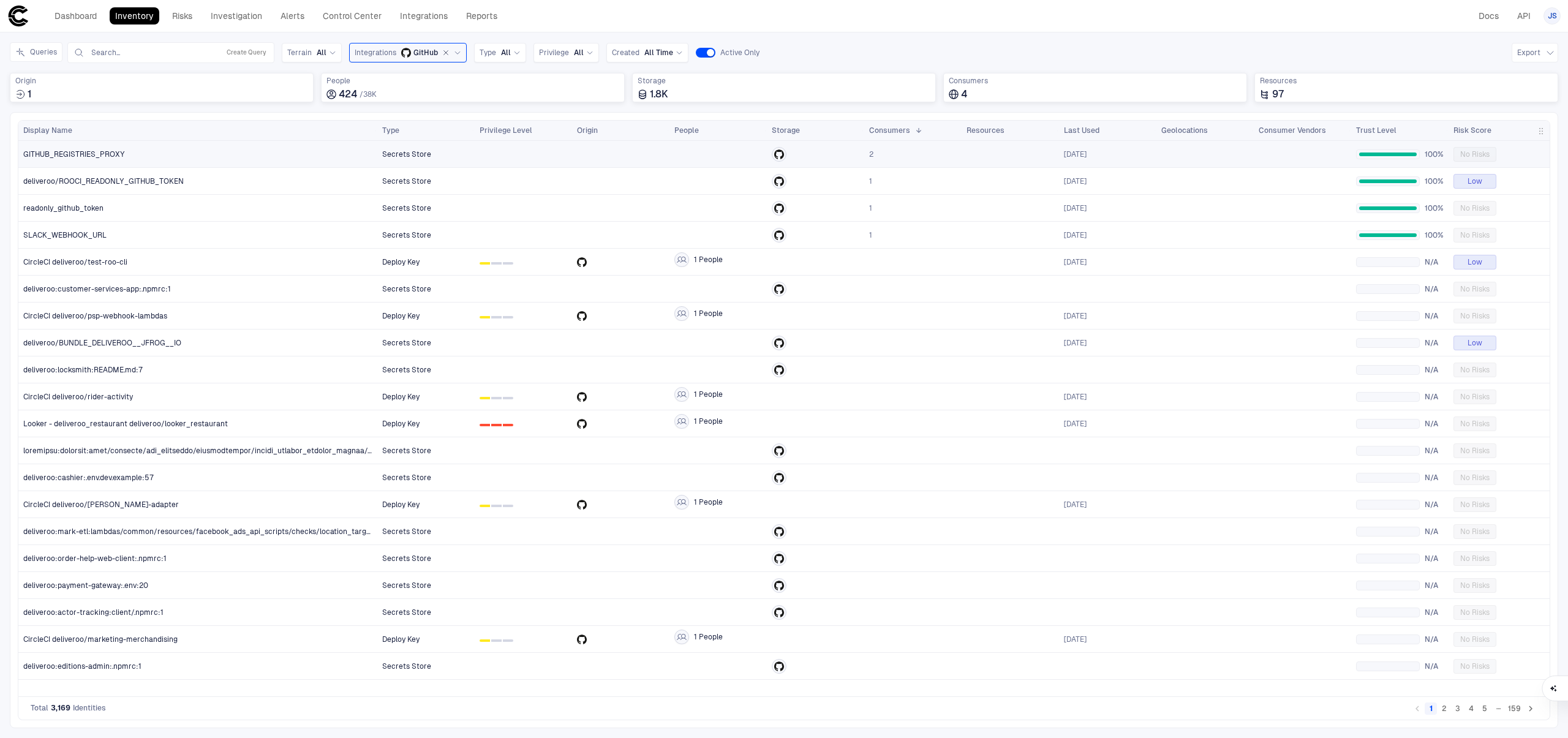
click at [177, 154] on div "GITHUB_REGISTRIES_PROXY" at bounding box center [198, 154] width 350 height 10
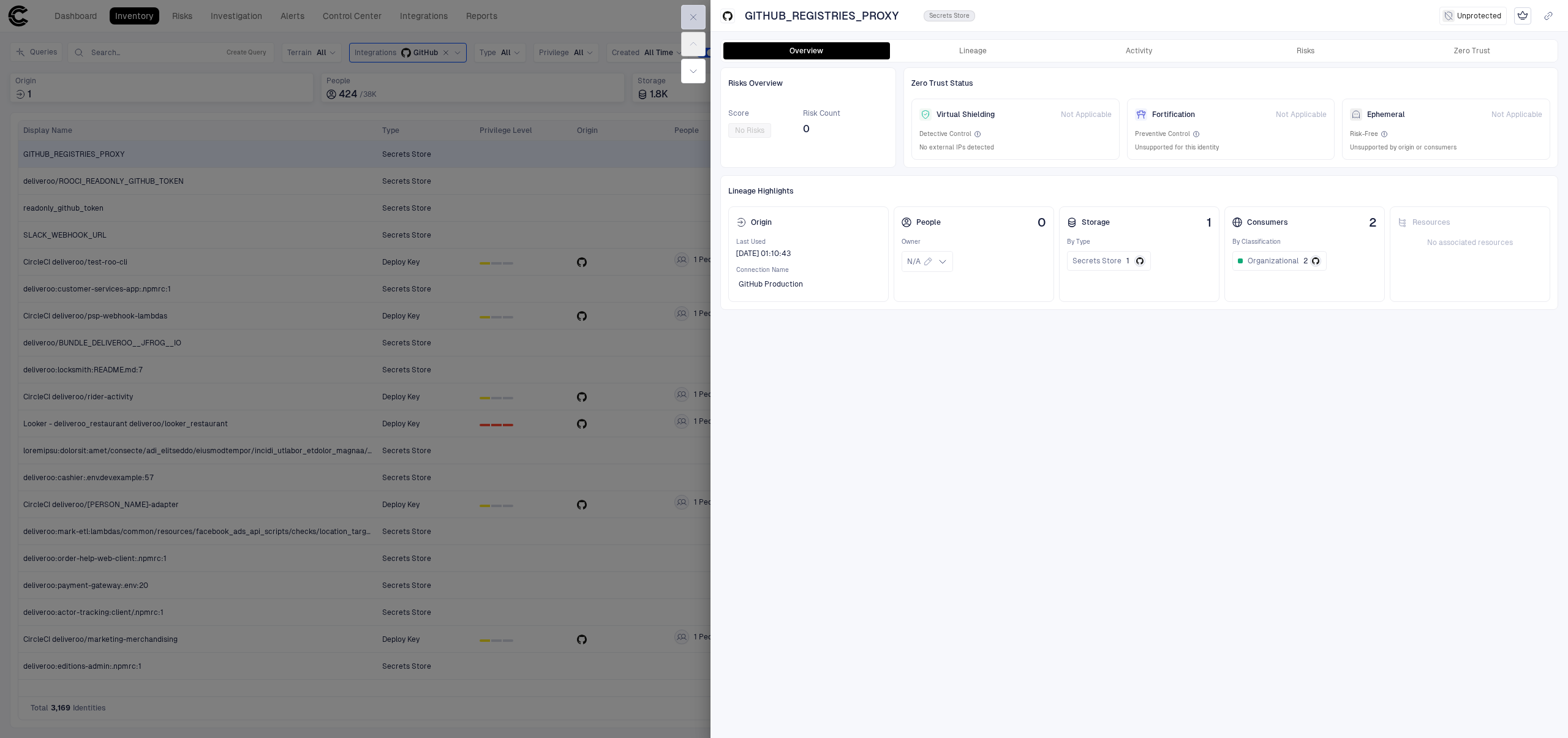
click at [697, 15] on icon "button" at bounding box center [693, 17] width 10 height 10
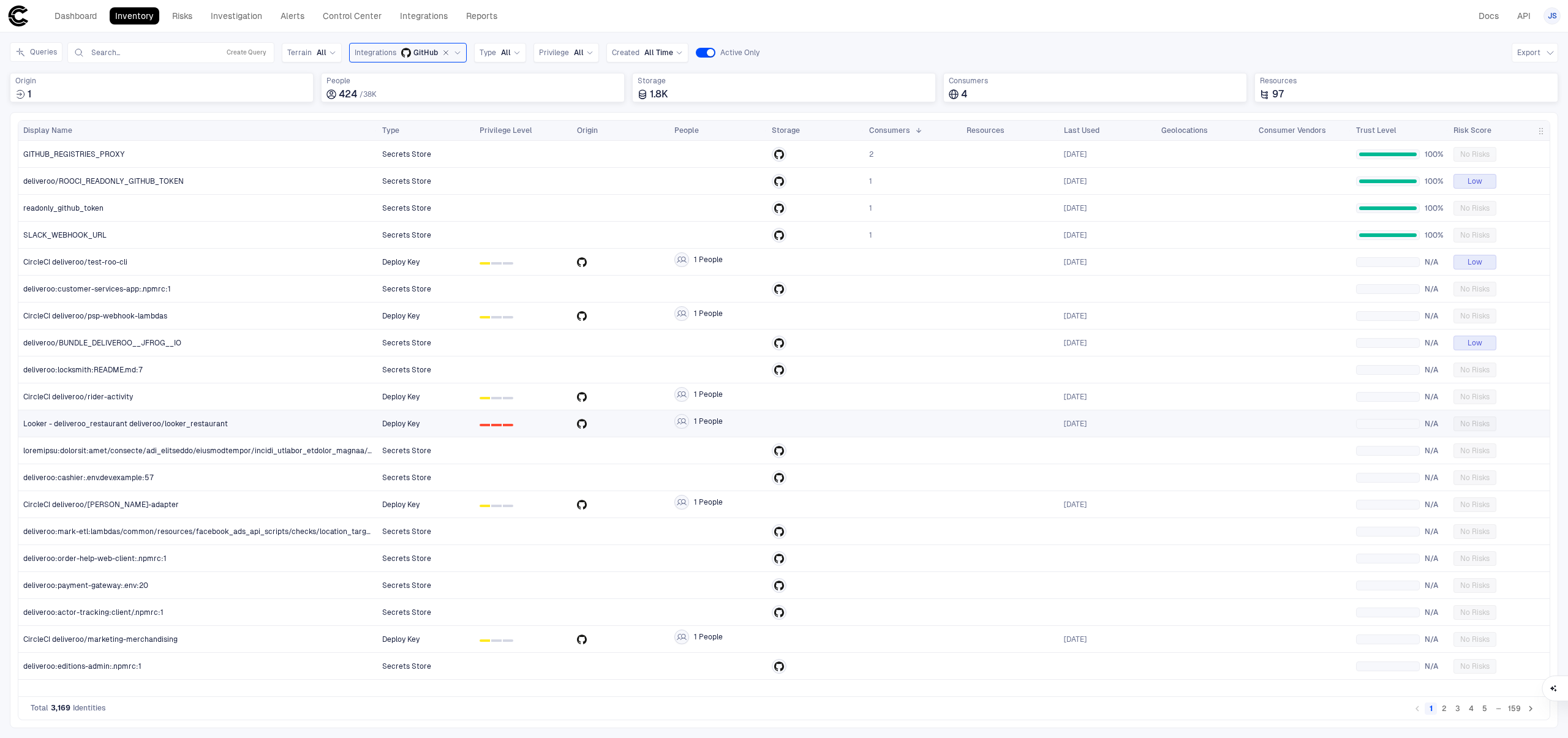
click at [308, 419] on div "Looker - deliveroo_restaurant deliveroo/looker_restaurant" at bounding box center [198, 424] width 350 height 10
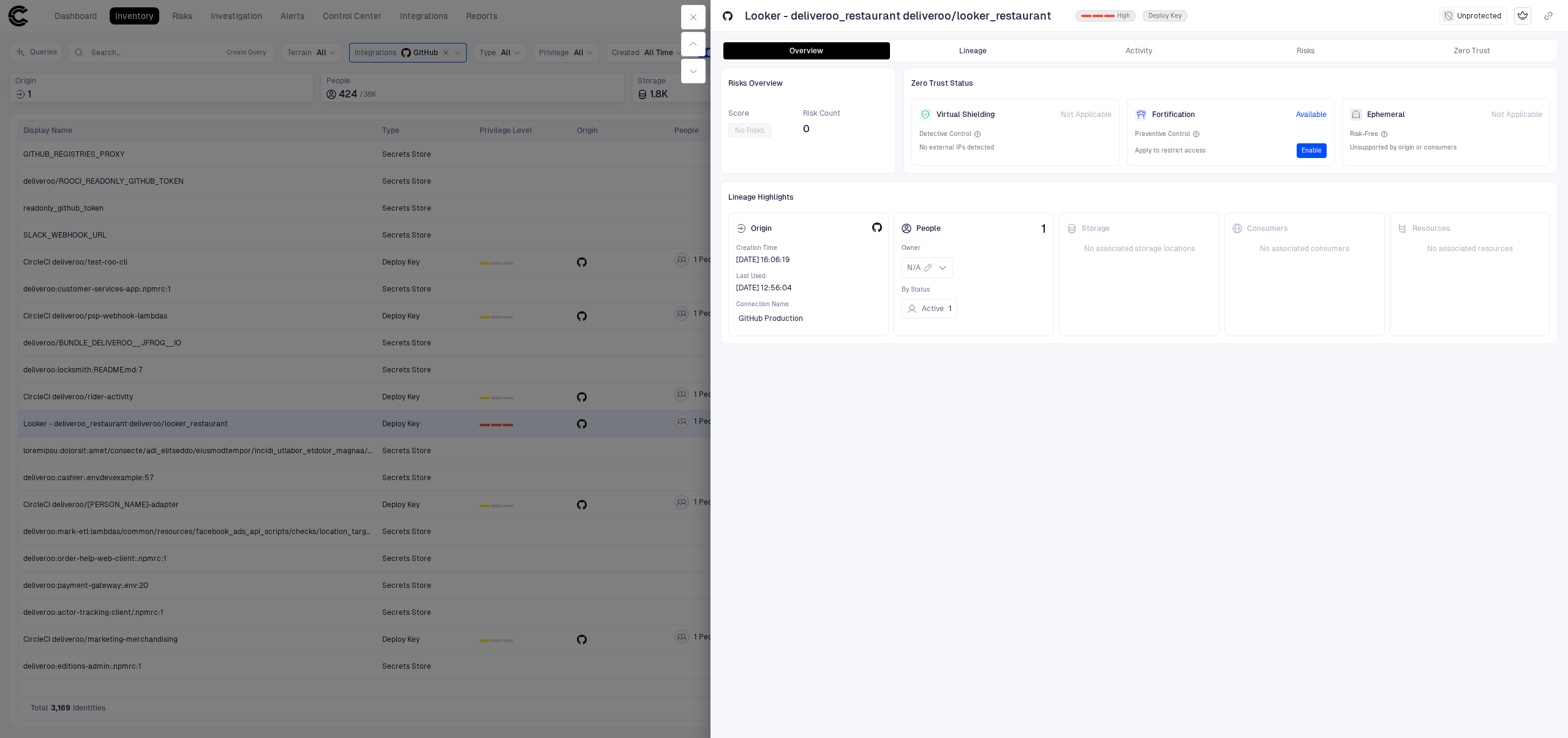
click at [977, 48] on button "Lineage" at bounding box center [973, 51] width 167 height 17
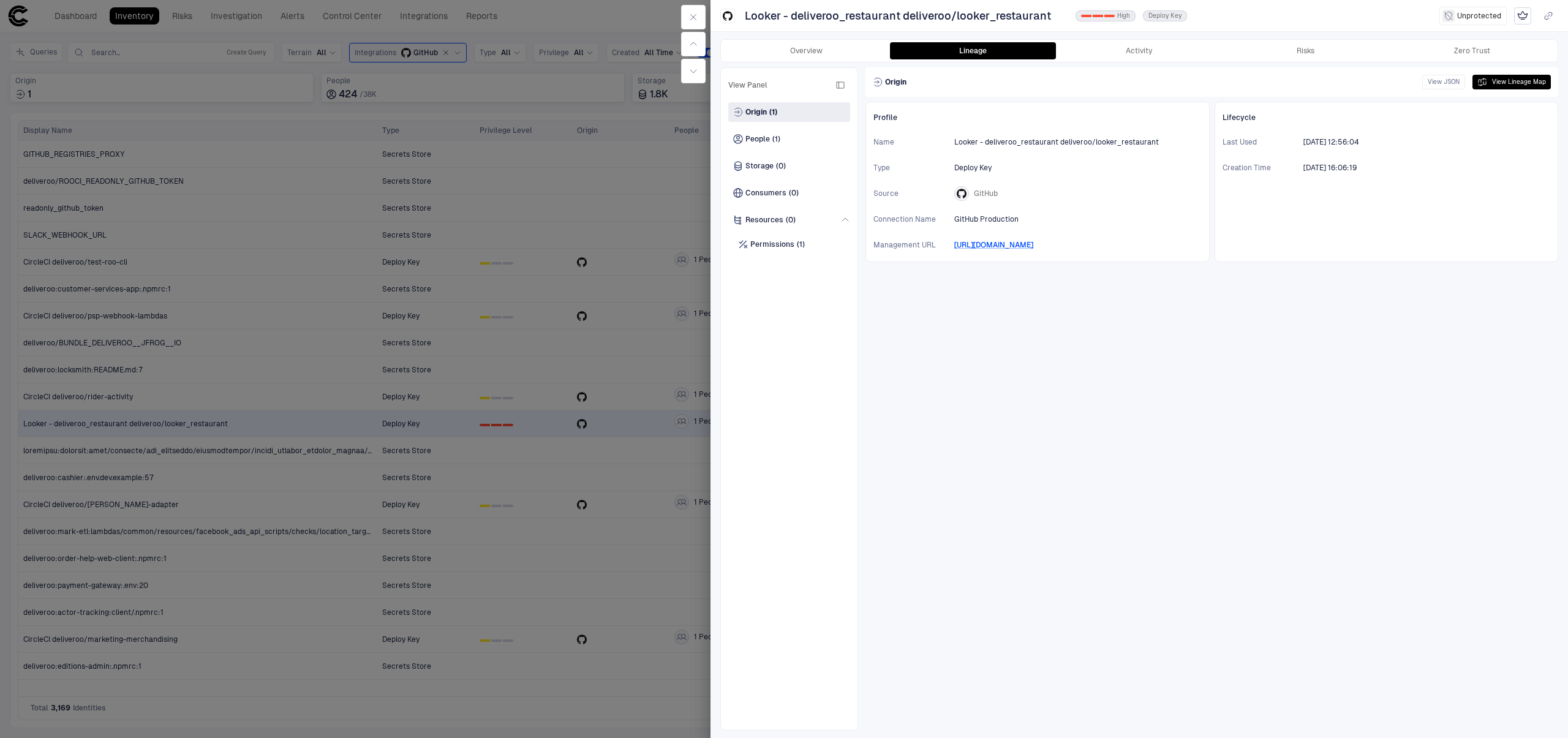
click at [1526, 92] on div "Origin View JSON View Lineage Map" at bounding box center [1212, 82] width 693 height 29
click at [1531, 86] on button "View Lineage Map" at bounding box center [1511, 82] width 78 height 15
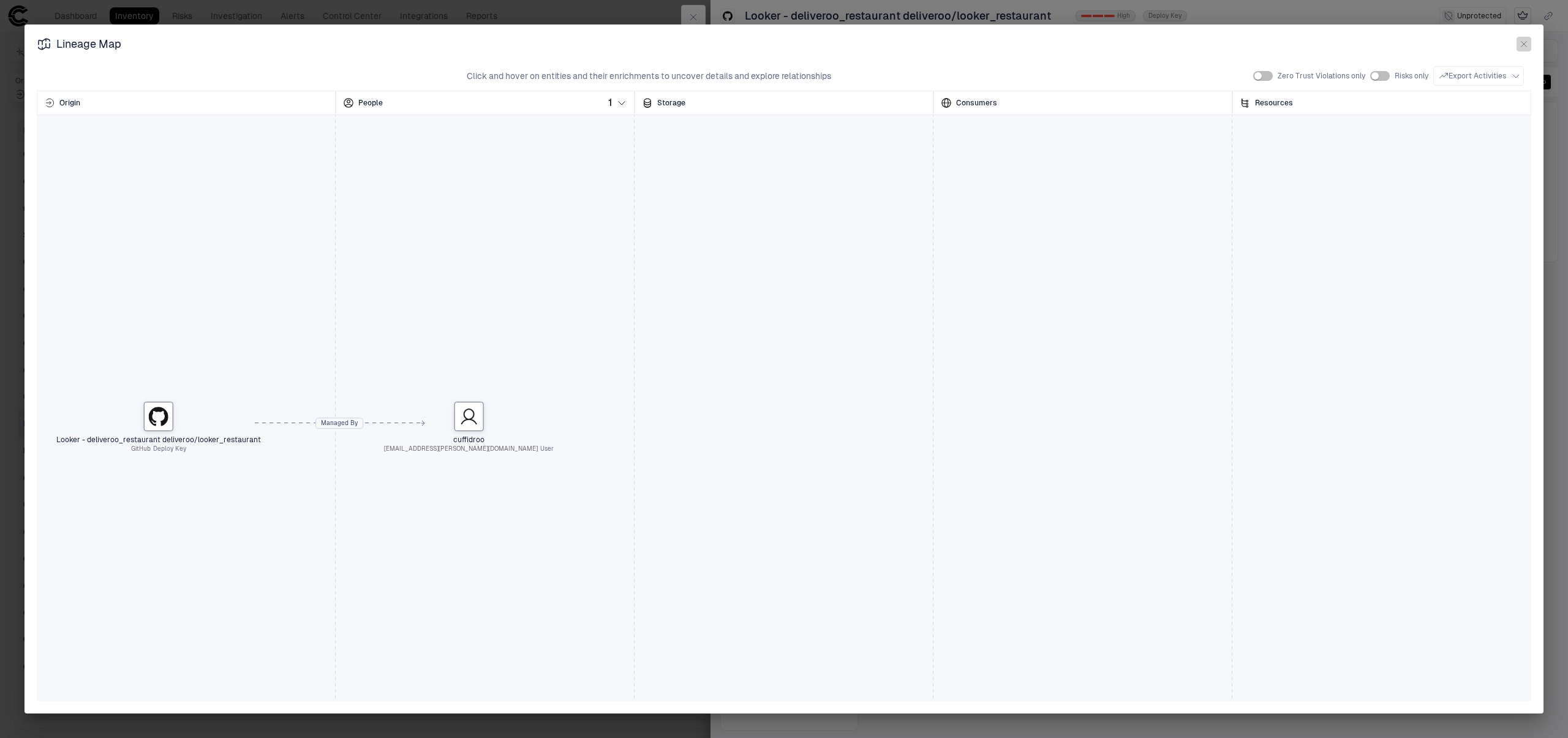
click at [1525, 47] on icon "button" at bounding box center [1524, 44] width 10 height 10
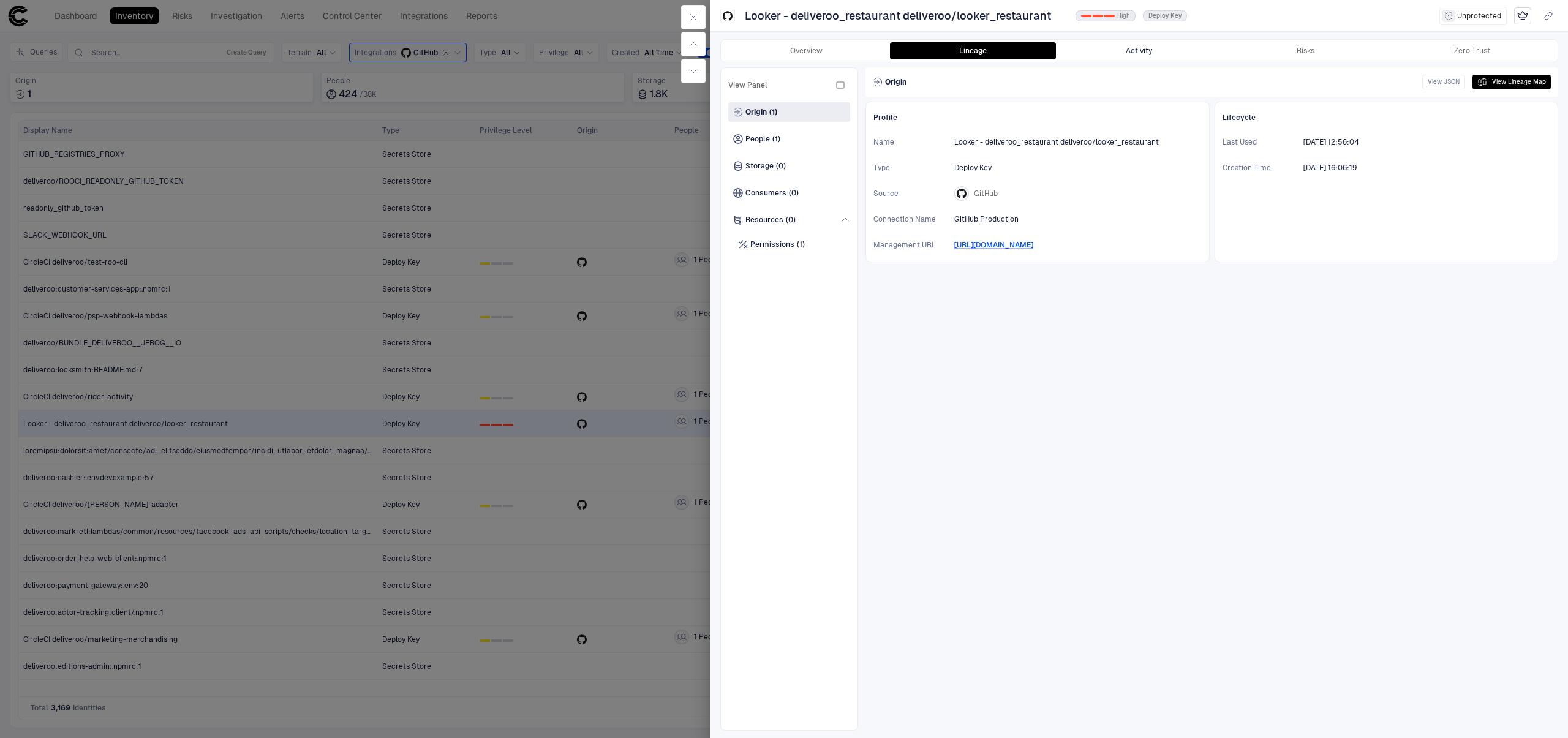
click at [1134, 47] on button "Activity" at bounding box center [1139, 51] width 167 height 17
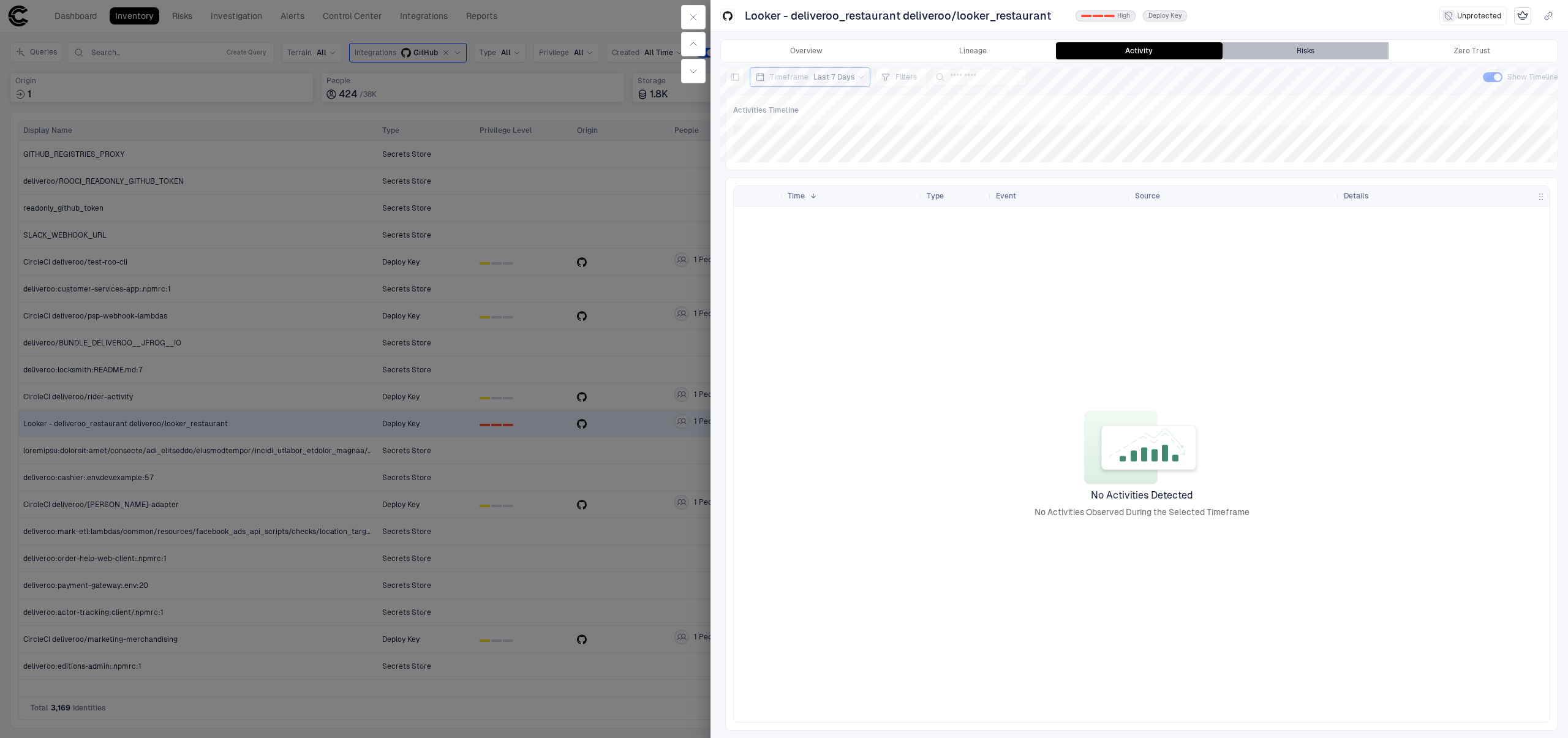
click at [1292, 56] on button "Risks" at bounding box center [1306, 51] width 167 height 17
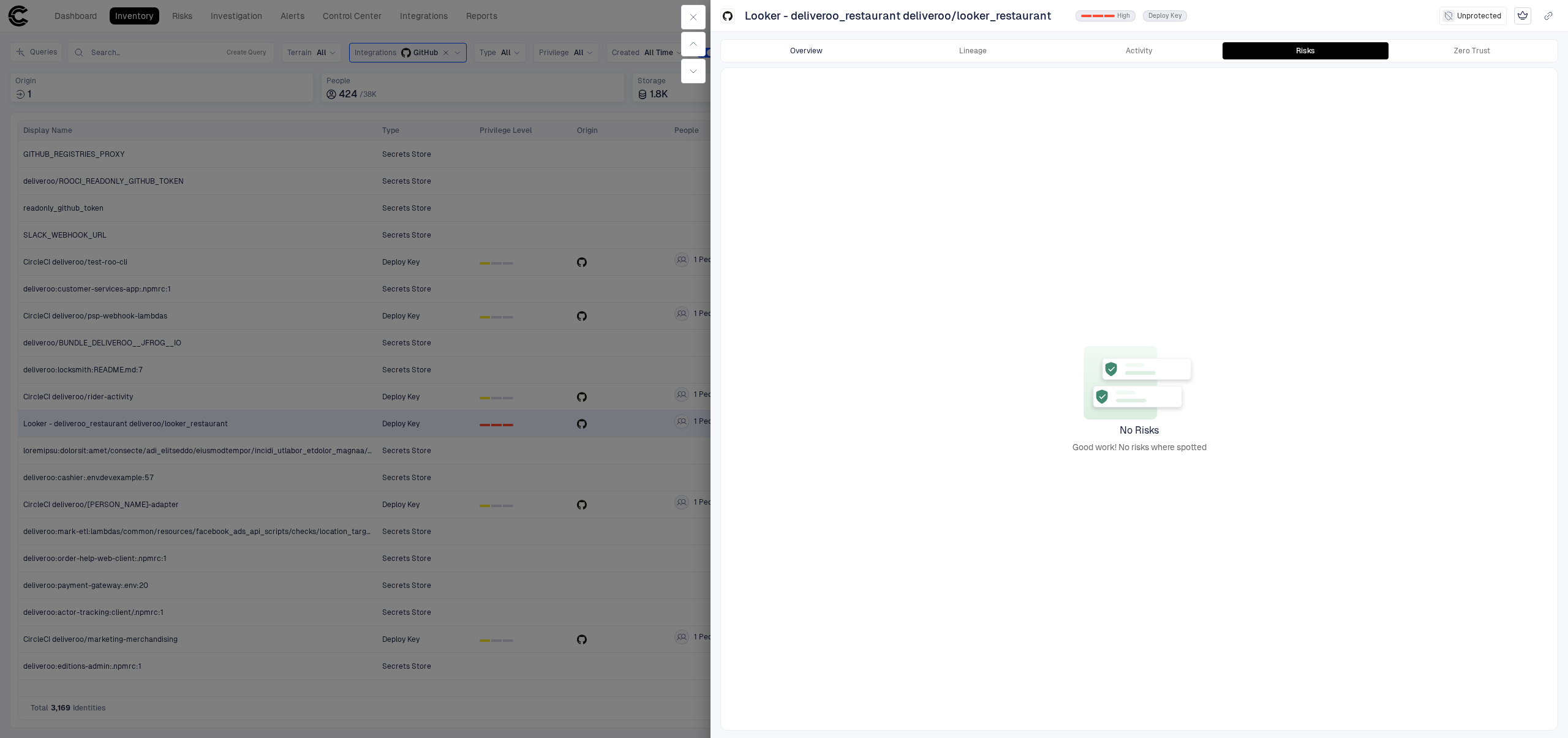
click at [837, 52] on button "Overview" at bounding box center [806, 51] width 167 height 17
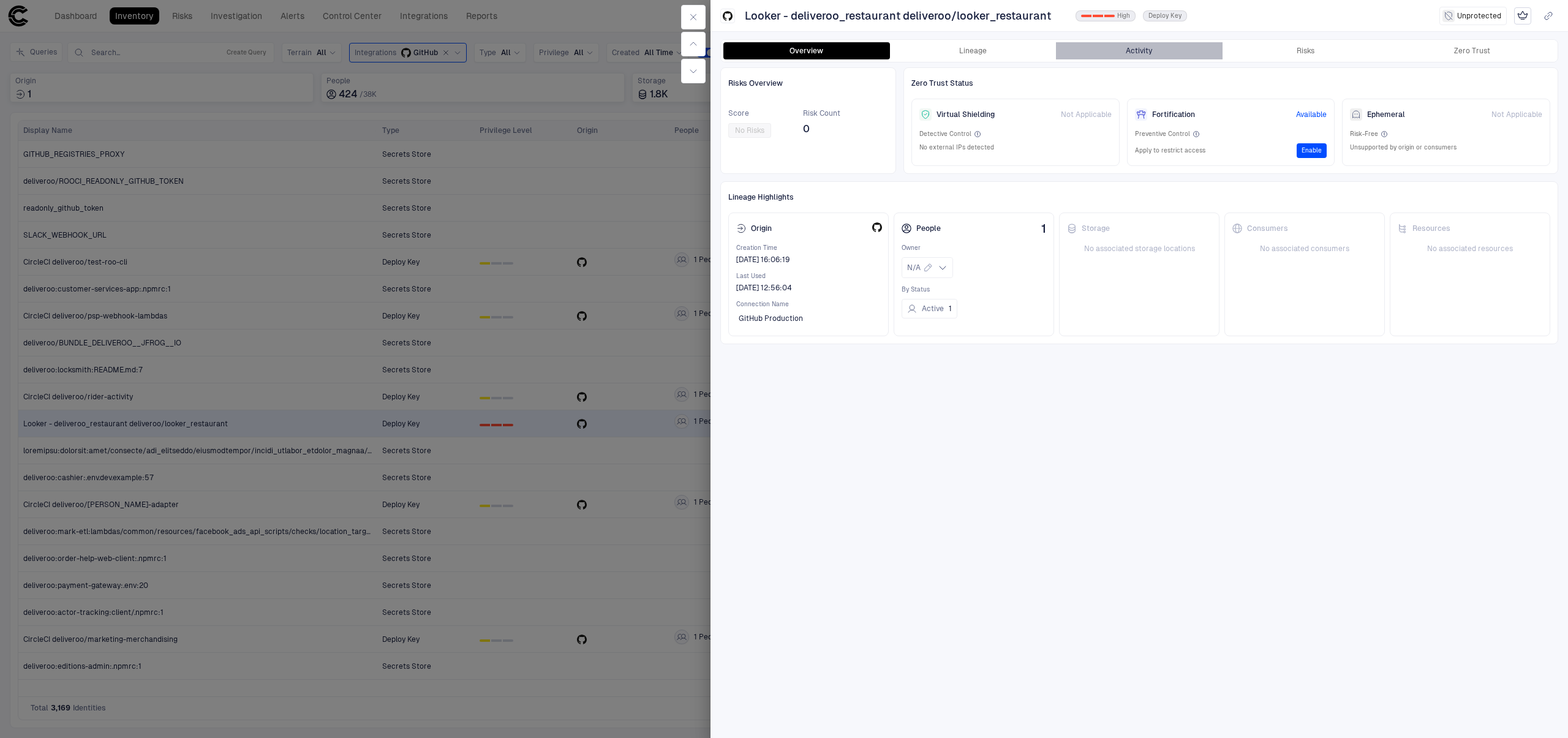
click at [1148, 49] on button "Activity" at bounding box center [1139, 51] width 167 height 17
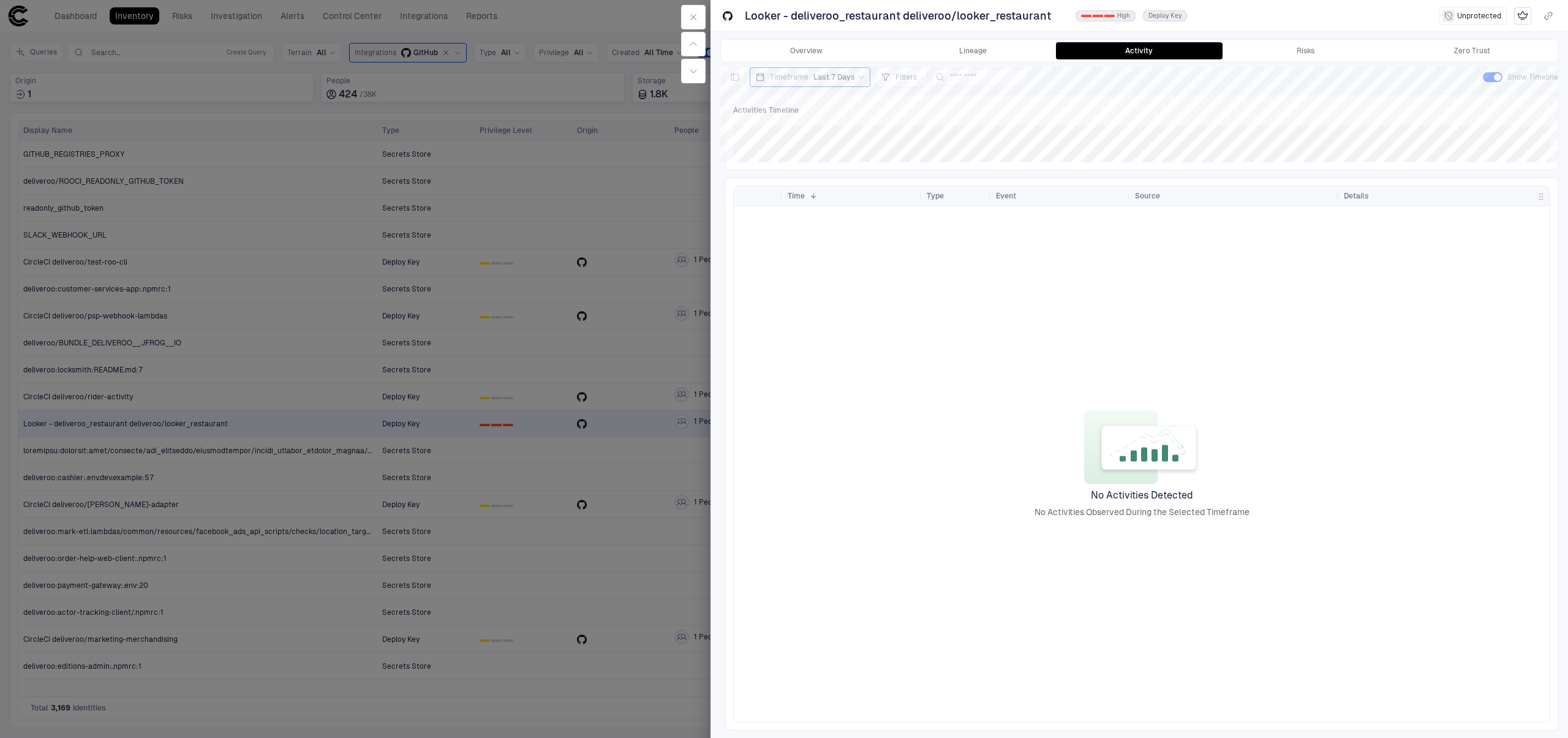
click at [832, 76] on span "Last 7 Days" at bounding box center [834, 78] width 42 height 10
click at [795, 198] on span "Last 90 Days" at bounding box center [790, 201] width 45 height 10
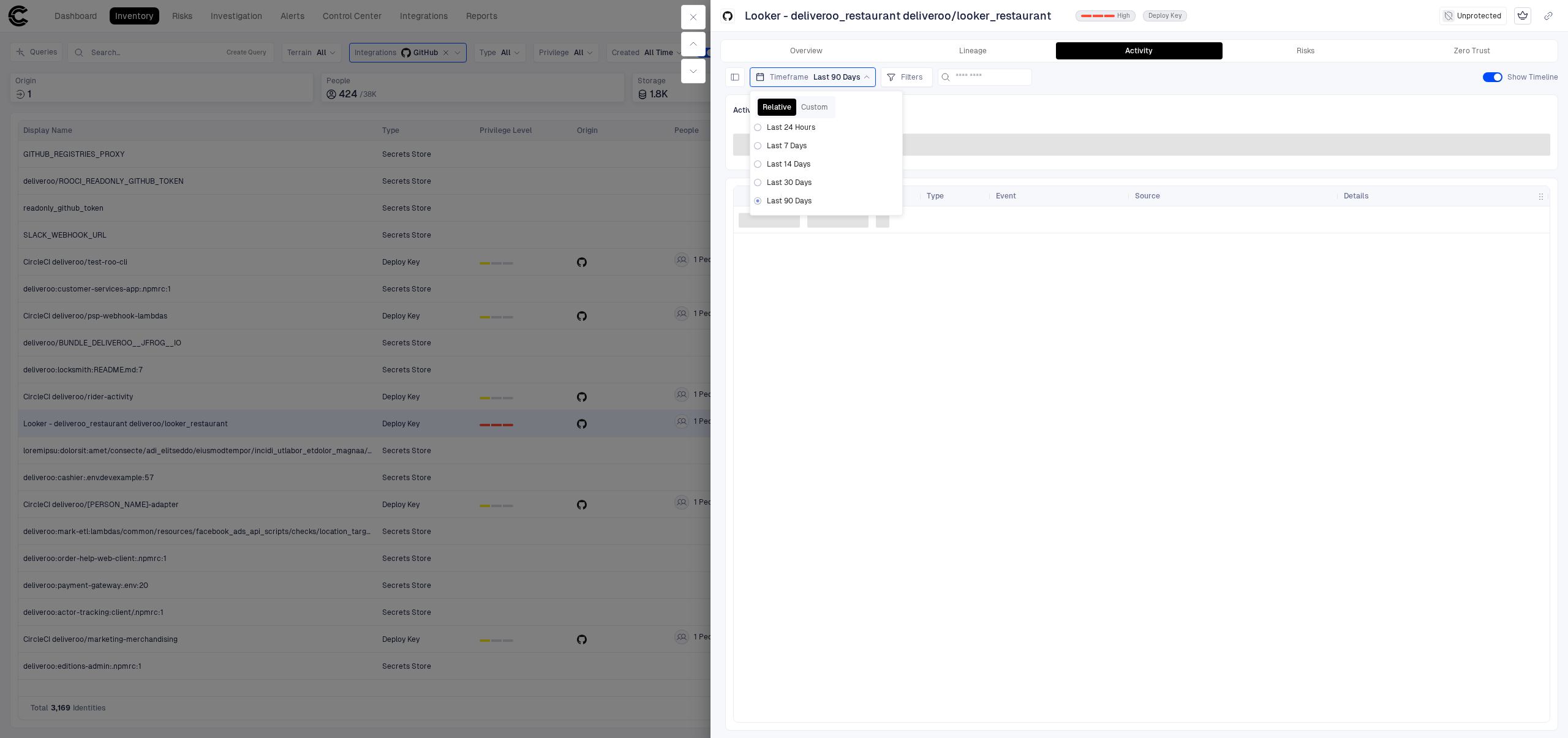
click at [717, 353] on div "Overview Lineage Activity Risks Zero Trust View Panel Usage ( ) Risk ( ) Threat…" at bounding box center [1139, 385] width 857 height 707
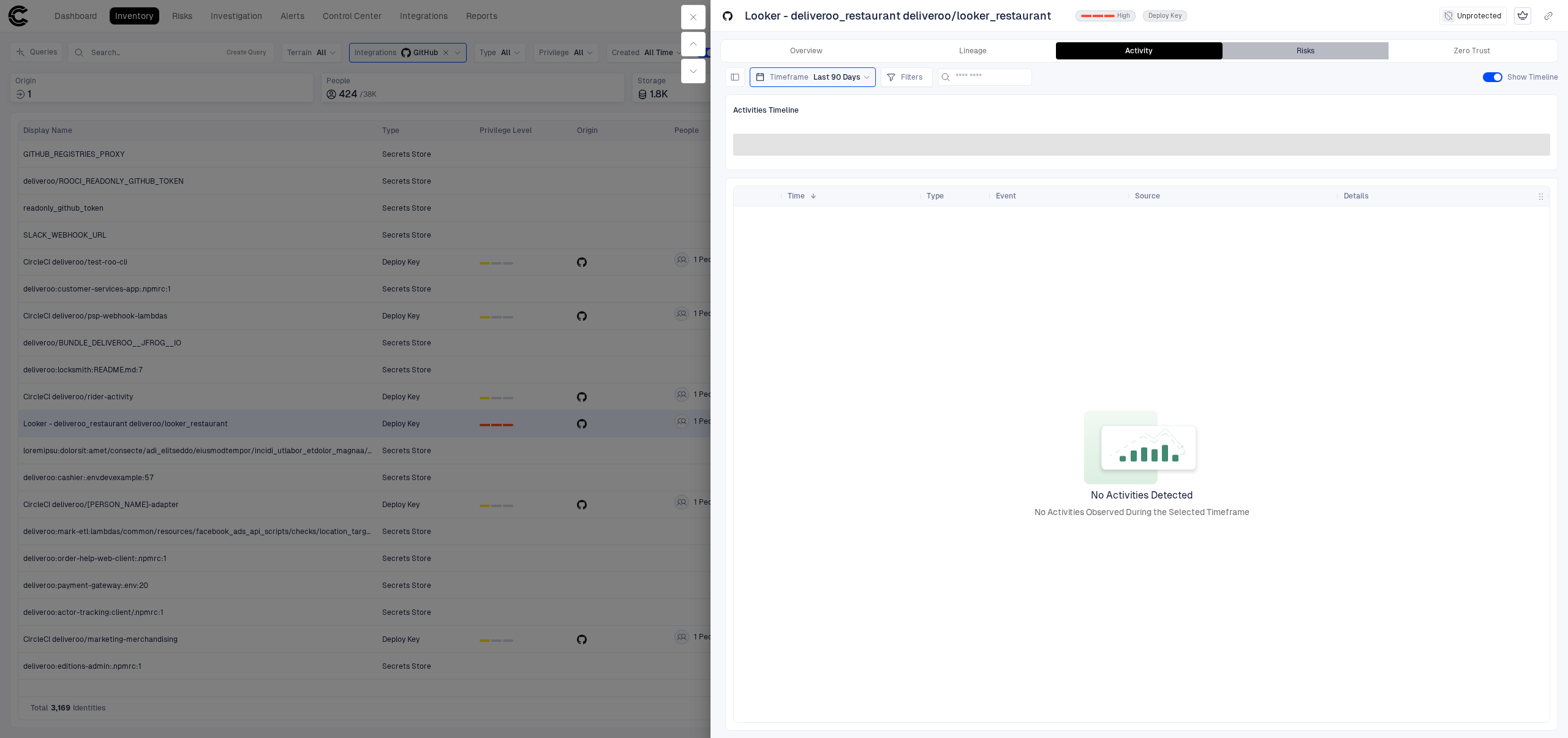
click at [1306, 57] on button "Risks" at bounding box center [1306, 51] width 167 height 17
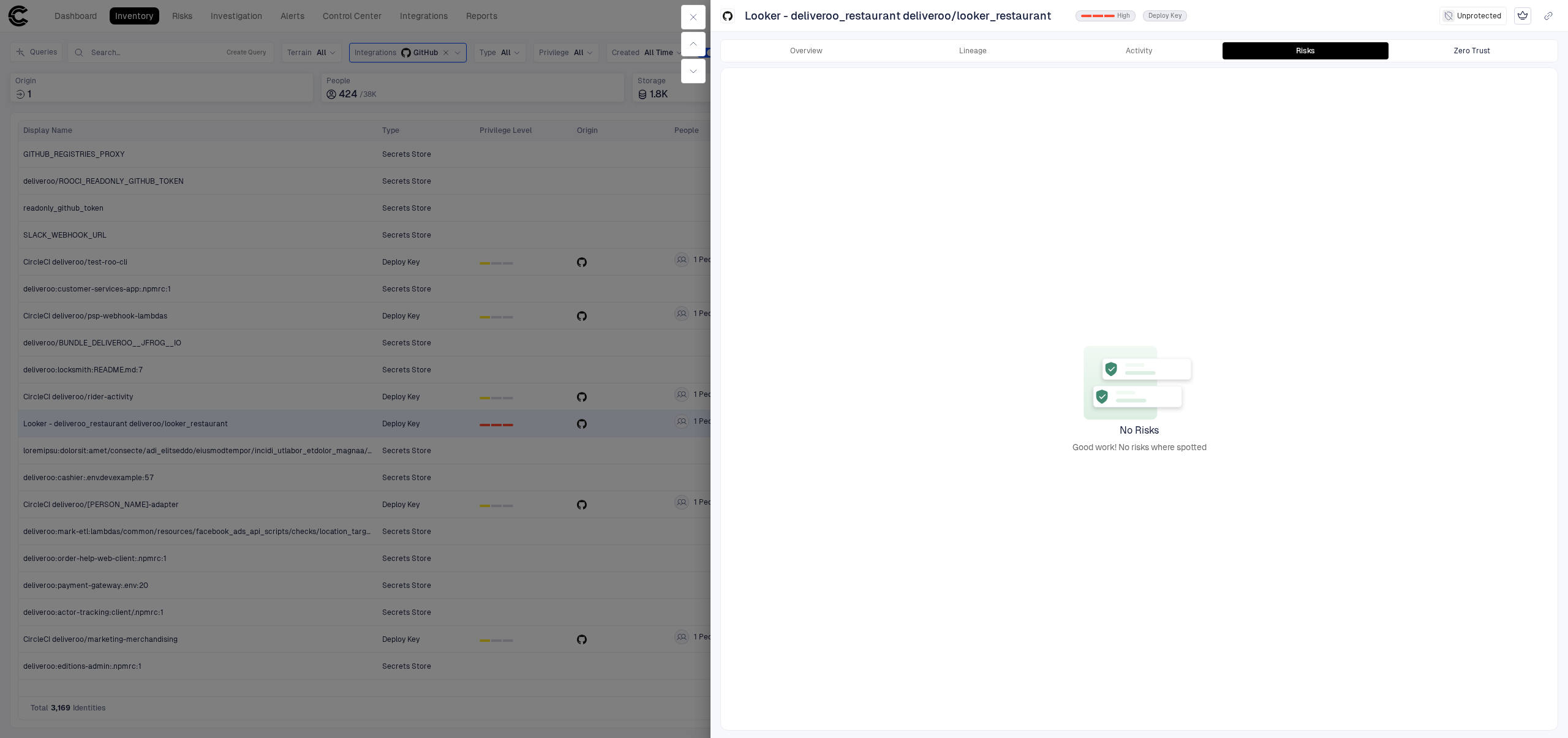
click at [1440, 47] on button "Zero Trust" at bounding box center [1472, 51] width 167 height 17
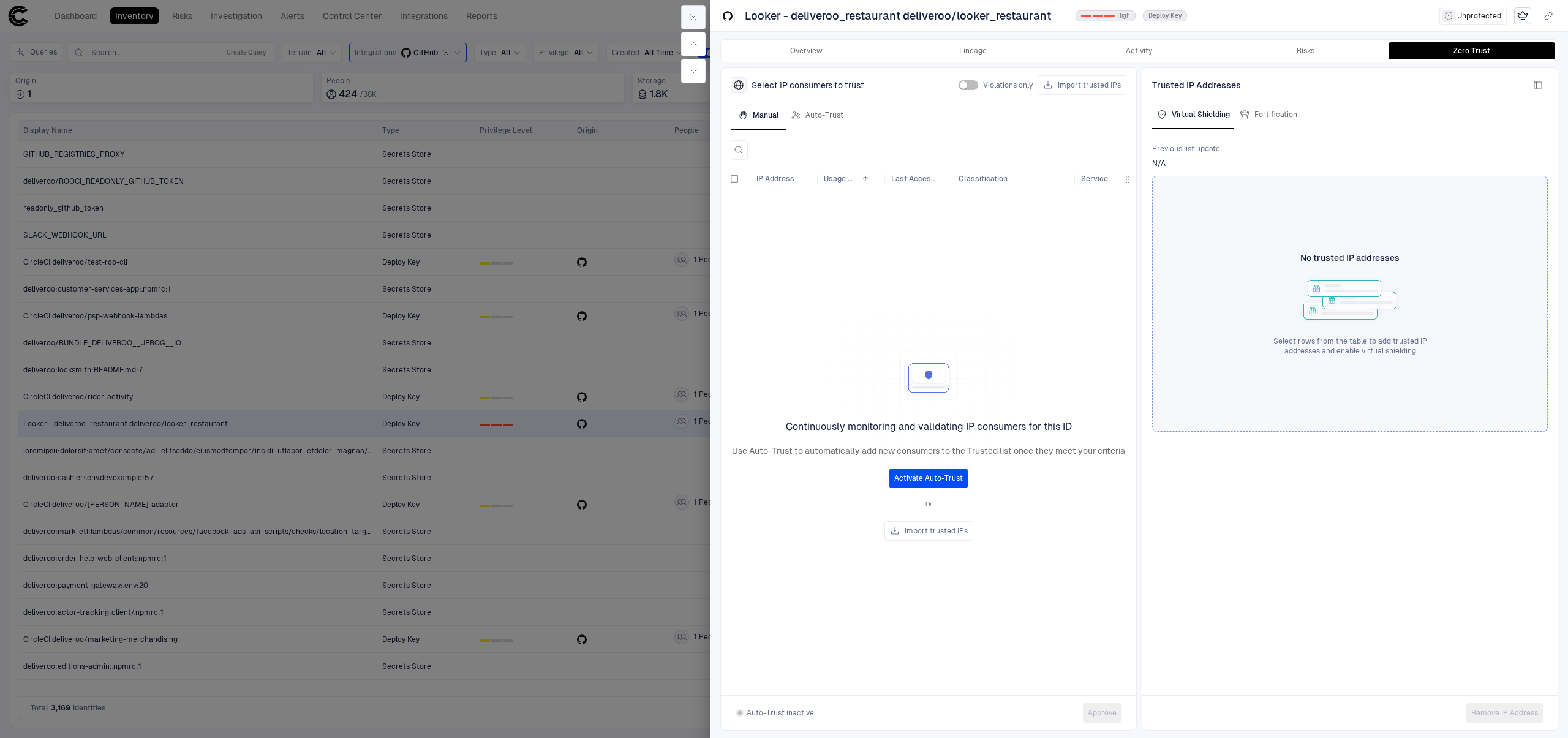
click at [688, 19] on icon "button" at bounding box center [693, 17] width 10 height 10
